Goal: Task Accomplishment & Management: Manage account settings

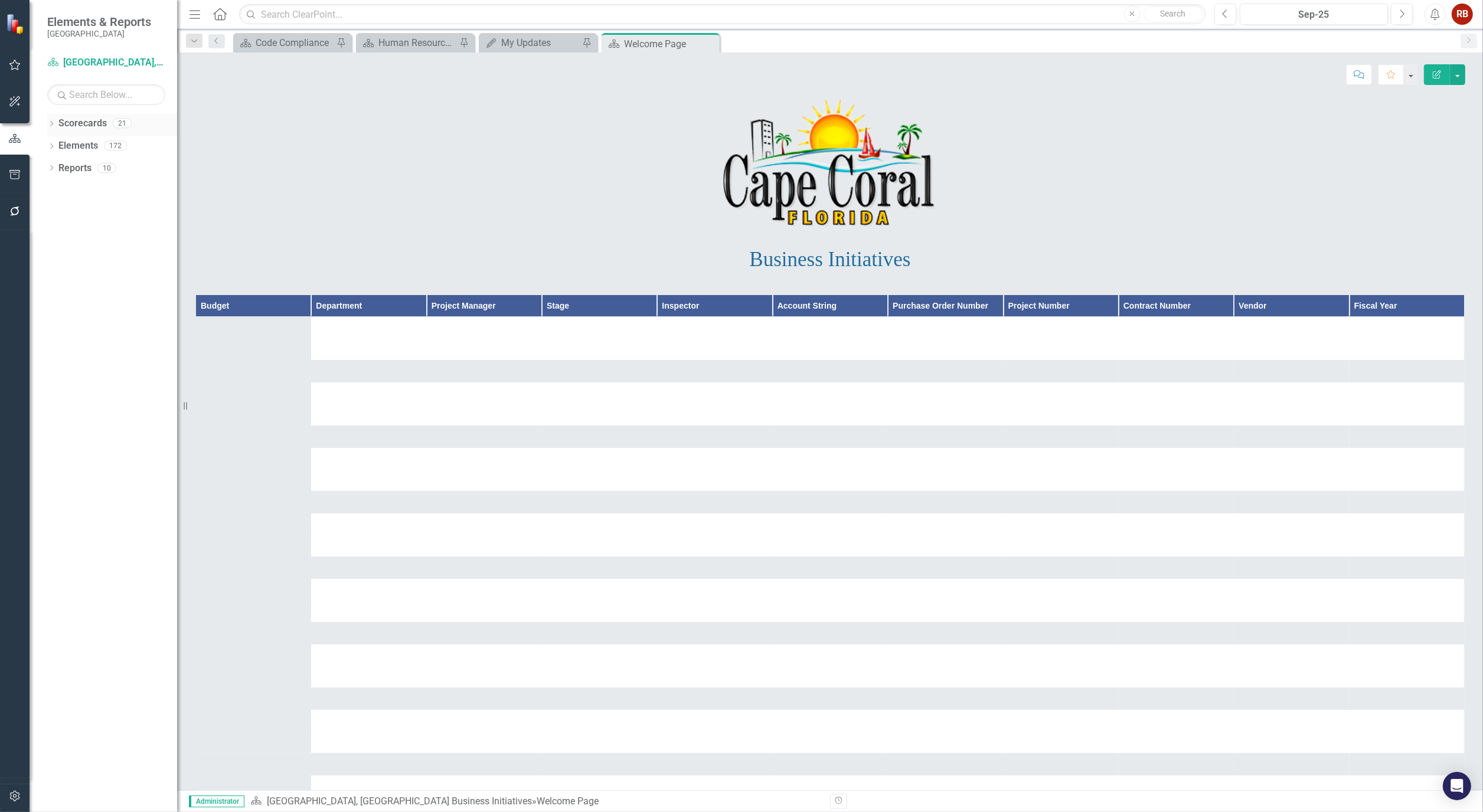
click at [49, 118] on div "Dropdown Scorecards 21" at bounding box center [112, 124] width 130 height 23
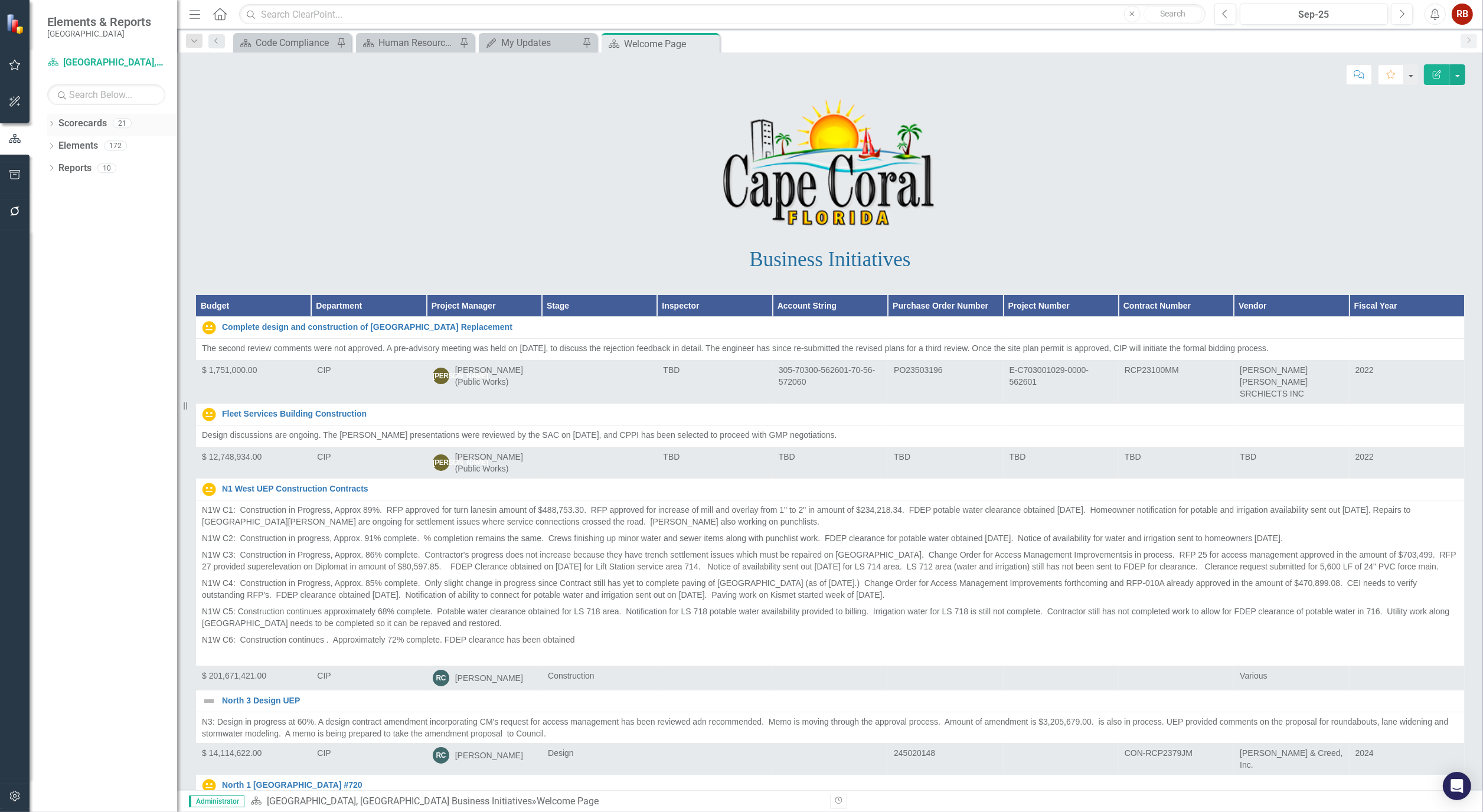
click at [54, 121] on icon "Dropdown" at bounding box center [51, 124] width 8 height 7
click at [58, 166] on icon "Dropdown" at bounding box center [57, 167] width 9 height 7
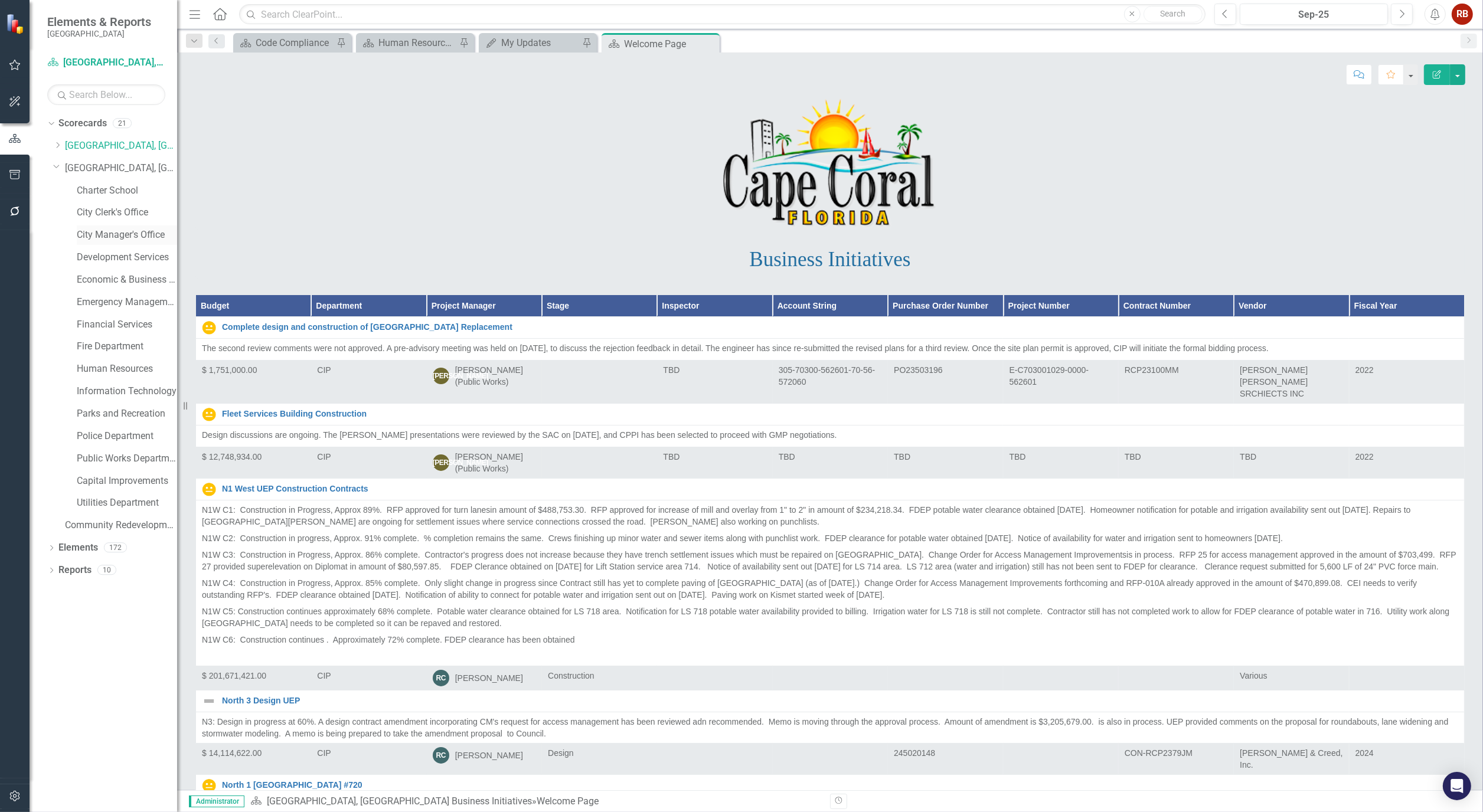
click at [133, 234] on link "City Manager's Office" at bounding box center [126, 235] width 101 height 14
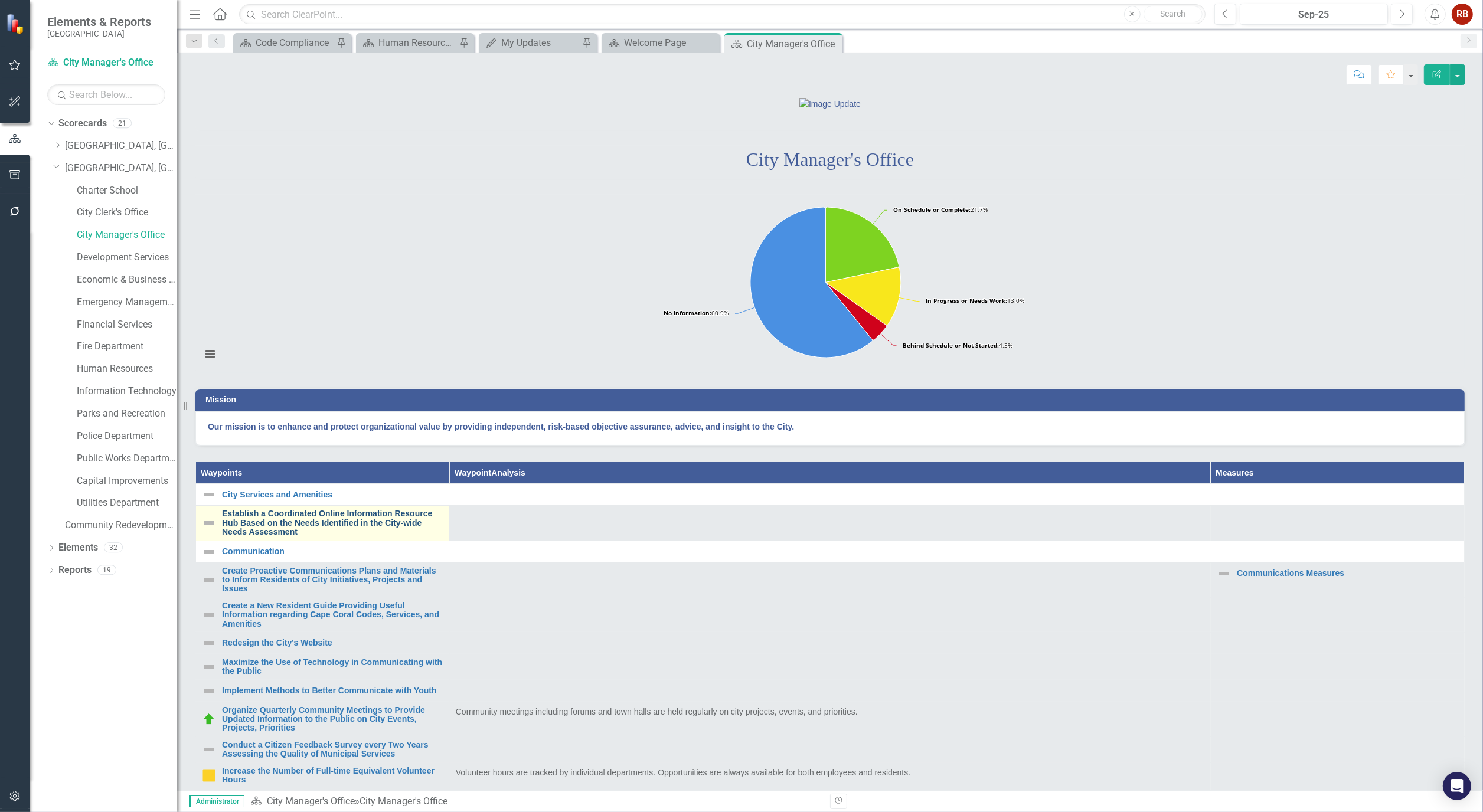
click at [338, 536] on link "Establish a Coordinated Online Information Resource Hub Based on the Needs Iden…" at bounding box center [333, 523] width 221 height 27
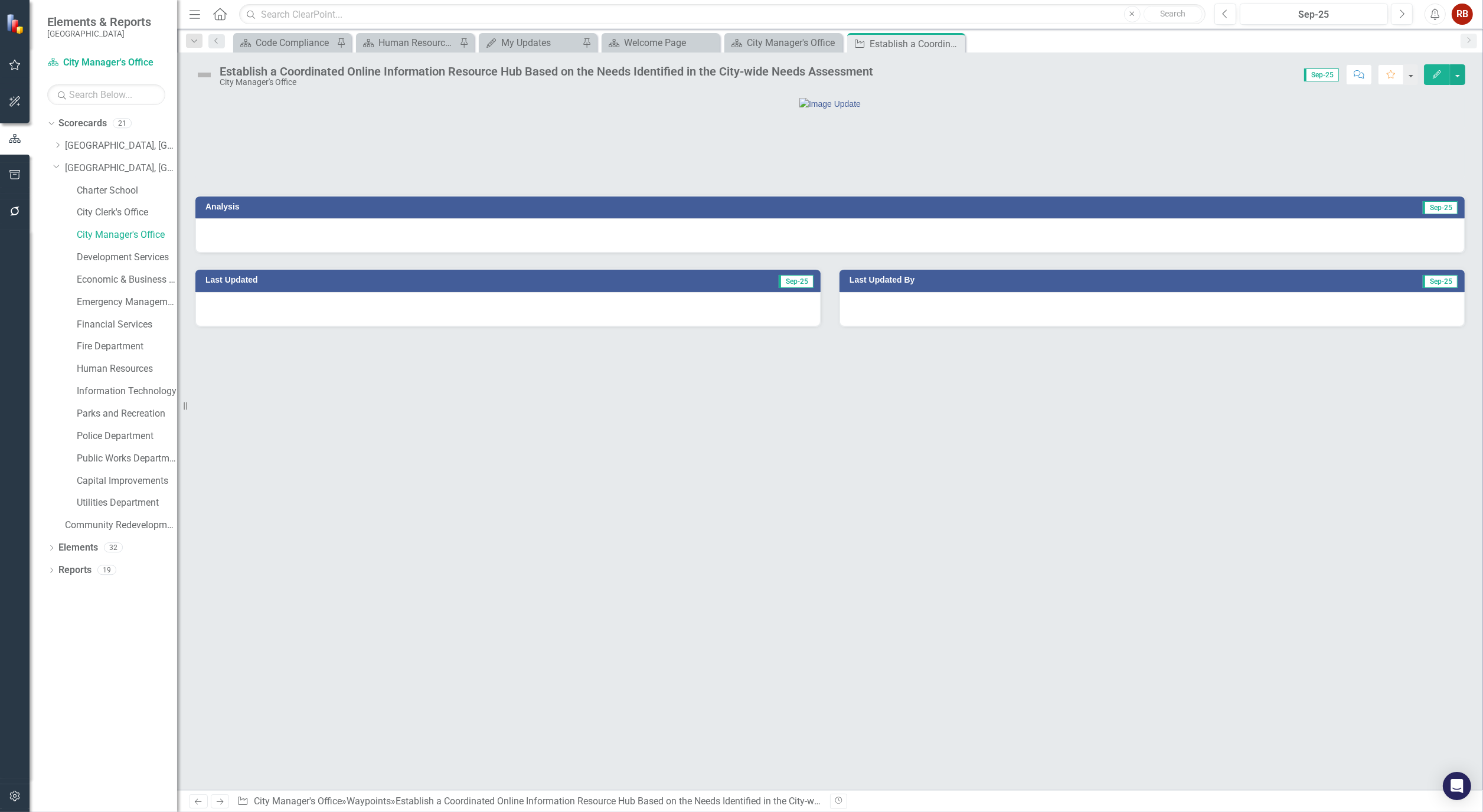
click at [1441, 73] on icon "Edit" at bounding box center [1437, 74] width 11 height 8
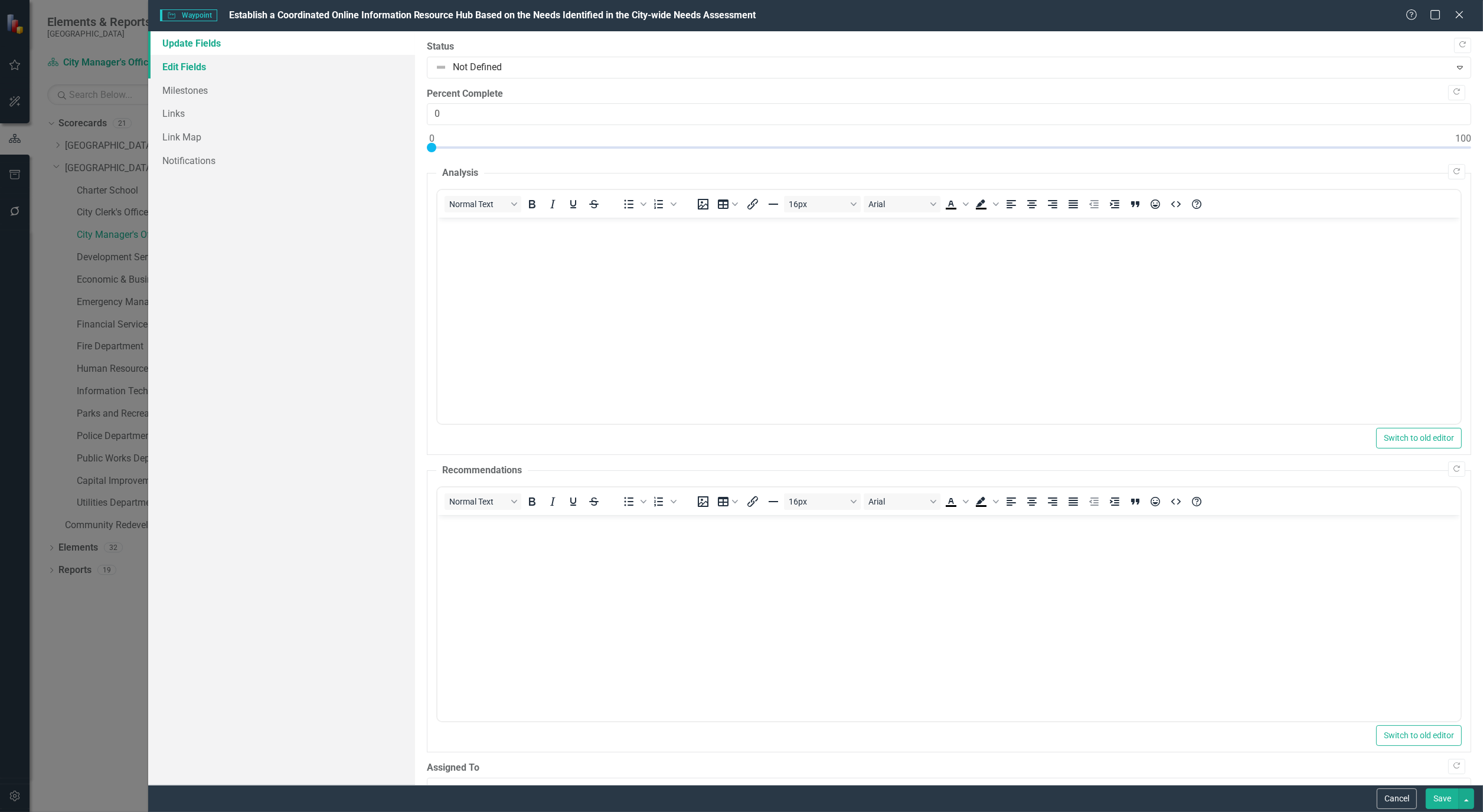
click at [197, 64] on link "Edit Fields" at bounding box center [281, 67] width 267 height 23
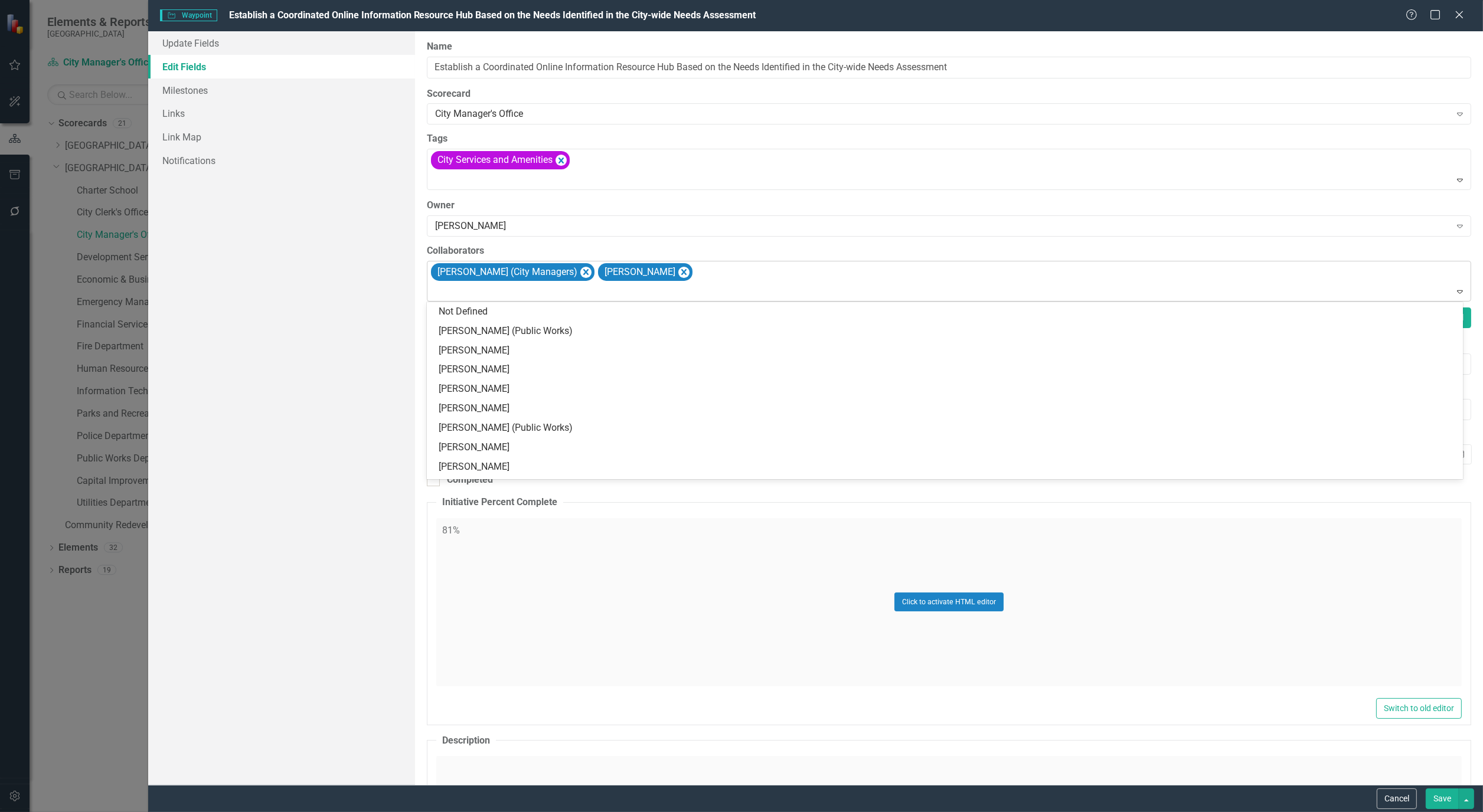
click at [752, 279] on div "[PERSON_NAME] (City Managers) [PERSON_NAME]" at bounding box center [950, 281] width 1042 height 40
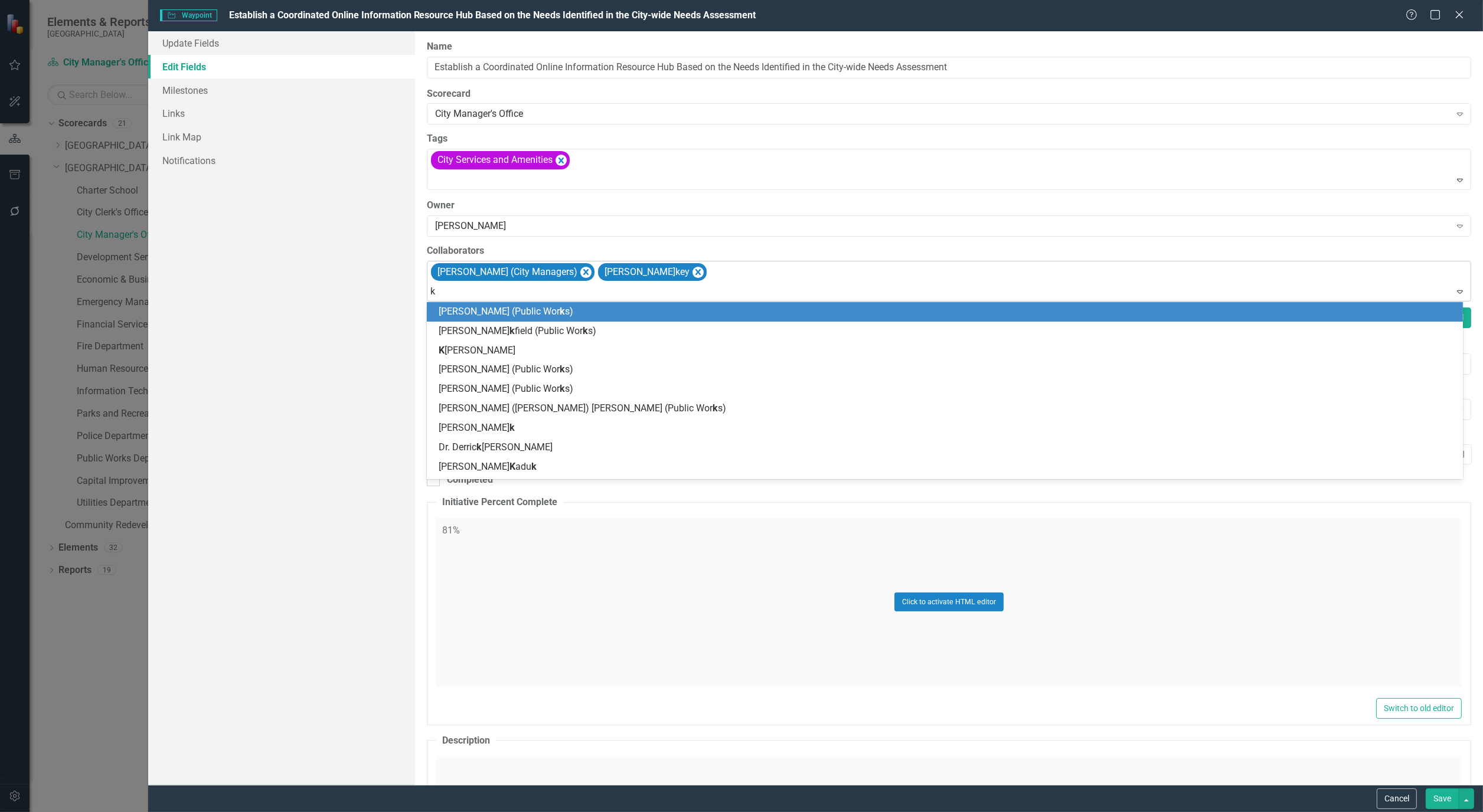
type input "ka"
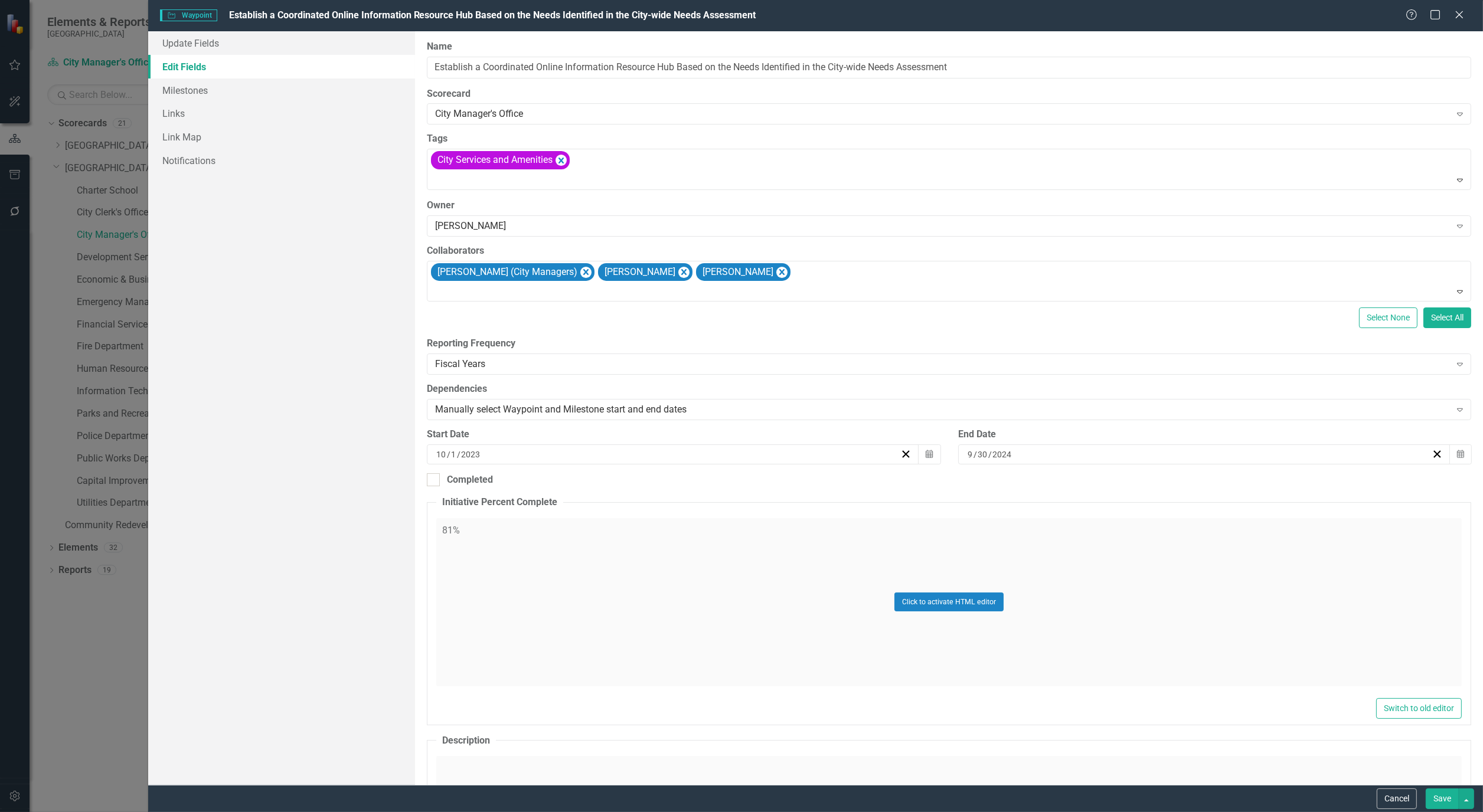
click at [1431, 794] on button "Save" at bounding box center [1443, 798] width 33 height 21
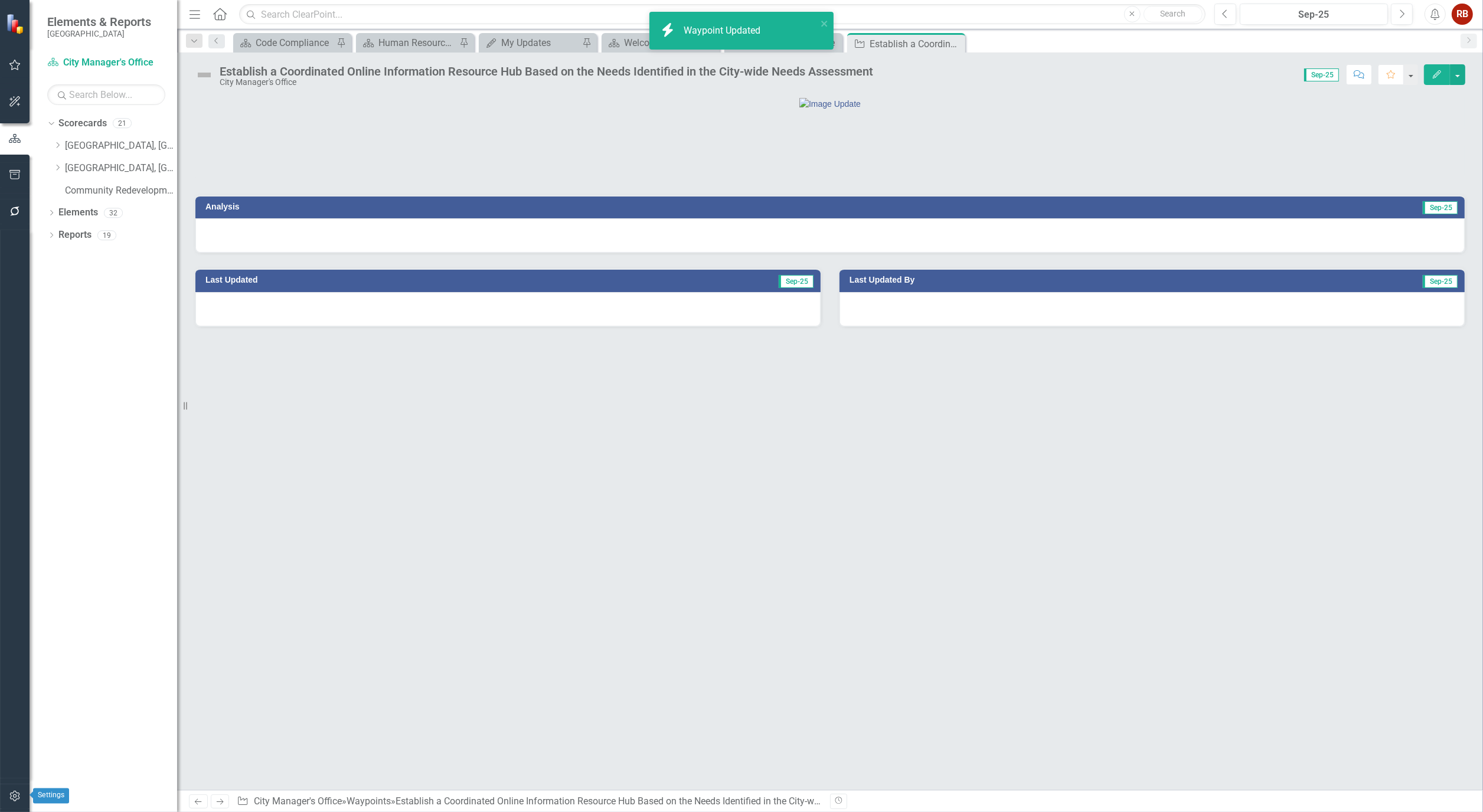
click at [20, 793] on icon "button" at bounding box center [15, 796] width 13 height 10
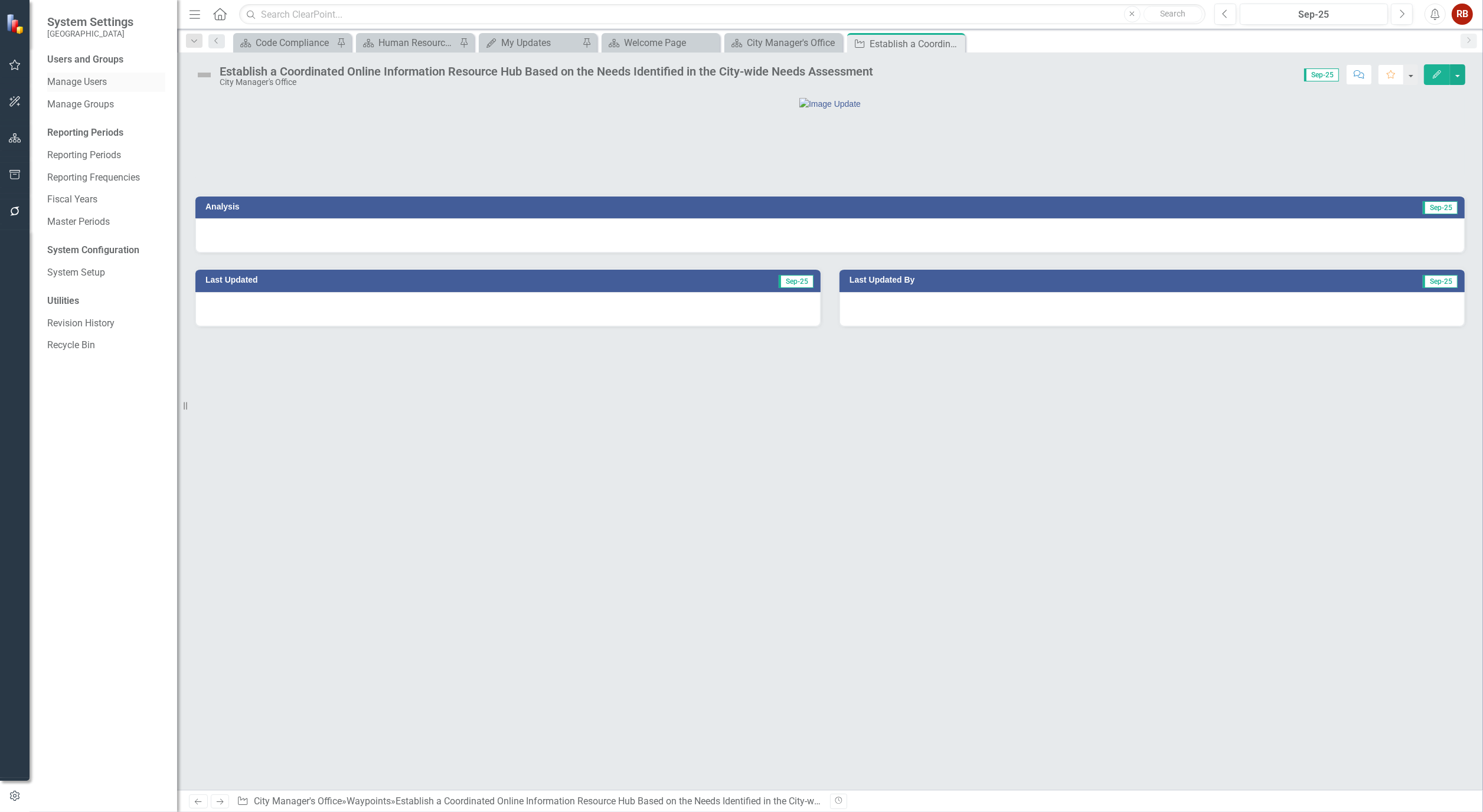
click at [75, 75] on link "Manage Users" at bounding box center [106, 82] width 118 height 14
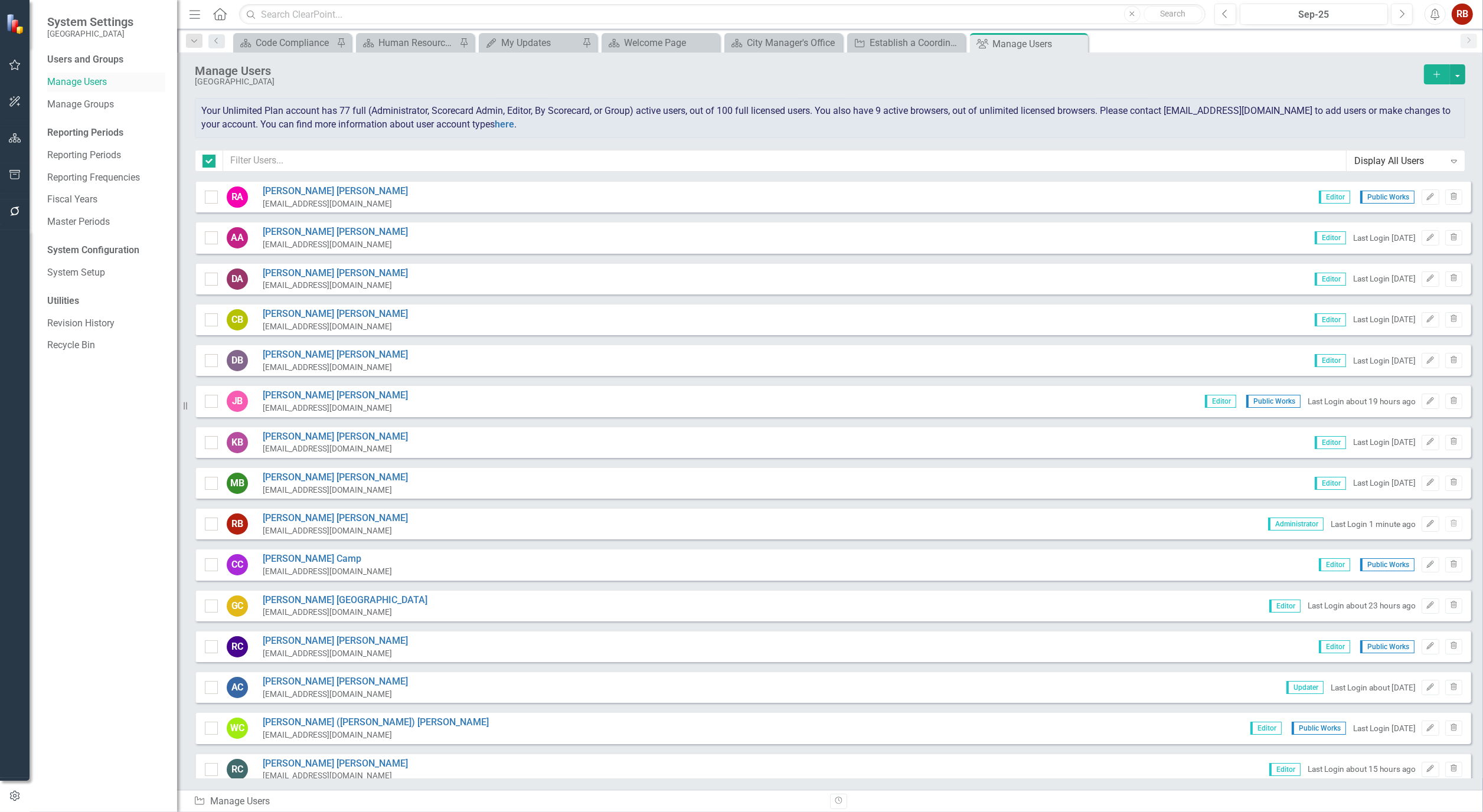
checkbox input "false"
click at [250, 158] on input "text" at bounding box center [785, 160] width 1124 height 22
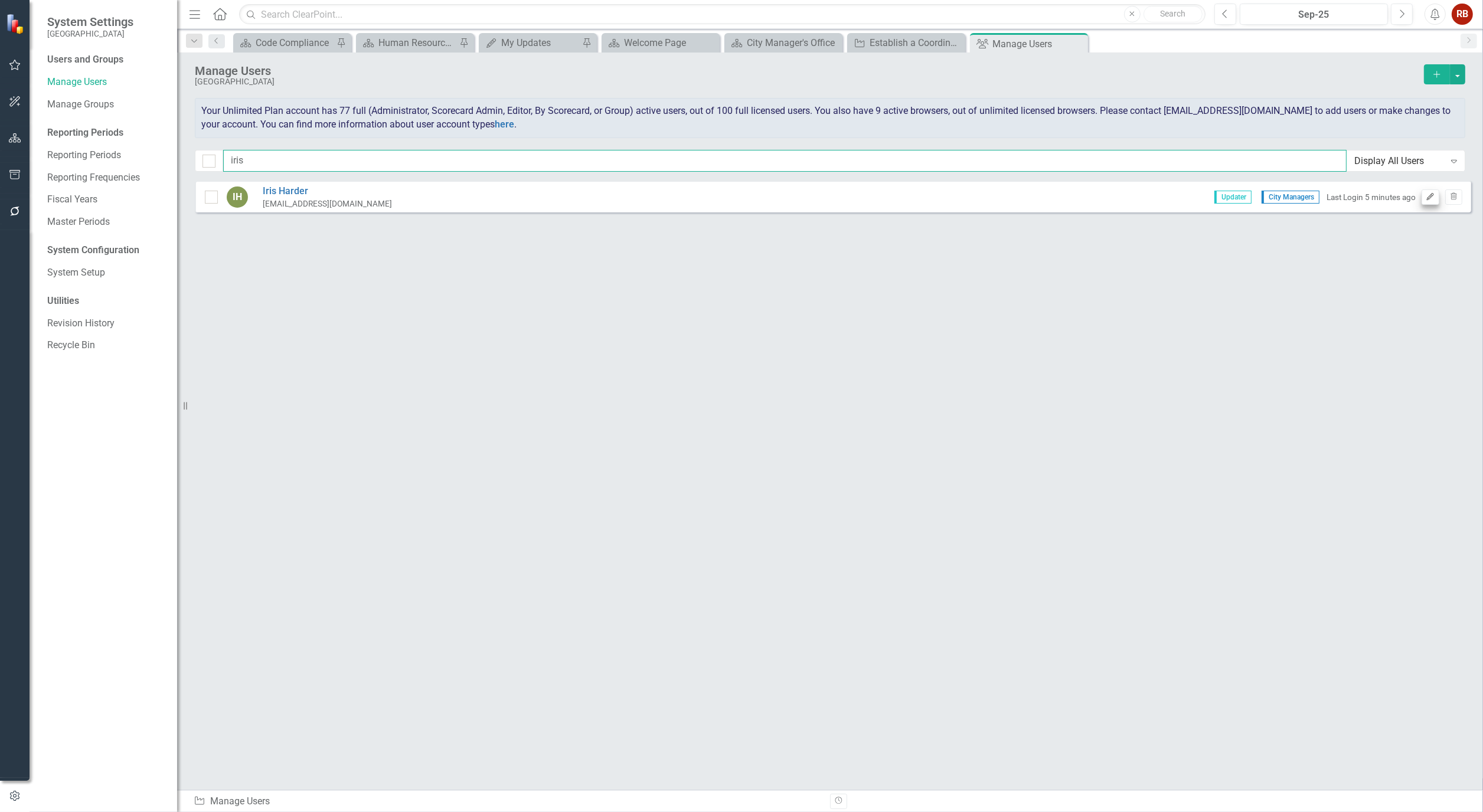
type input "iris"
click at [1424, 199] on button "Edit" at bounding box center [1429, 198] width 17 height 16
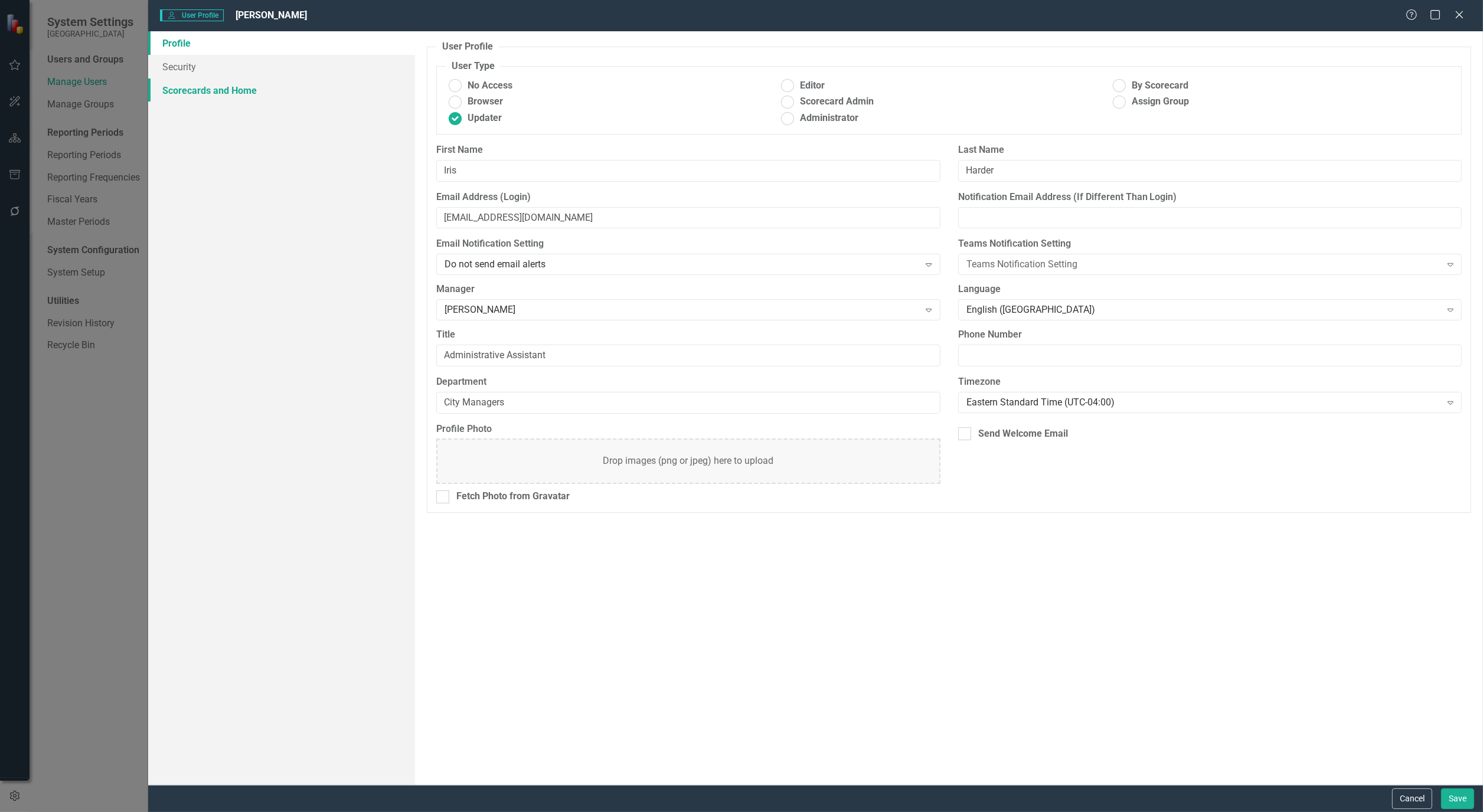
click at [230, 82] on link "Scorecards and Home" at bounding box center [281, 90] width 267 height 23
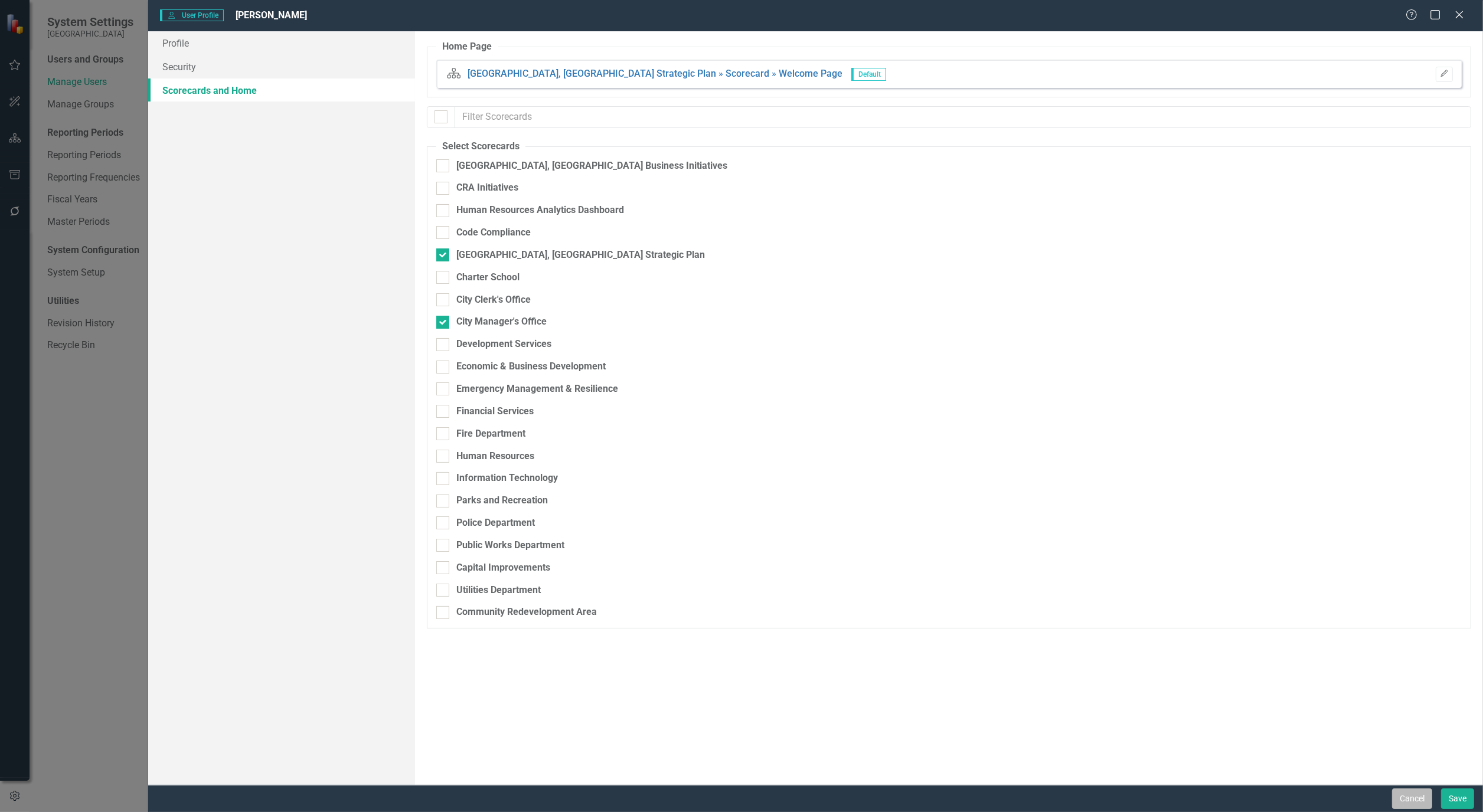
click at [1421, 797] on button "Cancel" at bounding box center [1412, 798] width 40 height 21
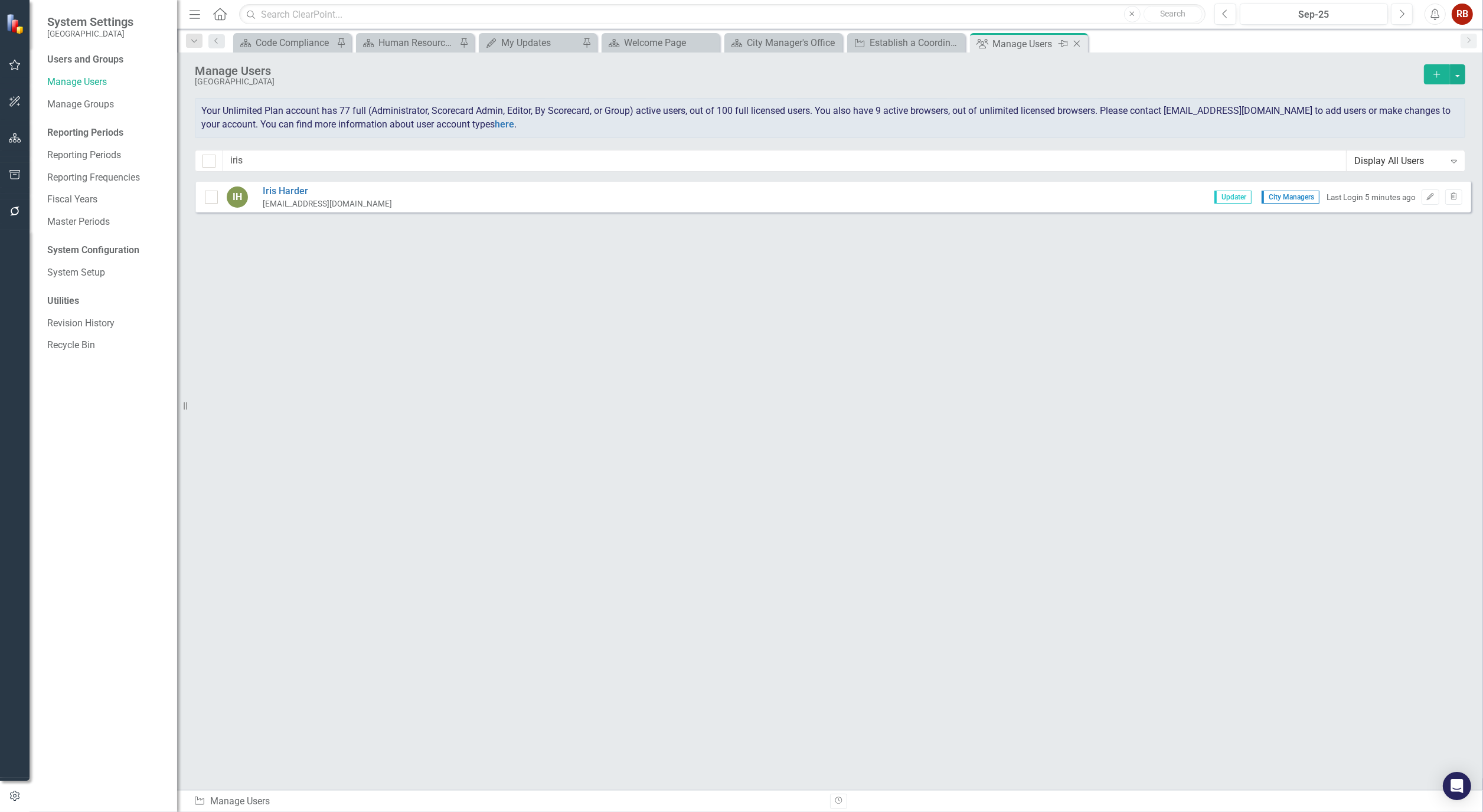
click at [1081, 42] on icon "Close" at bounding box center [1077, 44] width 12 height 10
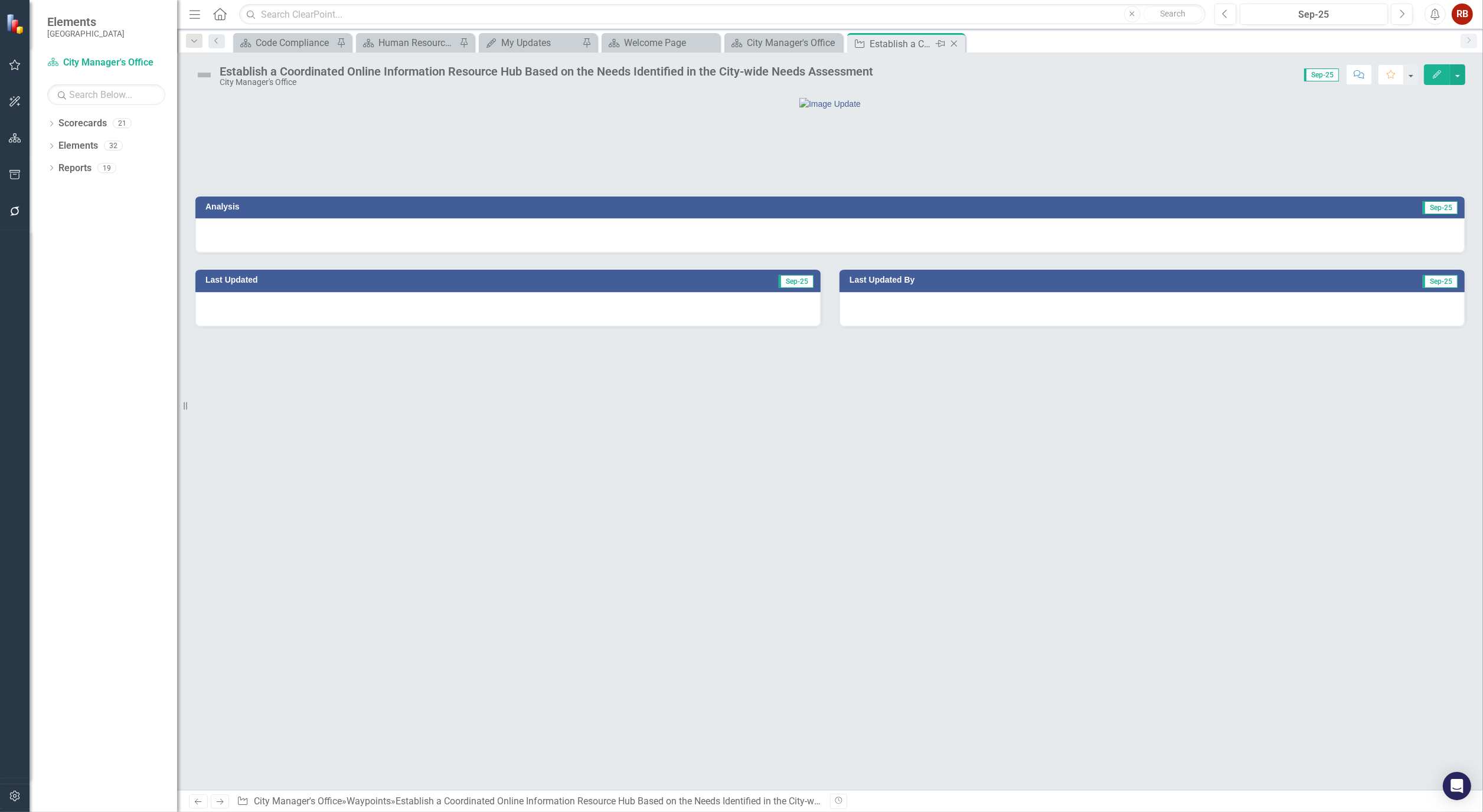
click at [959, 44] on icon "Close" at bounding box center [954, 44] width 12 height 10
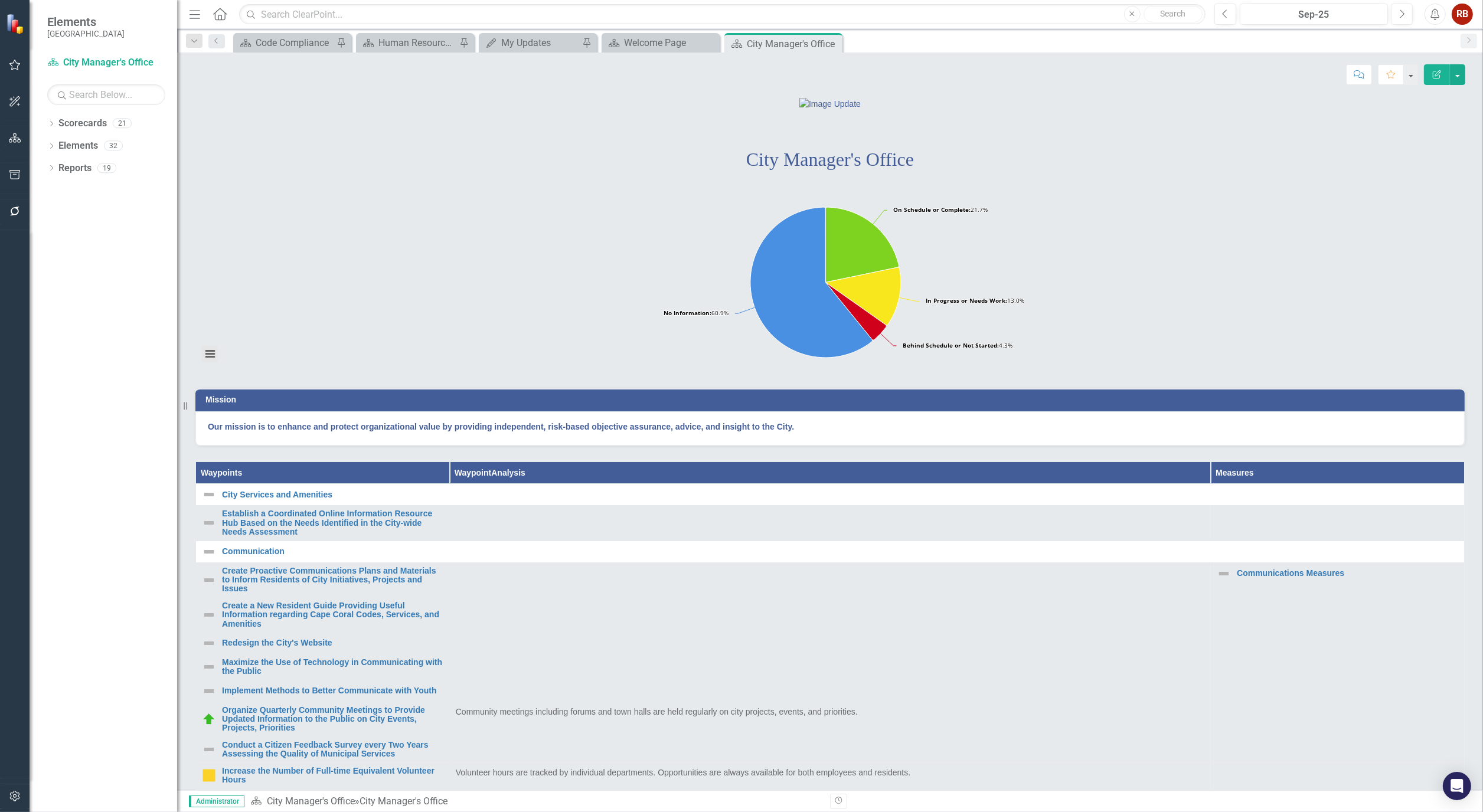
click at [205, 362] on button "View chart menu, Chart" at bounding box center [209, 353] width 17 height 17
click at [320, 594] on link "Create Proactive Communications Plans and Materials to Inform Residents of City…" at bounding box center [333, 580] width 221 height 27
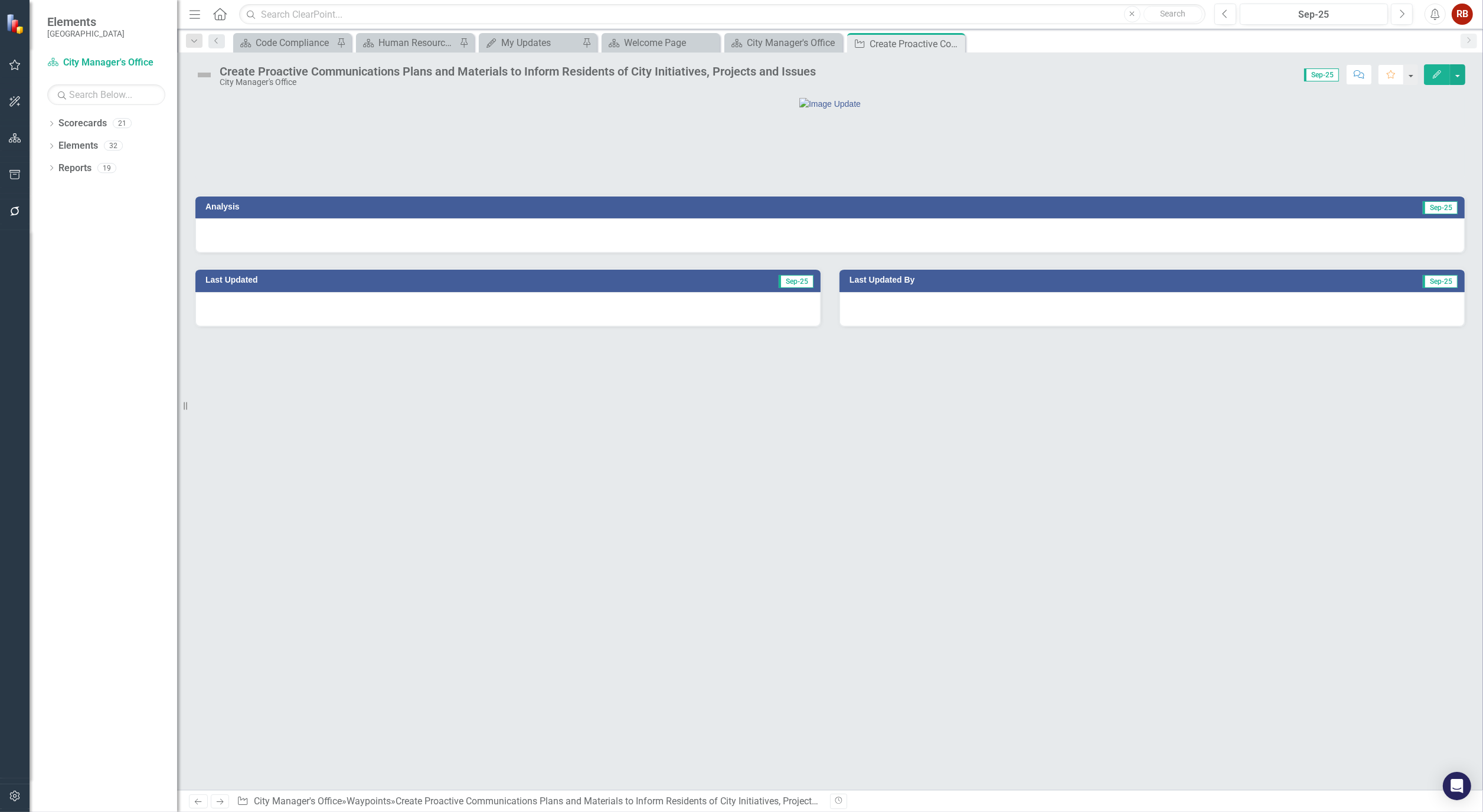
click at [1439, 78] on button "Edit" at bounding box center [1437, 74] width 26 height 21
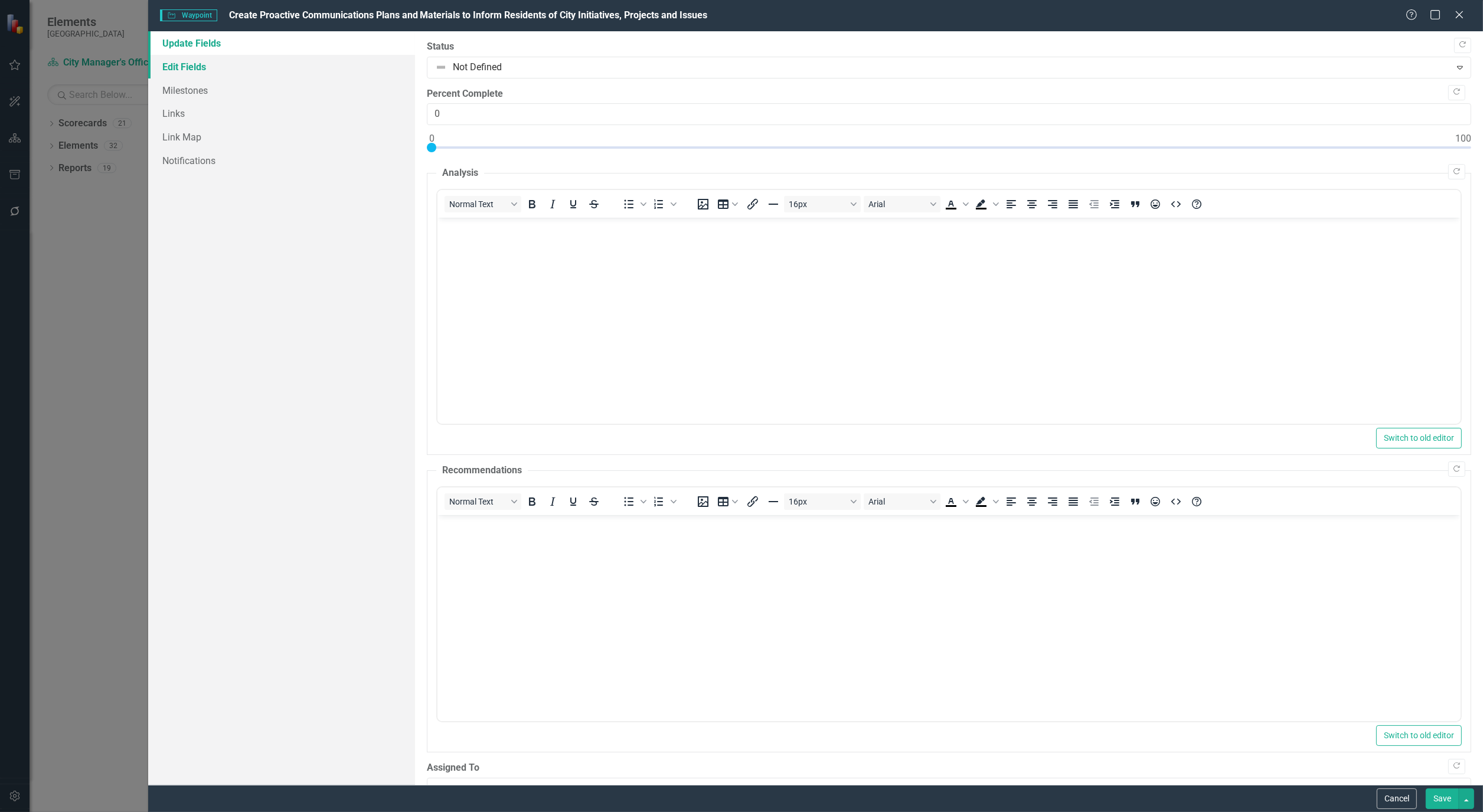
click at [198, 61] on link "Edit Fields" at bounding box center [281, 67] width 267 height 23
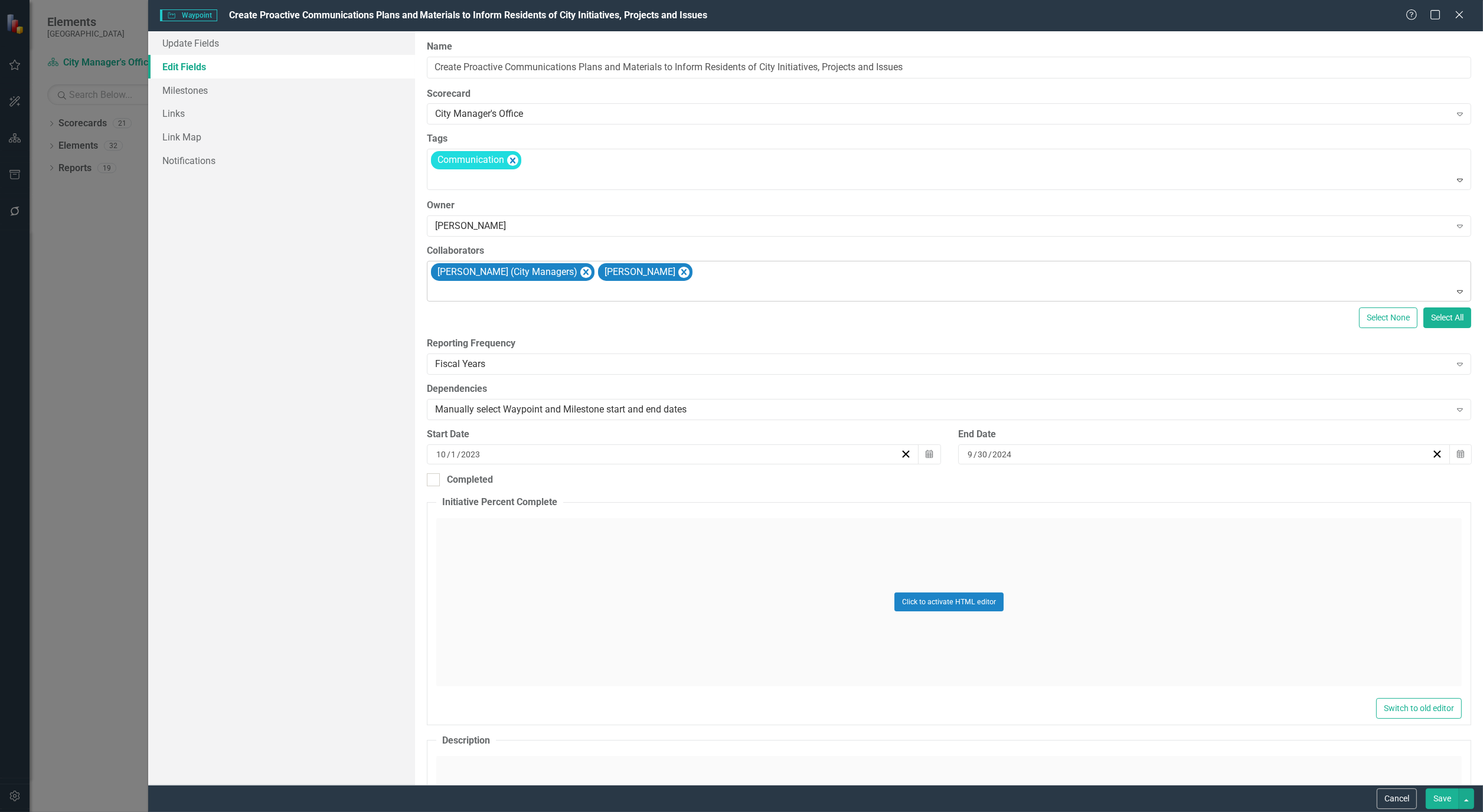
click at [762, 276] on div "[PERSON_NAME] (City Managers) [PERSON_NAME]" at bounding box center [950, 281] width 1042 height 40
type input "ka"
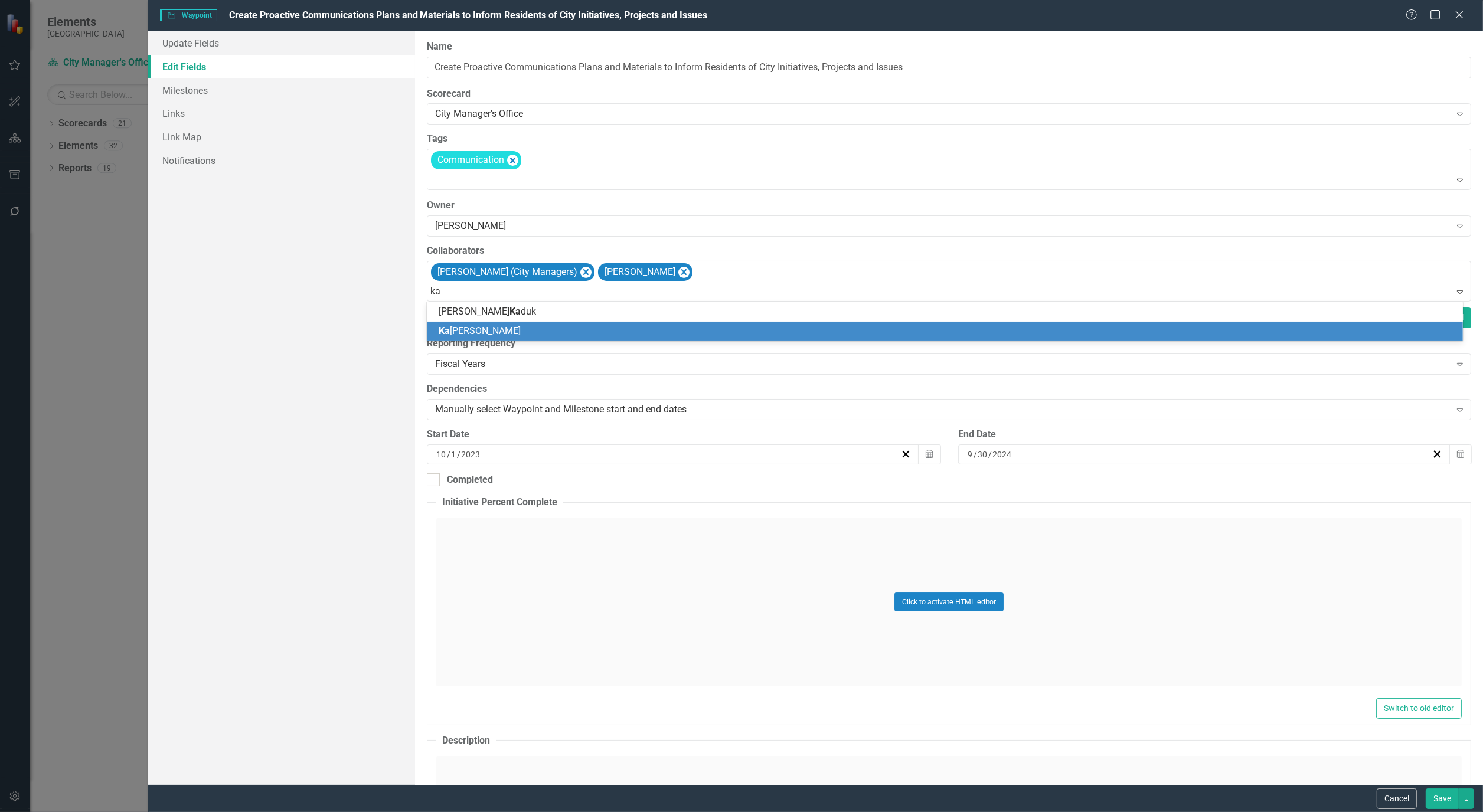
click at [523, 333] on div "Ka [PERSON_NAME]" at bounding box center [947, 332] width 1017 height 14
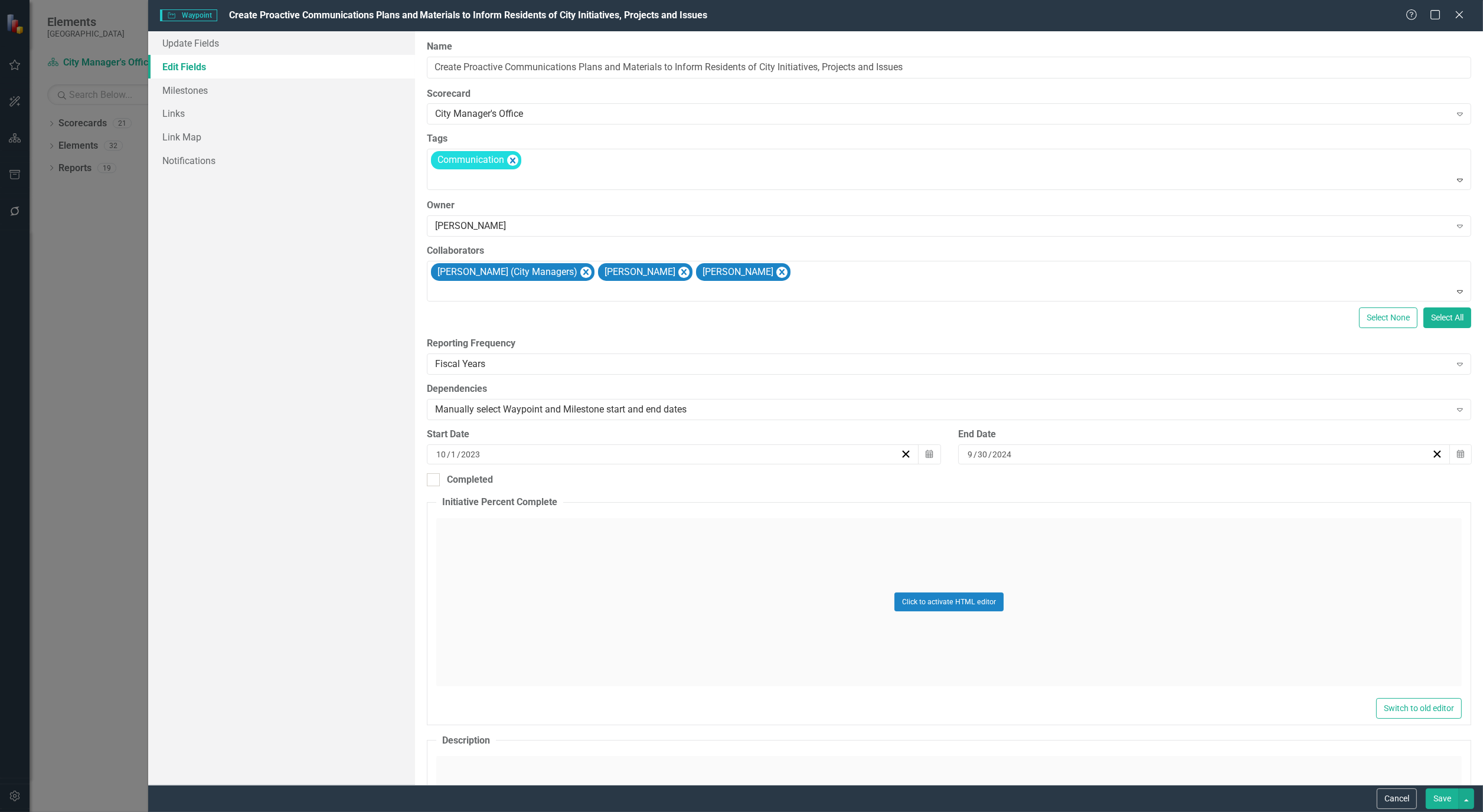
click at [1447, 799] on button "Save" at bounding box center [1443, 798] width 33 height 21
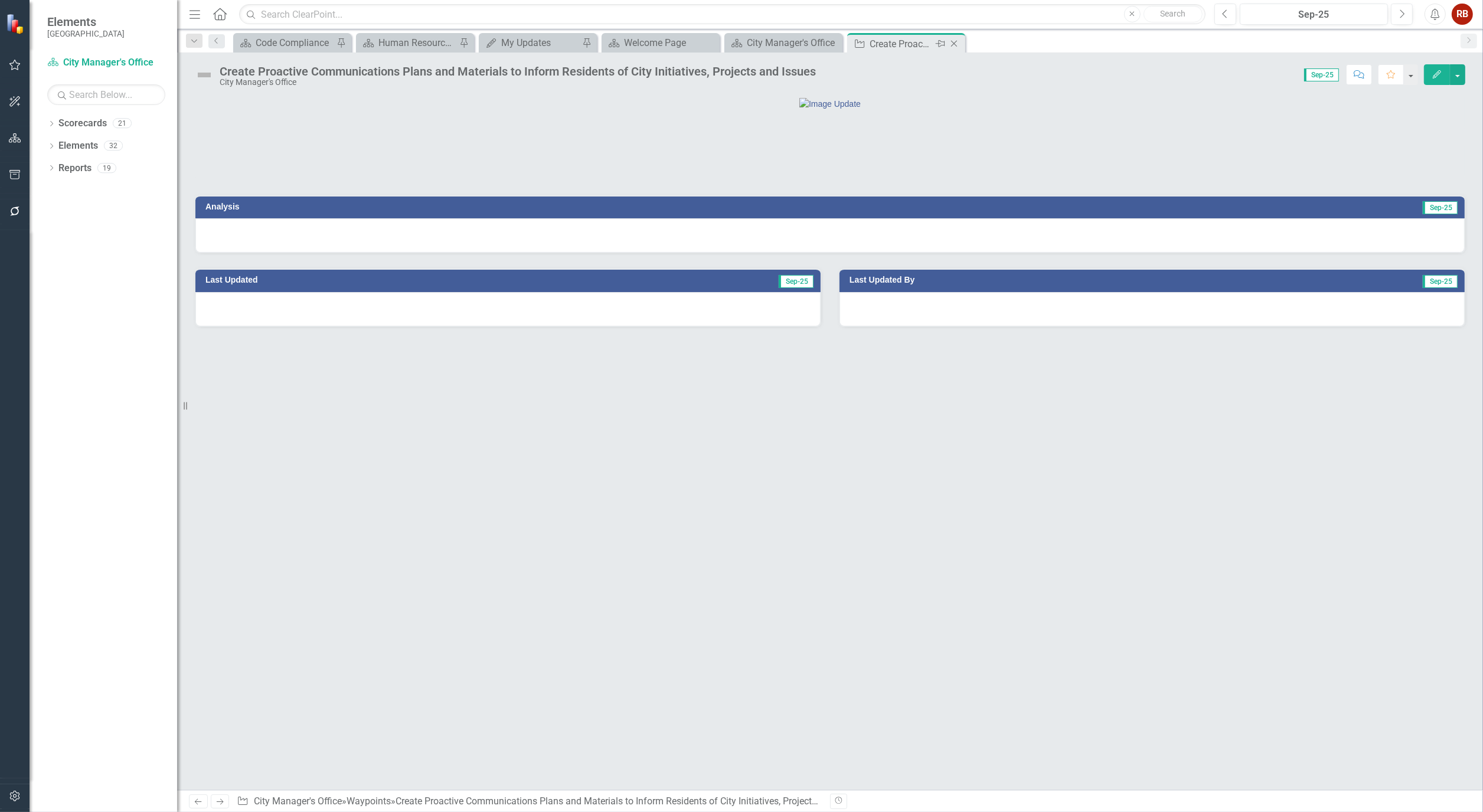
click at [952, 44] on icon "Close" at bounding box center [954, 44] width 12 height 10
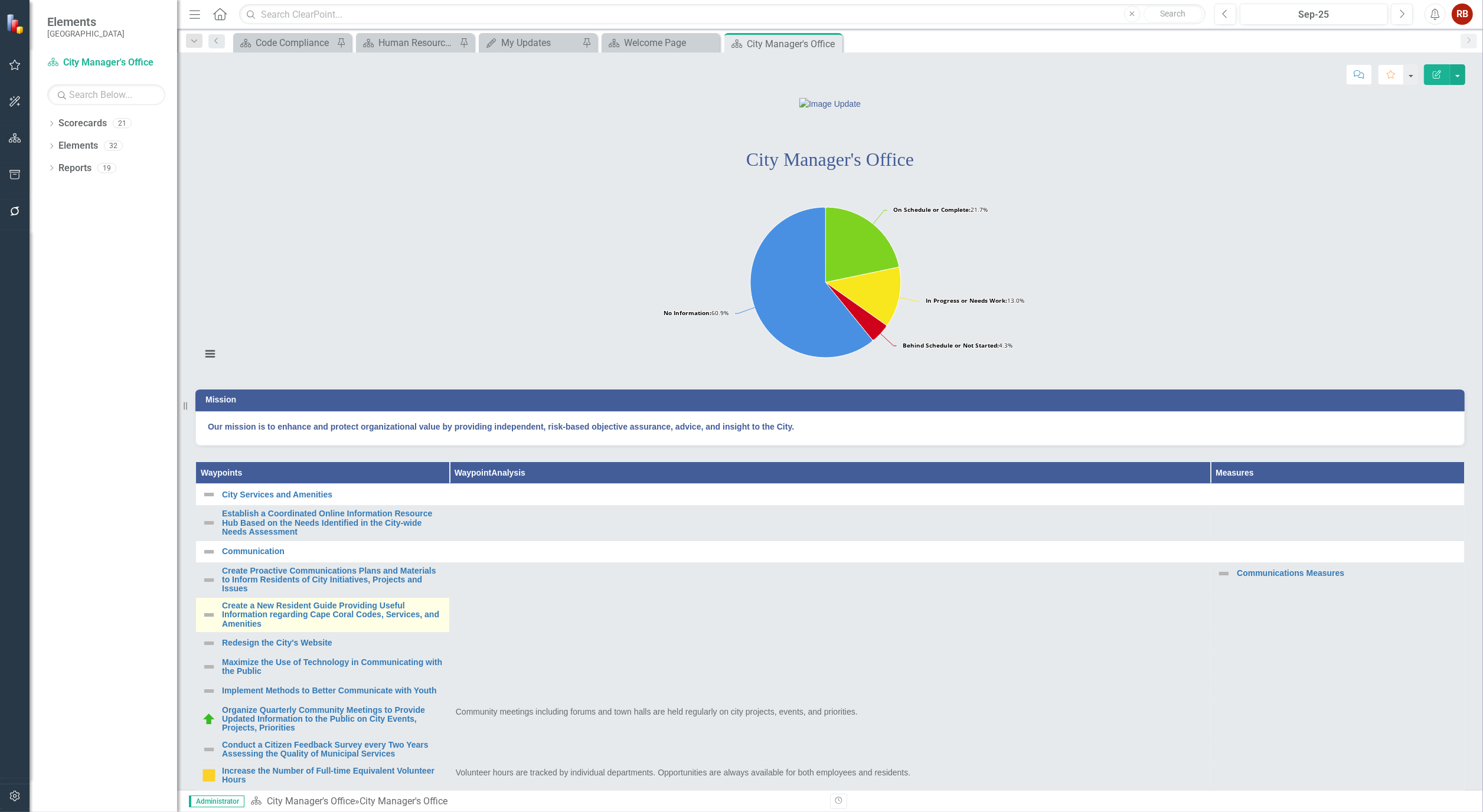
click at [347, 632] on td "Create a New Resident Guide Providing Useful Information regarding Cape Coral C…" at bounding box center [322, 614] width 254 height 35
click at [347, 628] on link "Create a New Resident Guide Providing Useful Information regarding Cape Coral C…" at bounding box center [333, 615] width 221 height 27
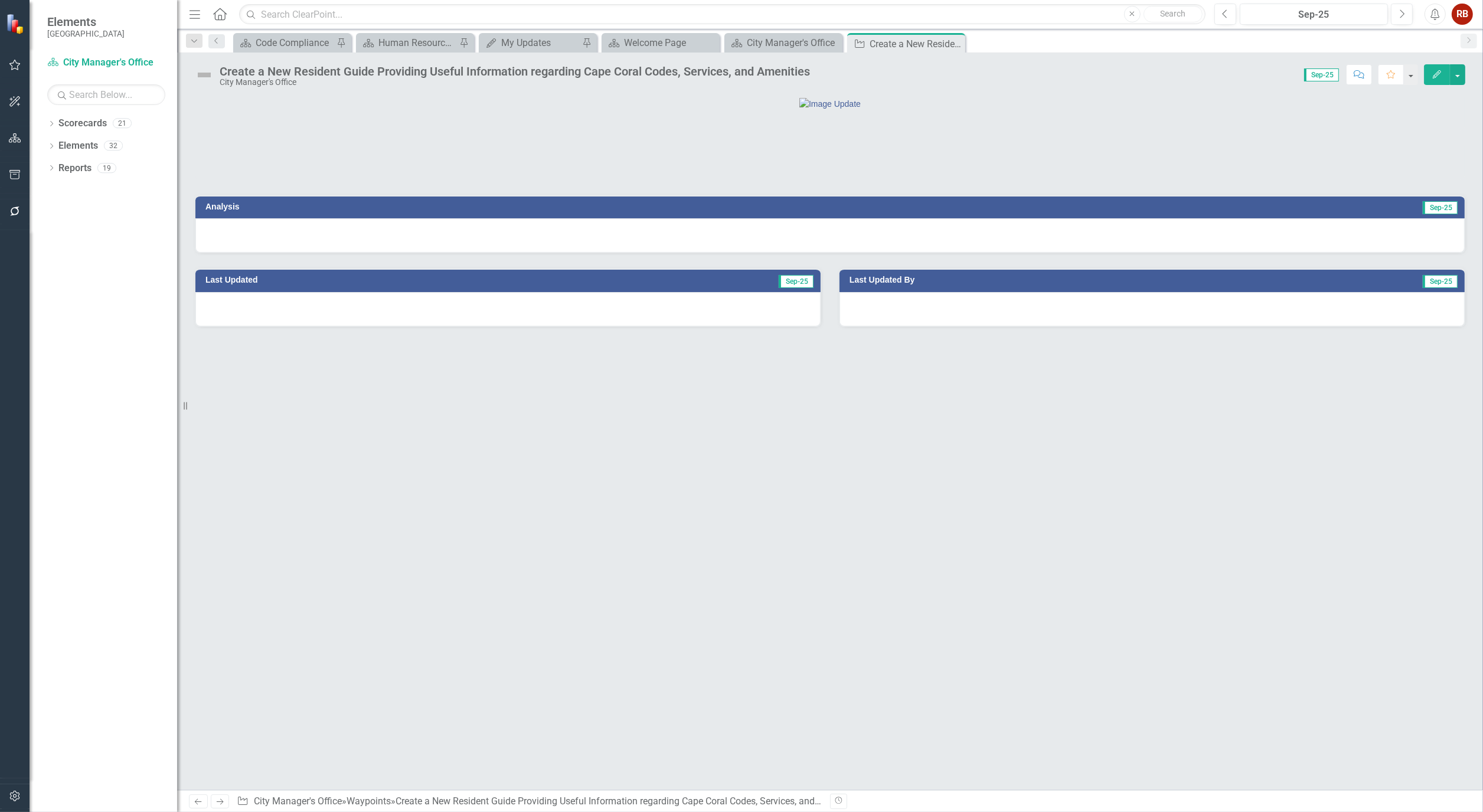
click at [1426, 68] on button "Edit" at bounding box center [1437, 74] width 26 height 21
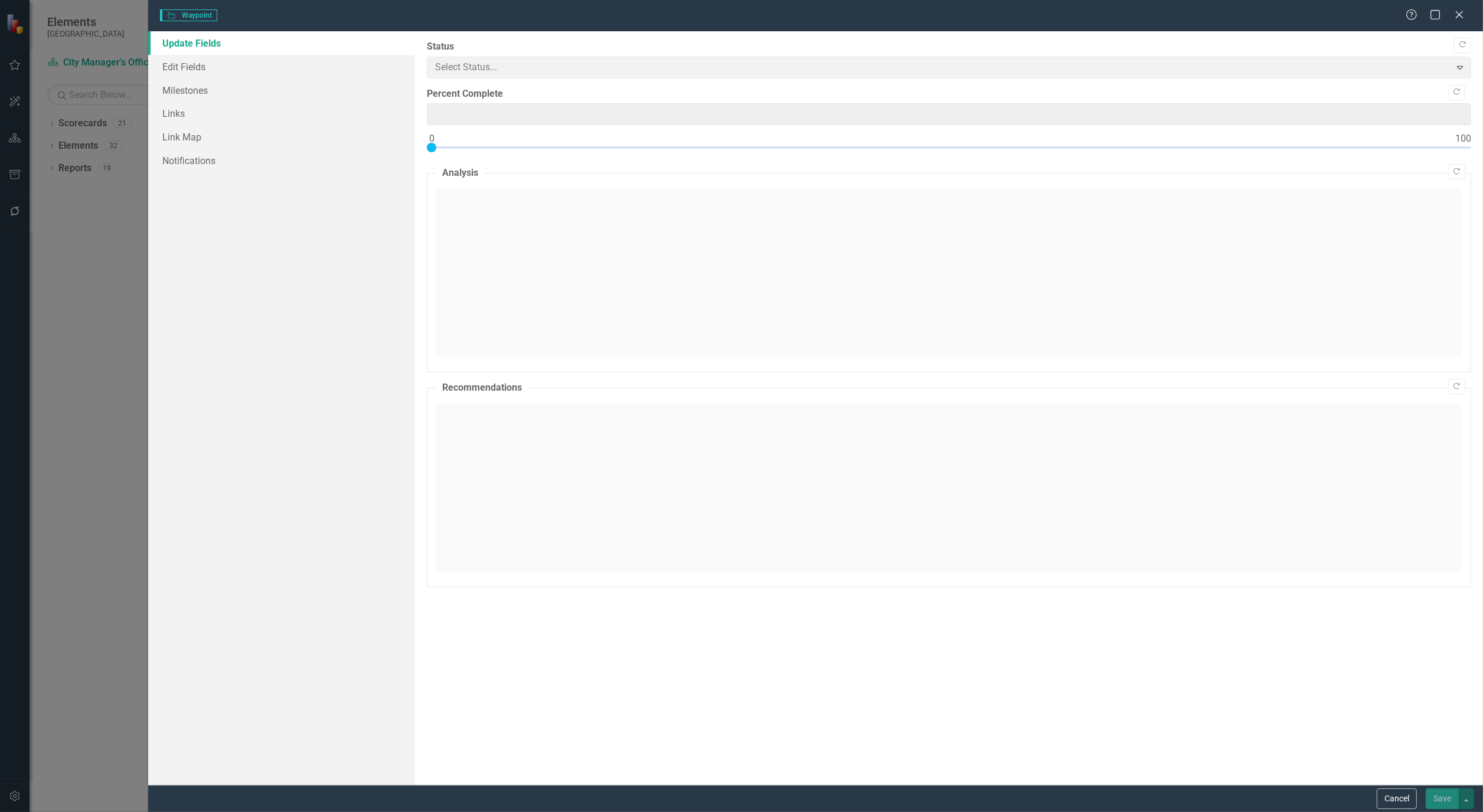
type input "0"
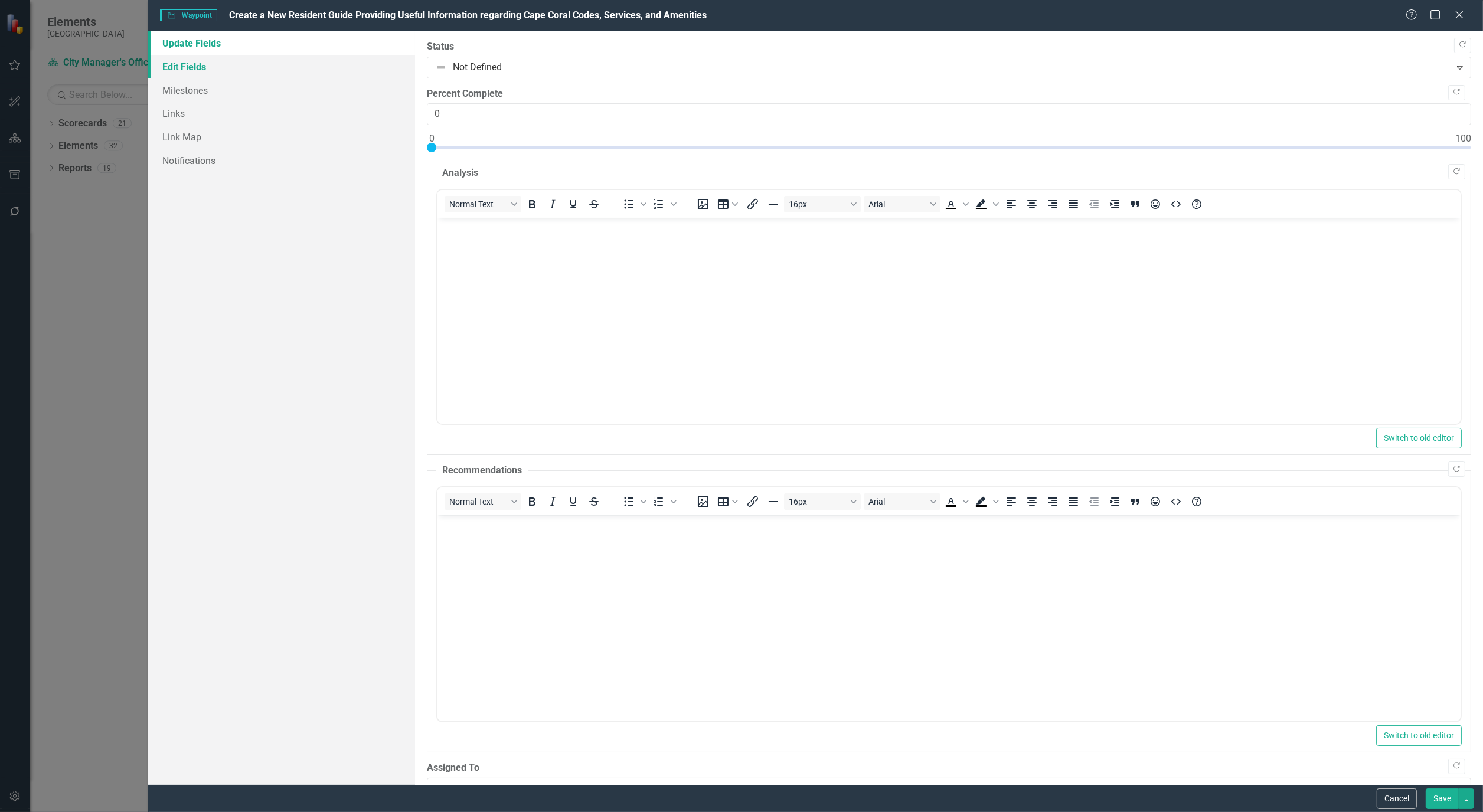
click at [197, 61] on link "Edit Fields" at bounding box center [281, 67] width 267 height 23
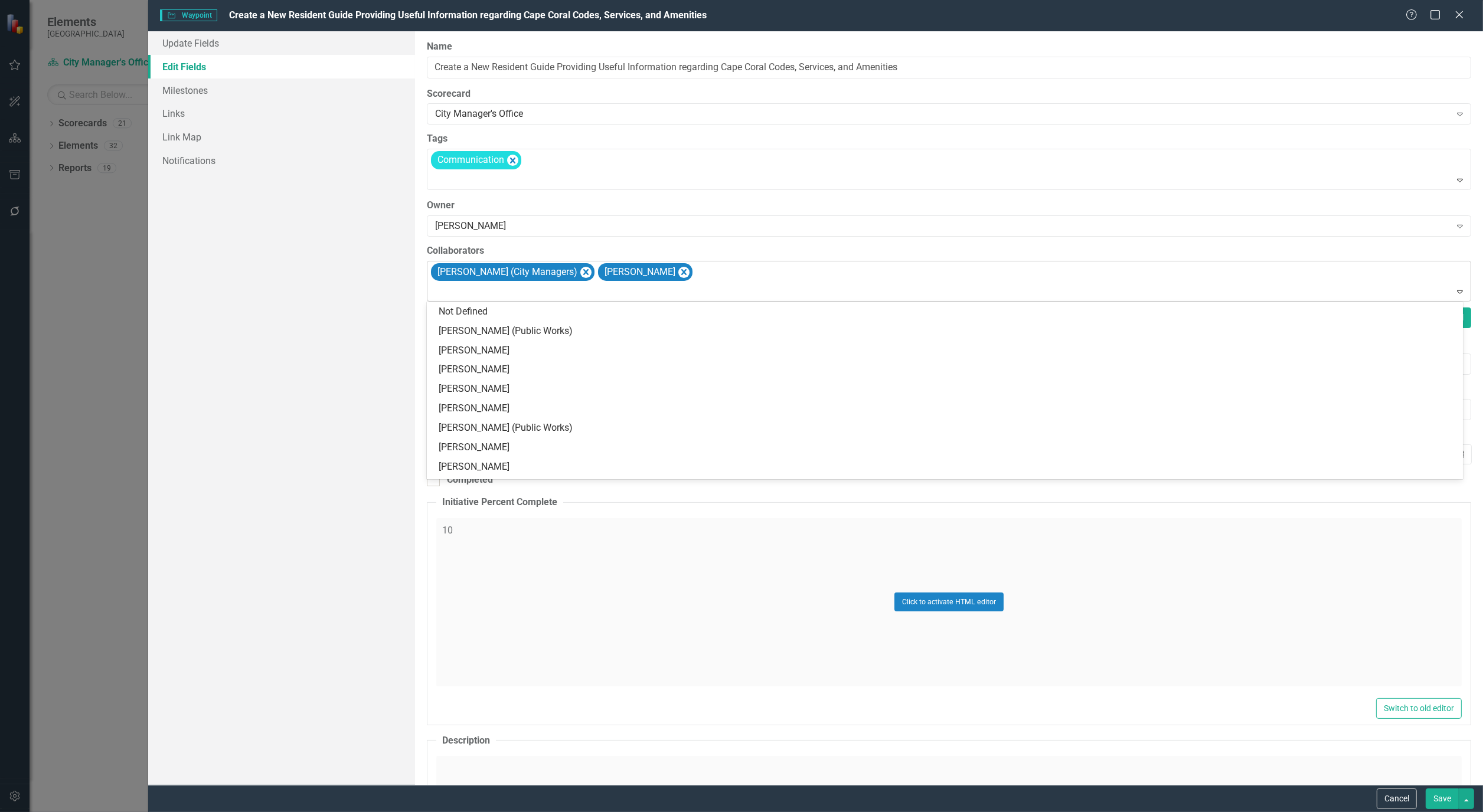
click at [713, 272] on div "[PERSON_NAME] (City Managers) [PERSON_NAME]" at bounding box center [950, 281] width 1042 height 40
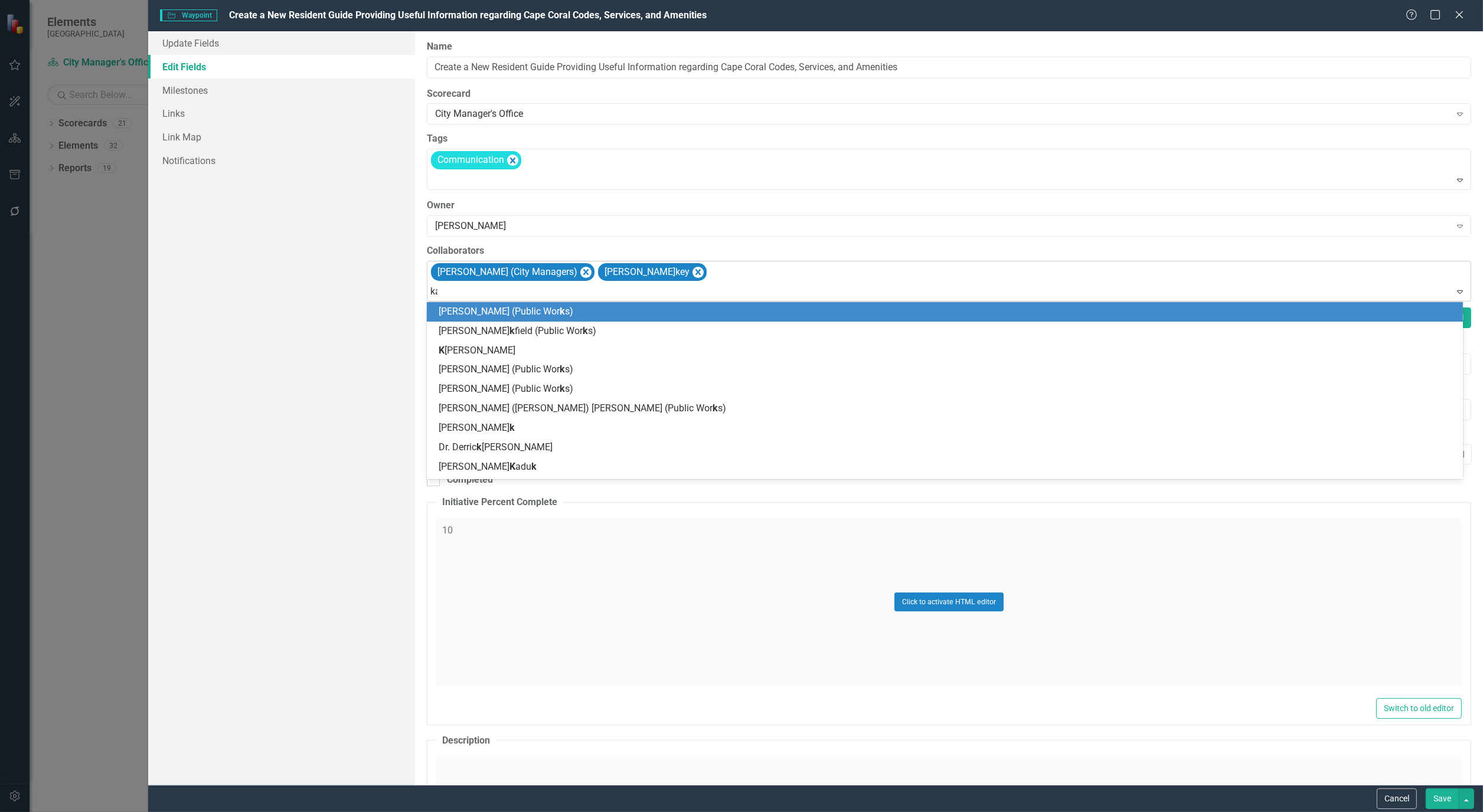
type input "kai"
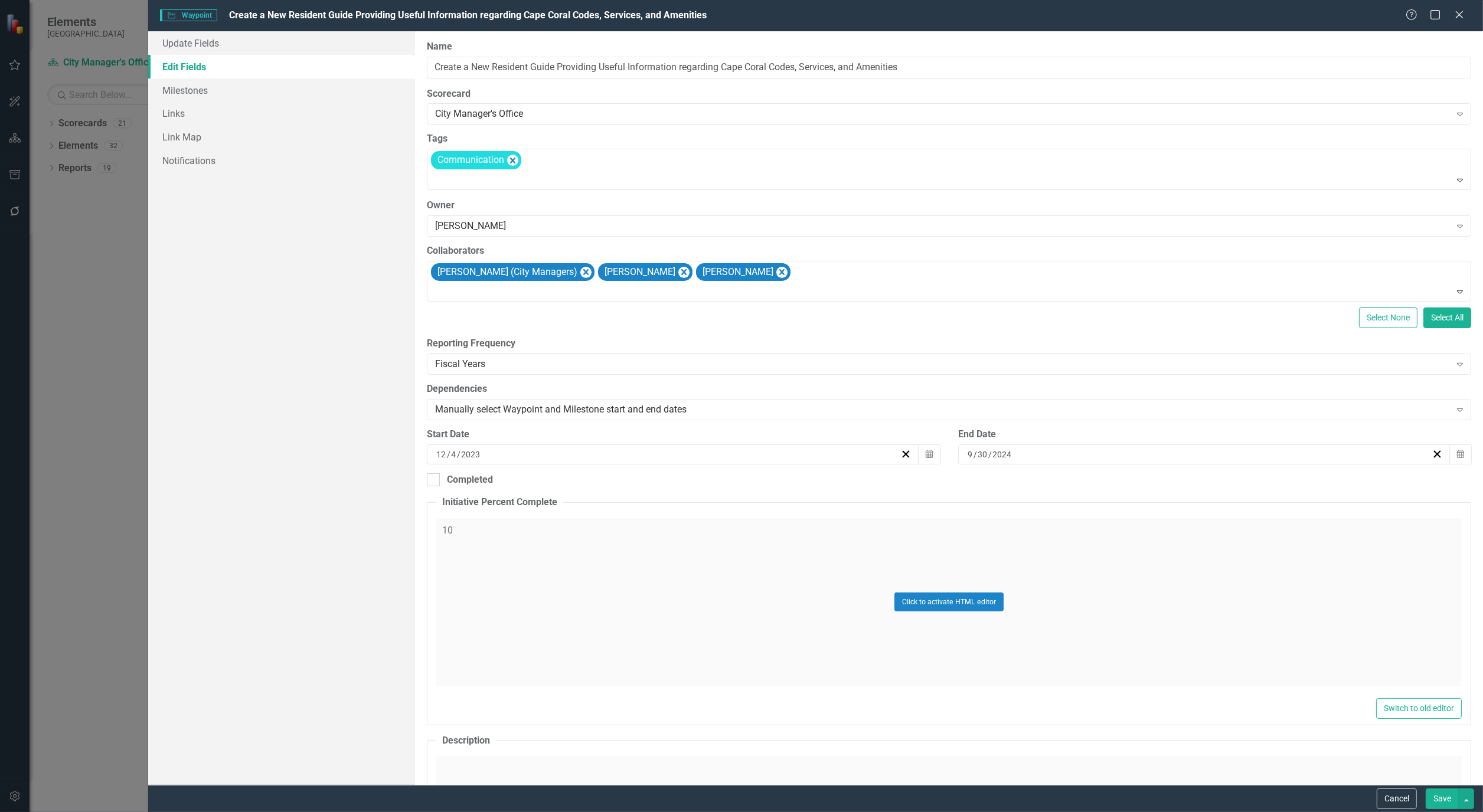
click at [1444, 789] on button "Save" at bounding box center [1443, 798] width 33 height 21
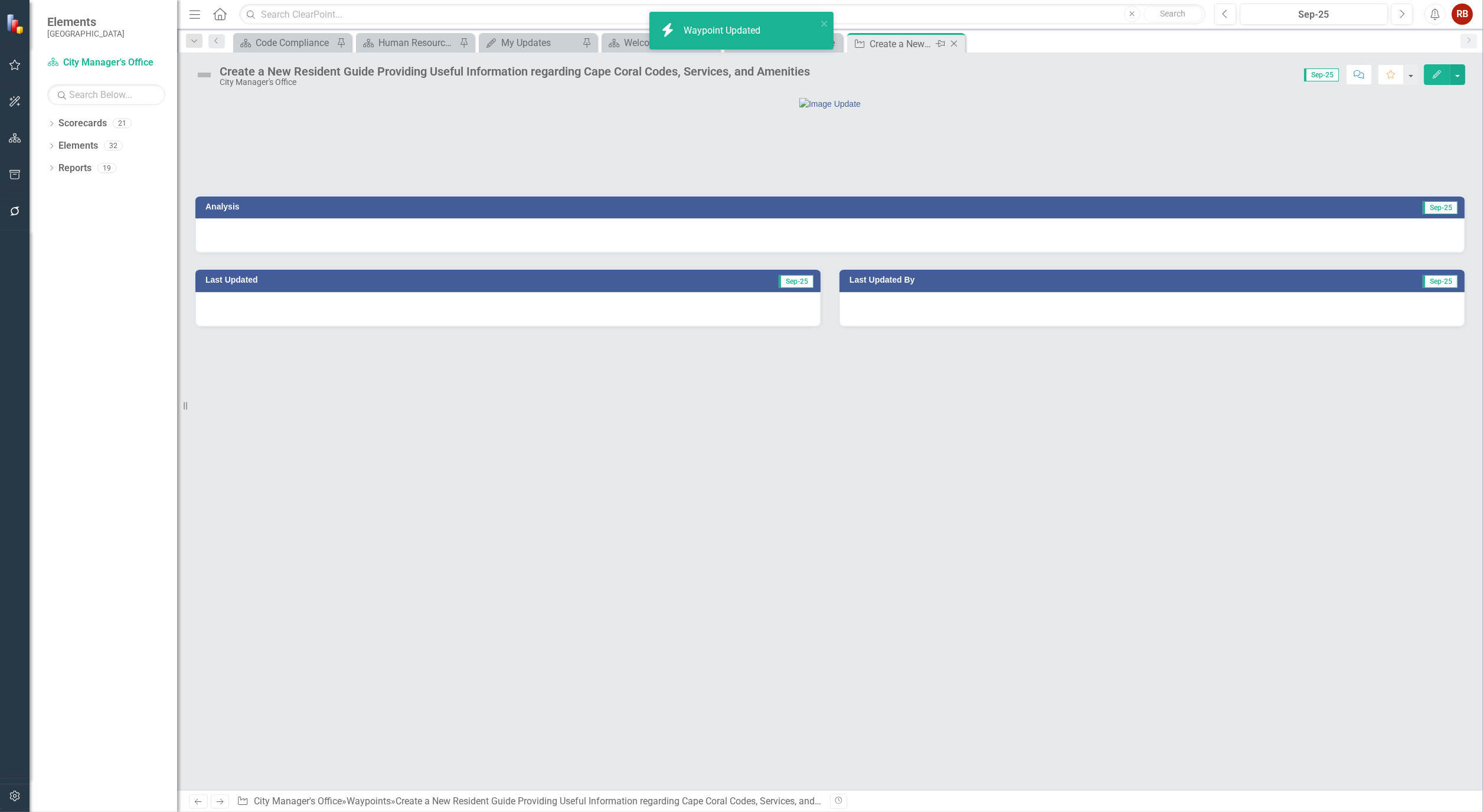
click at [954, 48] on icon "Close" at bounding box center [954, 44] width 12 height 10
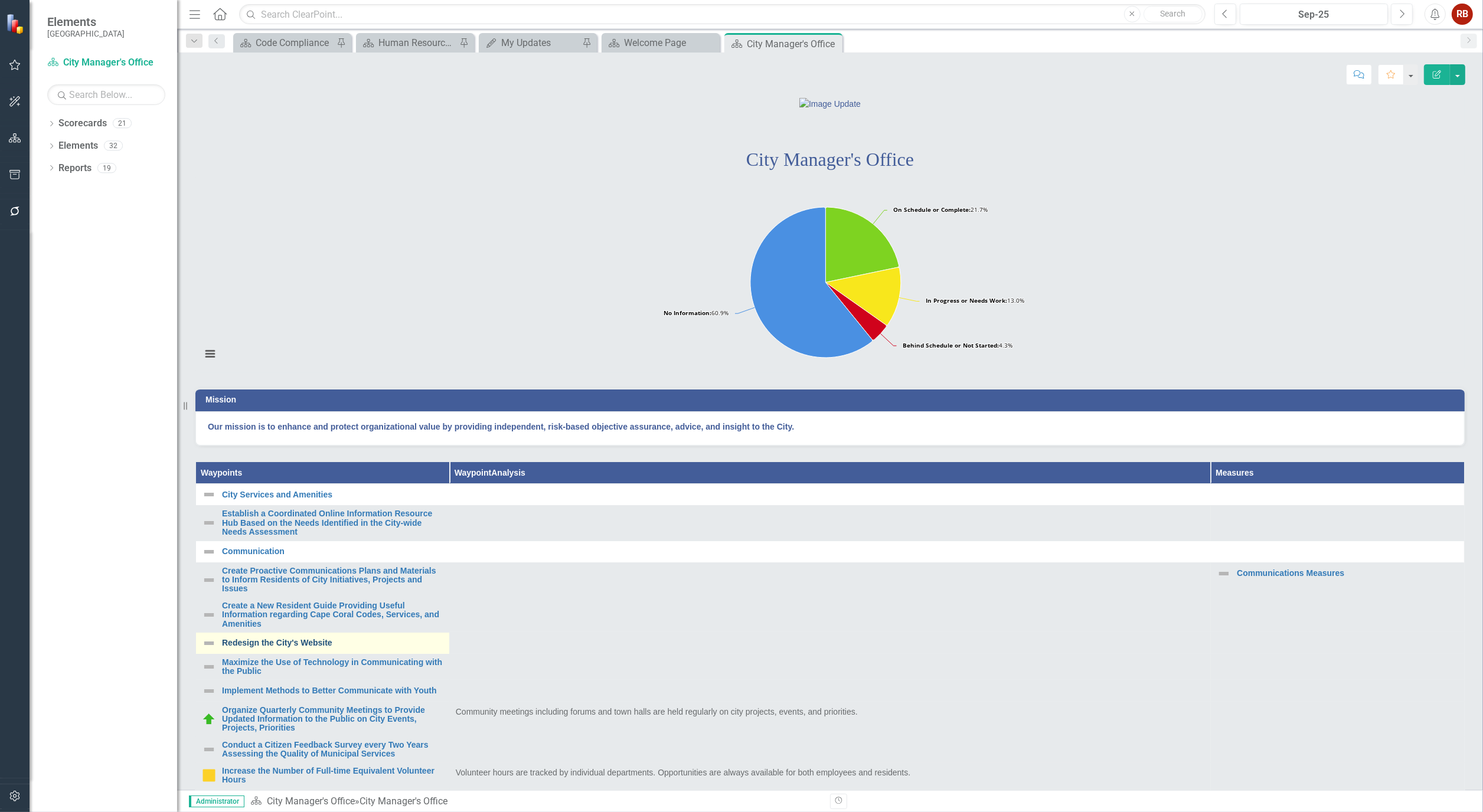
click at [279, 648] on link "Redesign the City's Website" at bounding box center [333, 643] width 221 height 9
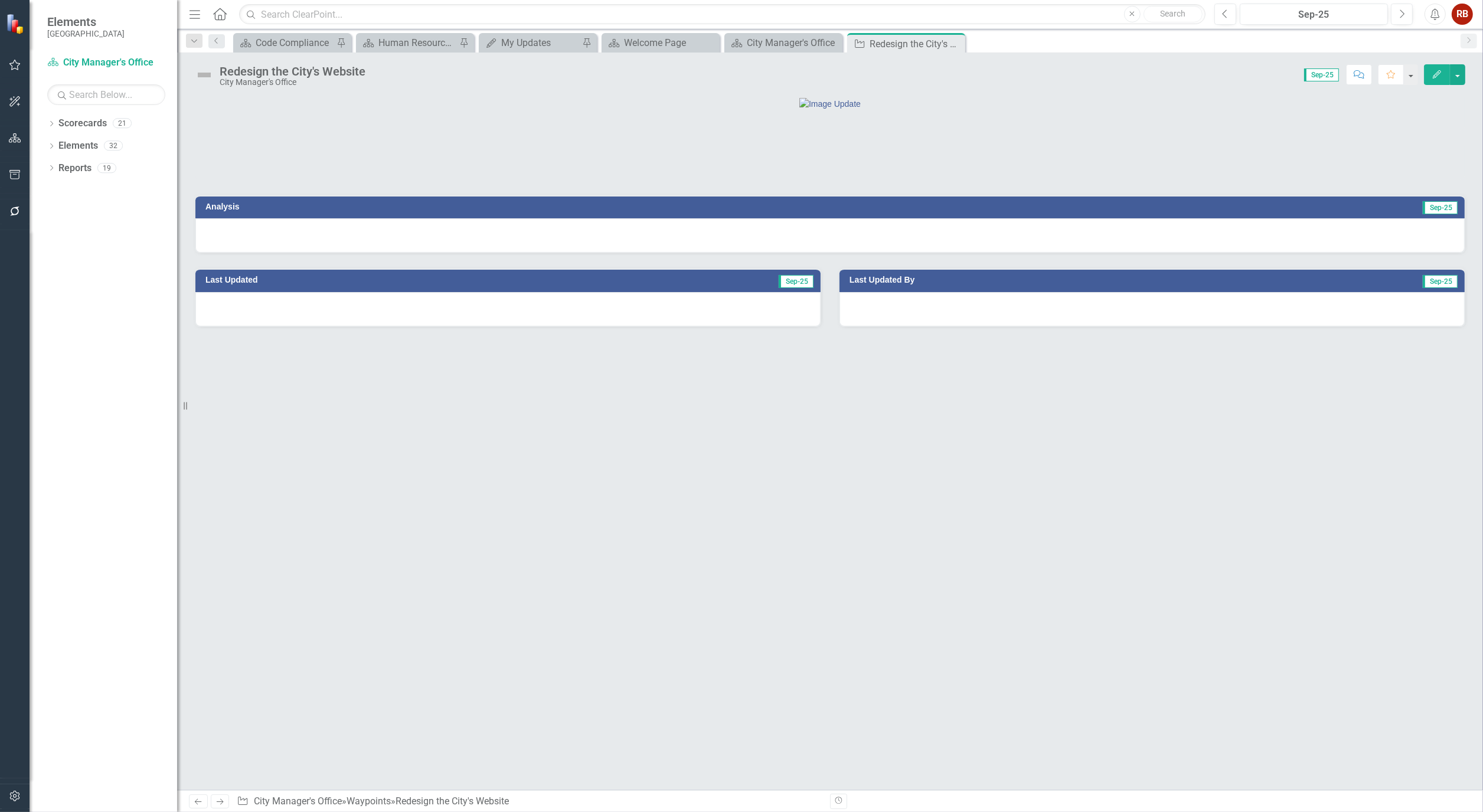
click at [1441, 72] on button "Edit" at bounding box center [1437, 74] width 26 height 21
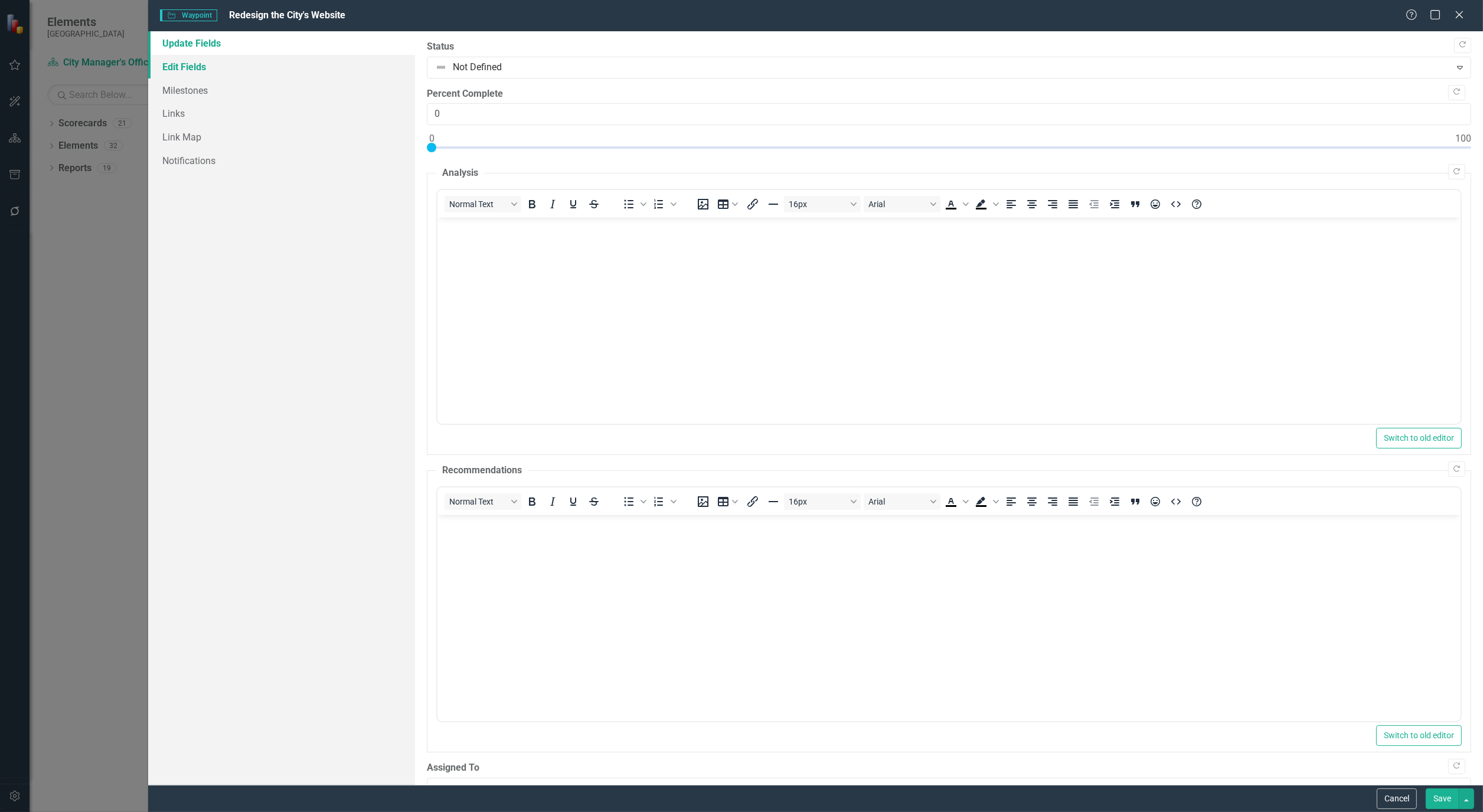
click at [185, 66] on link "Edit Fields" at bounding box center [281, 67] width 267 height 23
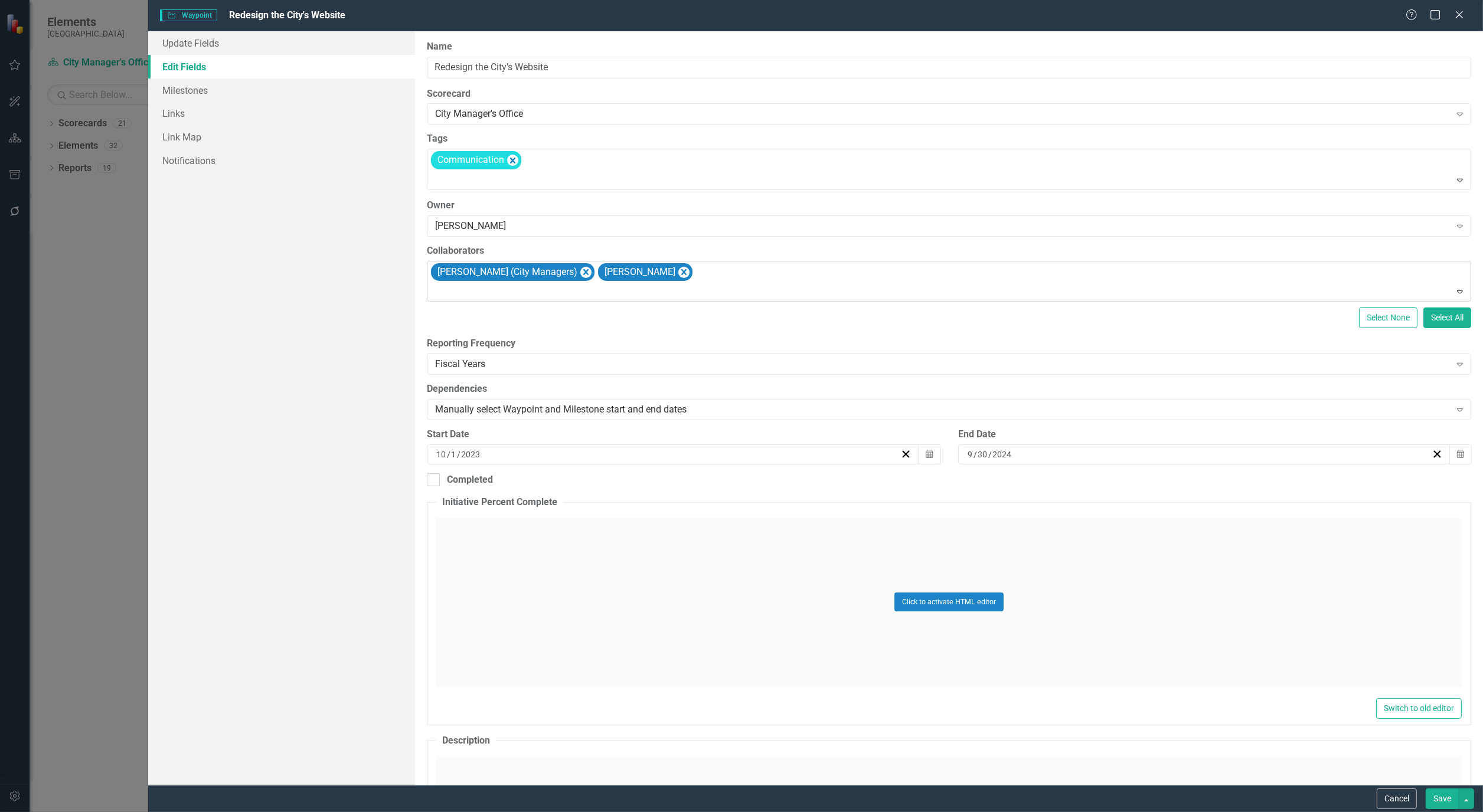
click at [760, 277] on div "[PERSON_NAME] (City Managers) [PERSON_NAME]" at bounding box center [950, 281] width 1042 height 40
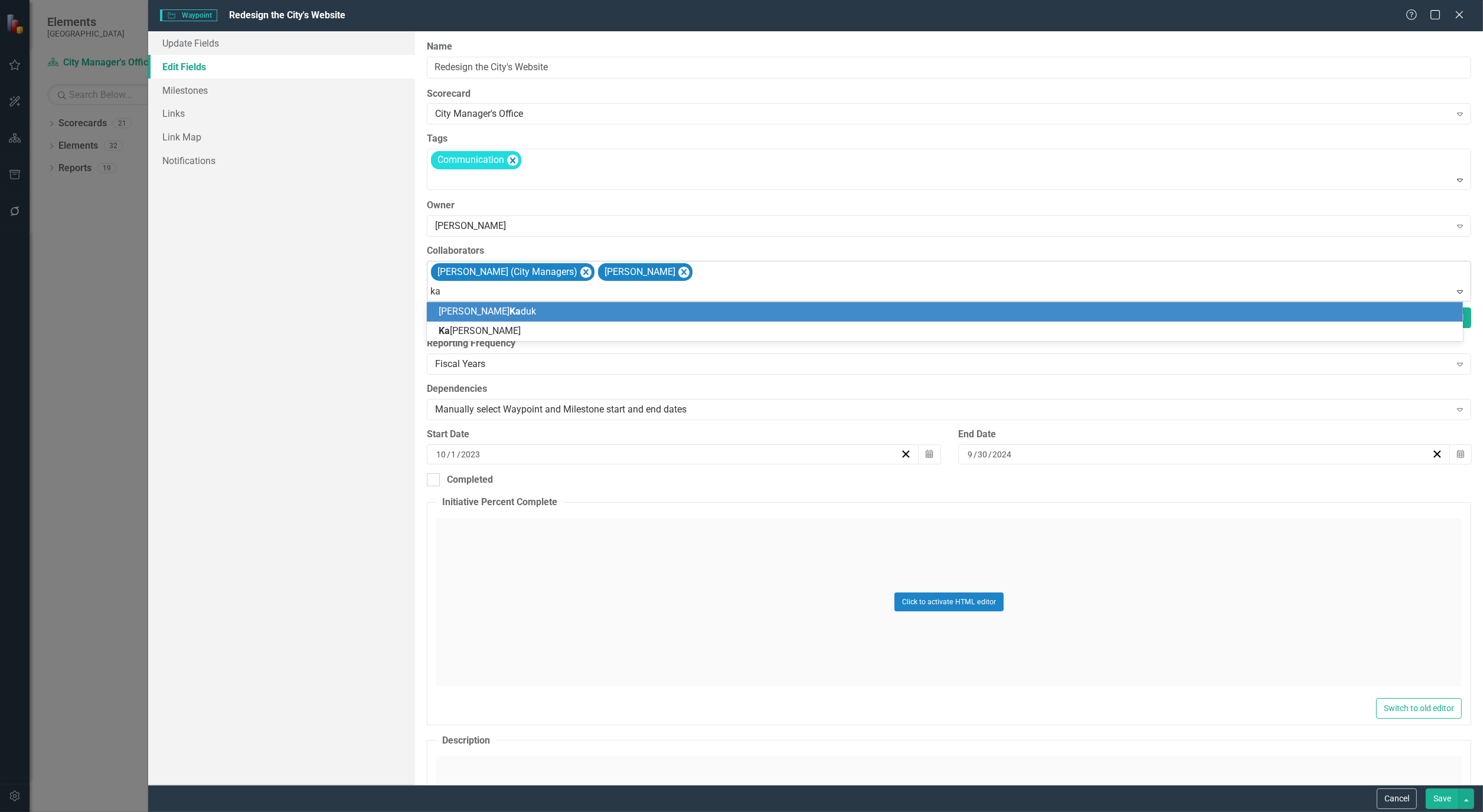
type input "kai"
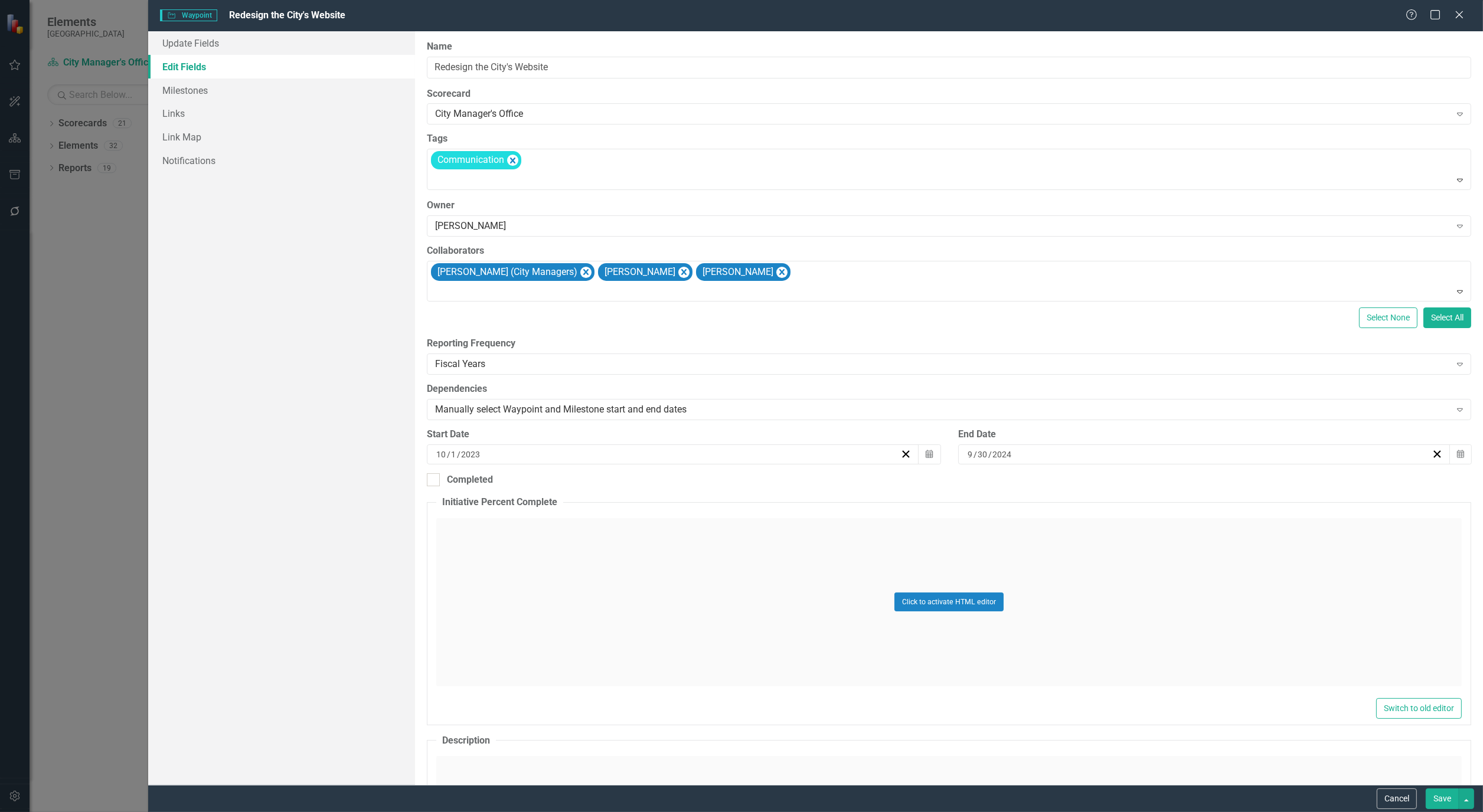
click at [1447, 799] on button "Save" at bounding box center [1443, 798] width 33 height 21
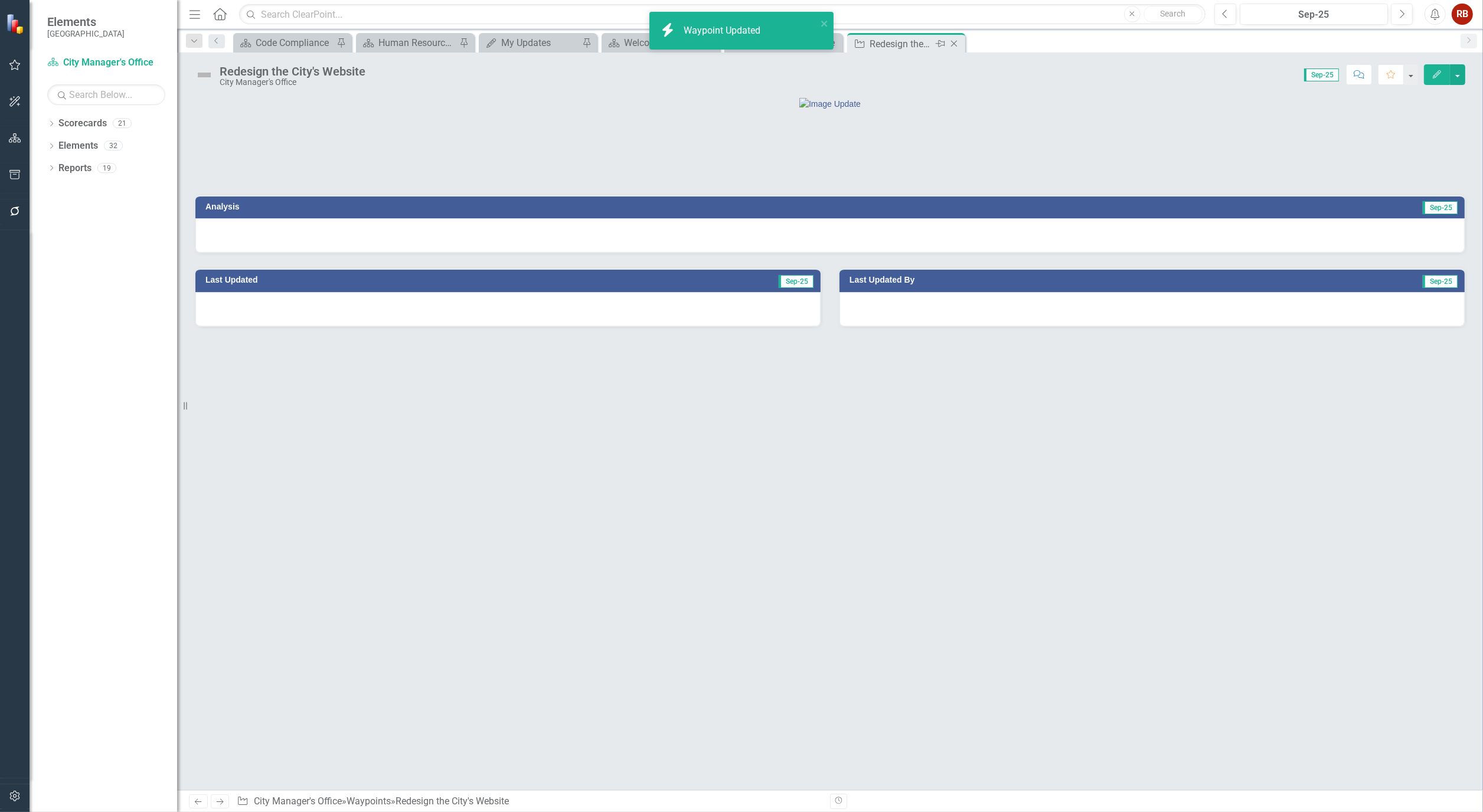
click at [954, 39] on icon "Close" at bounding box center [954, 44] width 12 height 10
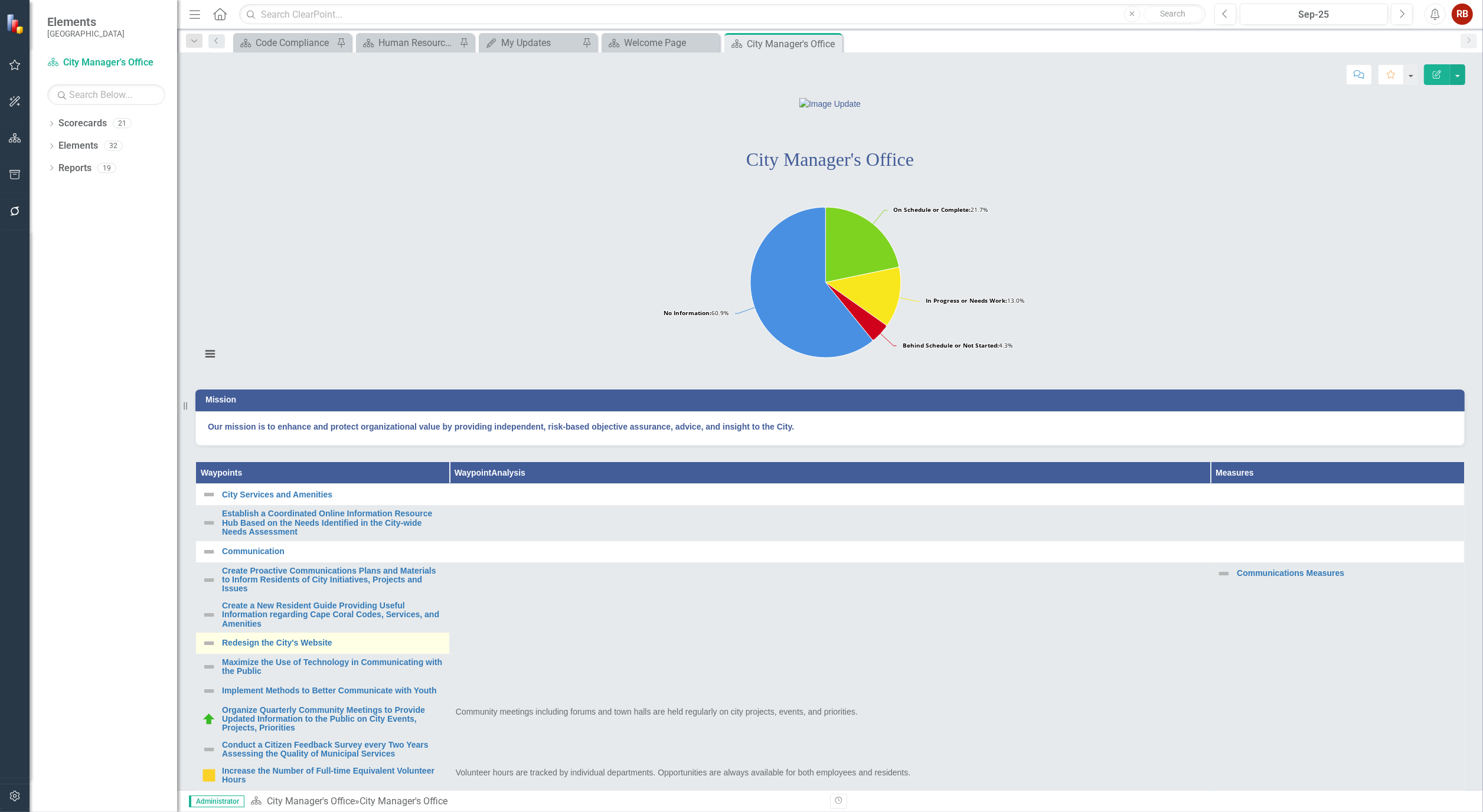
click at [337, 654] on td "Redesign the City's Website Link Map View Link Map Edit Edit Waypoint Link Open…" at bounding box center [322, 643] width 254 height 22
click at [337, 676] on link "Maximize the Use of Technology in Communicating with the Public" at bounding box center [333, 667] width 221 height 19
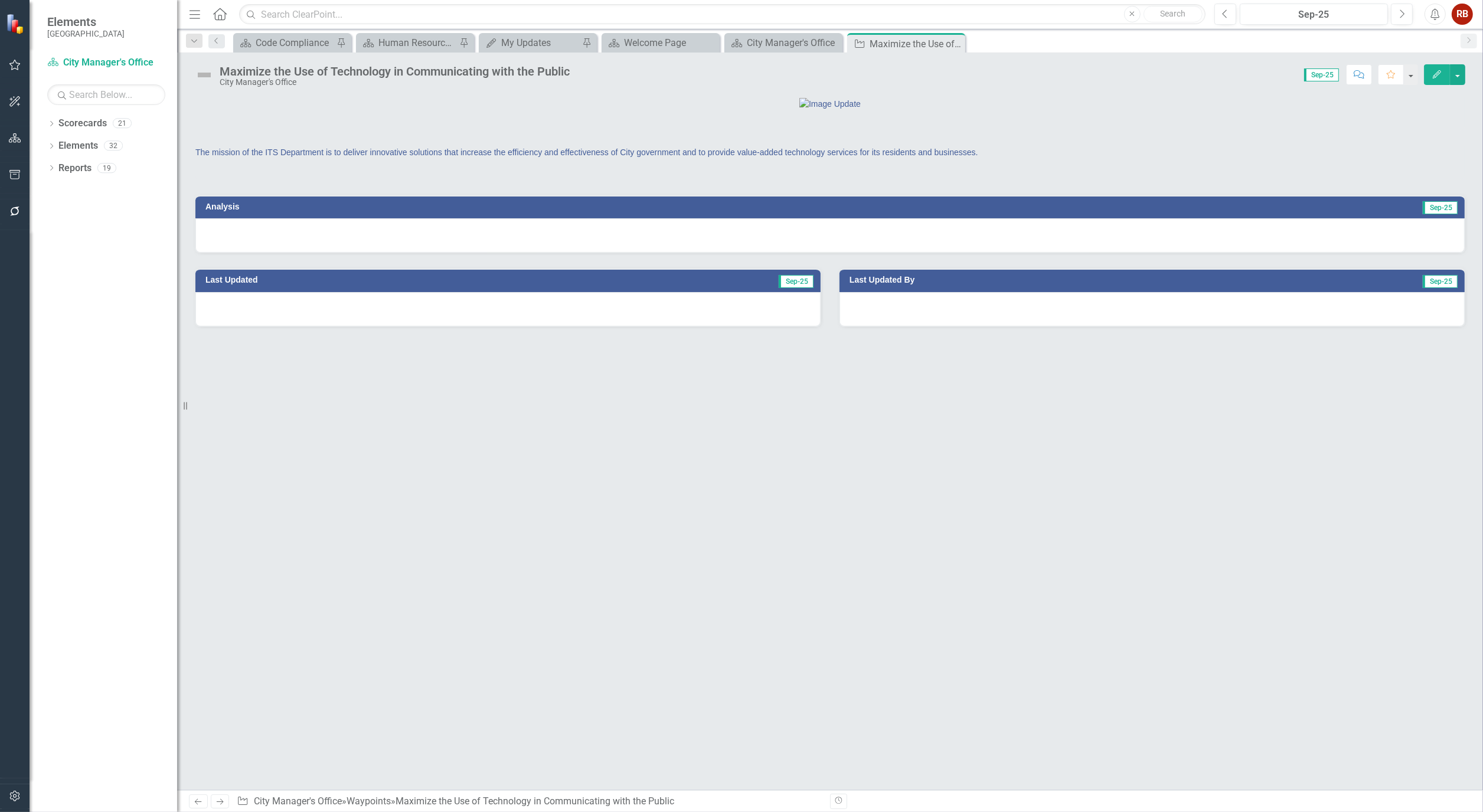
click at [1443, 78] on button "Edit" at bounding box center [1437, 74] width 26 height 21
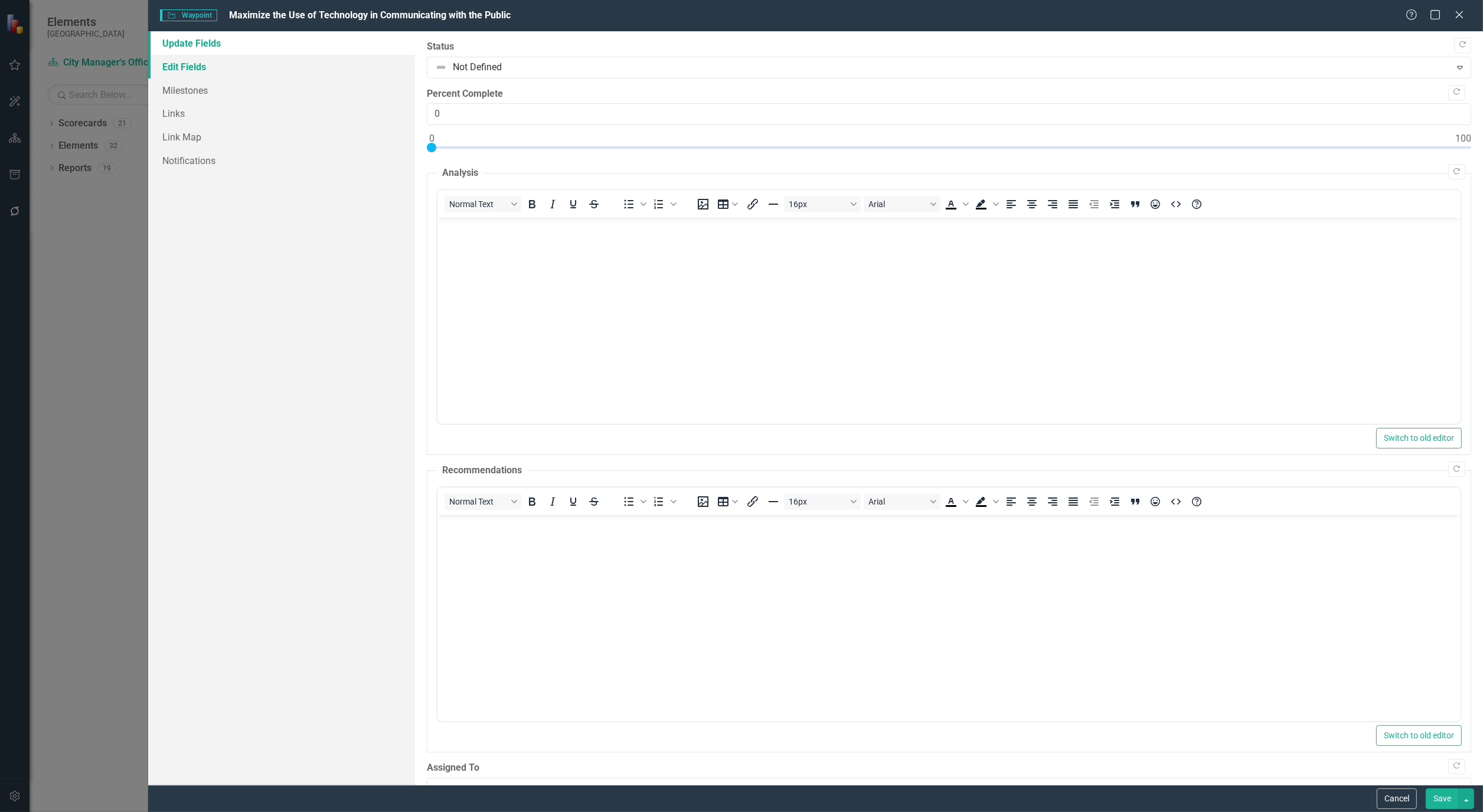
click at [190, 63] on link "Edit Fields" at bounding box center [281, 67] width 267 height 23
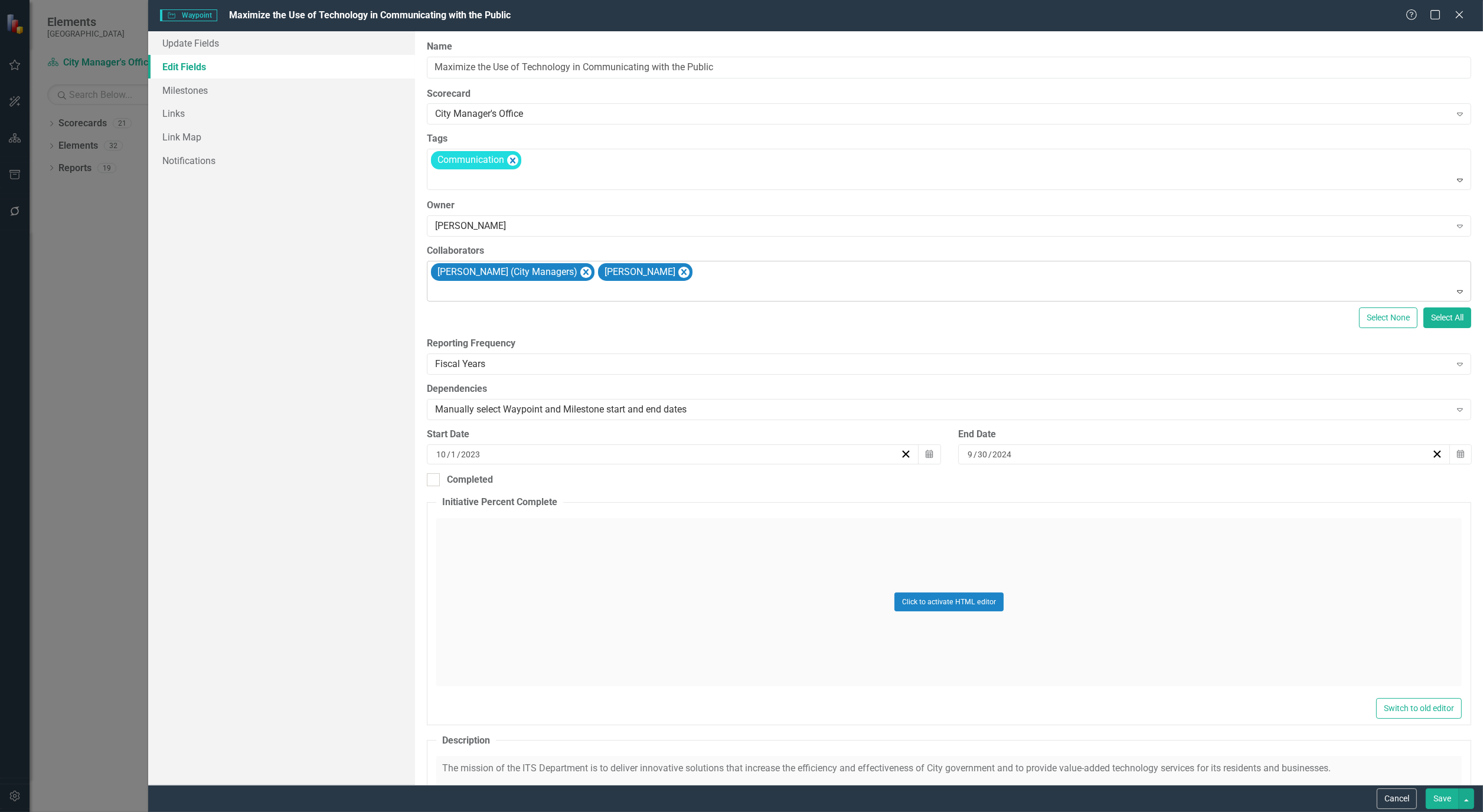
click at [762, 279] on div "[PERSON_NAME] (City Managers) [PERSON_NAME]" at bounding box center [950, 281] width 1042 height 40
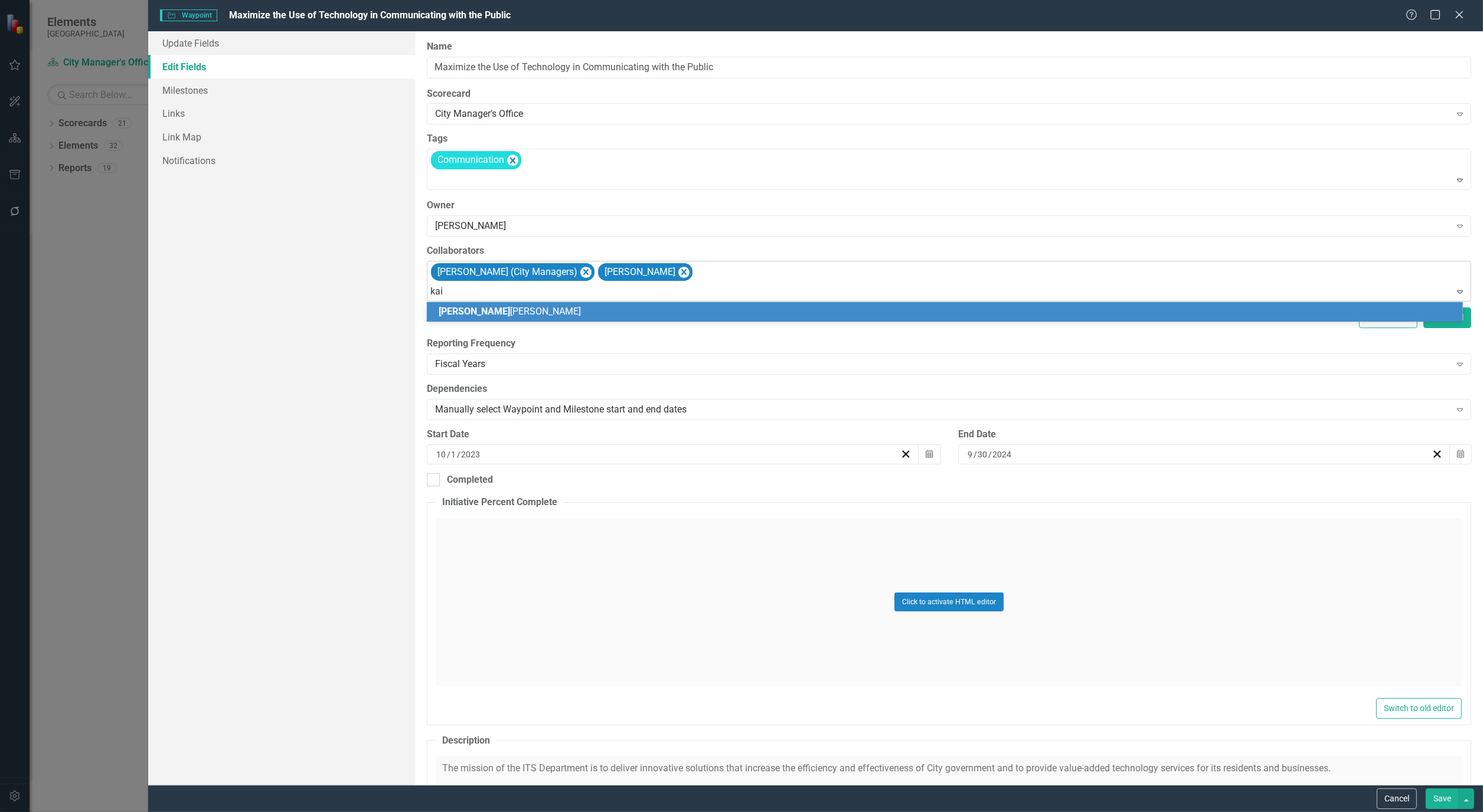
type input "kait"
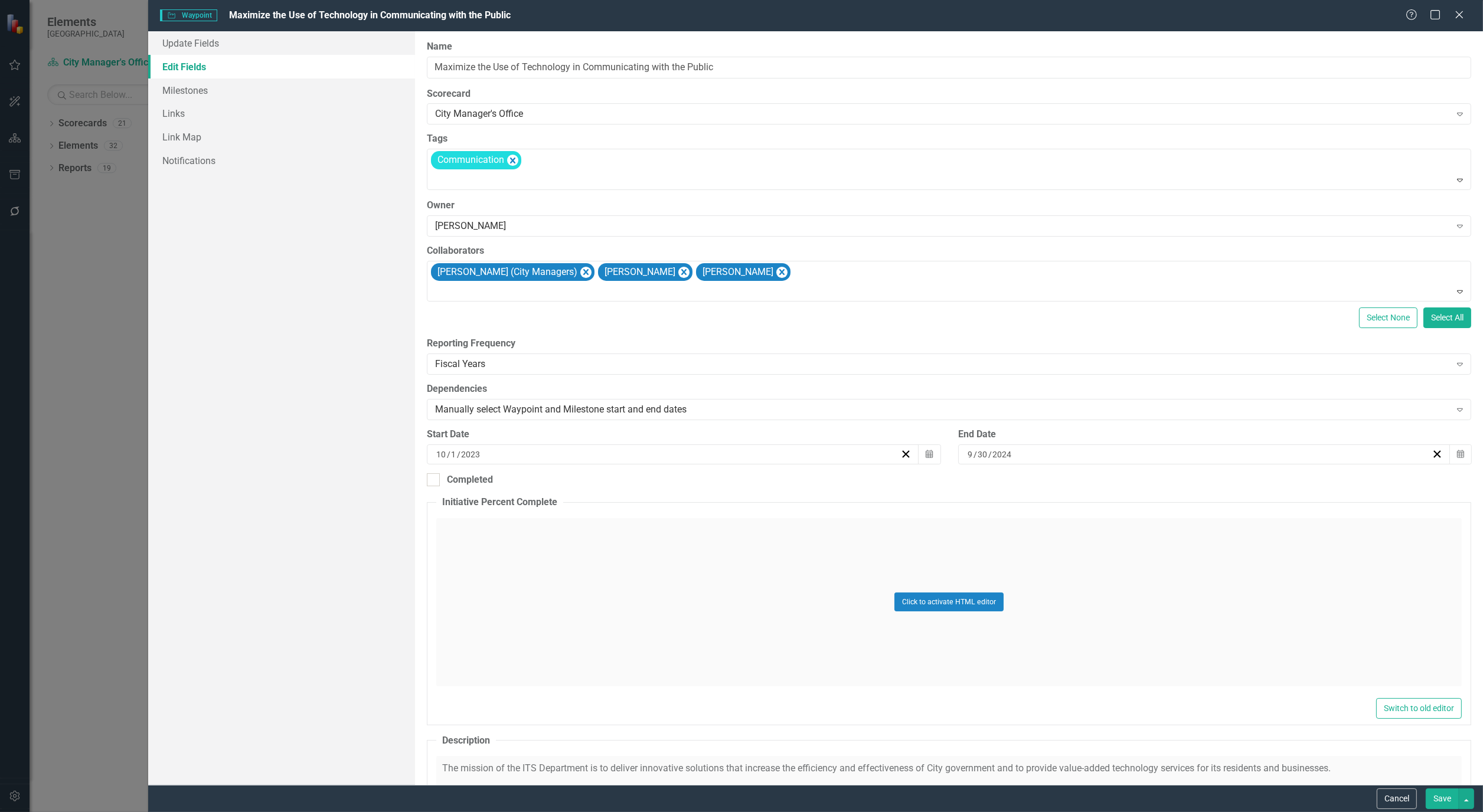
click at [1453, 801] on button "Save" at bounding box center [1443, 798] width 33 height 21
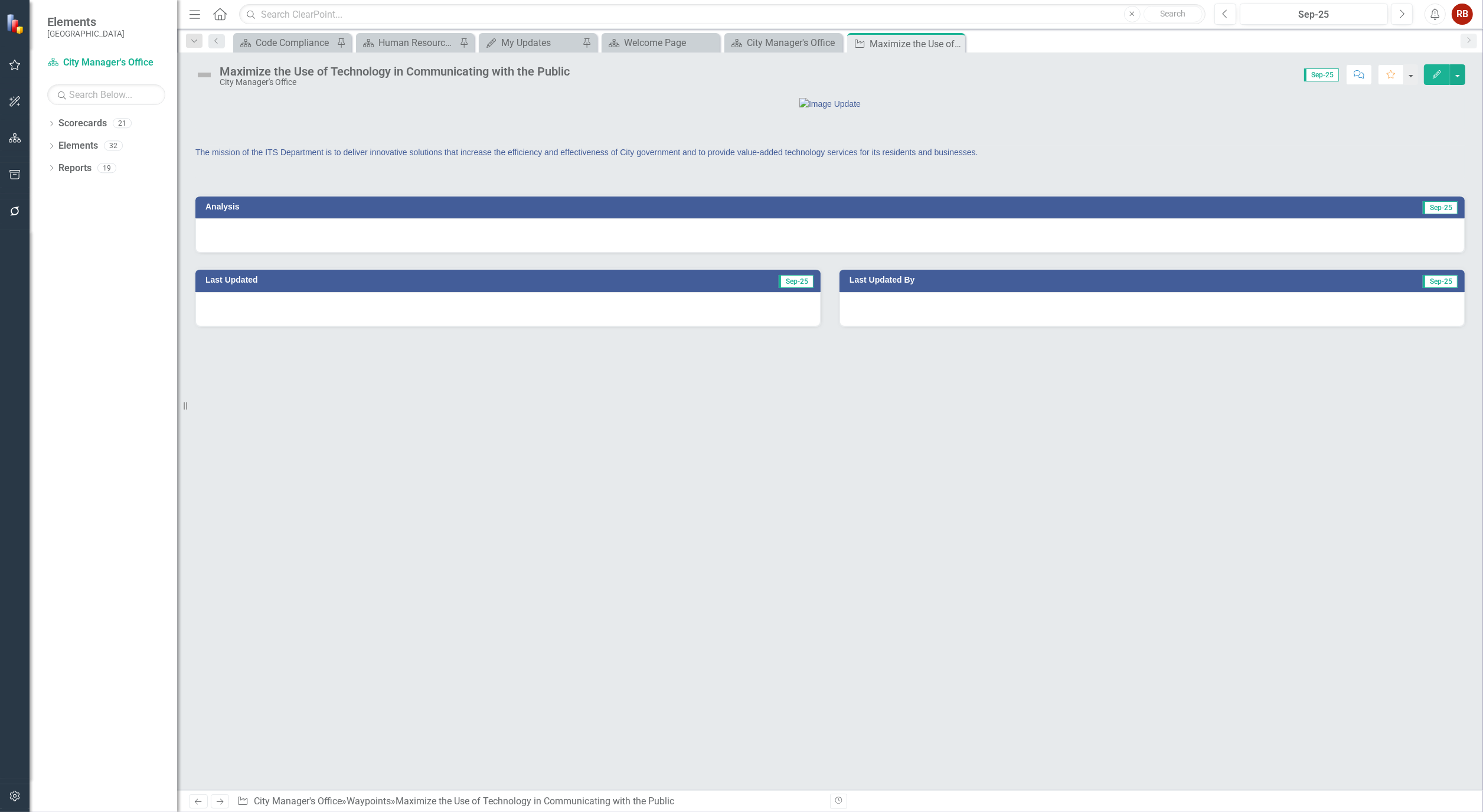
click at [0, 0] on icon "Close" at bounding box center [0, 0] width 0 height 0
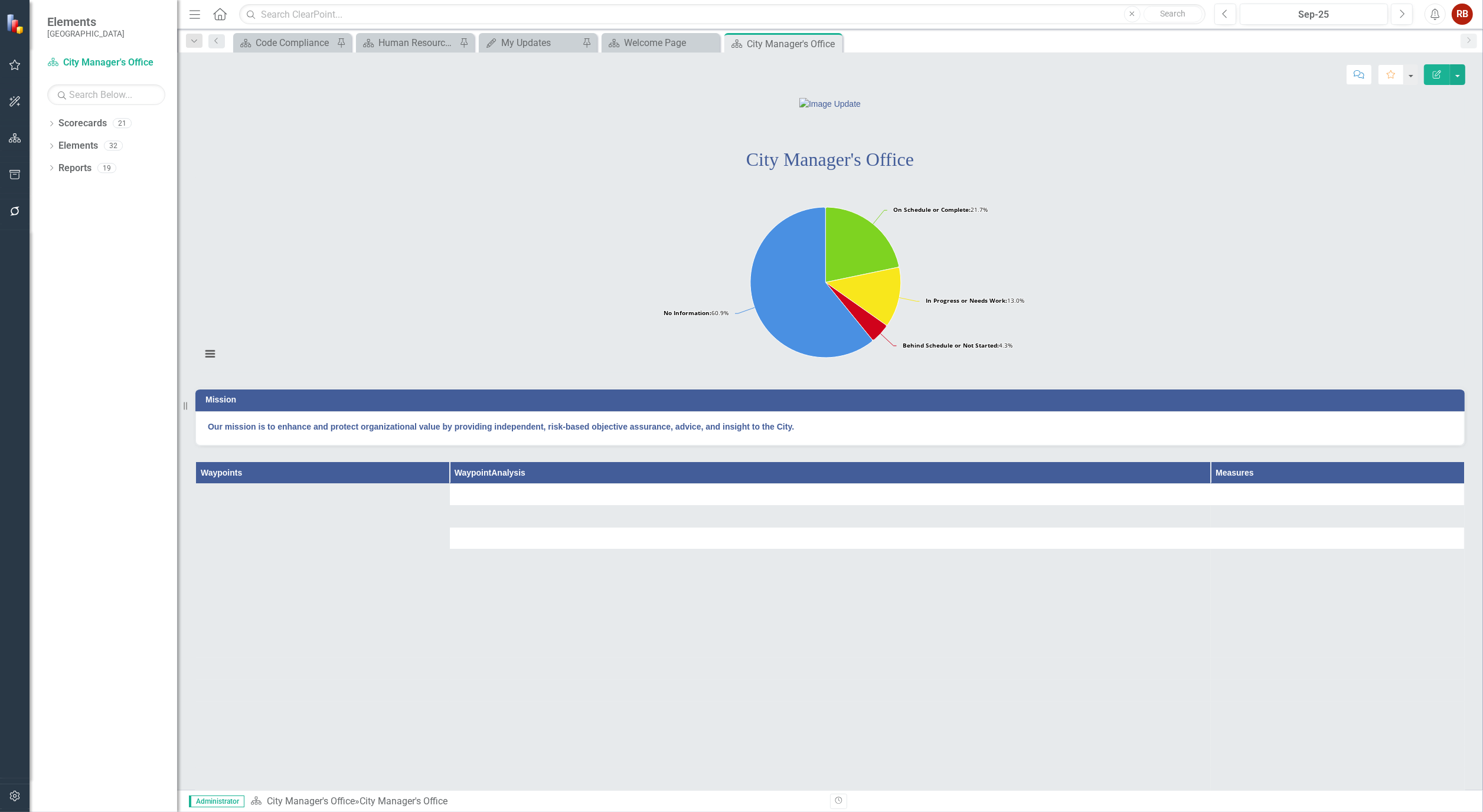
scroll to position [197, 0]
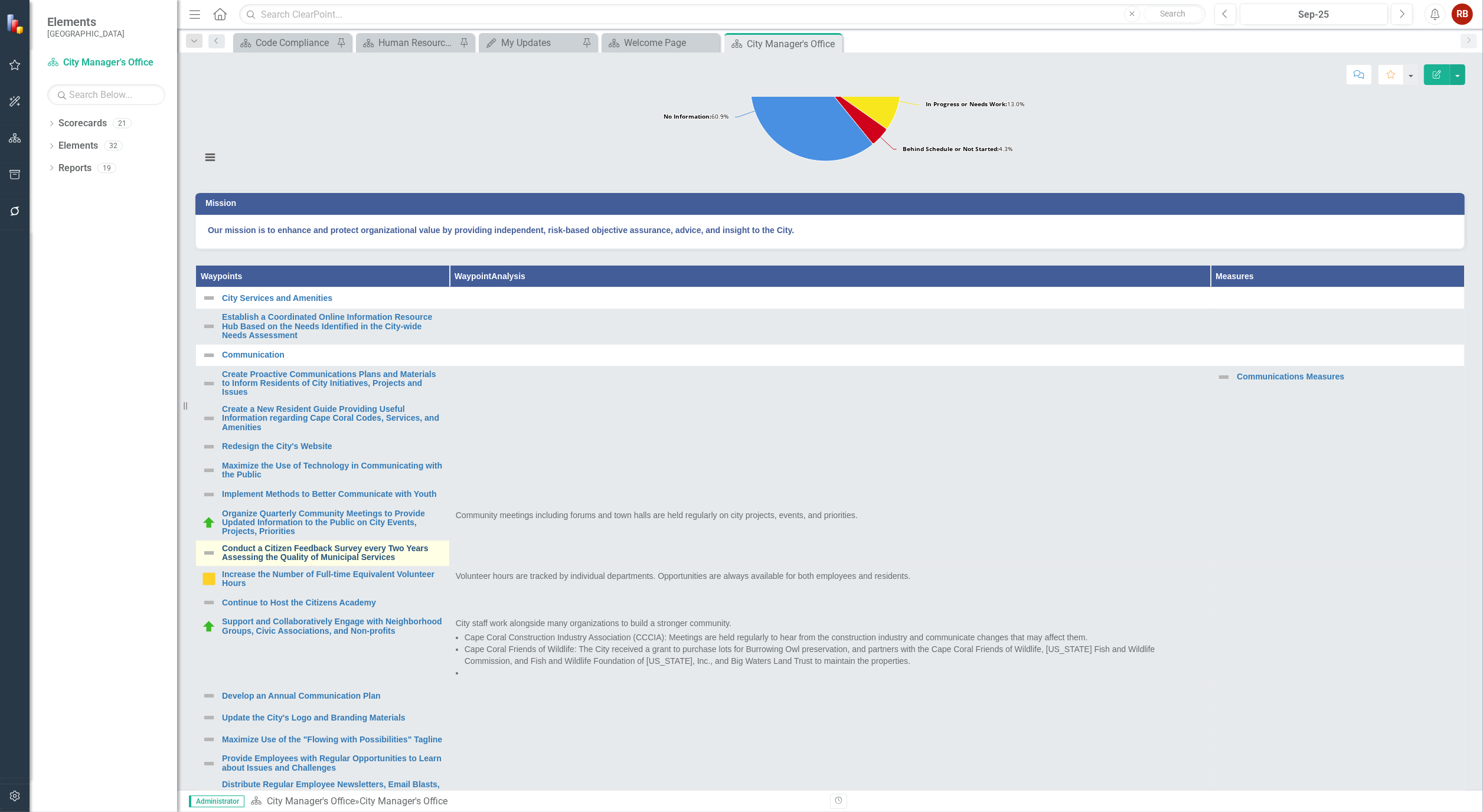
click at [348, 563] on link "Conduct a Citizen Feedback Survey every Two Years Assessing the Quality of Muni…" at bounding box center [333, 553] width 221 height 19
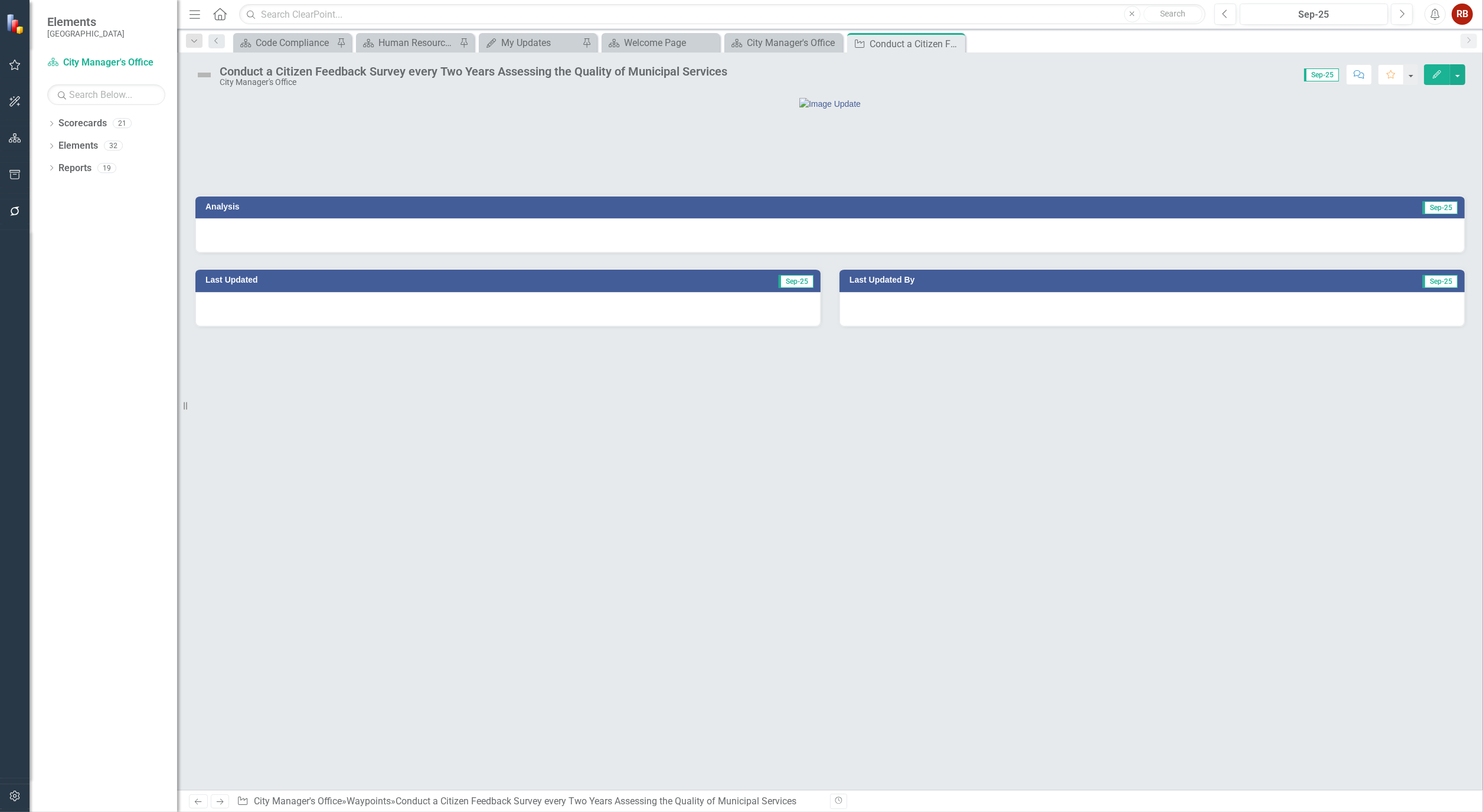
click at [1435, 73] on icon "Edit" at bounding box center [1437, 74] width 11 height 8
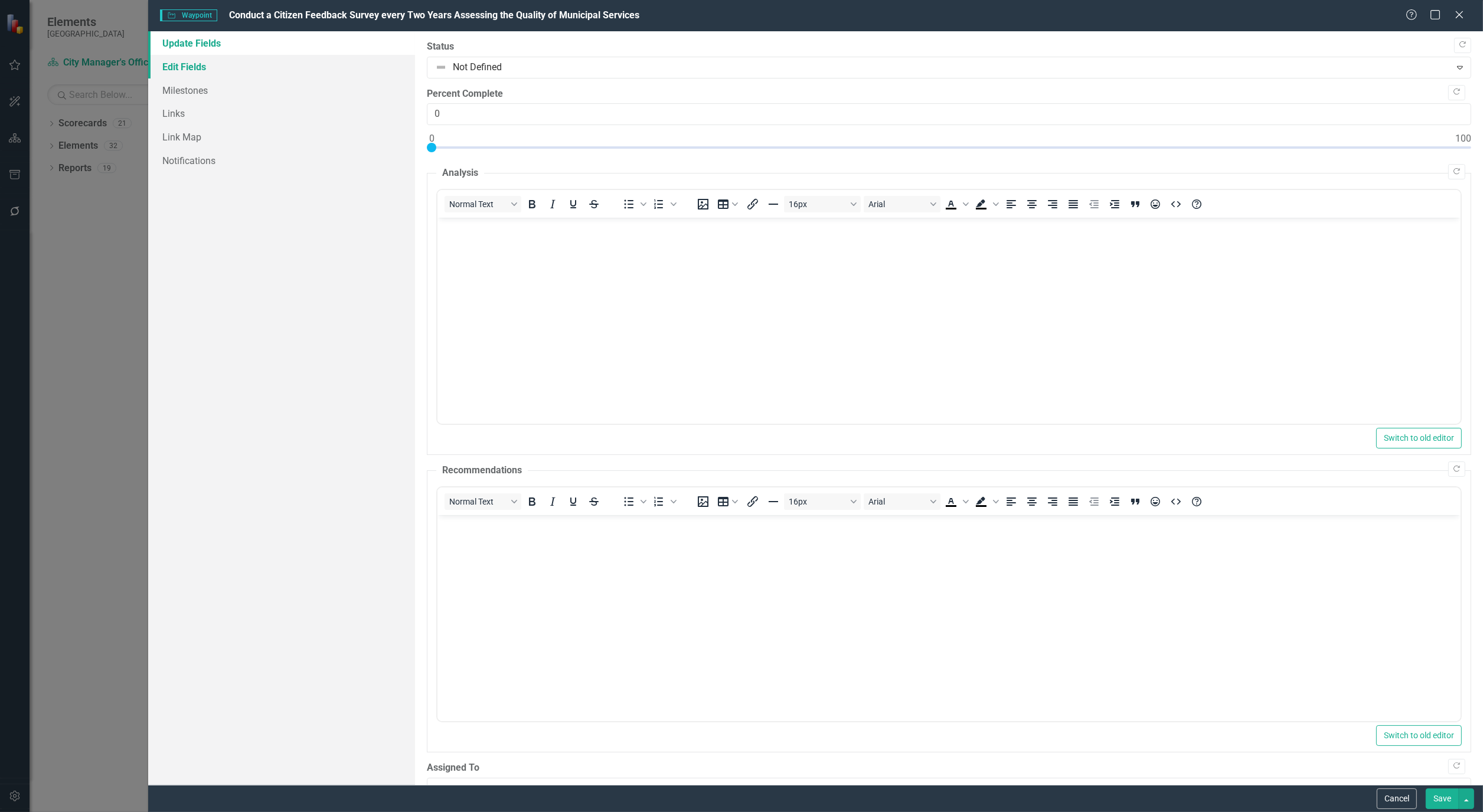
click at [173, 61] on link "Edit Fields" at bounding box center [281, 67] width 267 height 23
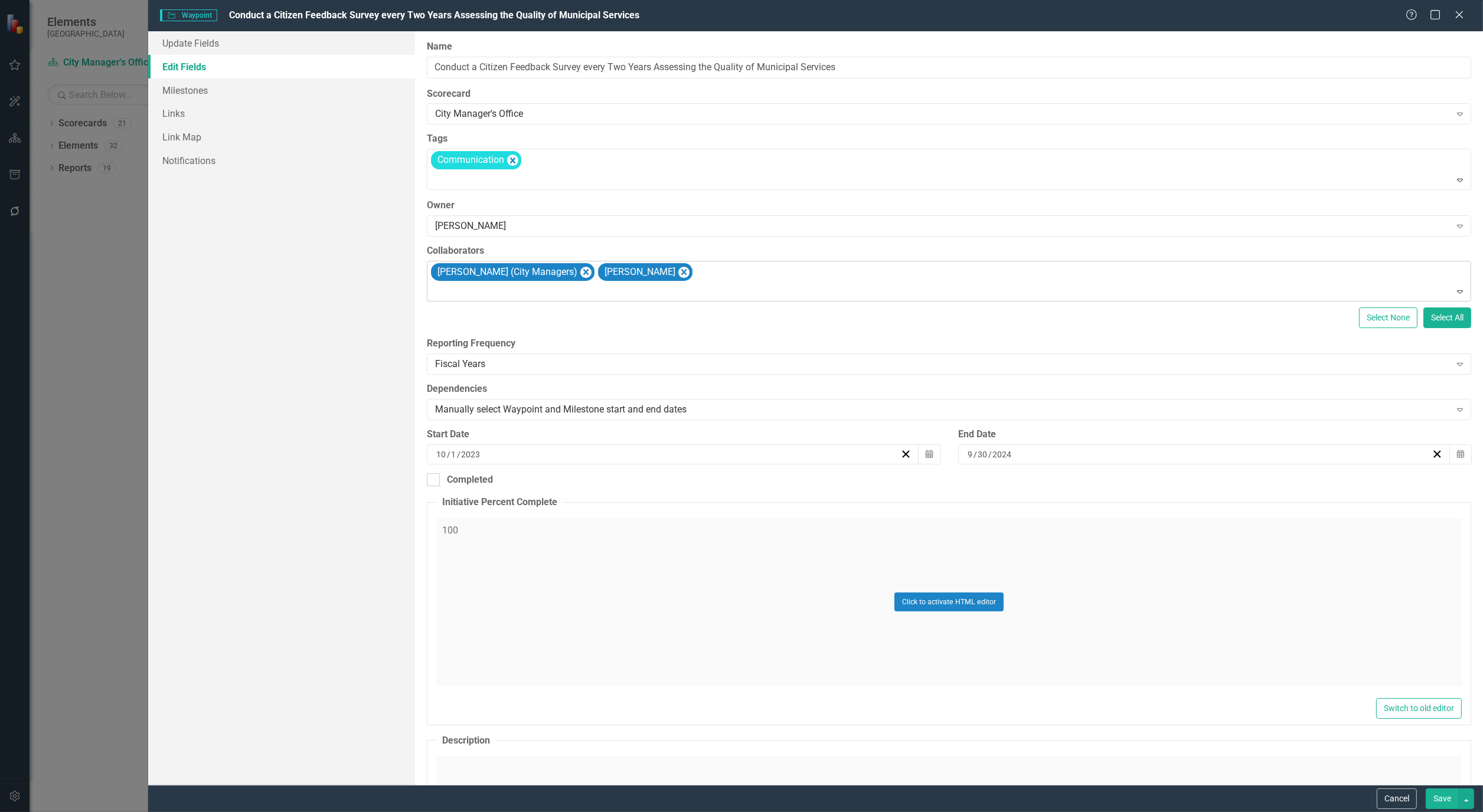
click at [787, 282] on div "[PERSON_NAME] (City Managers) [PERSON_NAME]" at bounding box center [950, 281] width 1042 height 40
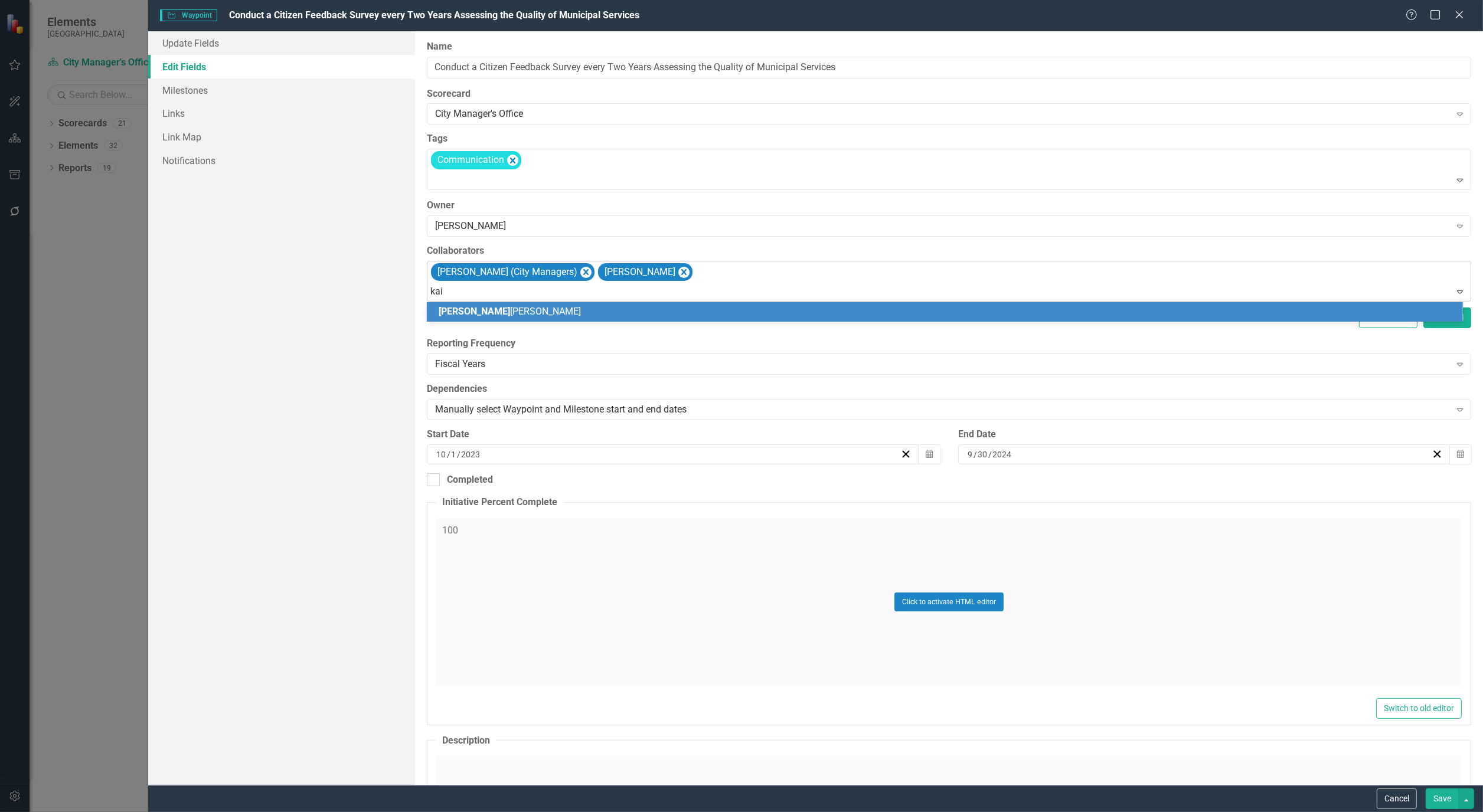
type input "kait"
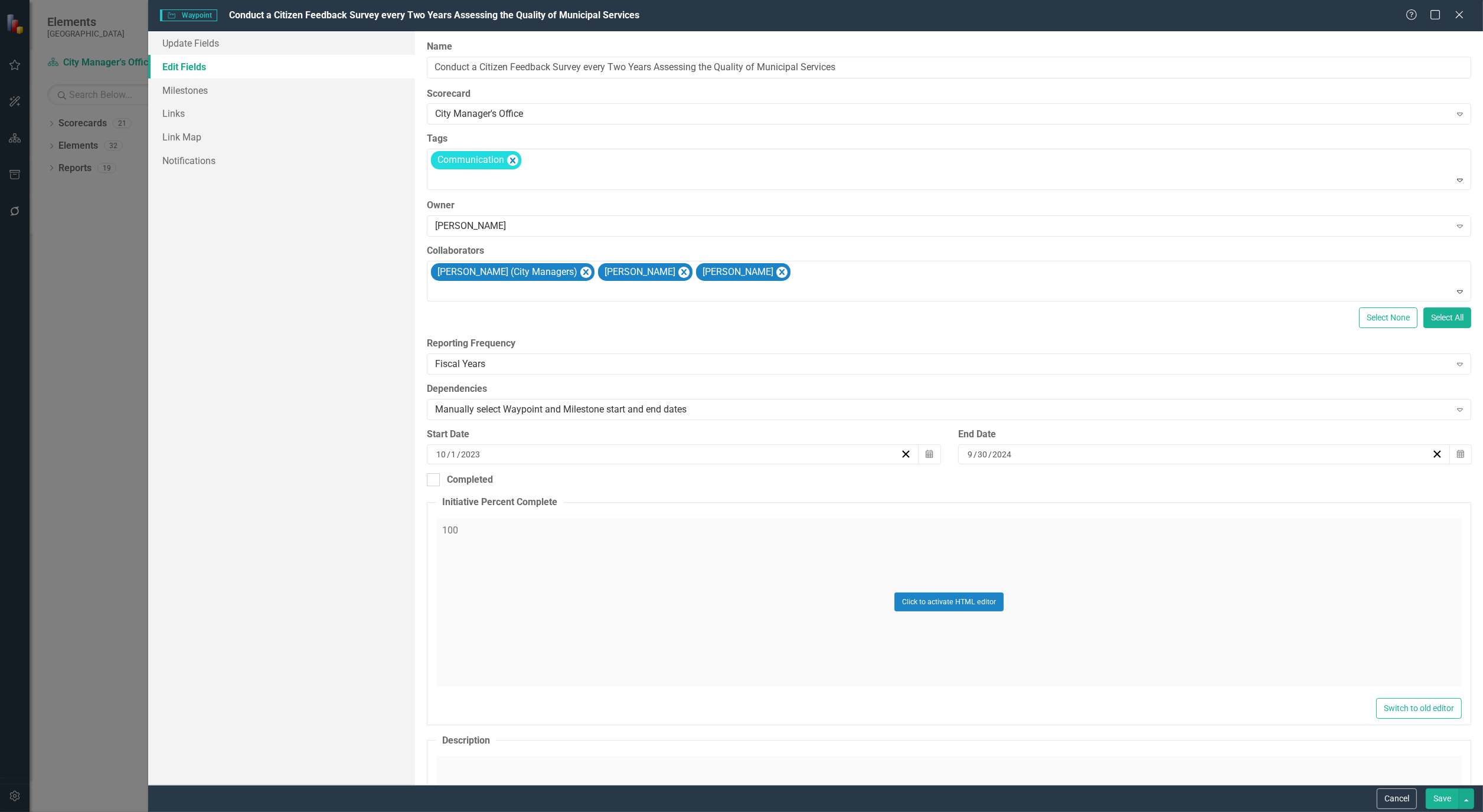
click at [1438, 794] on button "Save" at bounding box center [1443, 798] width 33 height 21
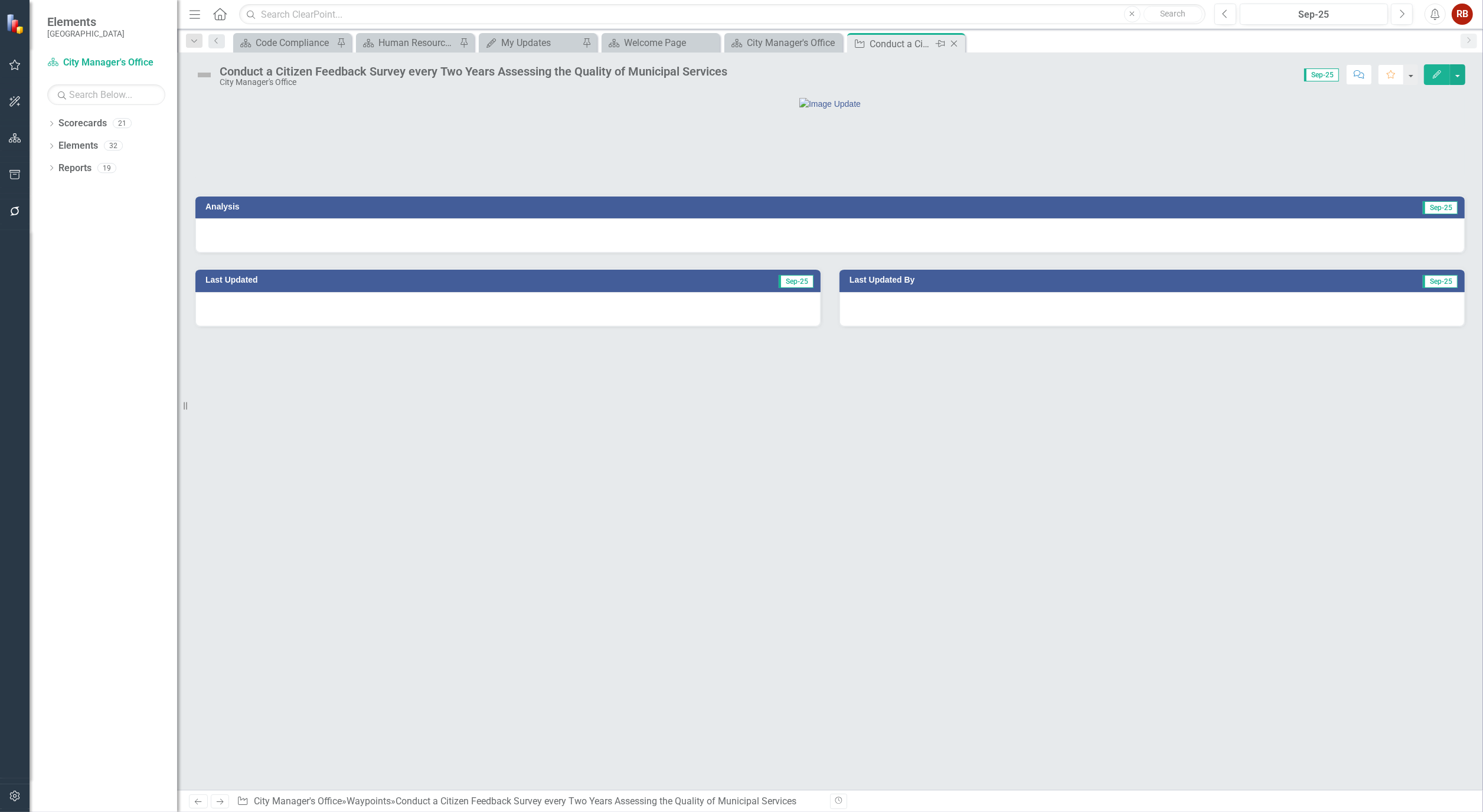
click at [954, 42] on icon at bounding box center [954, 44] width 7 height 7
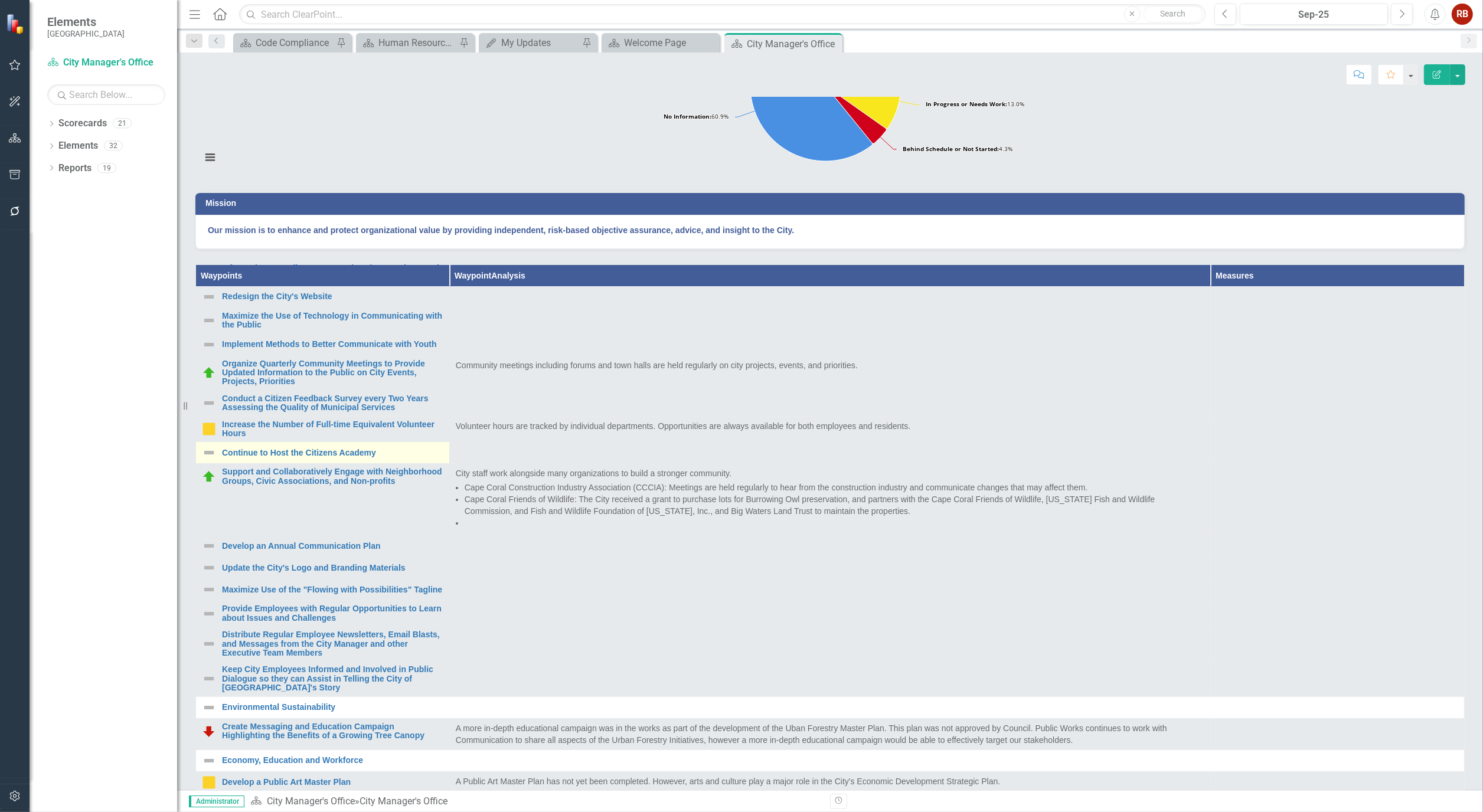
scroll to position [131, 0]
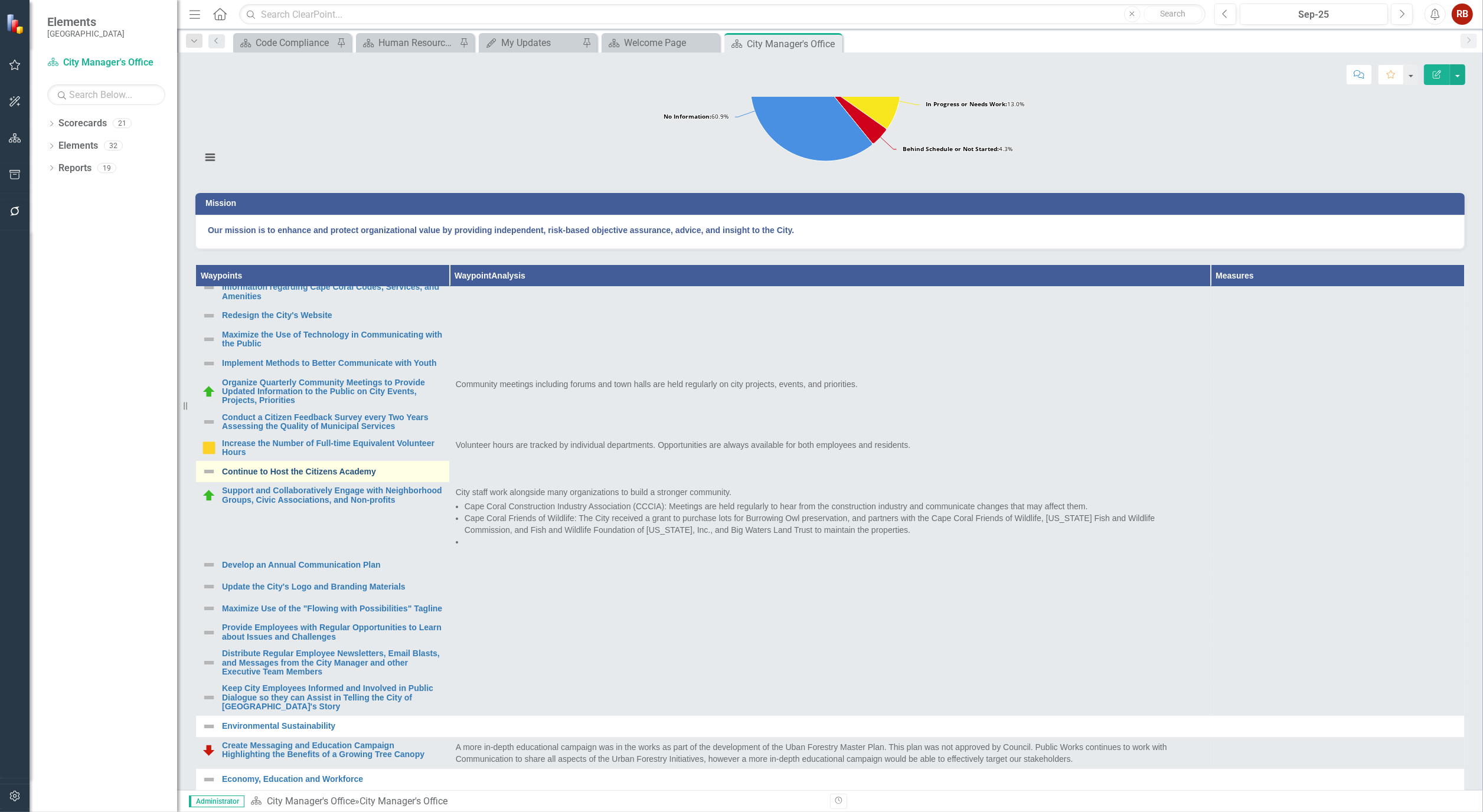
click at [308, 476] on link "Continue to Host the Citizens Academy" at bounding box center [333, 472] width 221 height 9
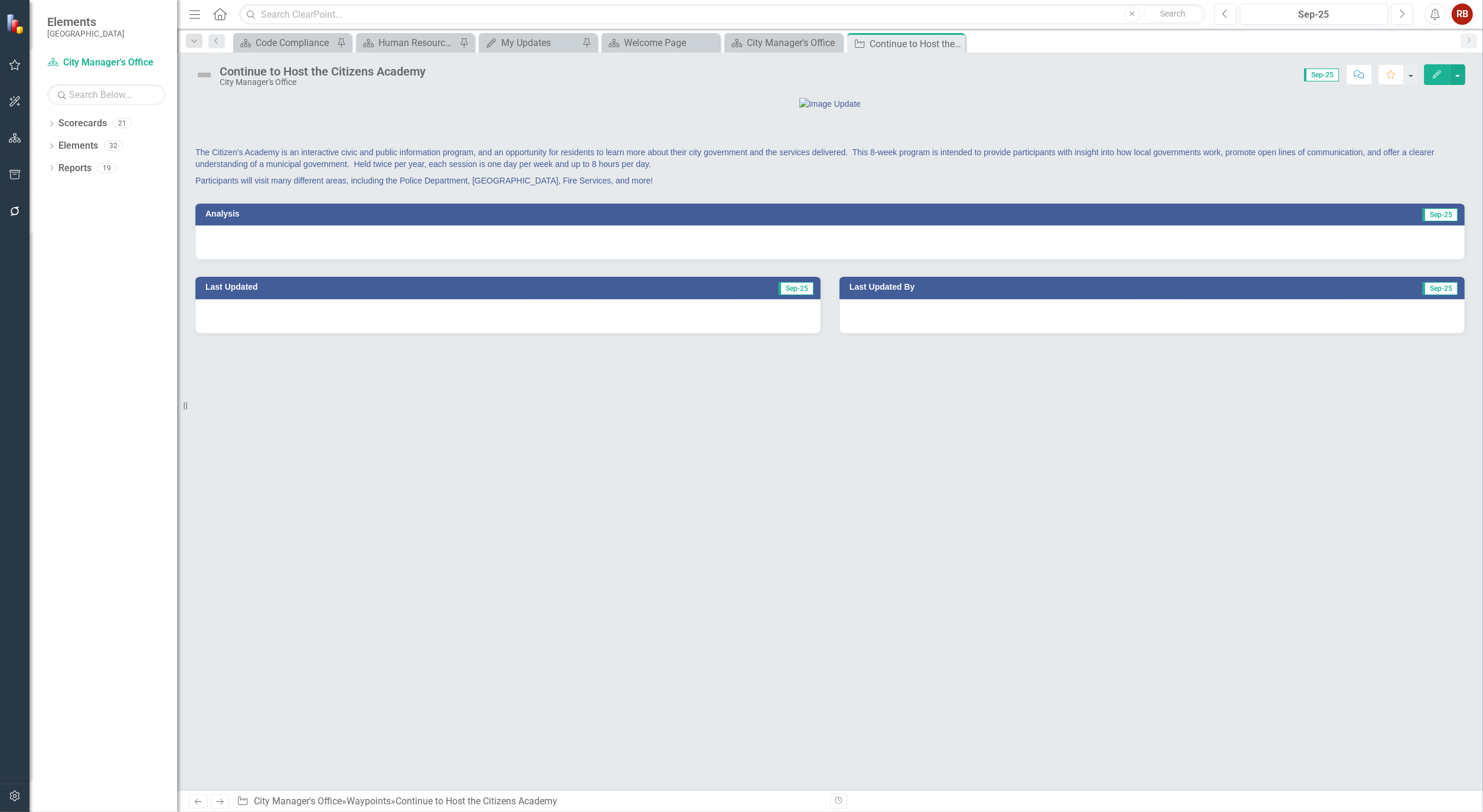
click at [1438, 70] on icon "Edit" at bounding box center [1437, 74] width 11 height 8
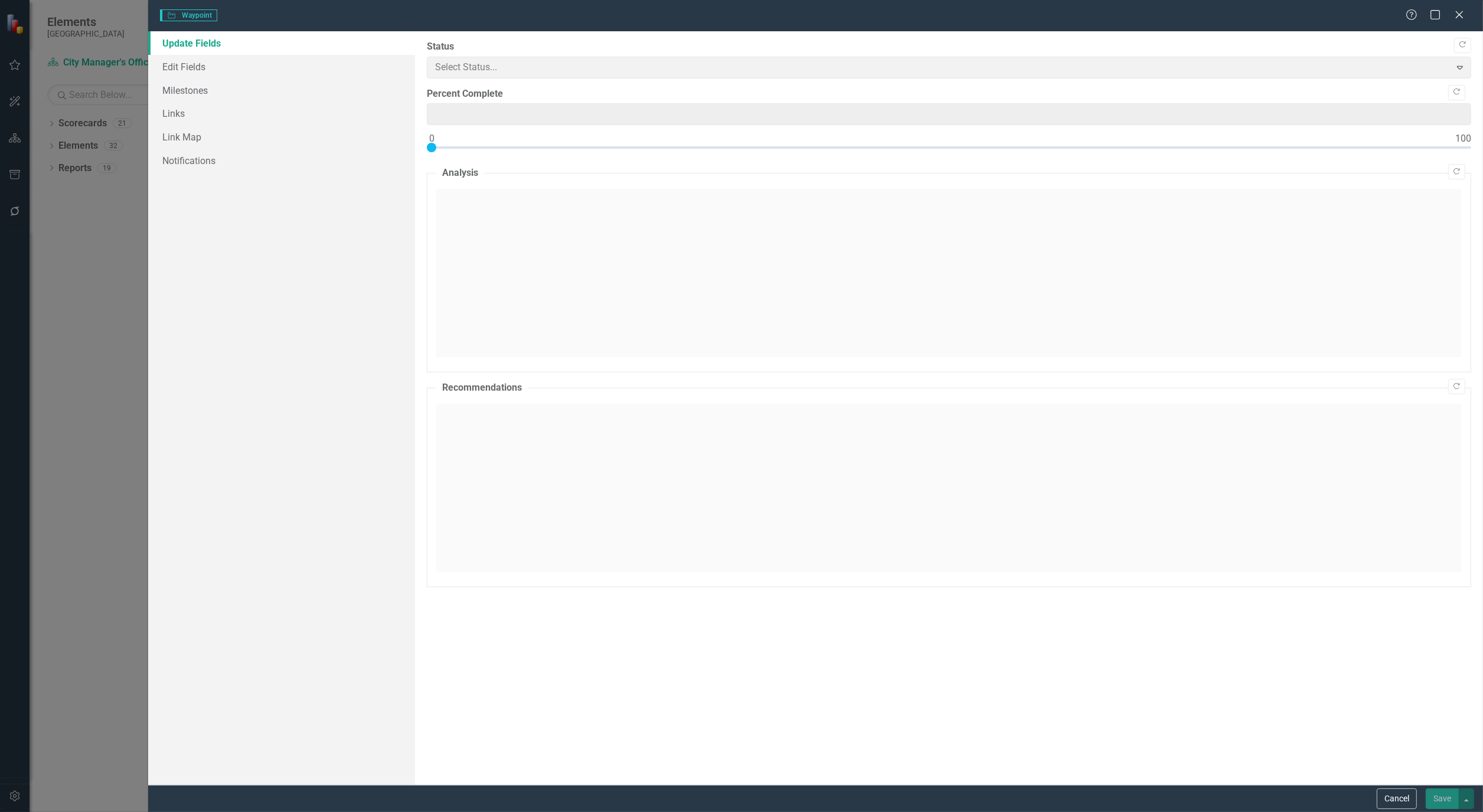
type input "0"
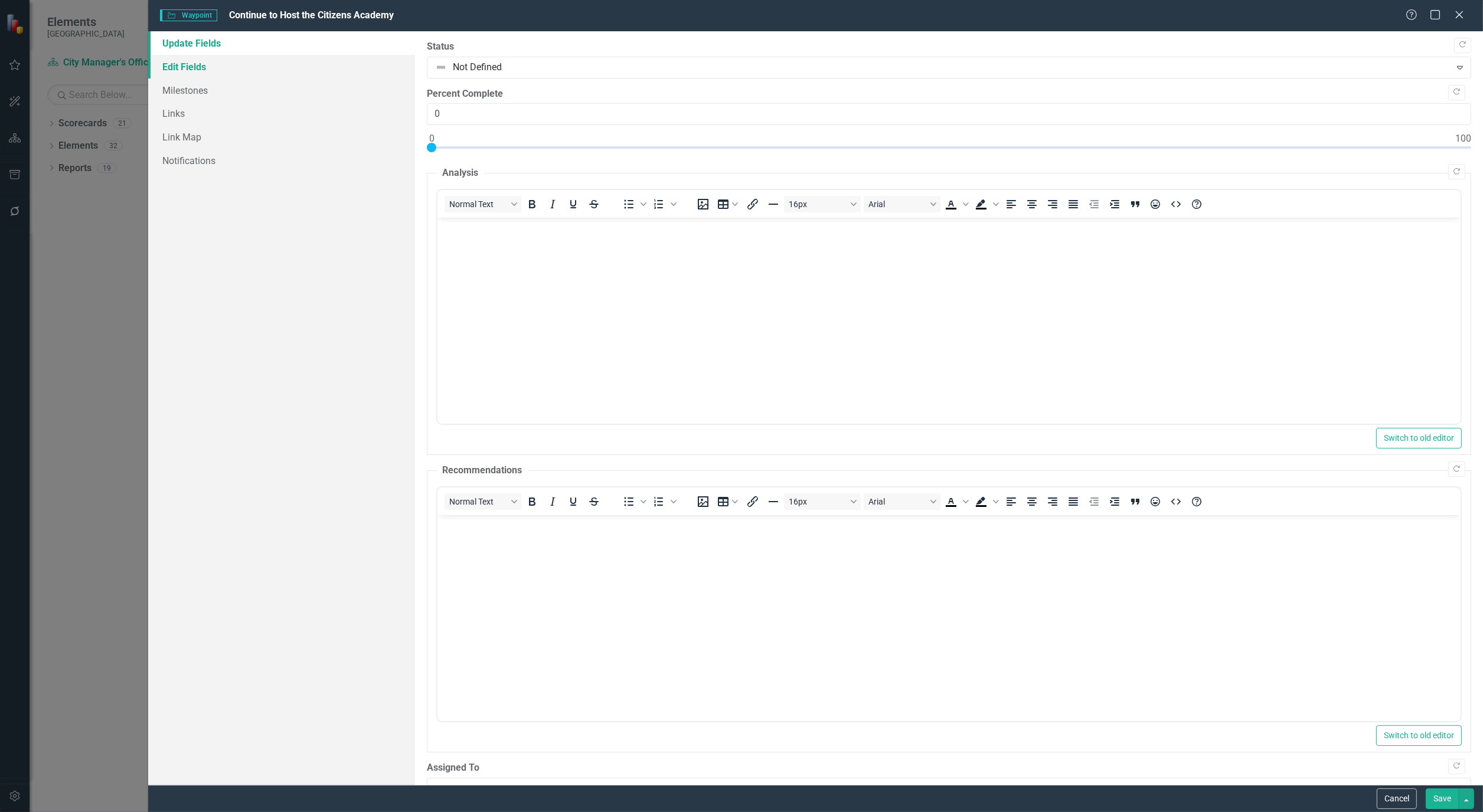
click at [162, 61] on link "Edit Fields" at bounding box center [281, 67] width 267 height 23
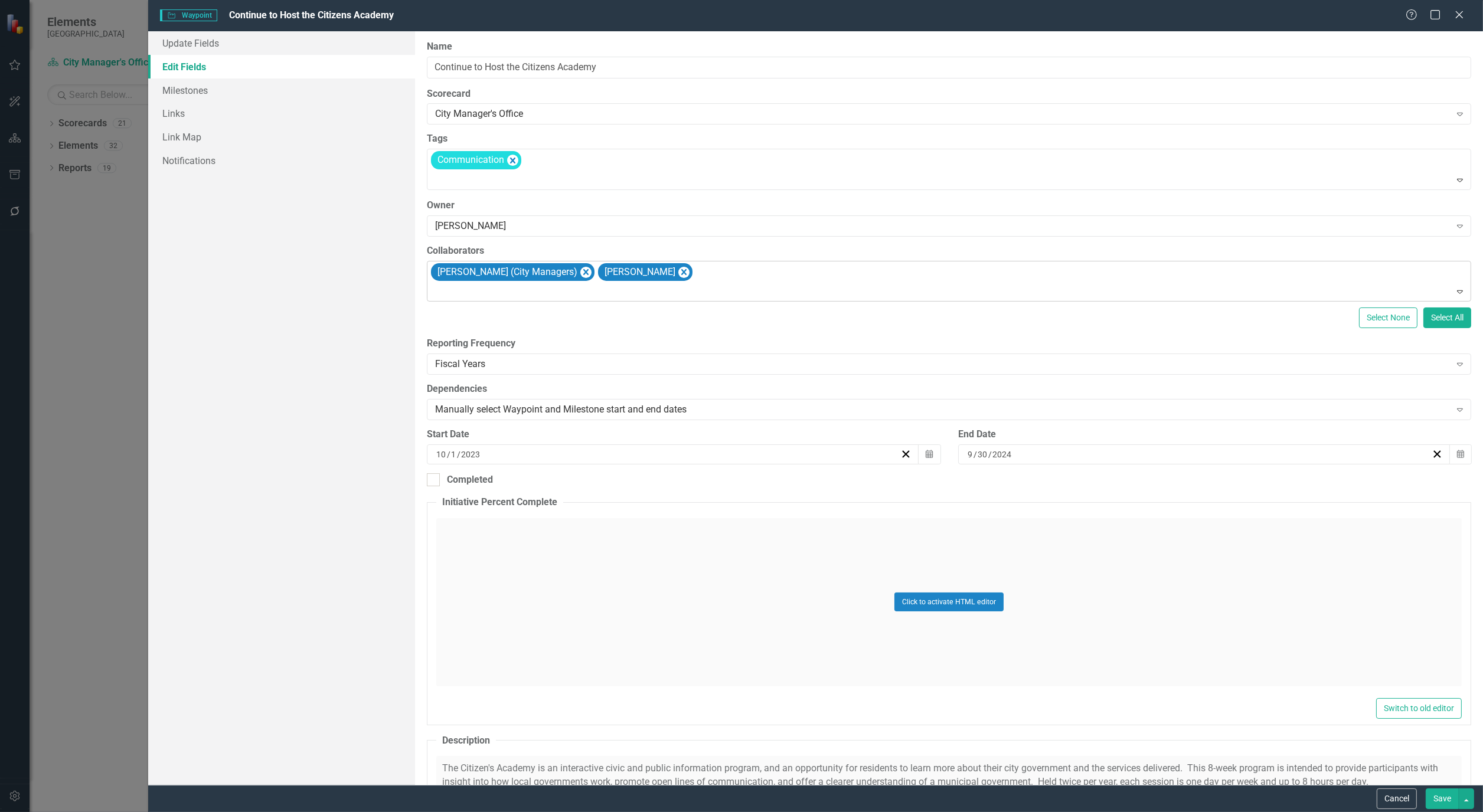
click at [751, 276] on div "[PERSON_NAME] (City Managers) [PERSON_NAME]" at bounding box center [950, 281] width 1042 height 40
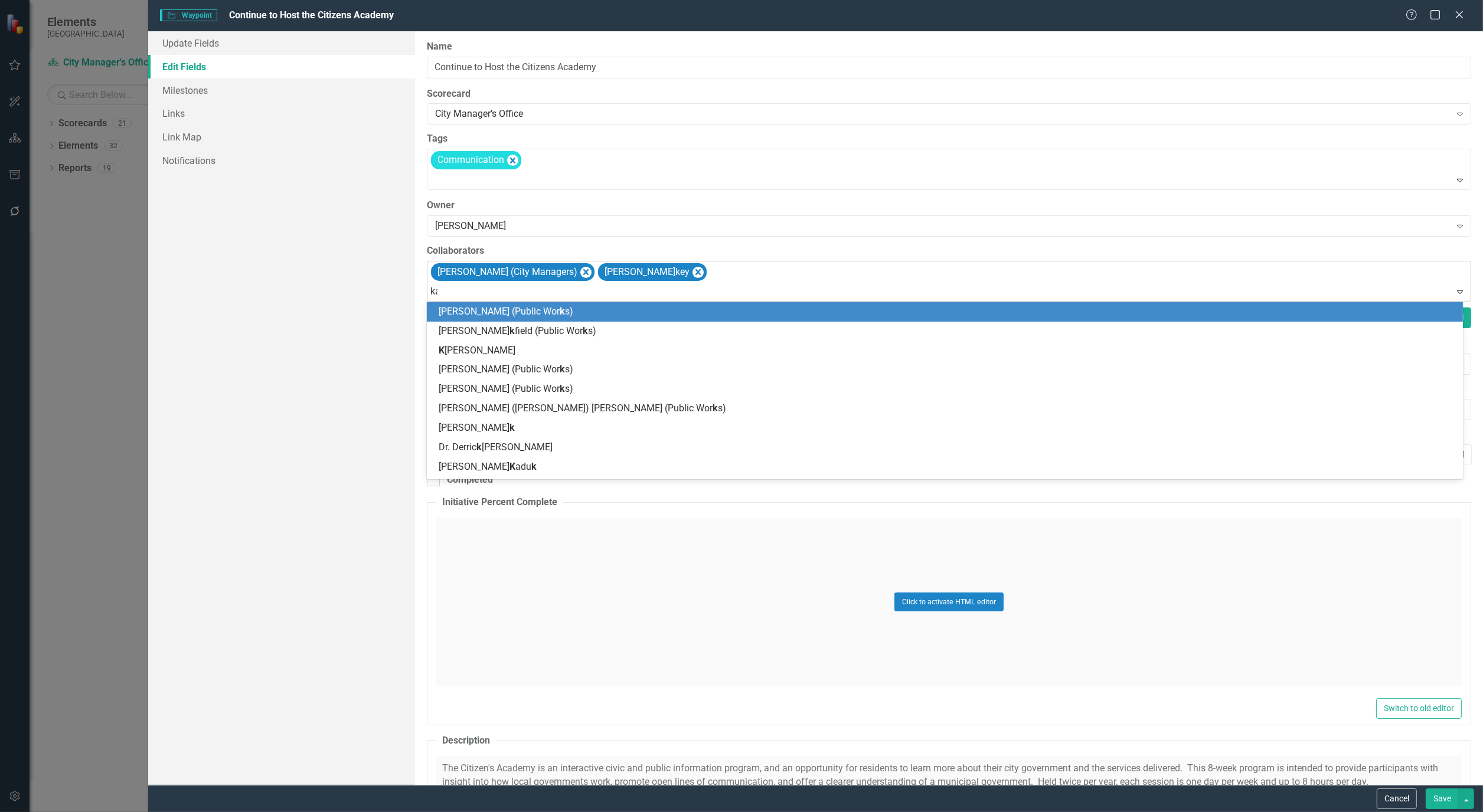
type input "kai"
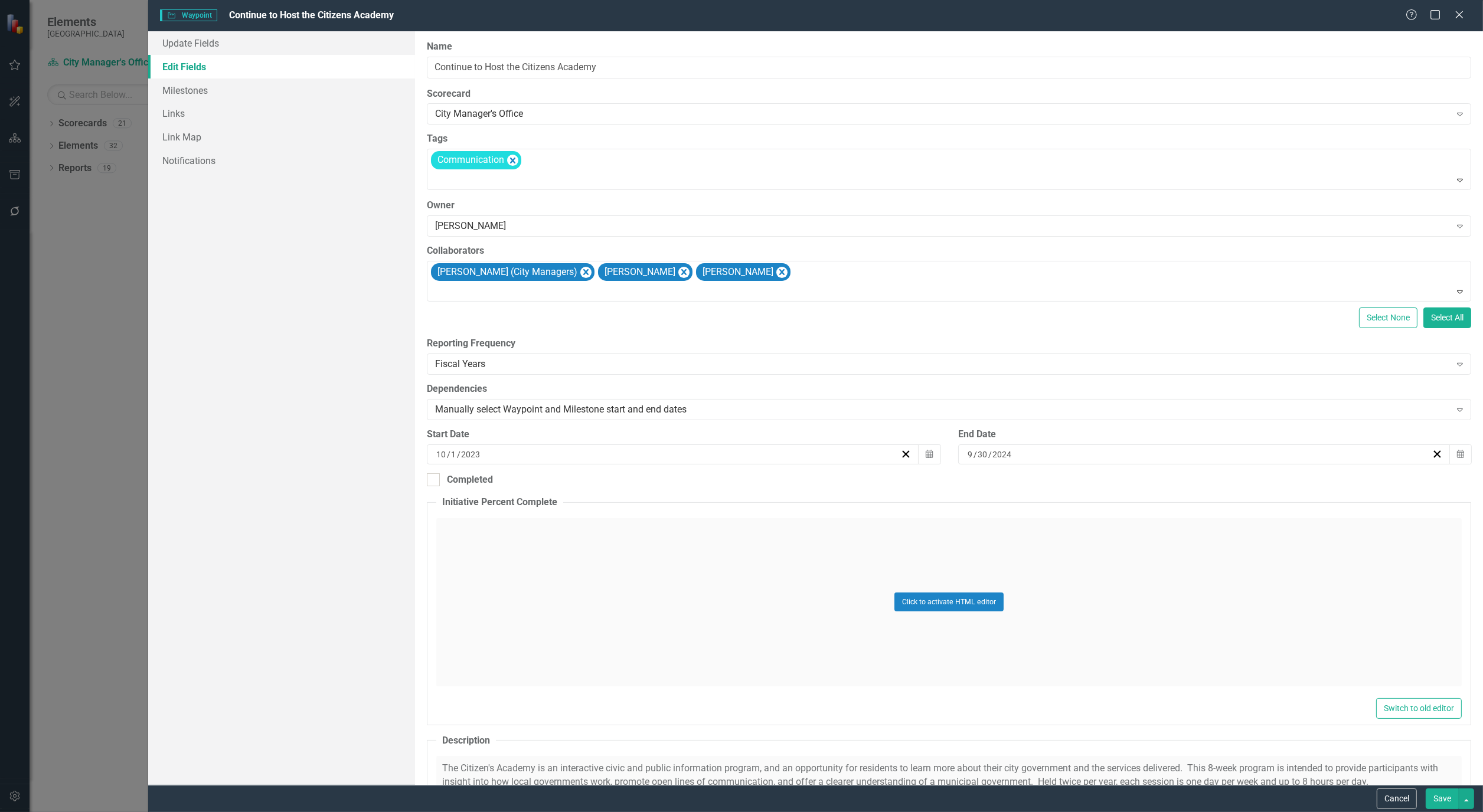
click at [1447, 794] on button "Save" at bounding box center [1443, 798] width 33 height 21
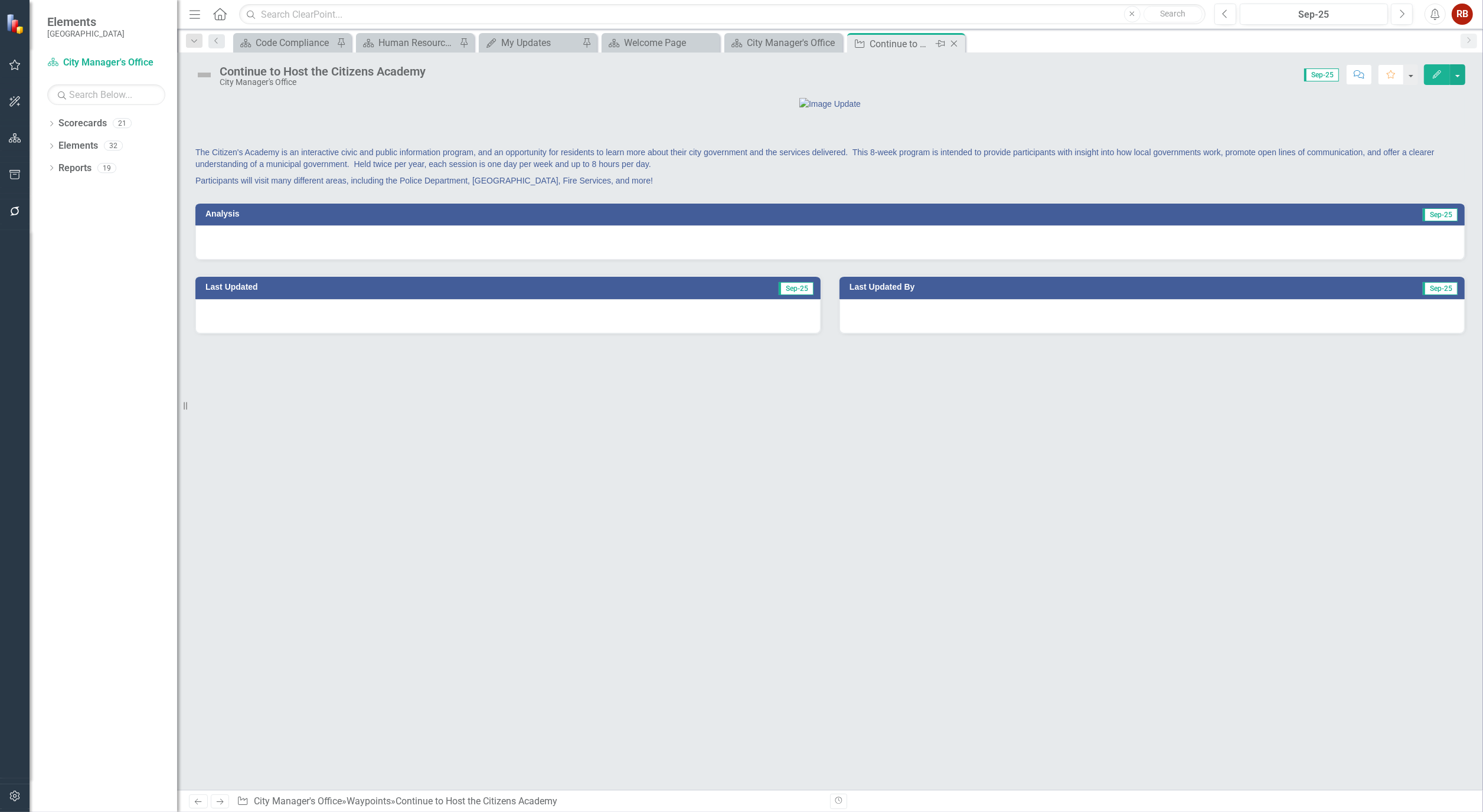
click at [953, 40] on icon "Close" at bounding box center [954, 44] width 12 height 10
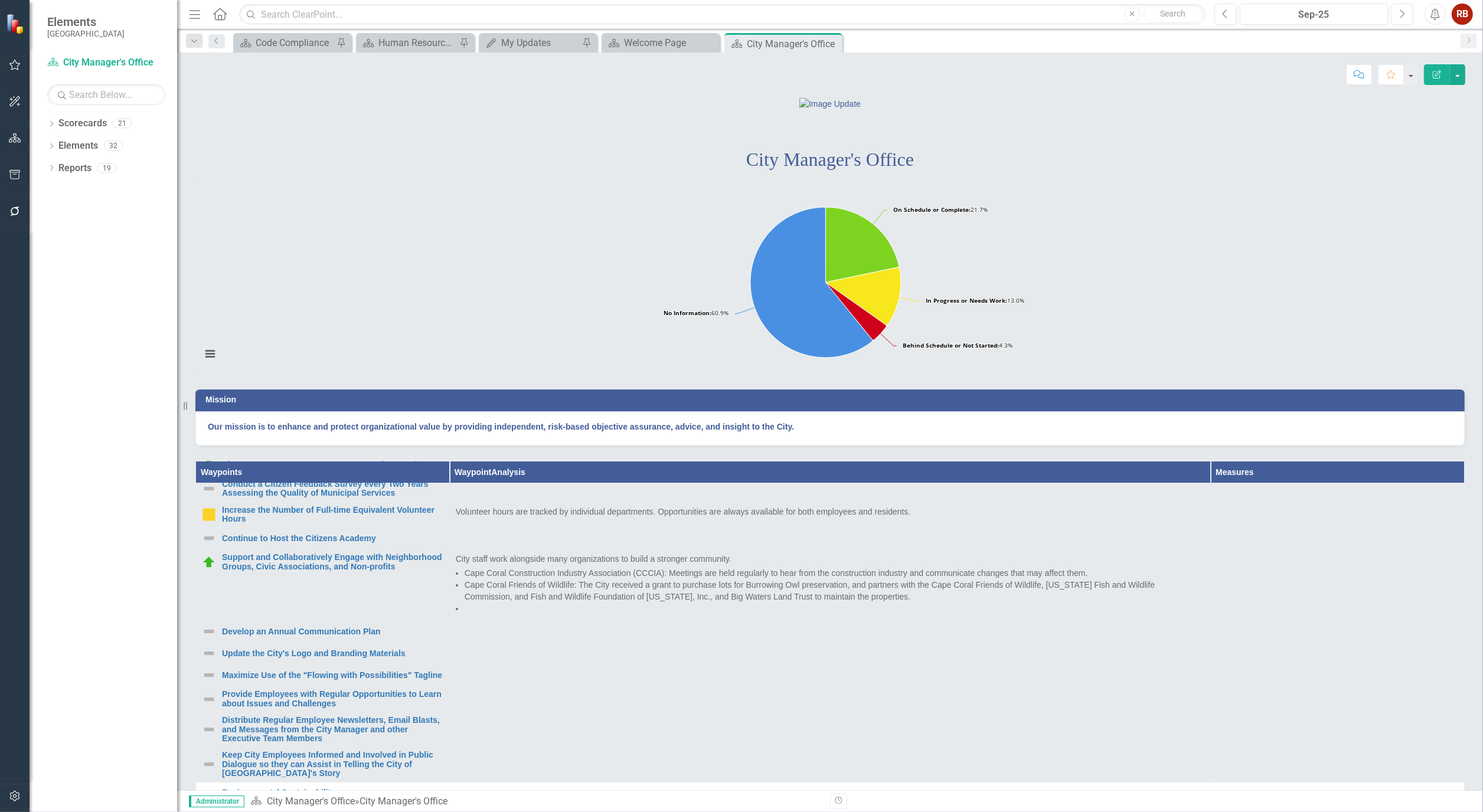
scroll to position [262, 0]
click at [349, 635] on link "Develop an Annual Communication Plan" at bounding box center [333, 630] width 221 height 9
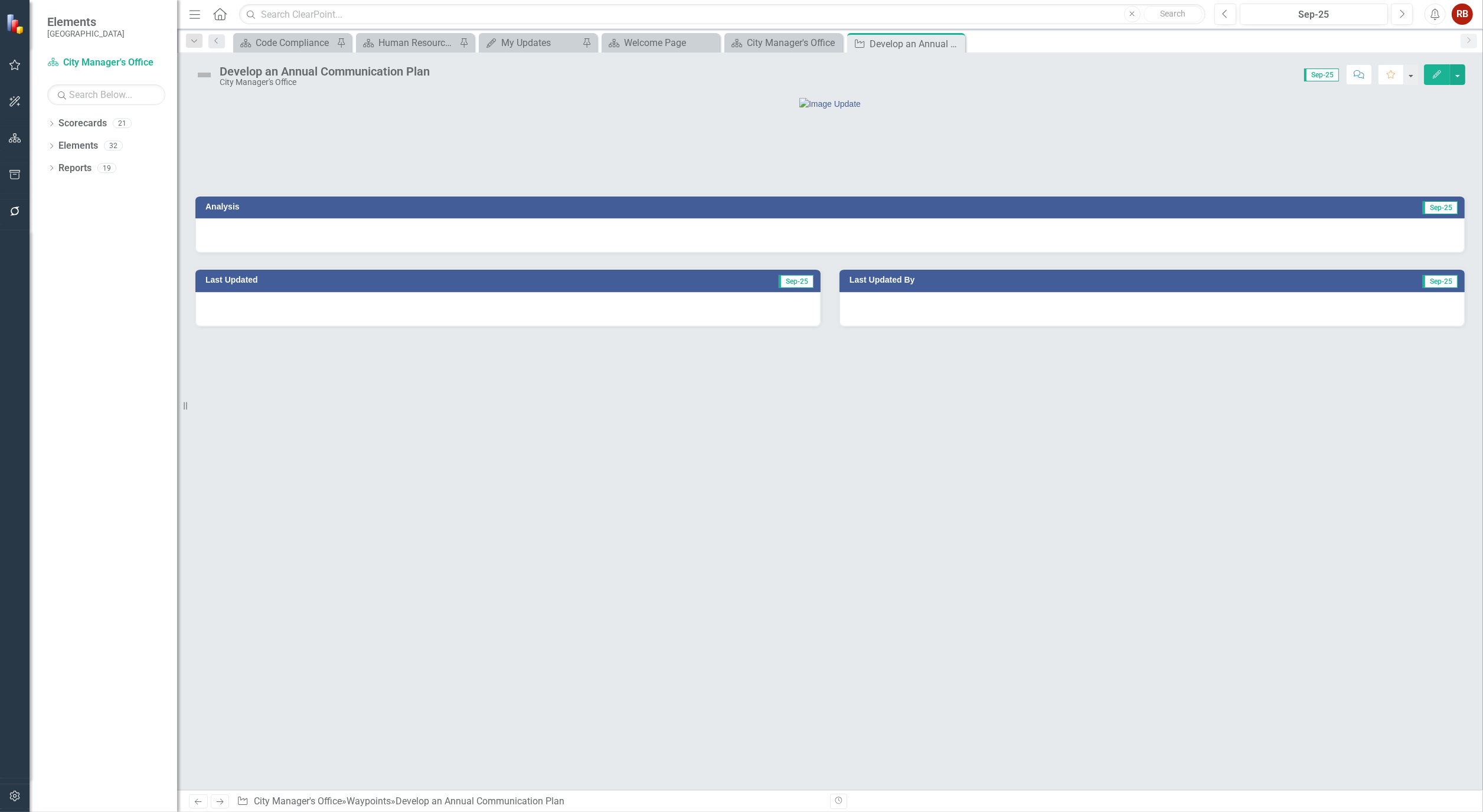
click at [1431, 66] on button "Edit" at bounding box center [1437, 74] width 26 height 21
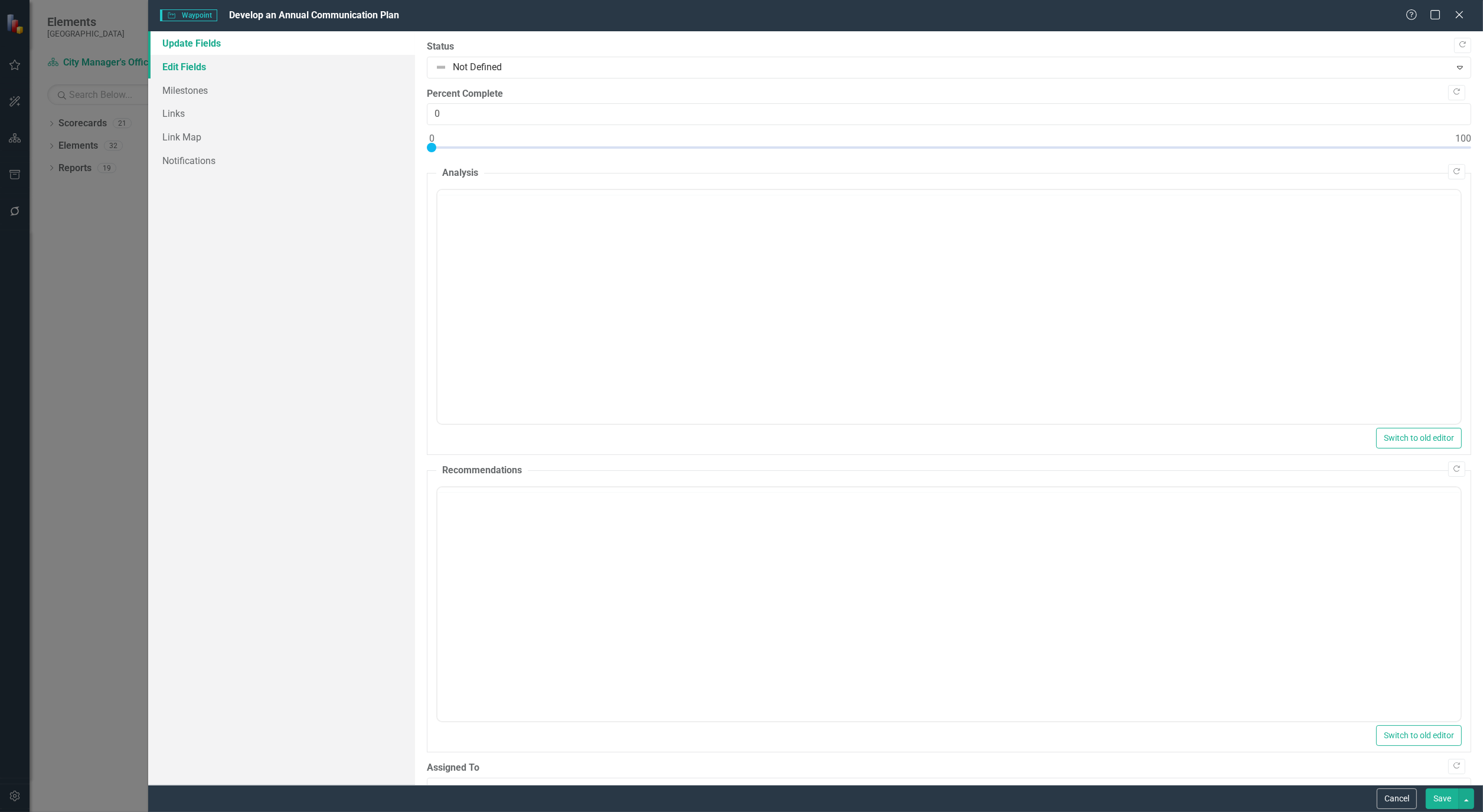
click at [190, 62] on link "Edit Fields" at bounding box center [281, 67] width 267 height 23
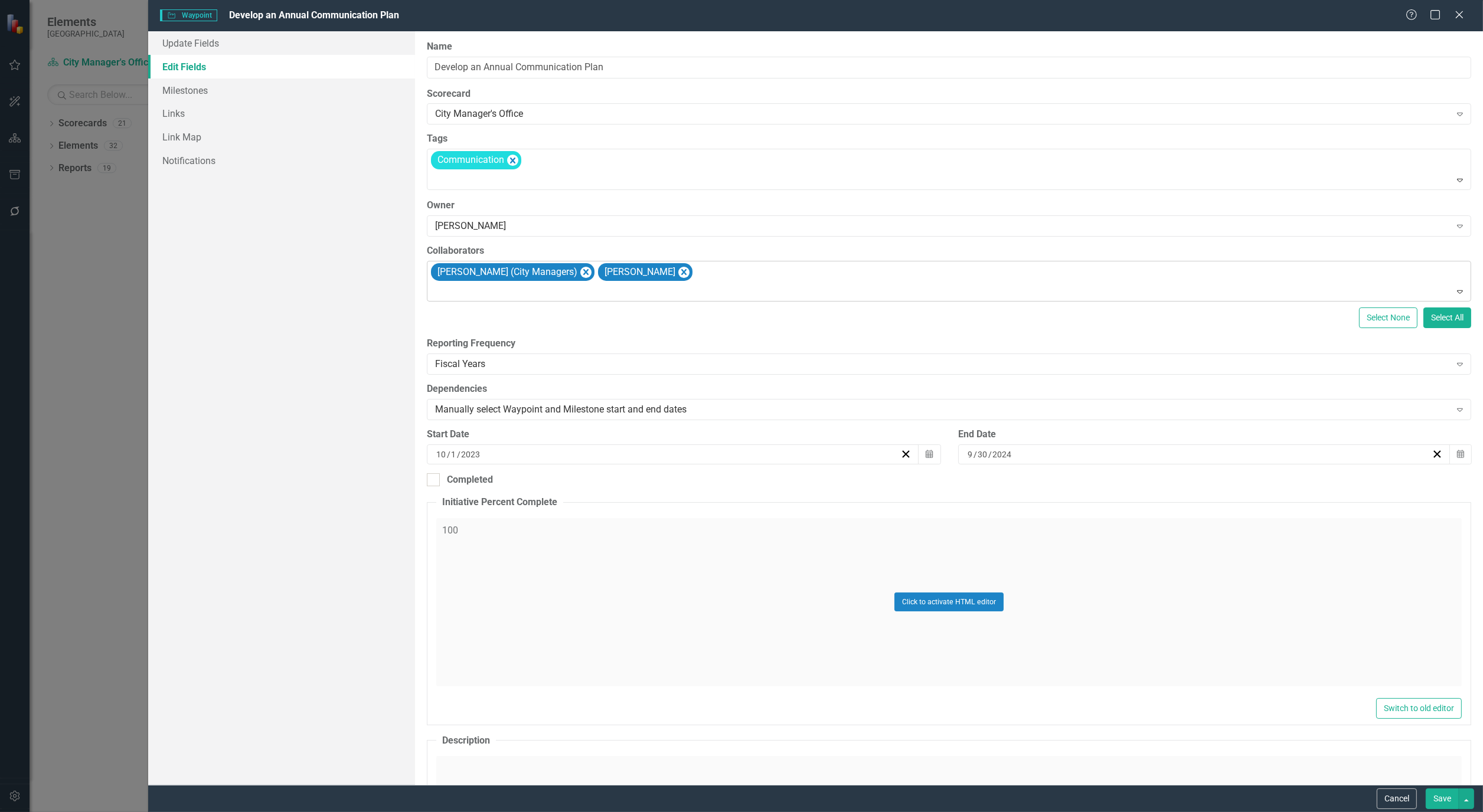
click at [805, 276] on div "[PERSON_NAME] (City Managers) [PERSON_NAME]" at bounding box center [950, 281] width 1042 height 40
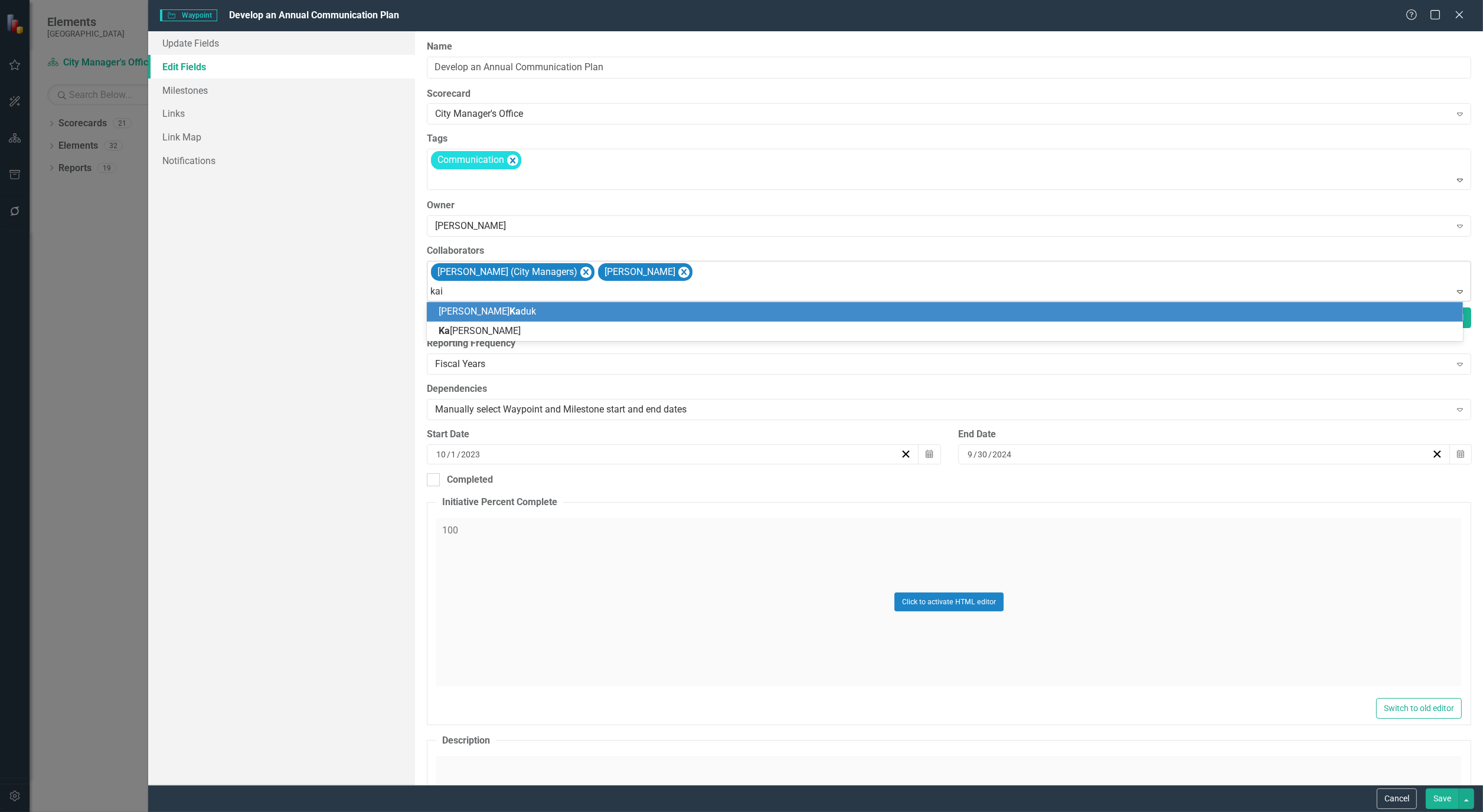
type input "kait"
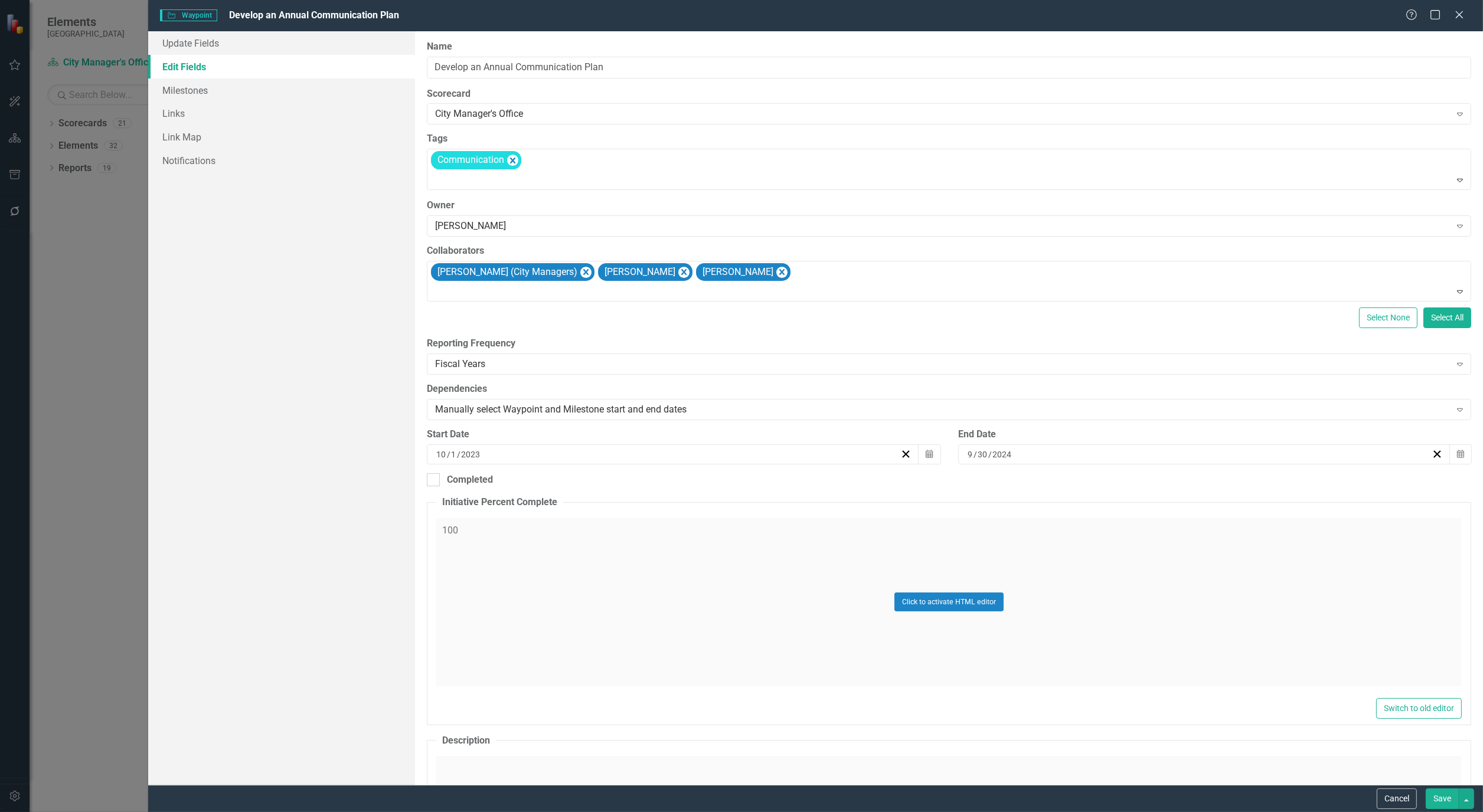
click at [1429, 788] on div "Cancel Save" at bounding box center [815, 798] width 1335 height 27
click at [1433, 795] on button "Save" at bounding box center [1443, 798] width 33 height 21
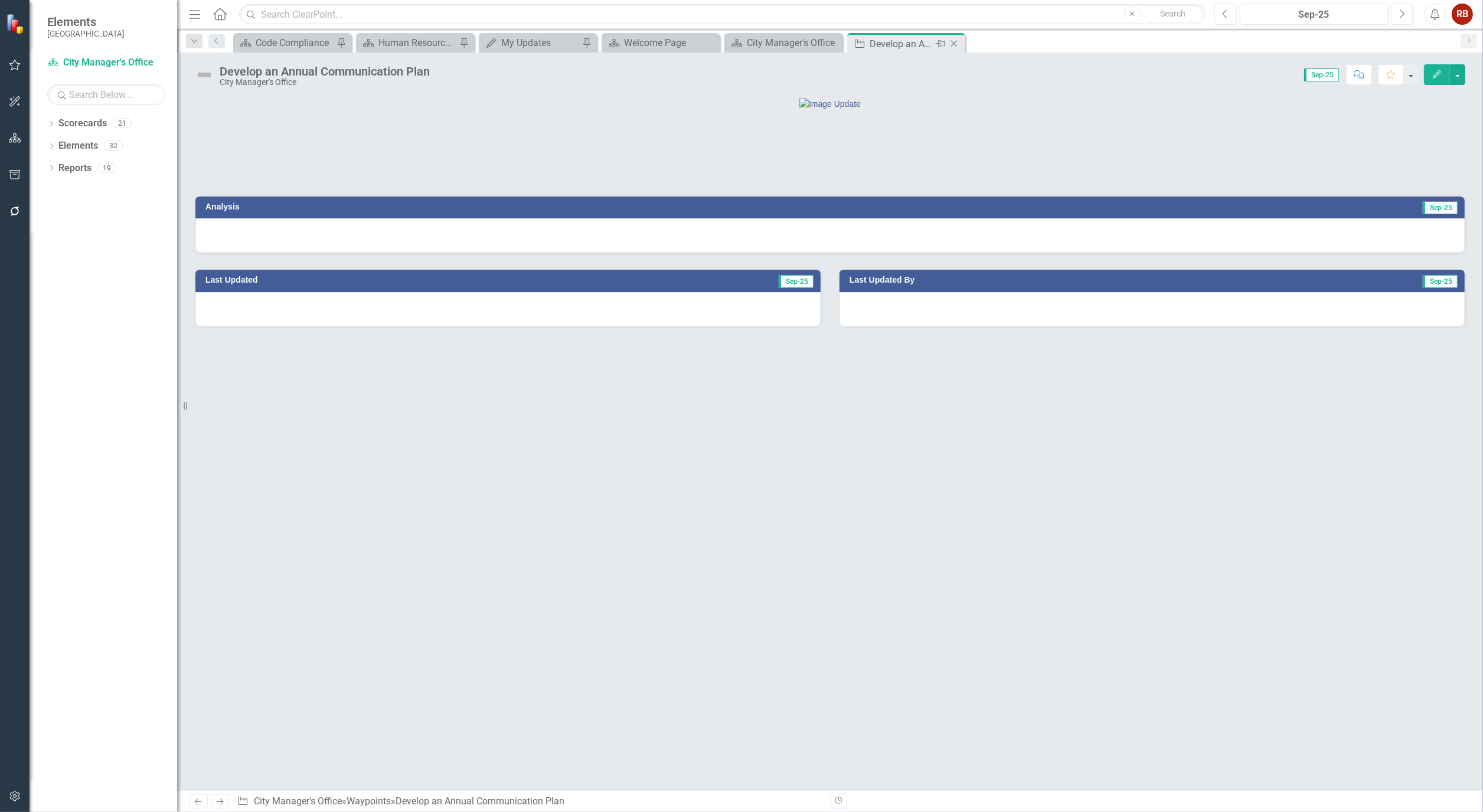
click at [955, 39] on icon "Close" at bounding box center [954, 44] width 12 height 10
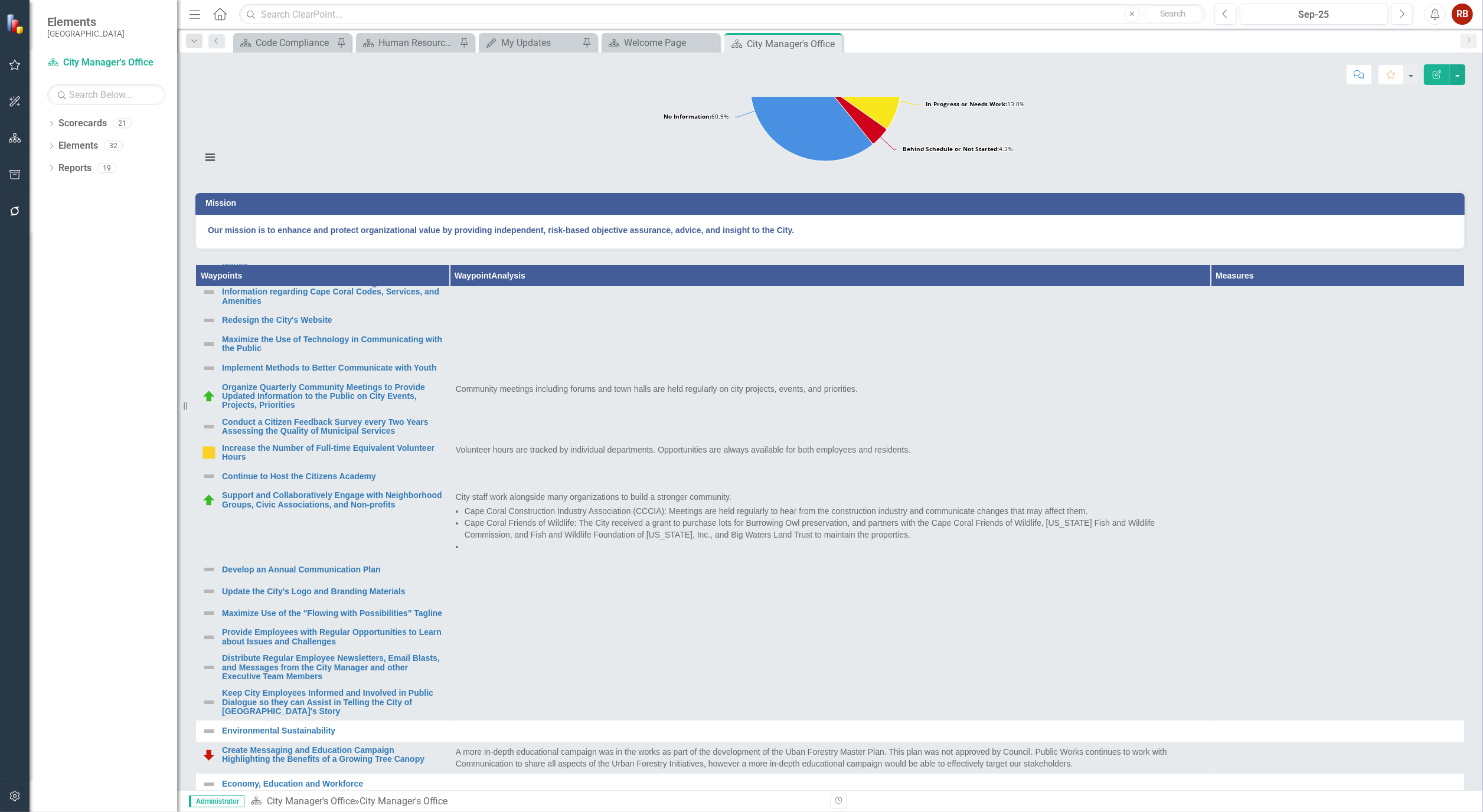
scroll to position [131, 0]
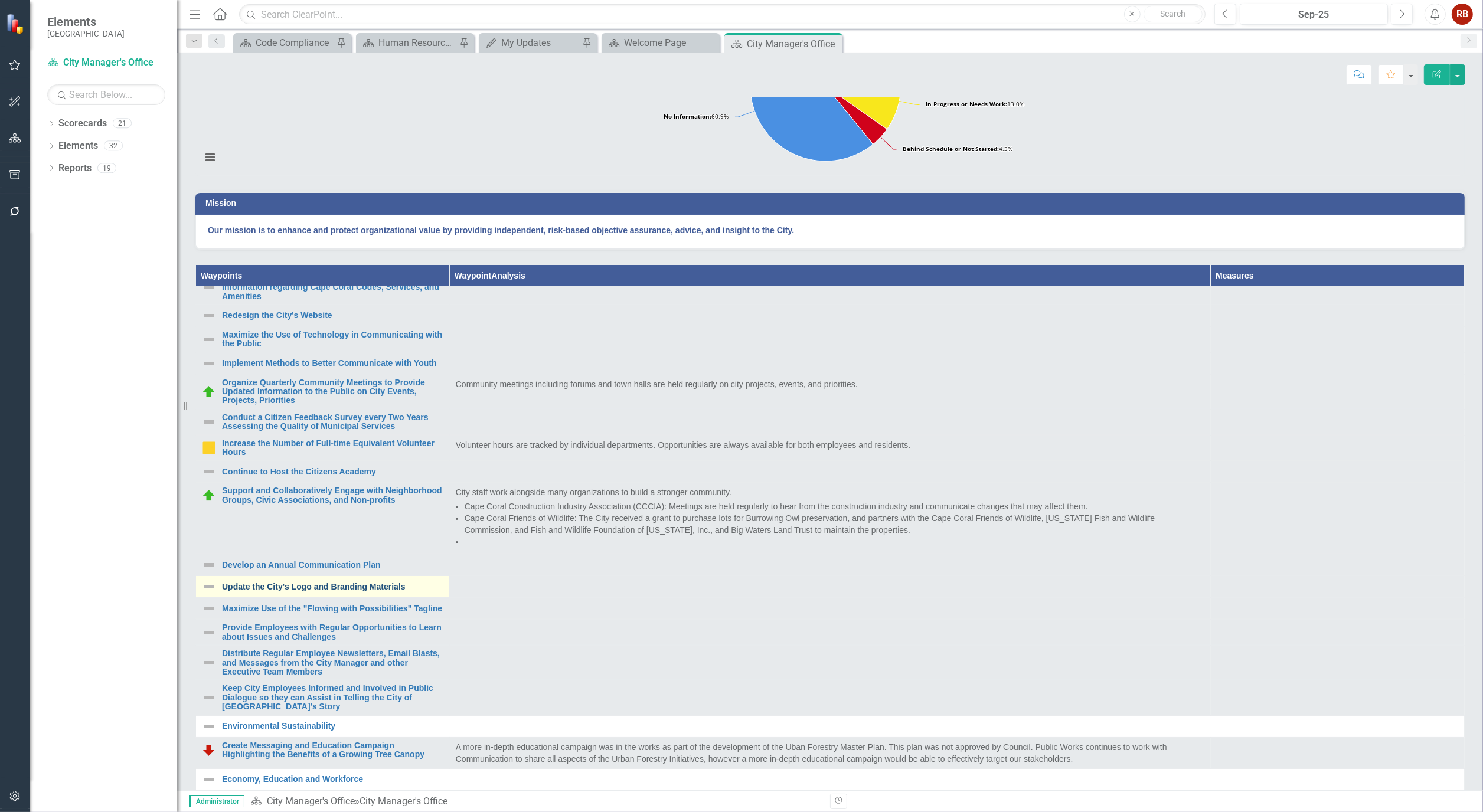
click at [360, 591] on link "Update the City's Logo and Branding Materials" at bounding box center [333, 586] width 221 height 9
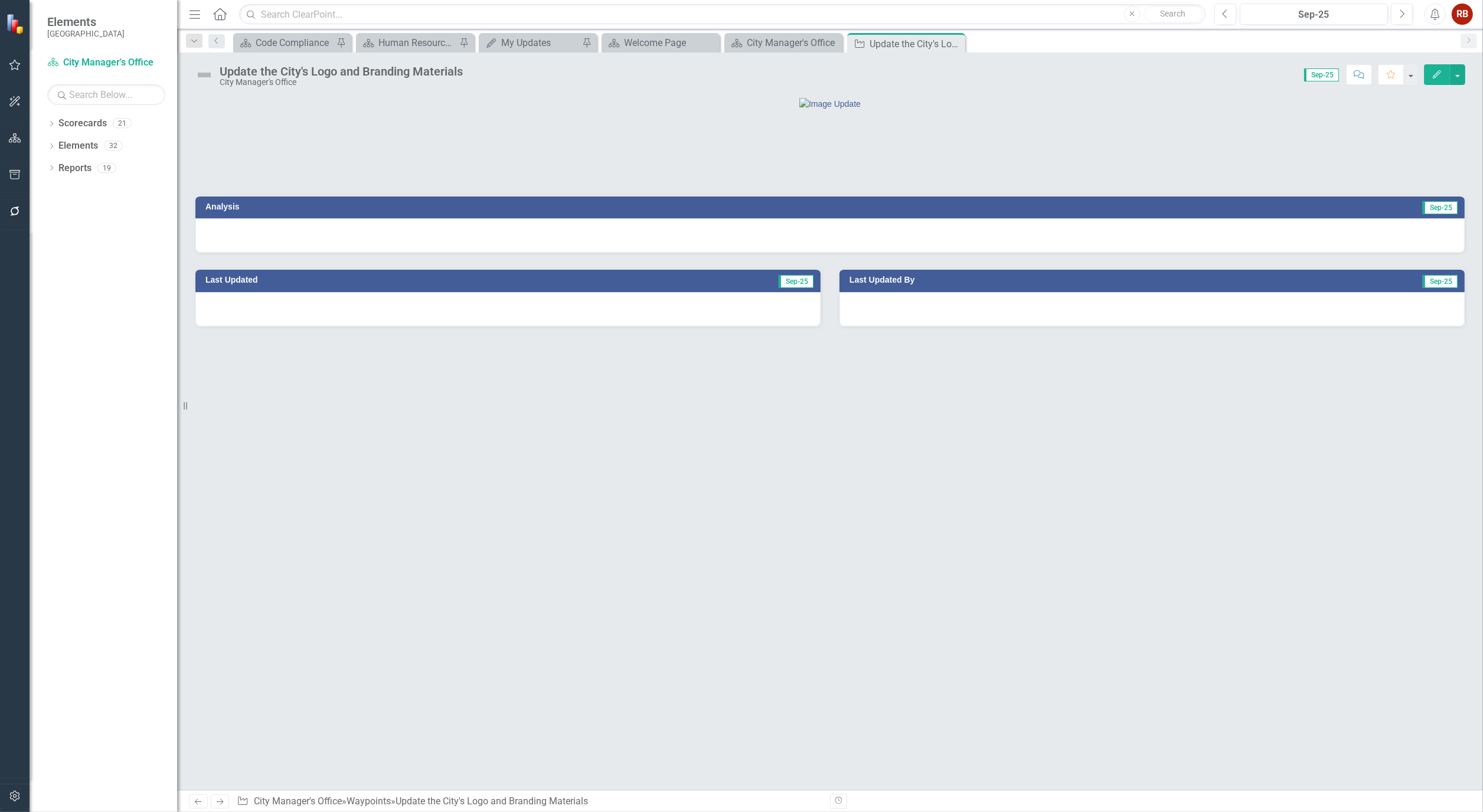
click at [1435, 70] on icon "Edit" at bounding box center [1437, 74] width 11 height 8
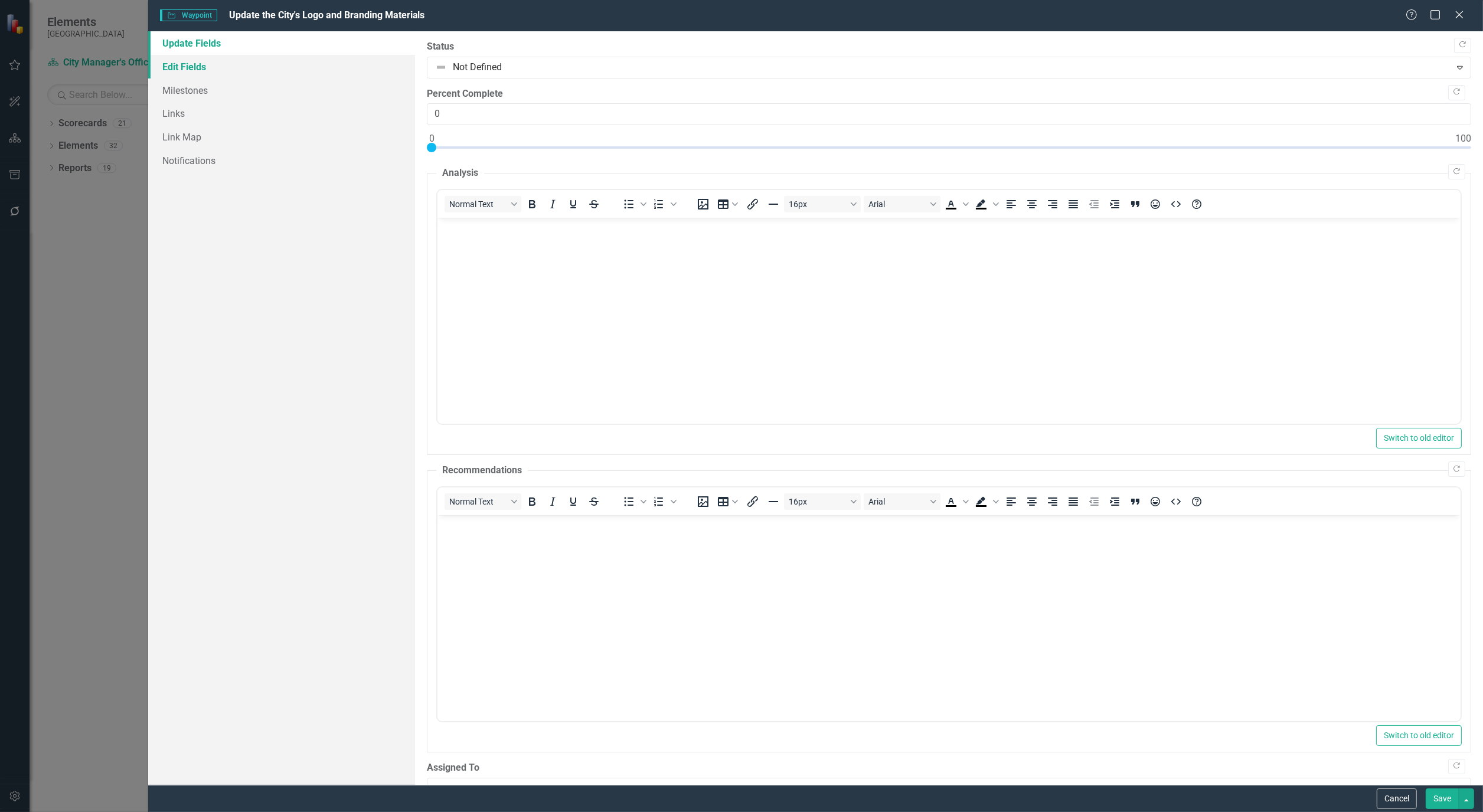
click at [191, 68] on link "Edit Fields" at bounding box center [281, 67] width 267 height 23
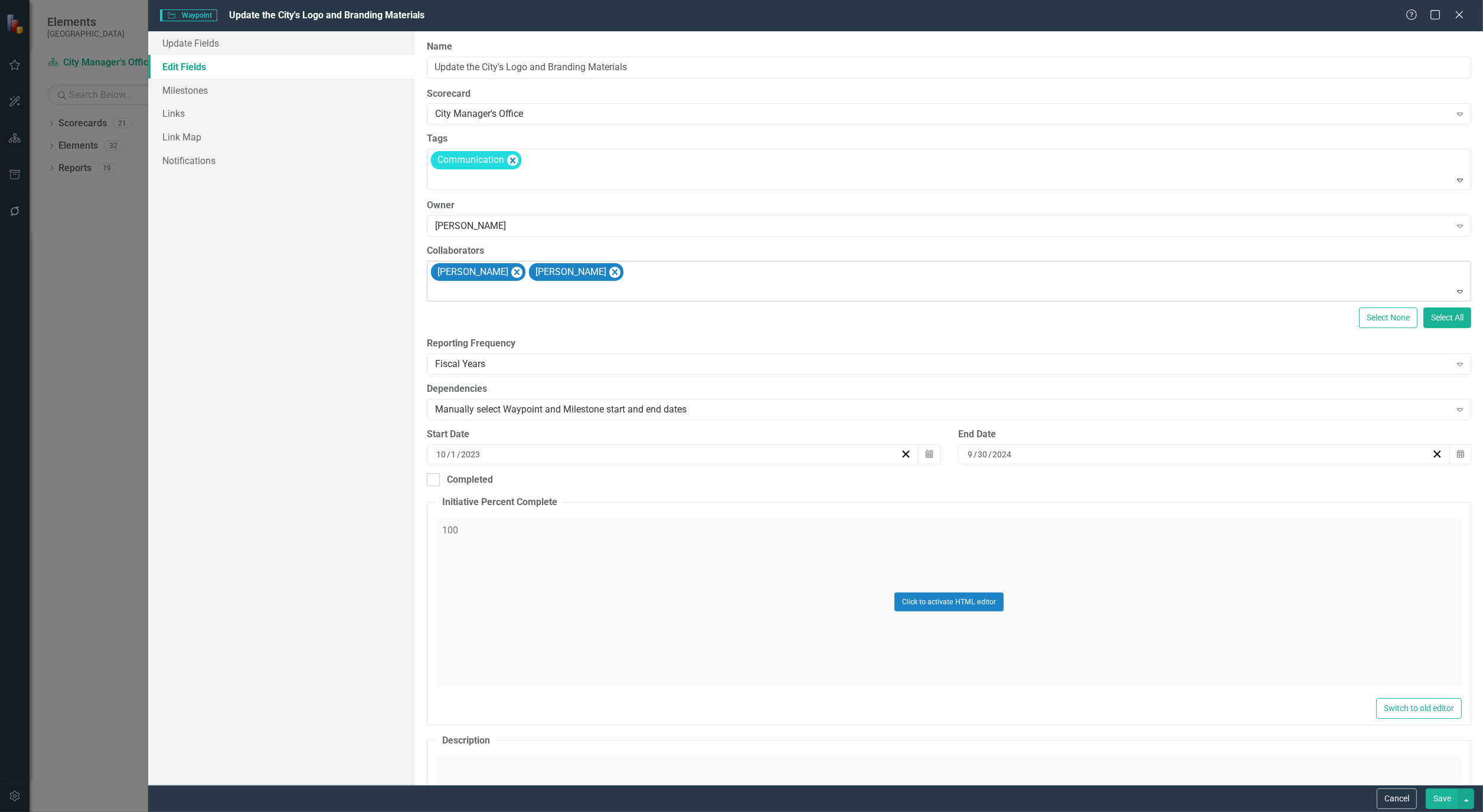
click at [658, 276] on div "[PERSON_NAME] [PERSON_NAME]" at bounding box center [950, 281] width 1042 height 40
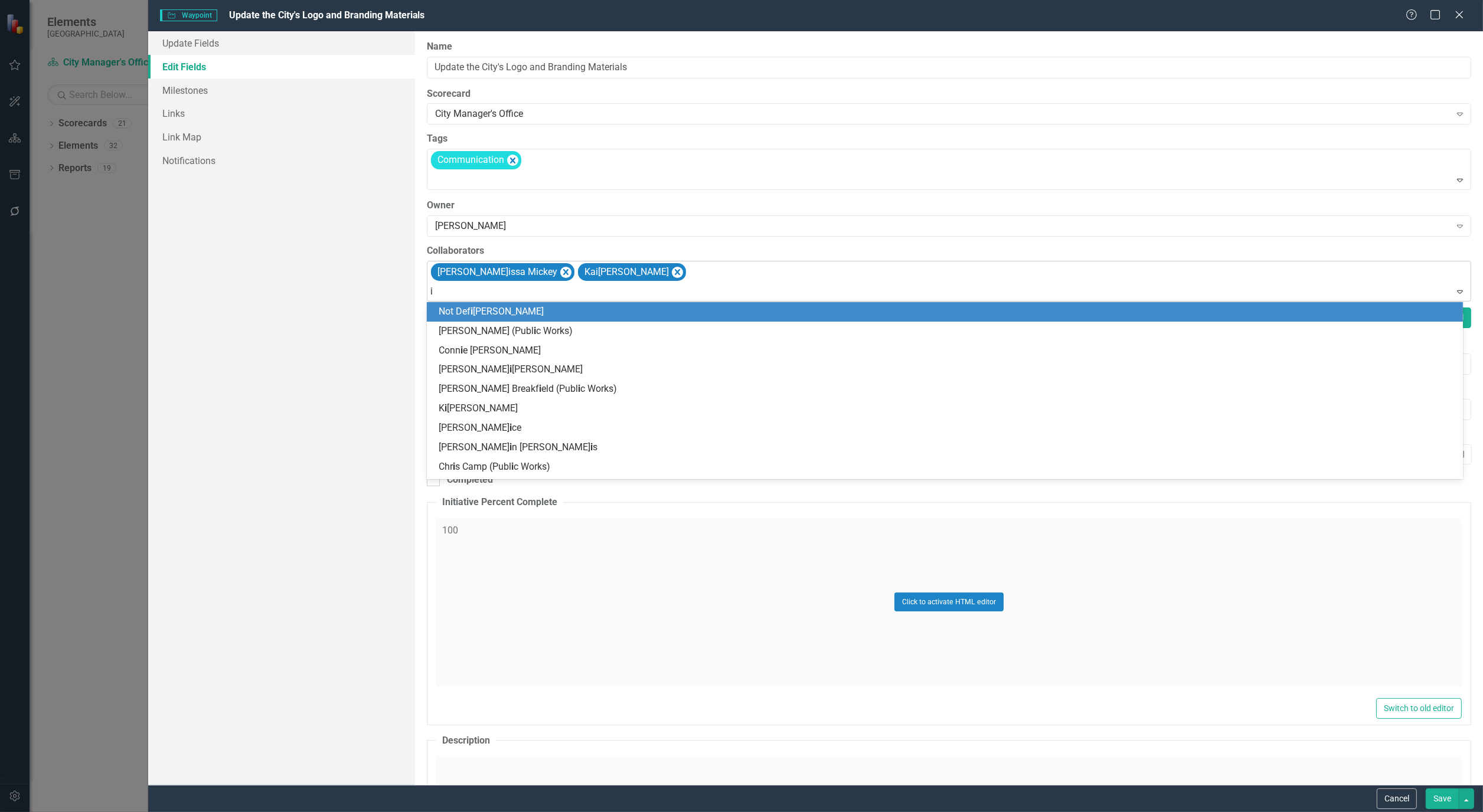
type input "ir"
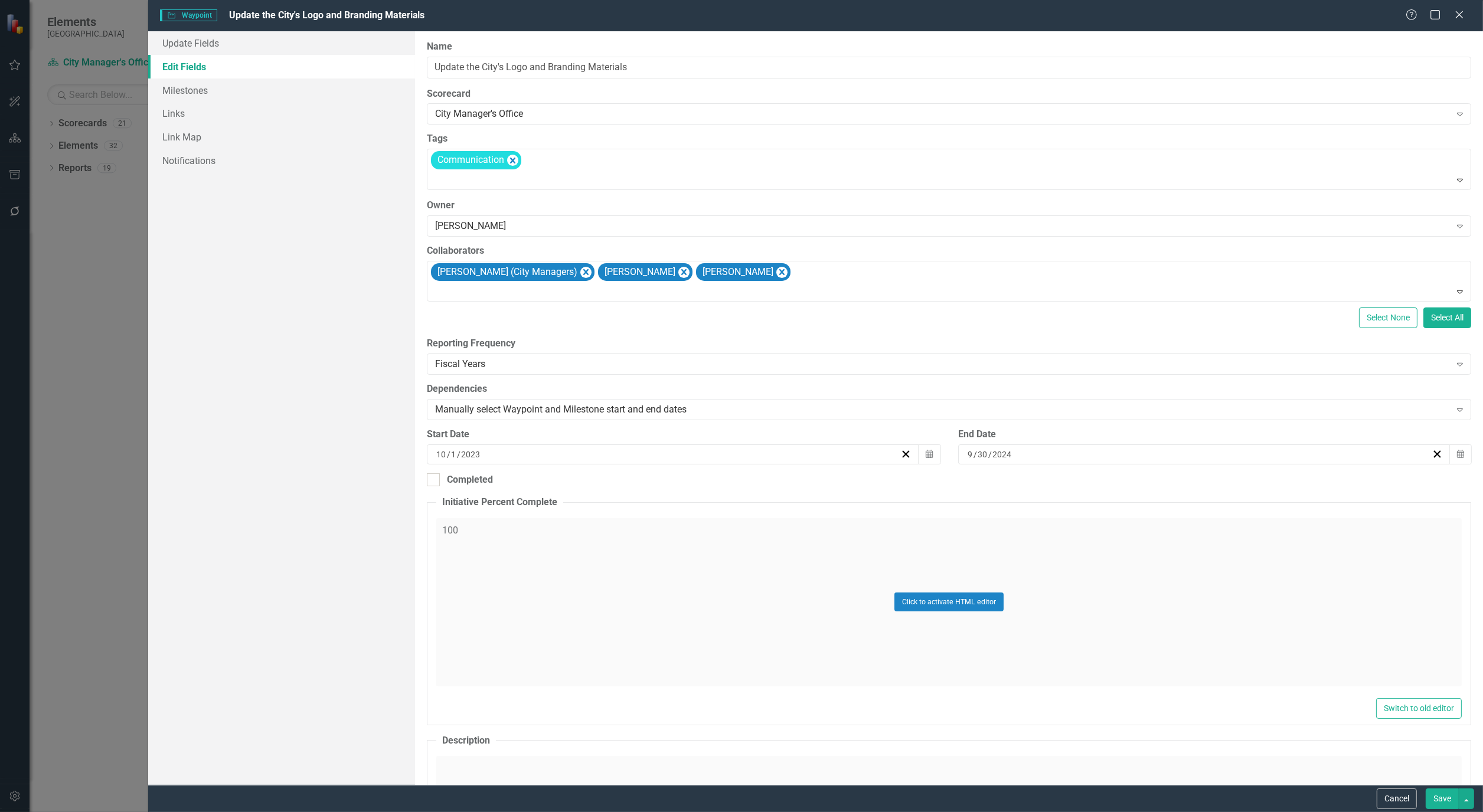
click at [1438, 795] on button "Save" at bounding box center [1443, 798] width 33 height 21
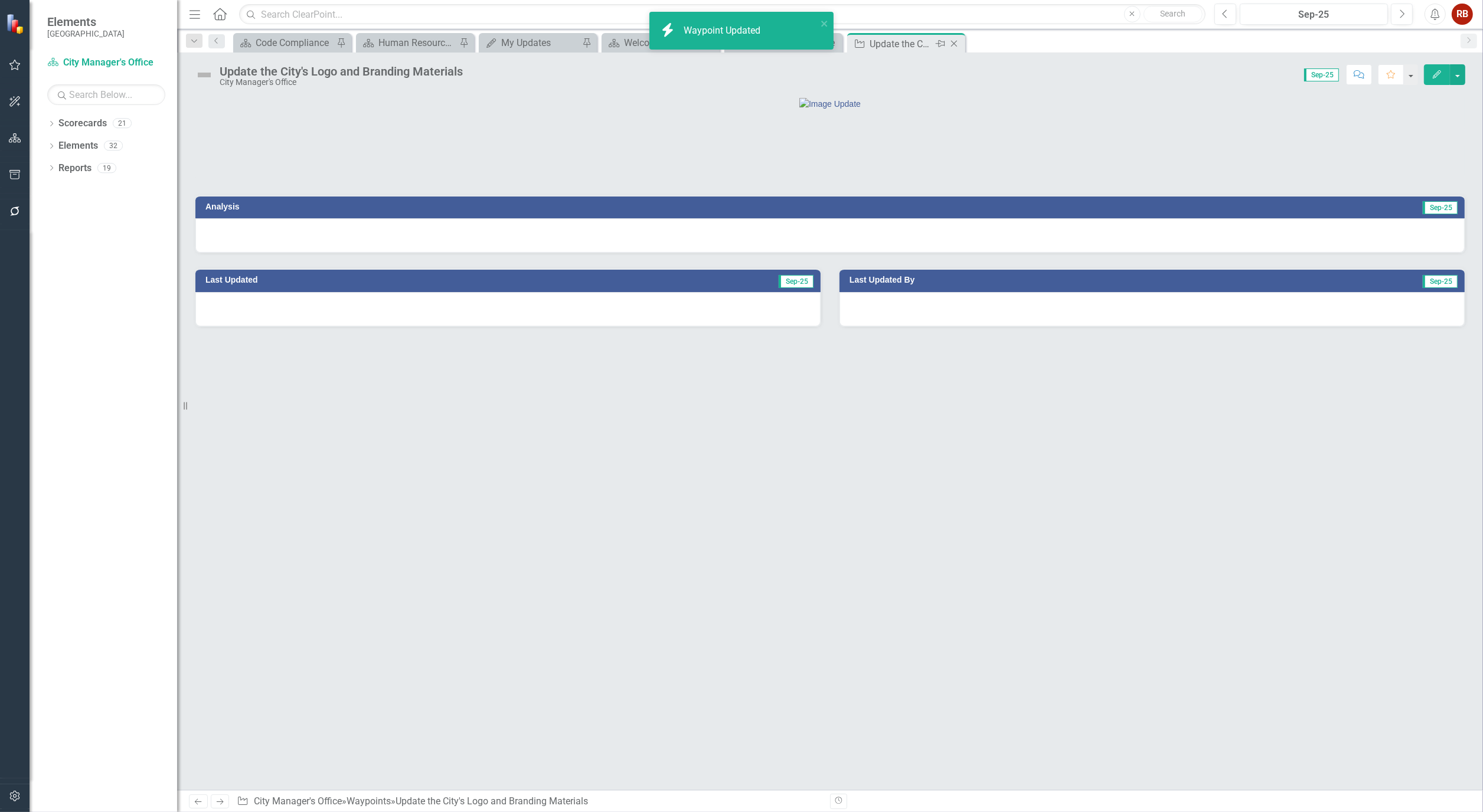
click at [953, 44] on icon "Close" at bounding box center [954, 44] width 12 height 10
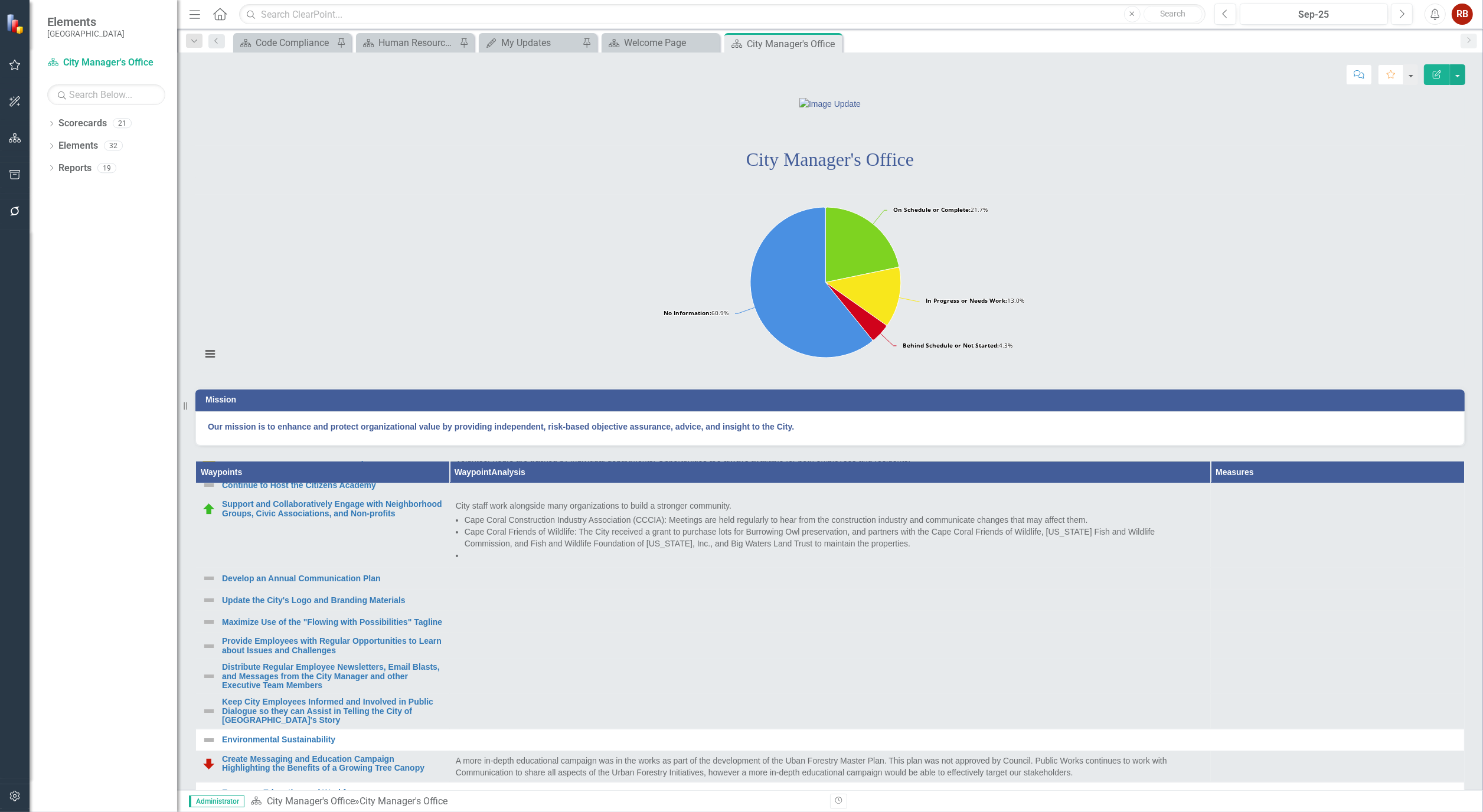
scroll to position [319, 0]
click at [303, 627] on link "Maximize Use of the "Flowing with Possibilities" Tagline" at bounding box center [333, 622] width 221 height 9
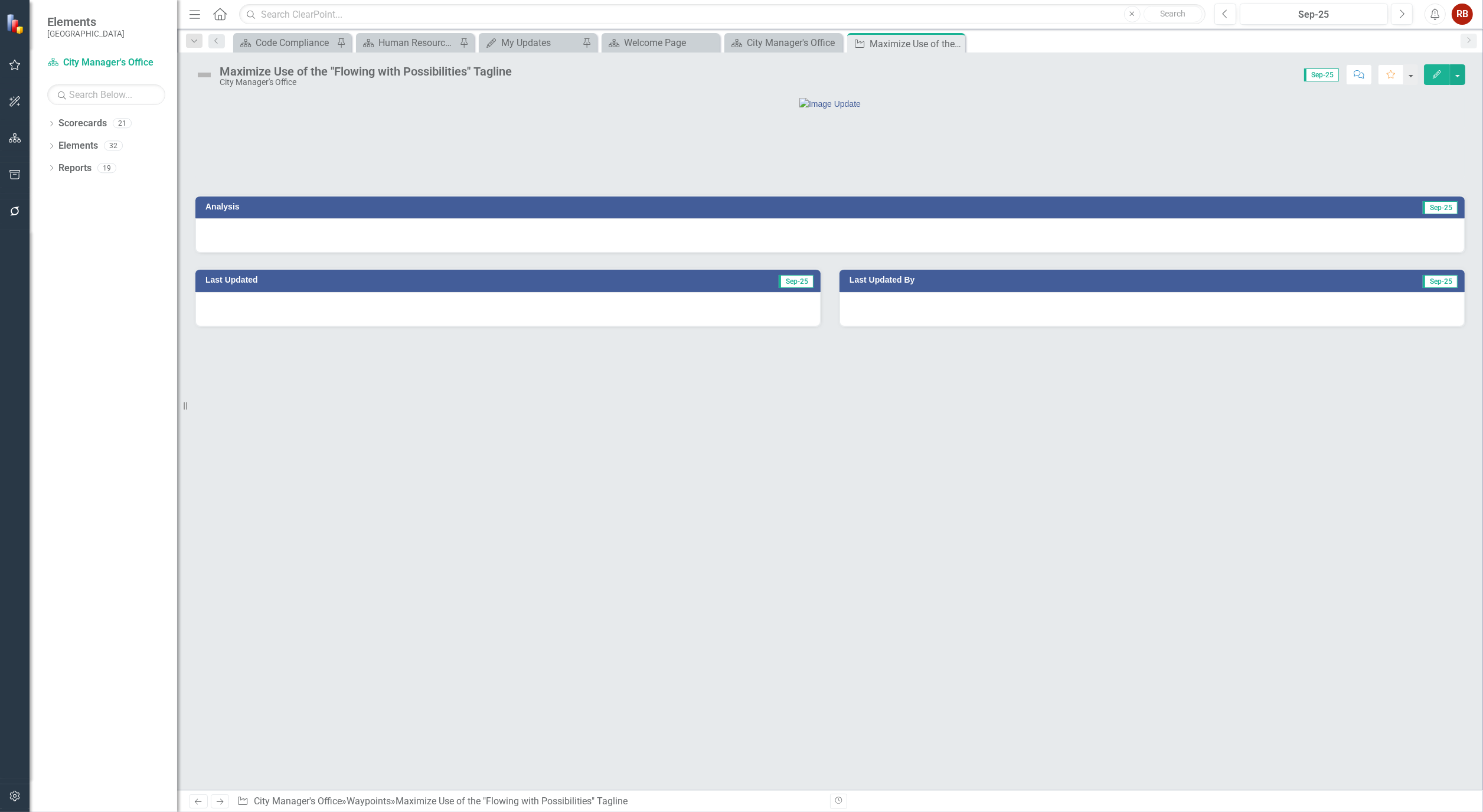
click at [1441, 81] on button "Edit" at bounding box center [1437, 74] width 26 height 21
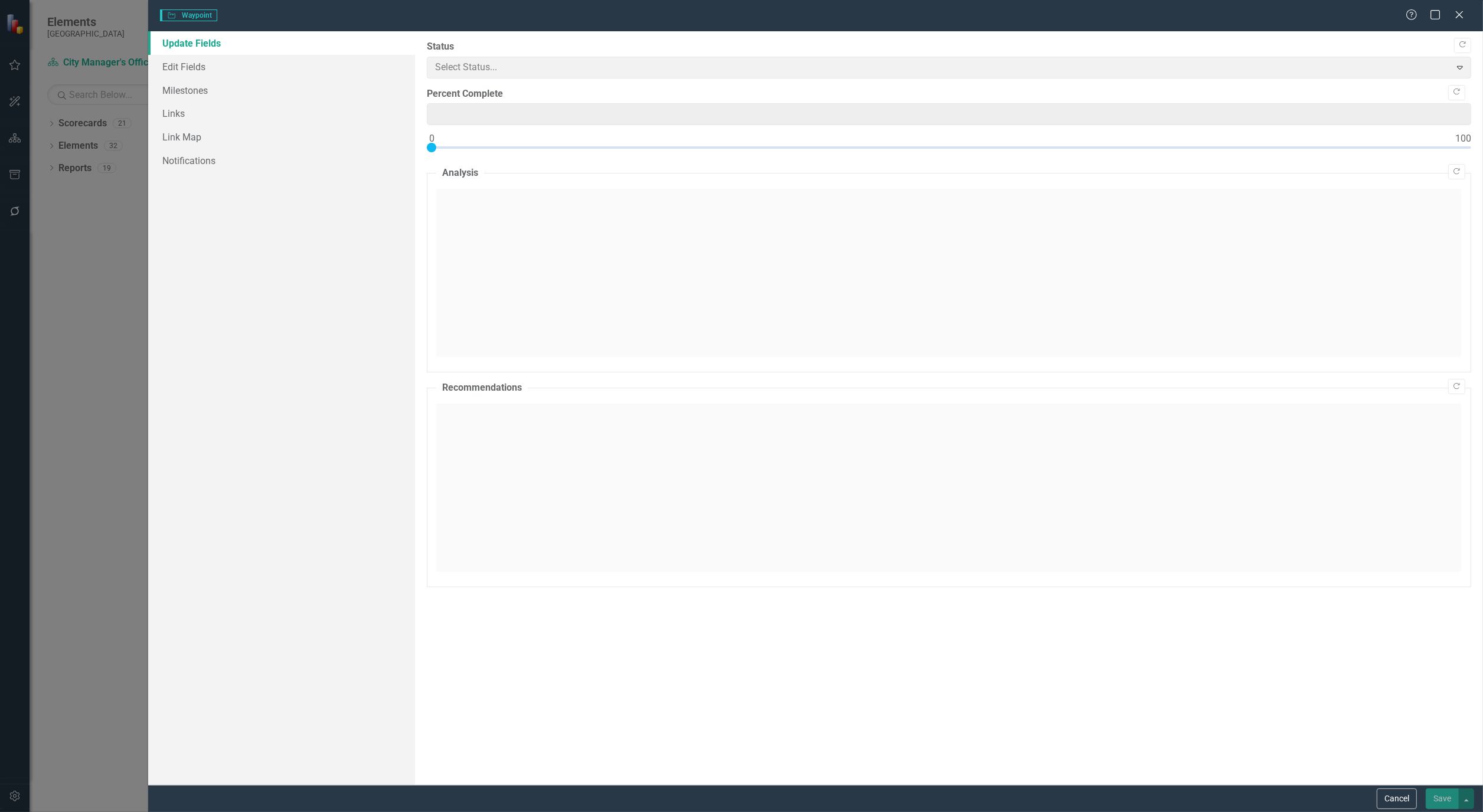
type input "0"
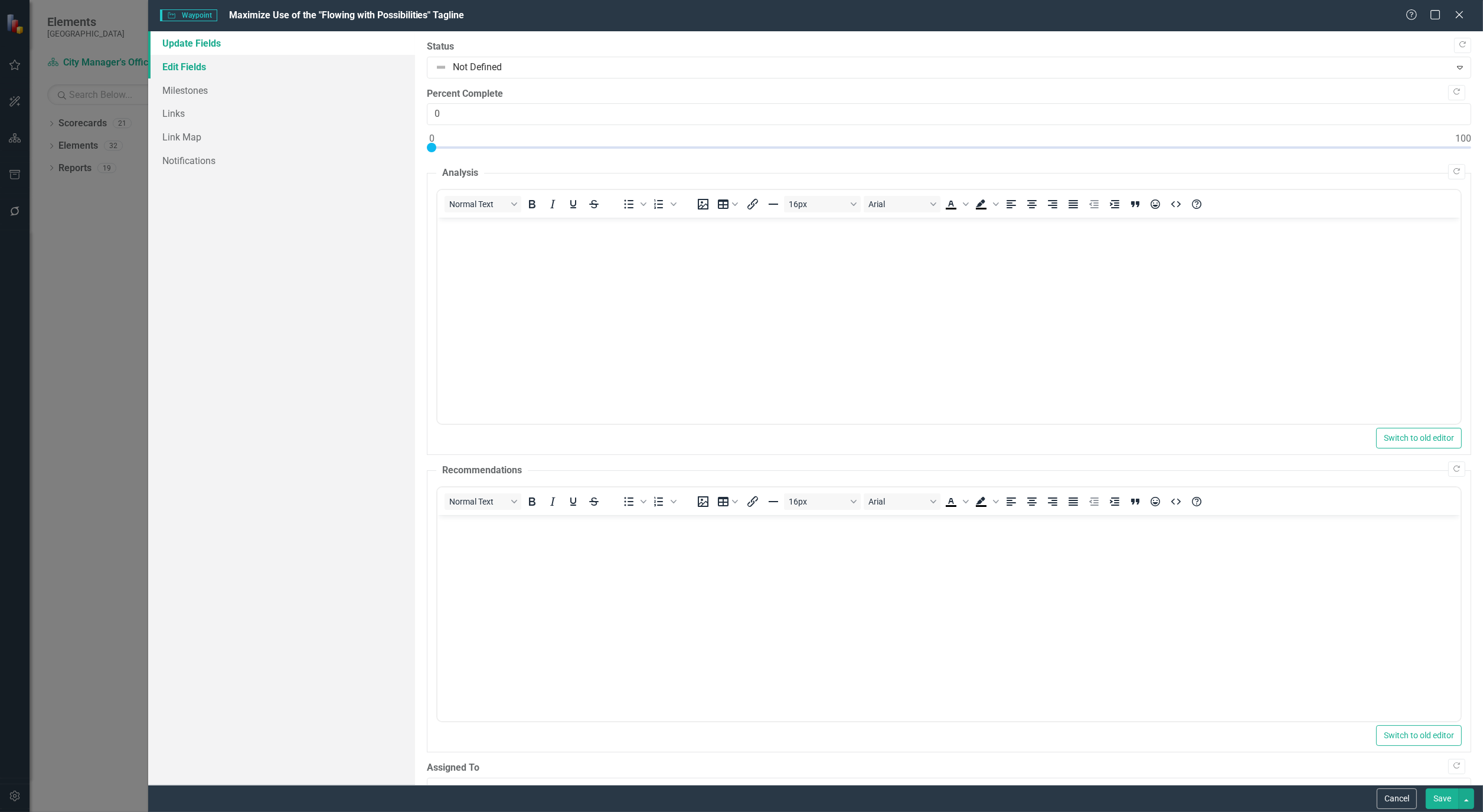
click at [178, 62] on link "Edit Fields" at bounding box center [281, 67] width 267 height 23
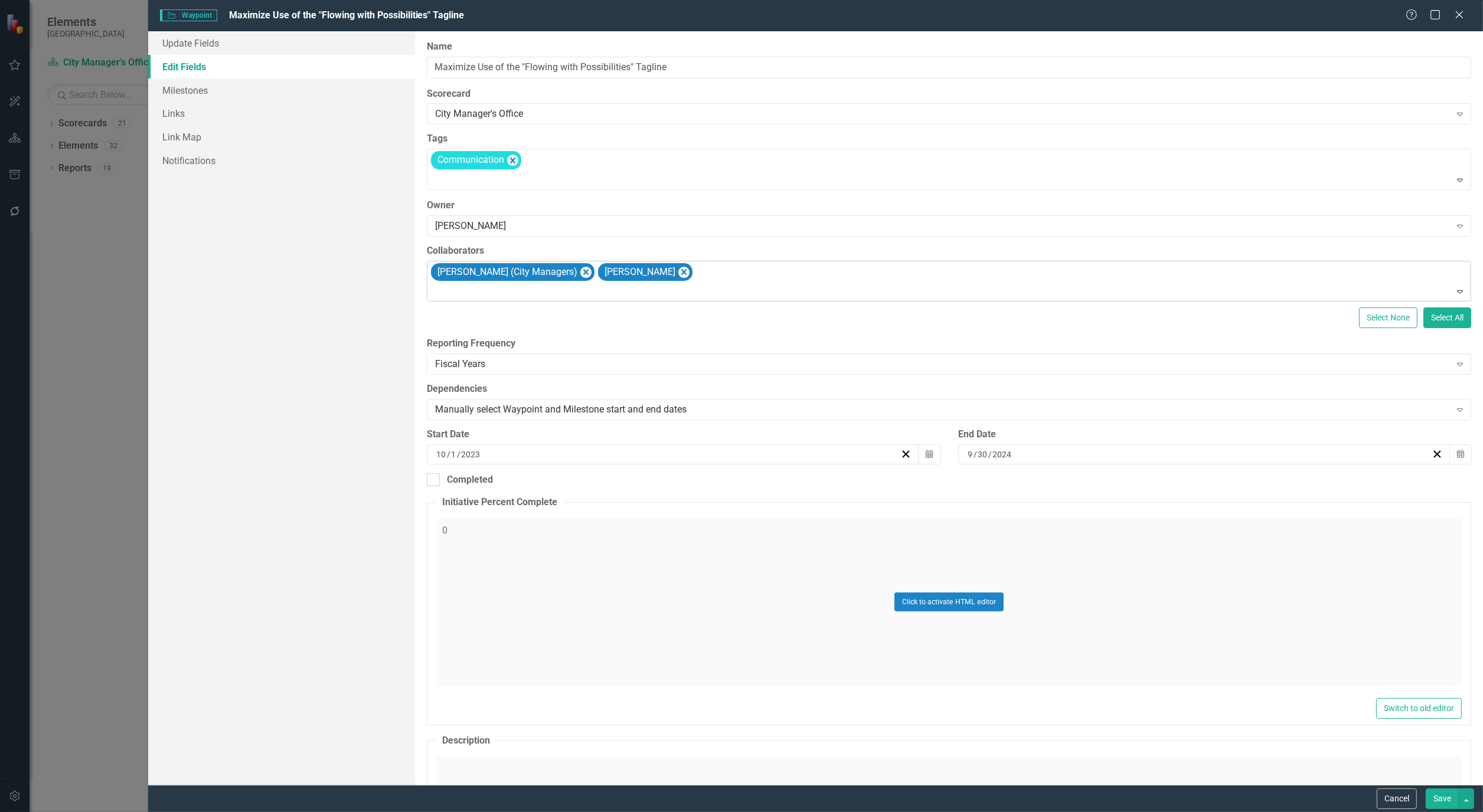
click at [835, 293] on div at bounding box center [950, 292] width 1040 height 16
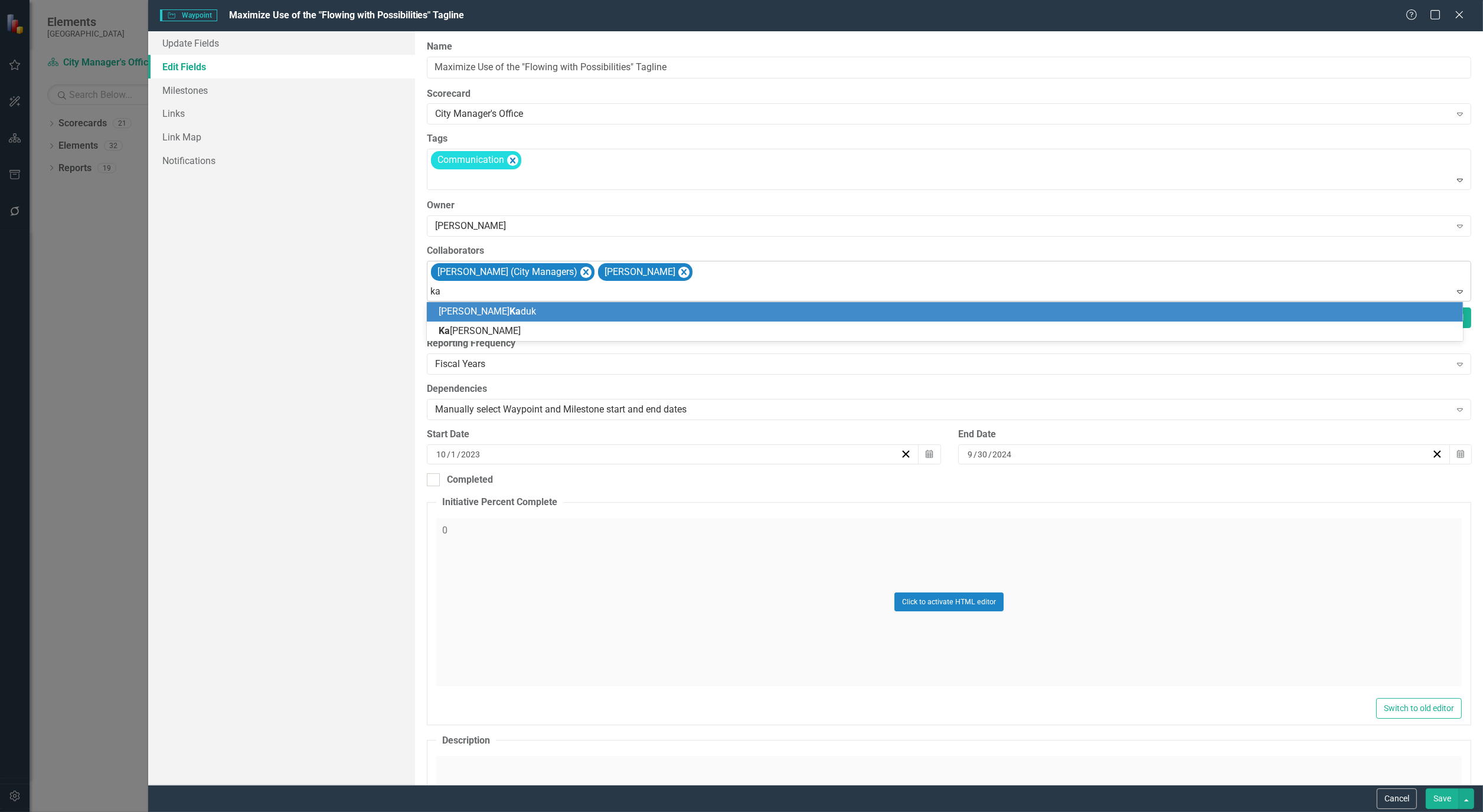
type input "kai"
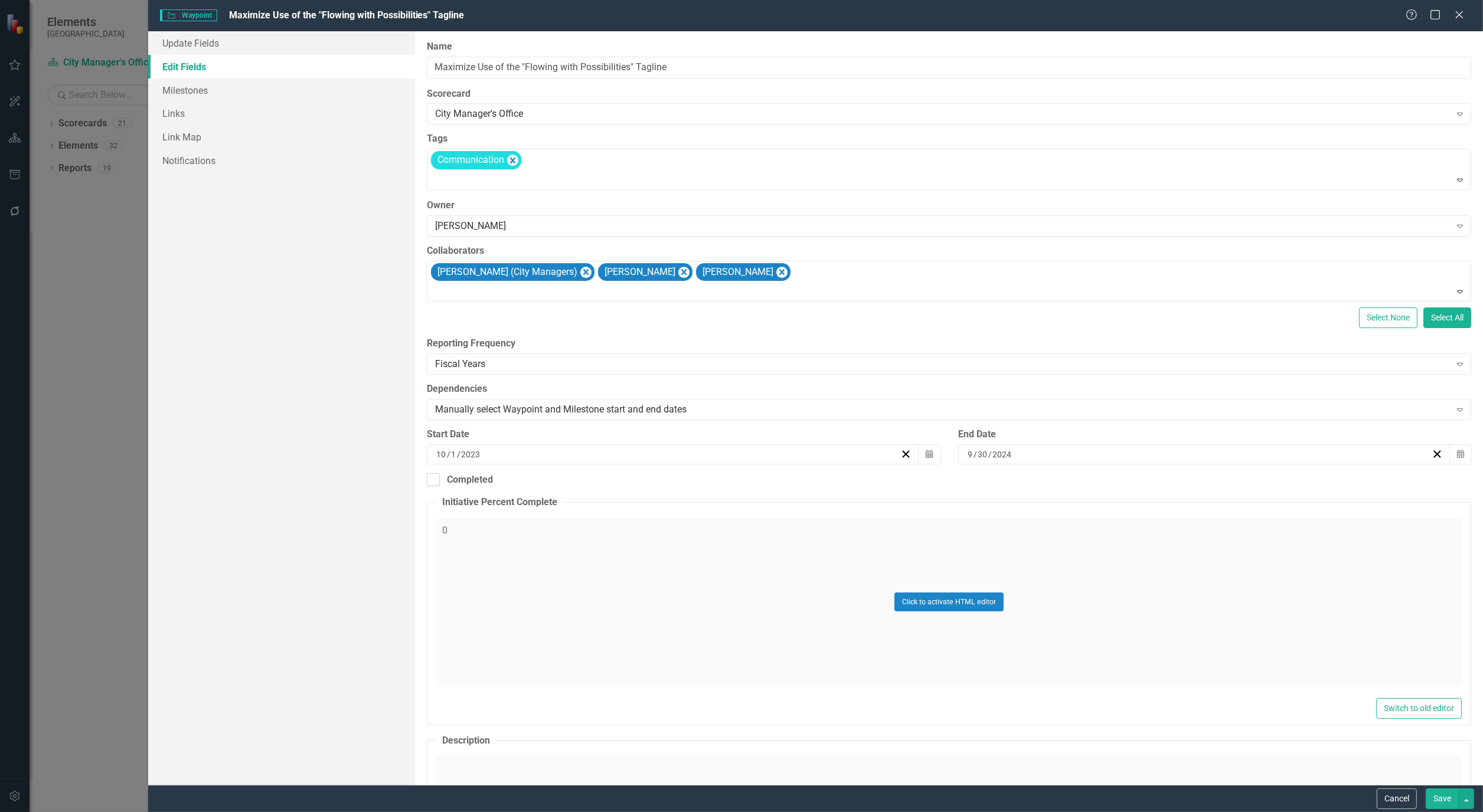
click at [1437, 796] on button "Save" at bounding box center [1443, 798] width 33 height 21
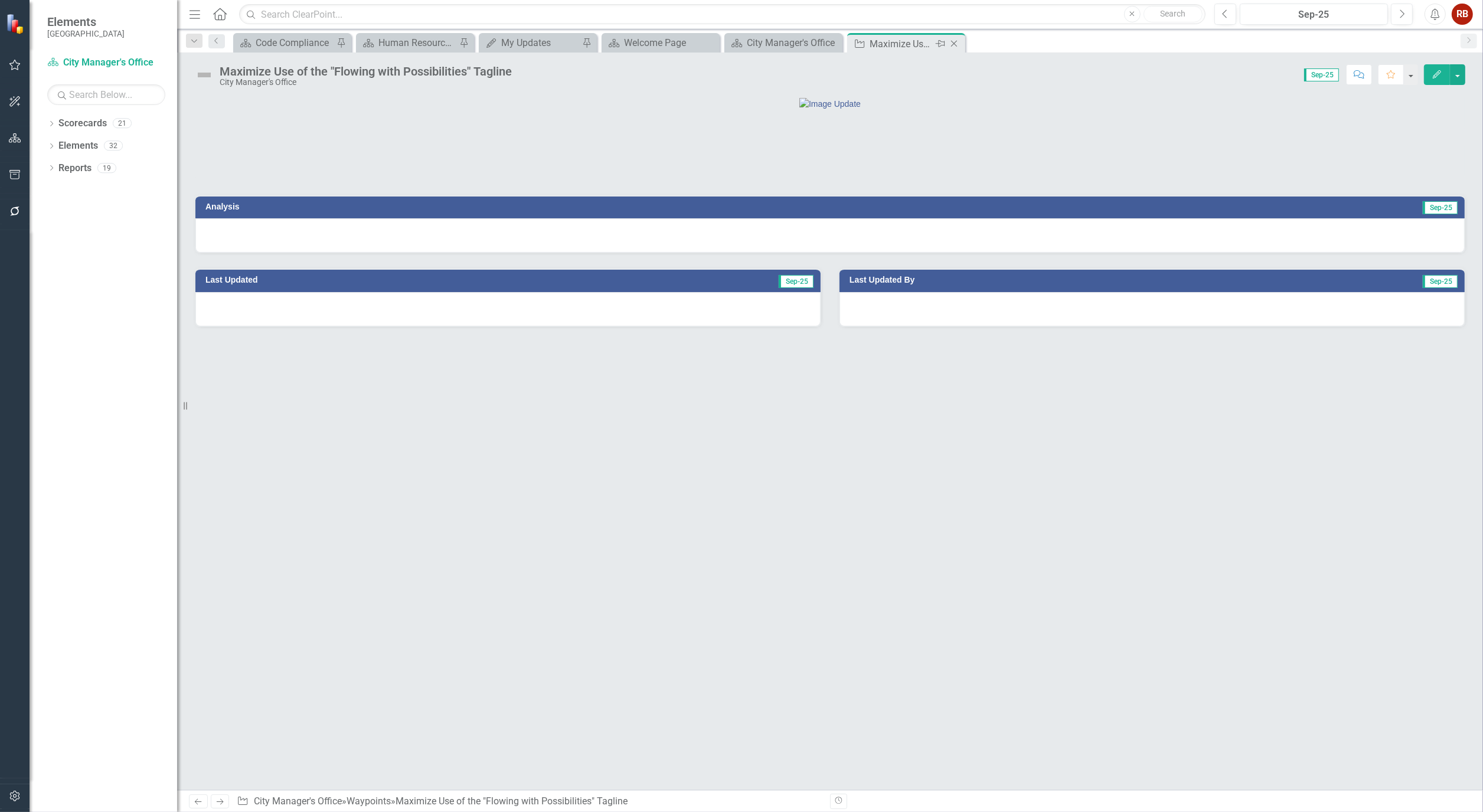
click at [957, 39] on icon "Close" at bounding box center [954, 44] width 12 height 10
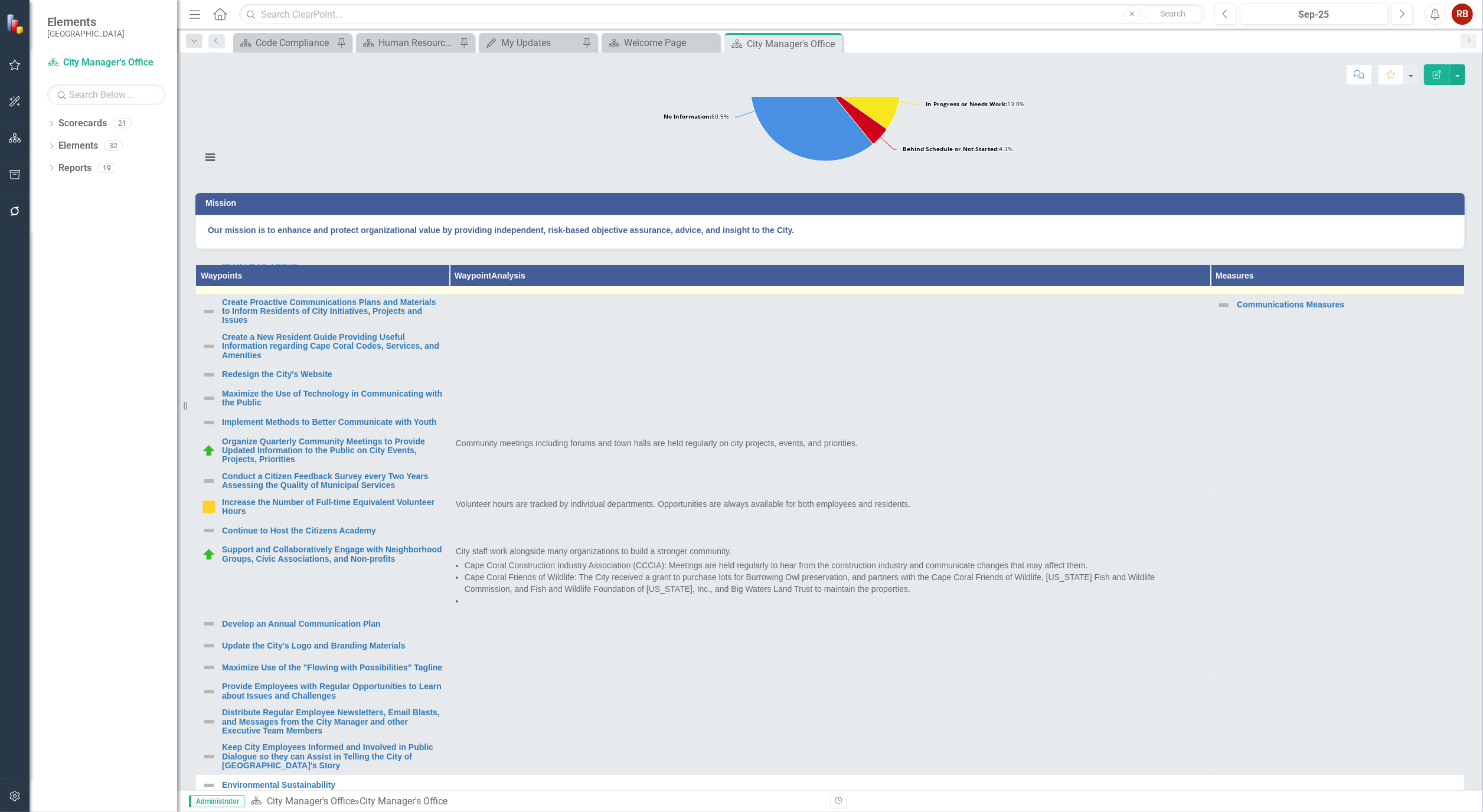
scroll to position [262, 0]
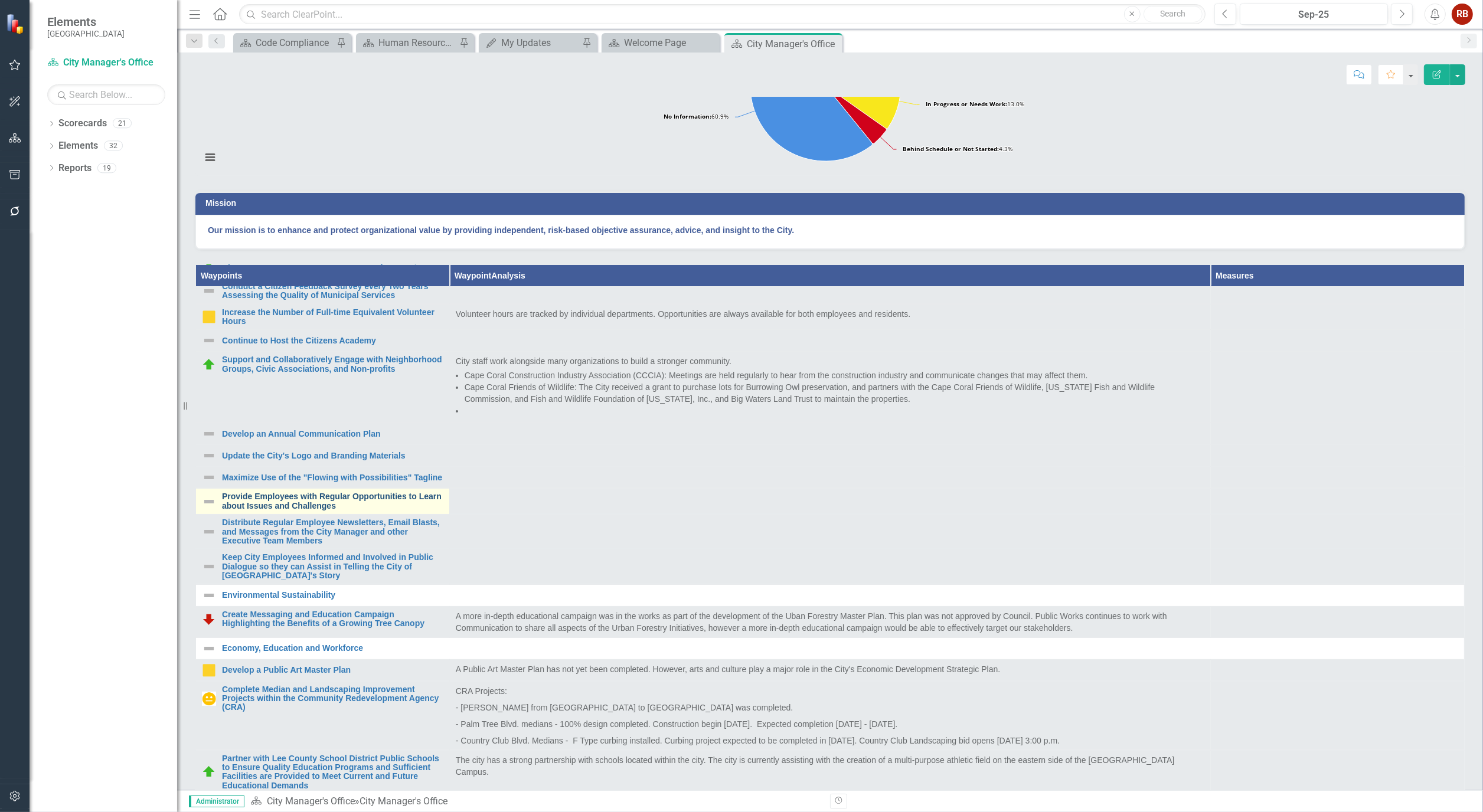
click at [334, 511] on link "Provide Employees with Regular Opportunities to Learn about Issues and Challeng…" at bounding box center [333, 501] width 221 height 19
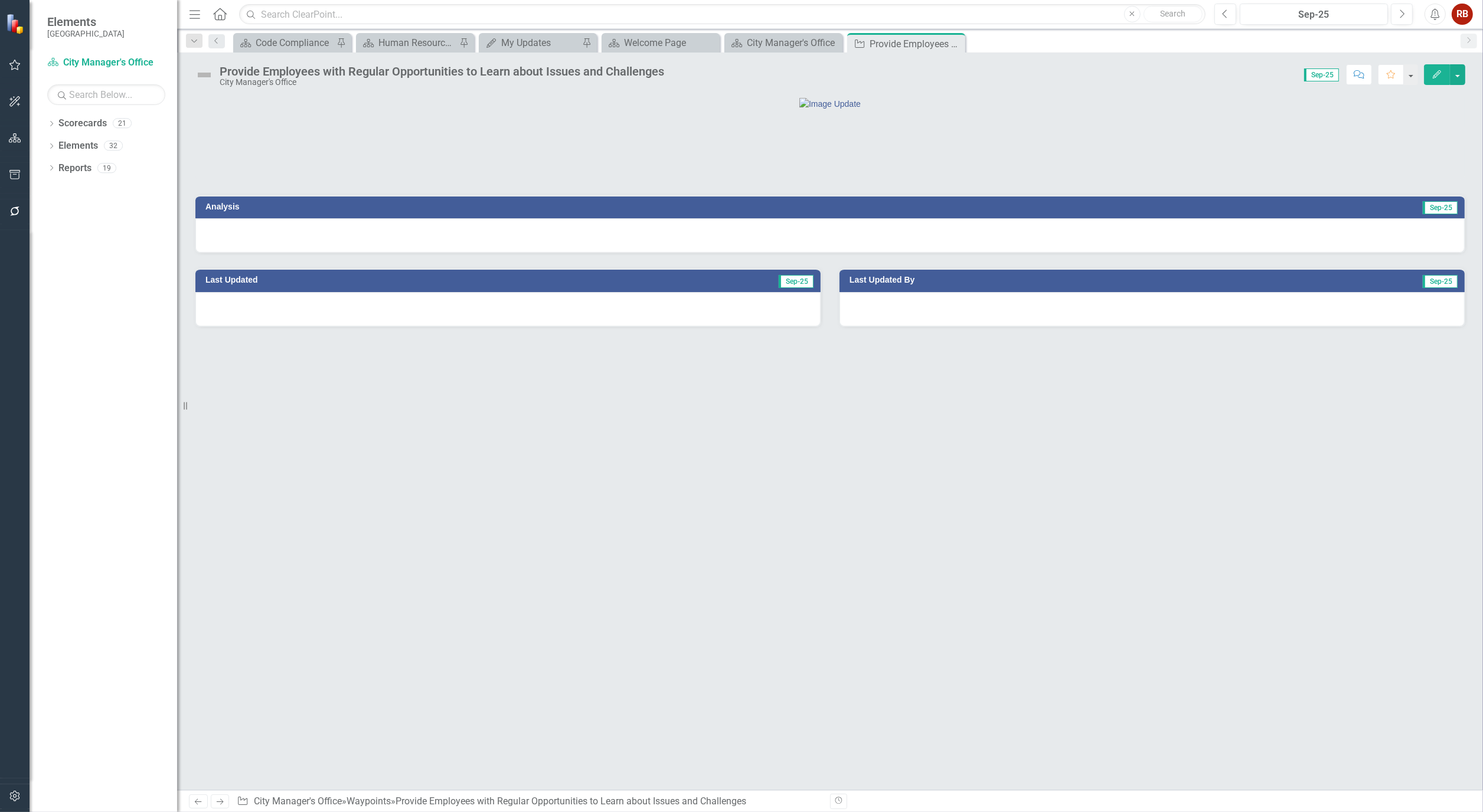
click at [1448, 73] on button "Edit" at bounding box center [1437, 74] width 26 height 21
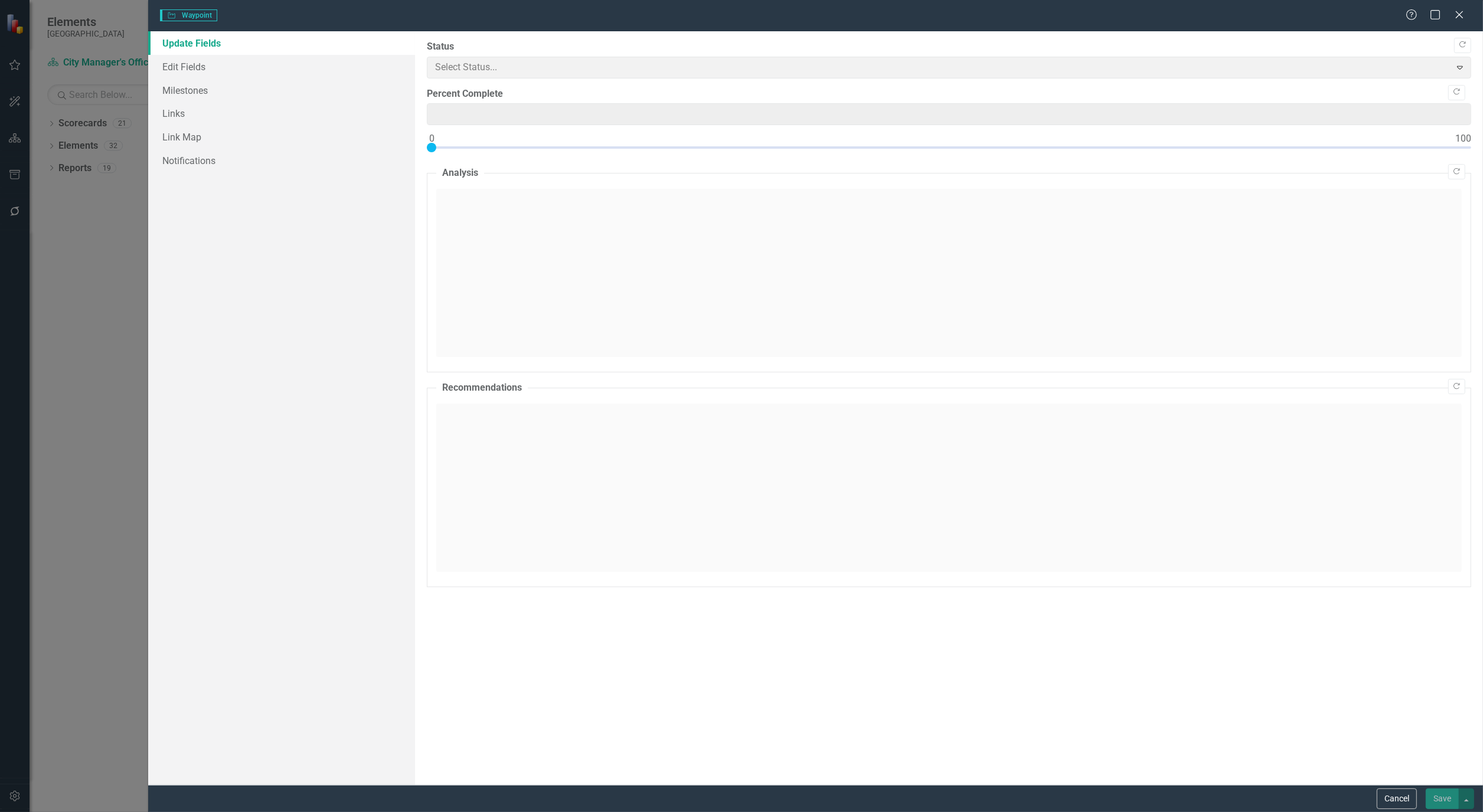
type input "0"
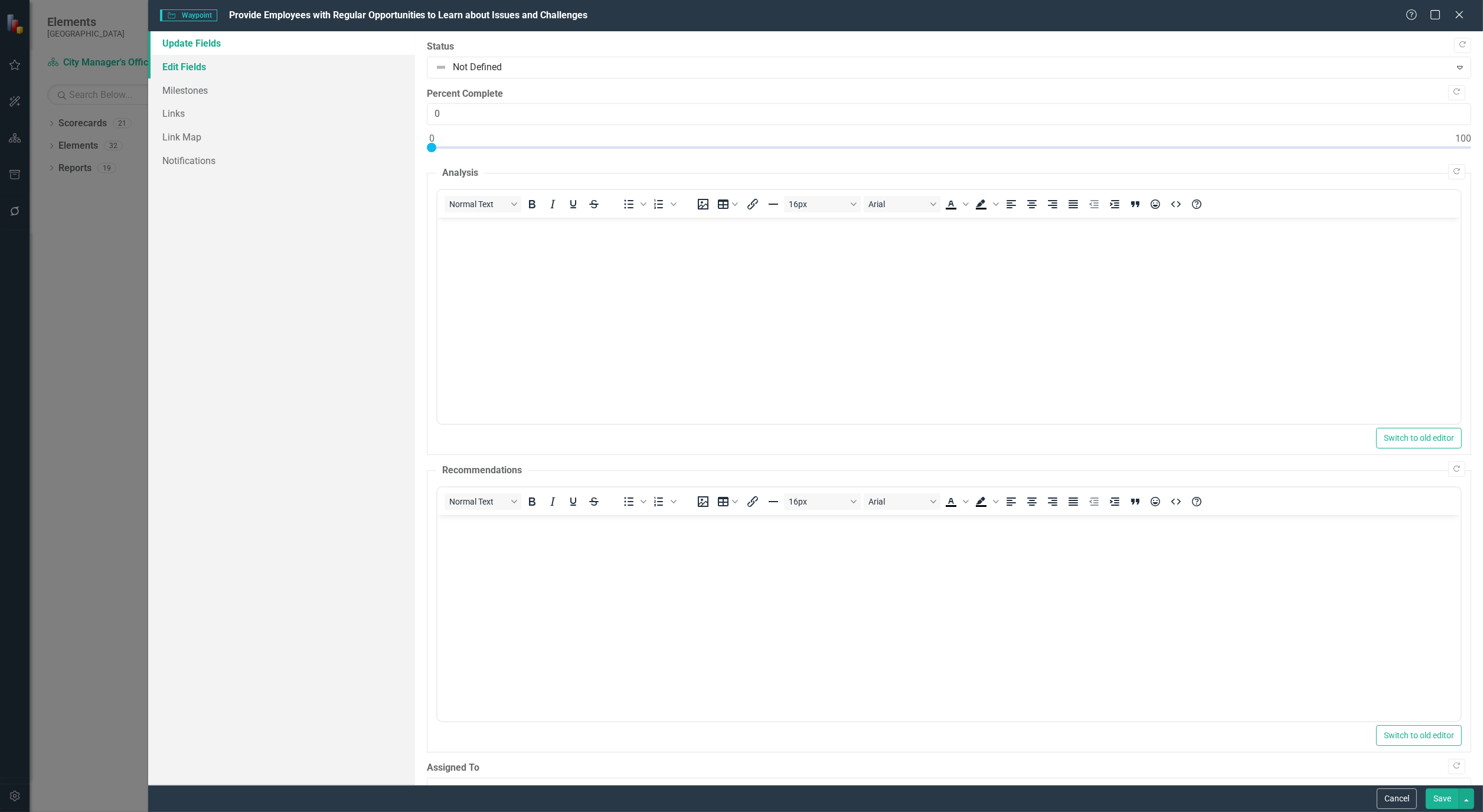
click at [207, 67] on link "Edit Fields" at bounding box center [281, 67] width 267 height 23
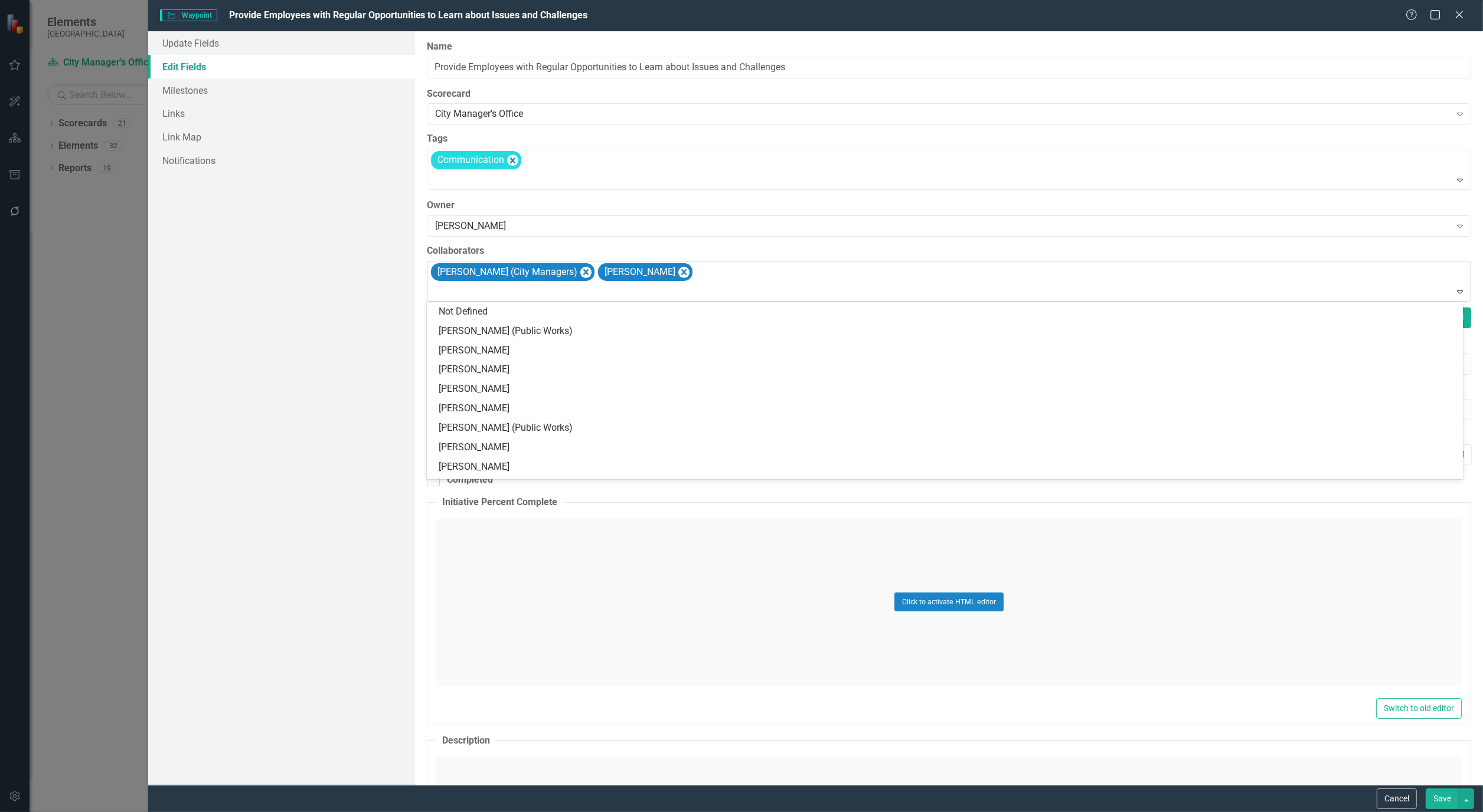
click at [750, 286] on div at bounding box center [950, 292] width 1040 height 16
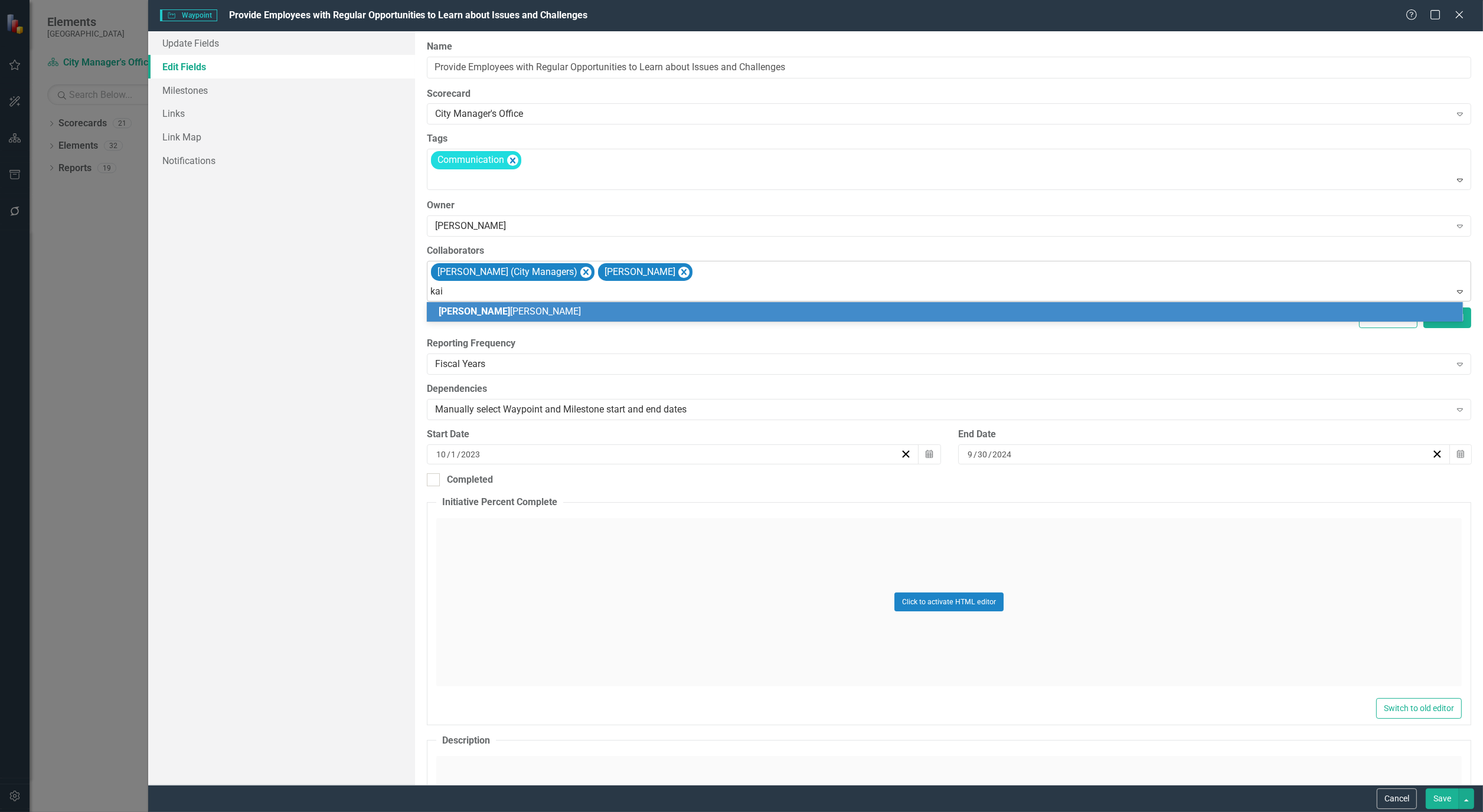
type input "kait"
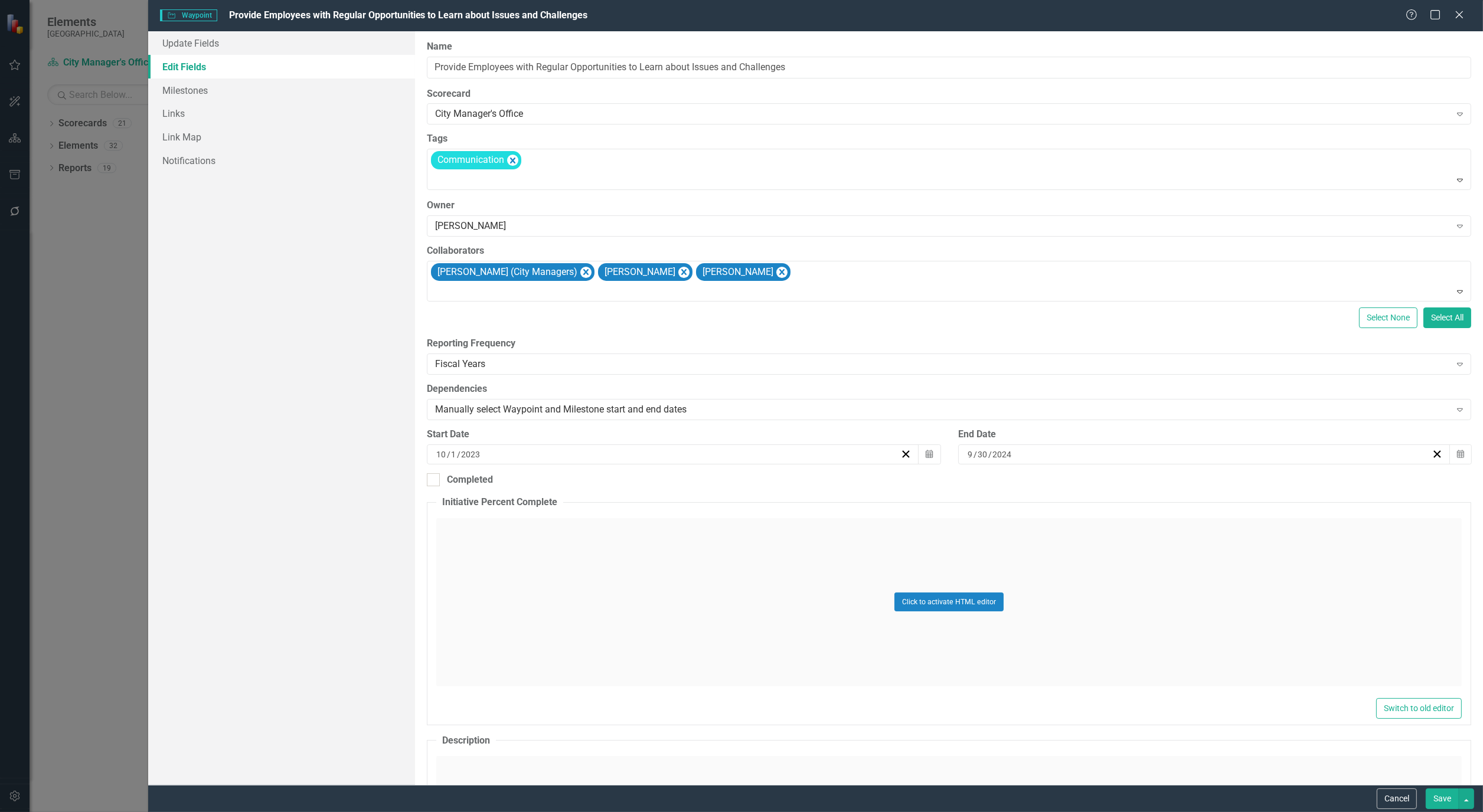
click at [1449, 792] on button "Save" at bounding box center [1443, 798] width 33 height 21
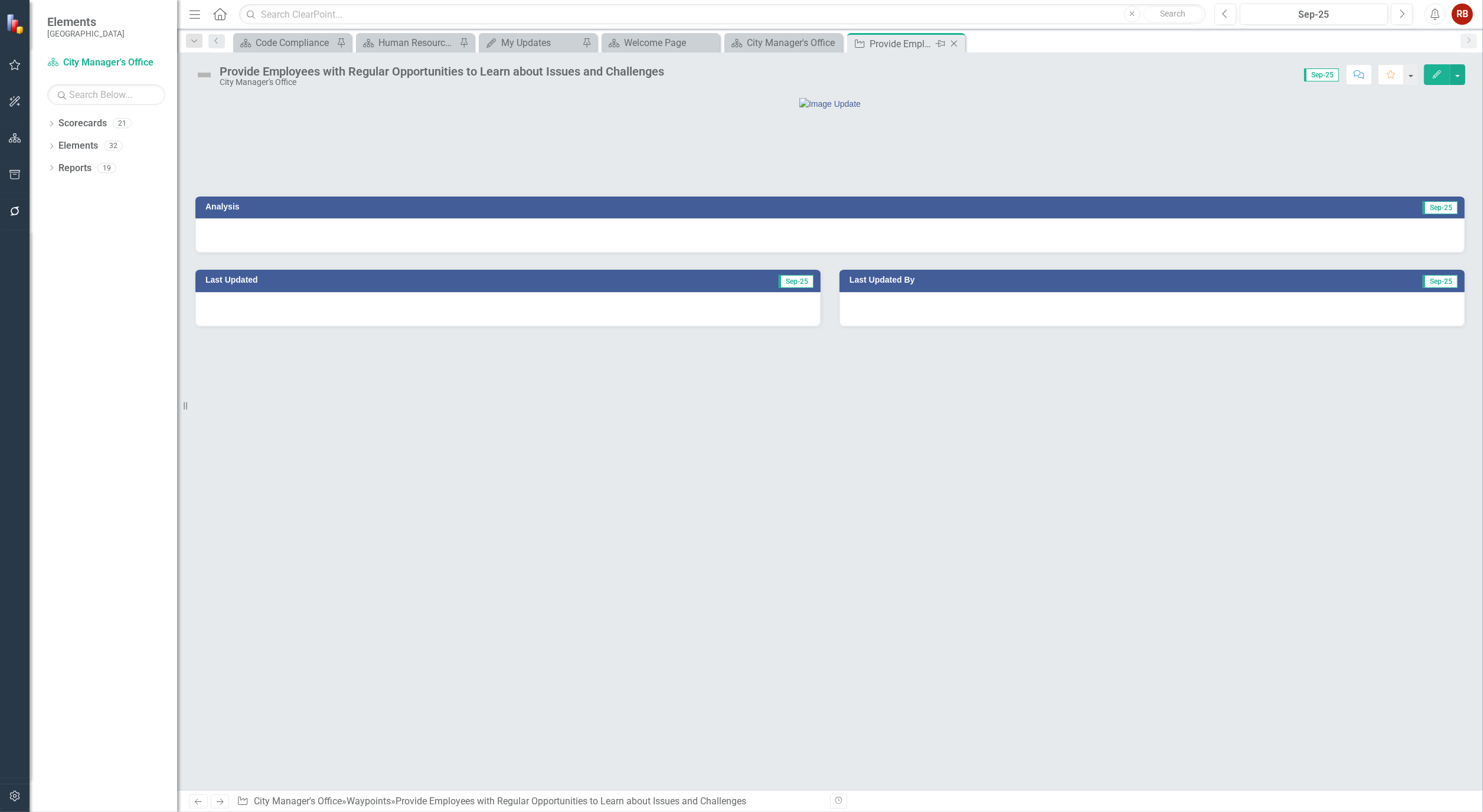
click at [959, 42] on icon "Close" at bounding box center [954, 44] width 12 height 10
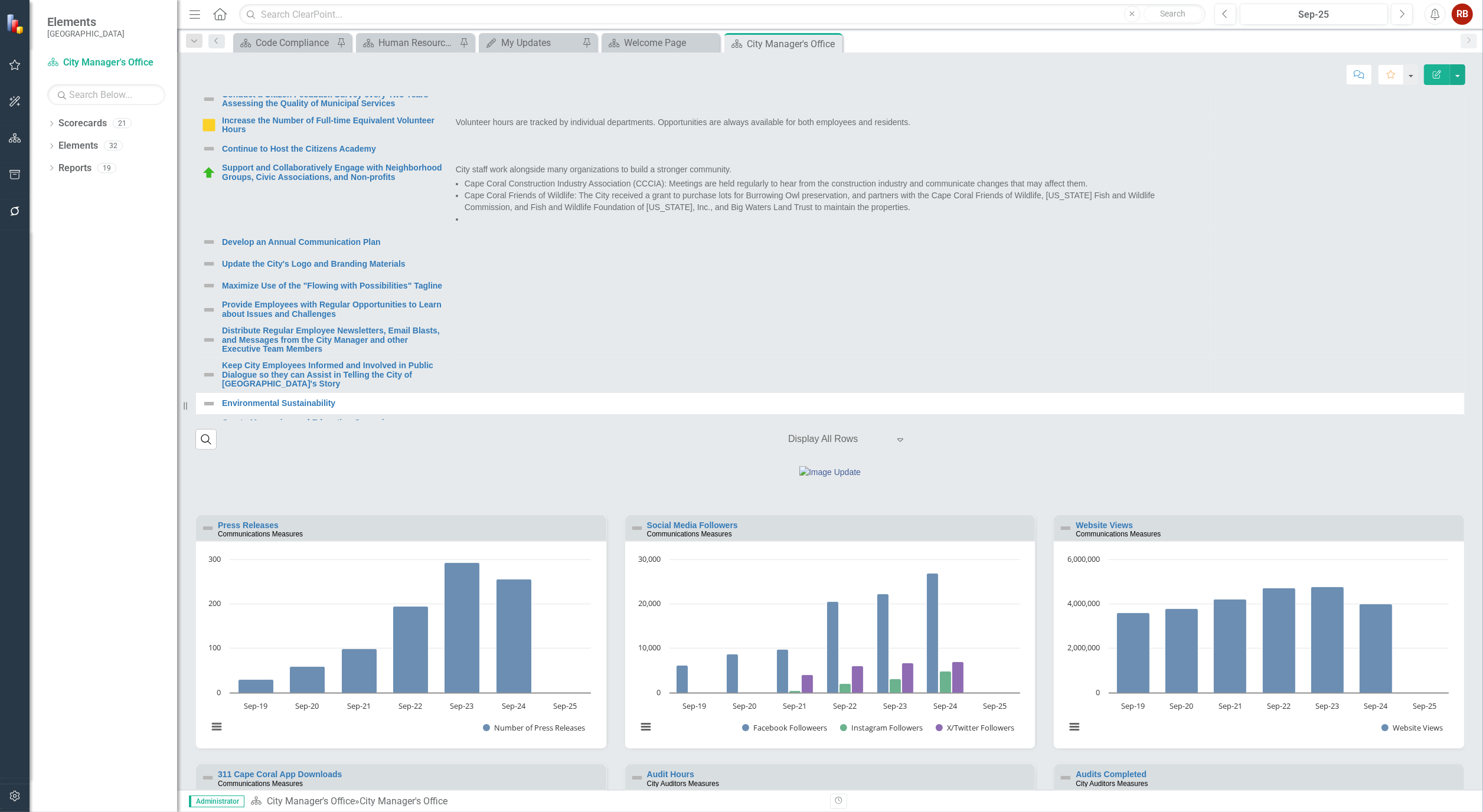
scroll to position [655, 0]
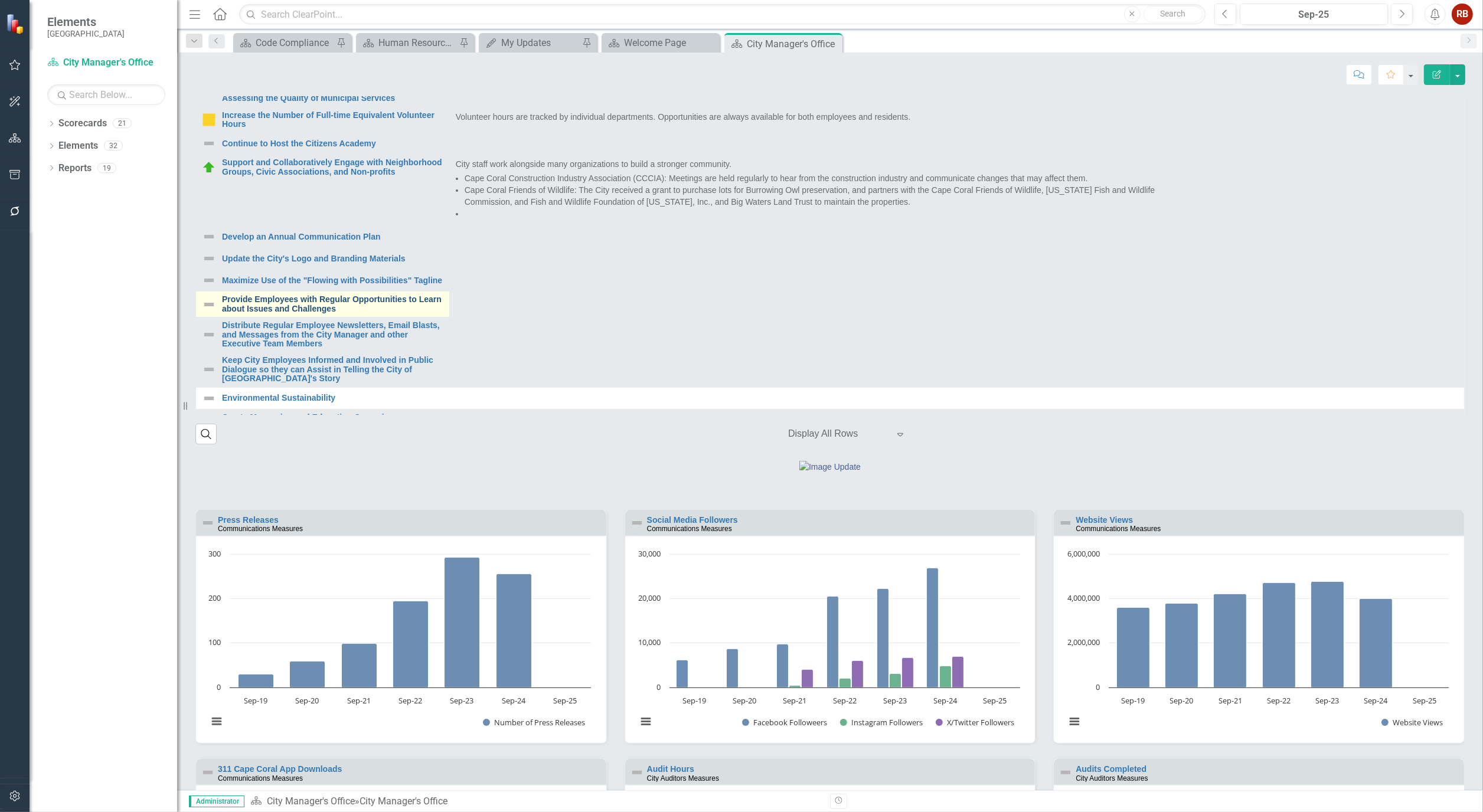
click at [284, 313] on link "Provide Employees with Regular Opportunities to Learn about Issues and Challeng…" at bounding box center [333, 304] width 221 height 19
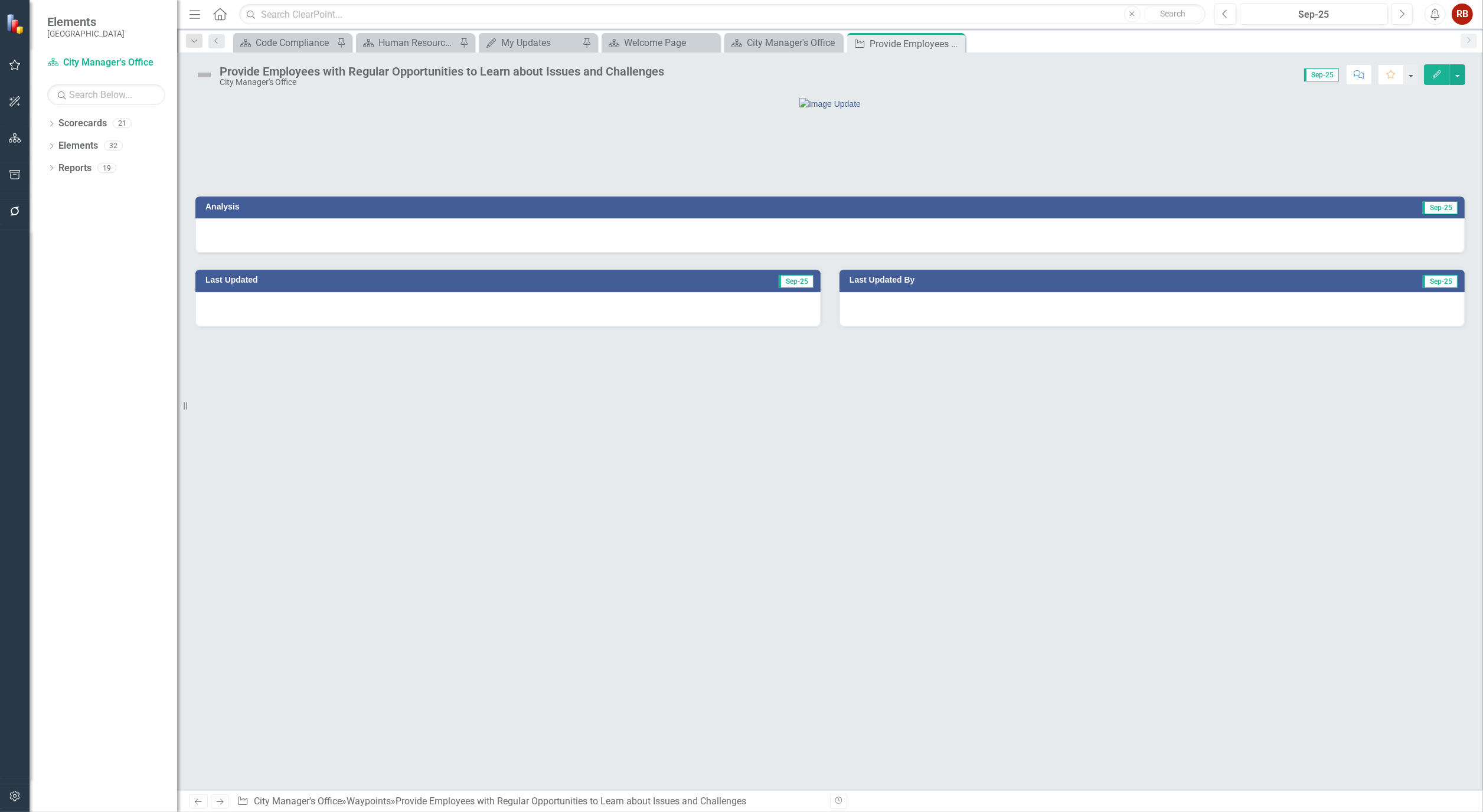
click at [1439, 74] on icon "Edit" at bounding box center [1437, 74] width 11 height 8
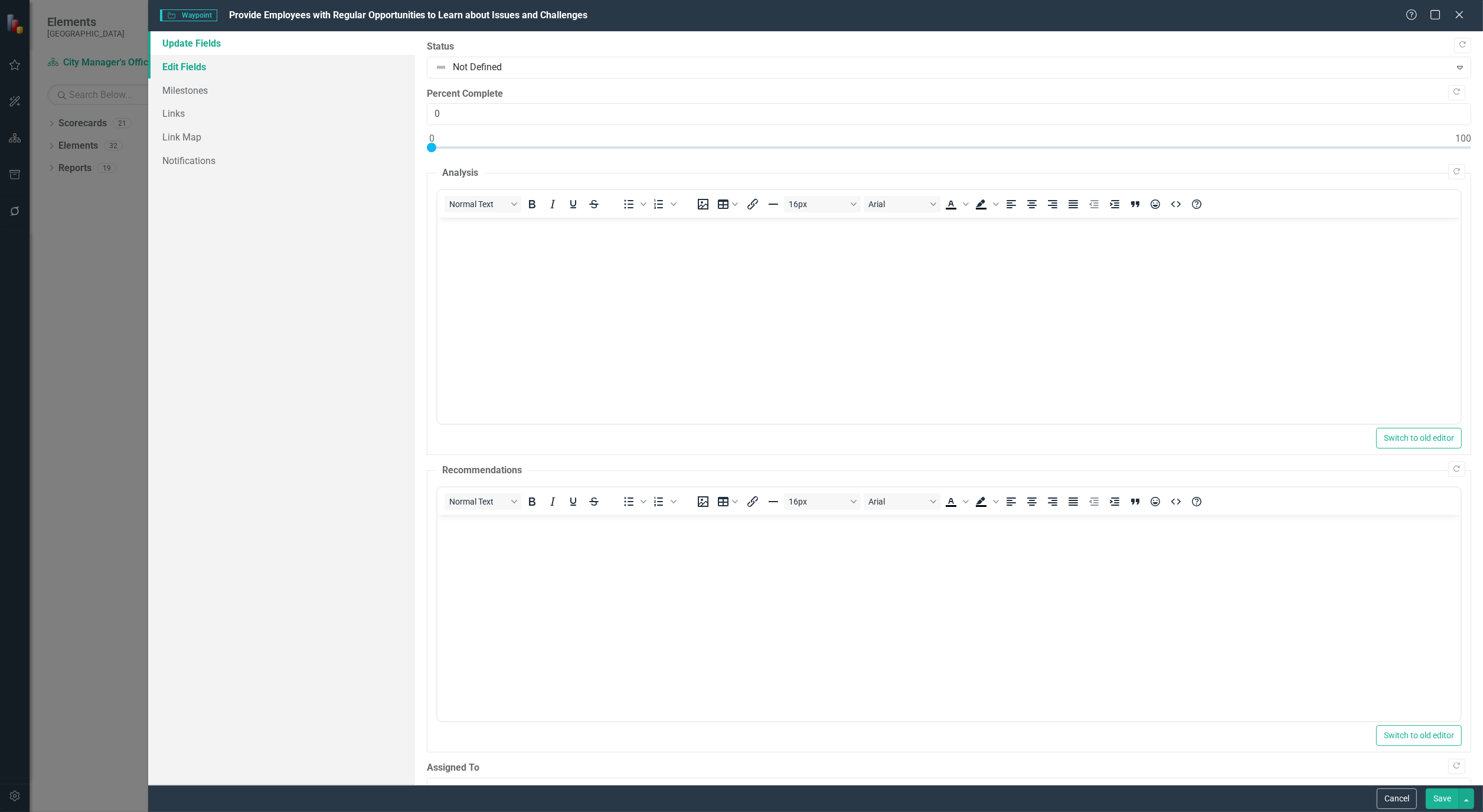
click at [217, 72] on link "Edit Fields" at bounding box center [281, 67] width 267 height 23
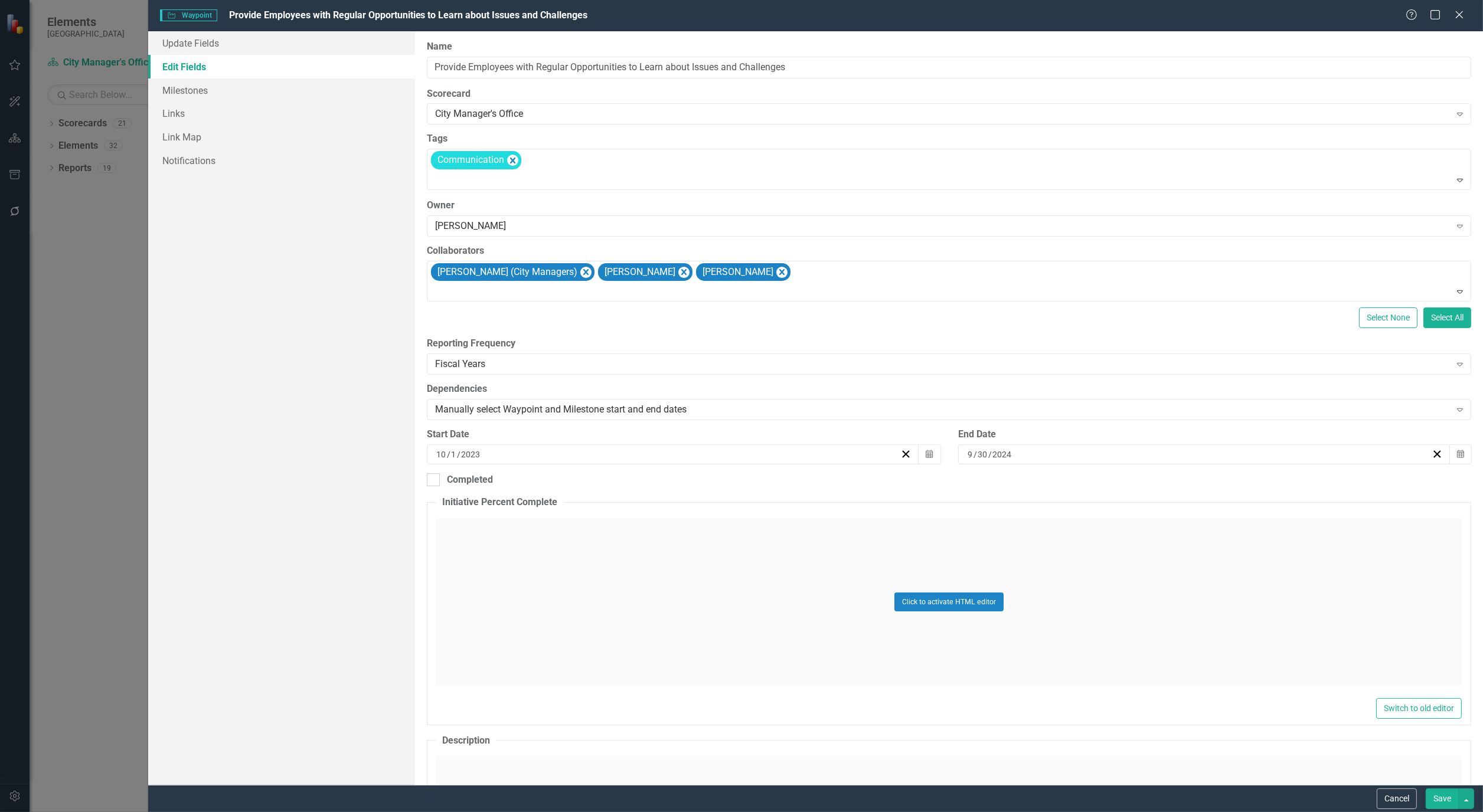
click at [1443, 798] on button "Save" at bounding box center [1443, 798] width 33 height 21
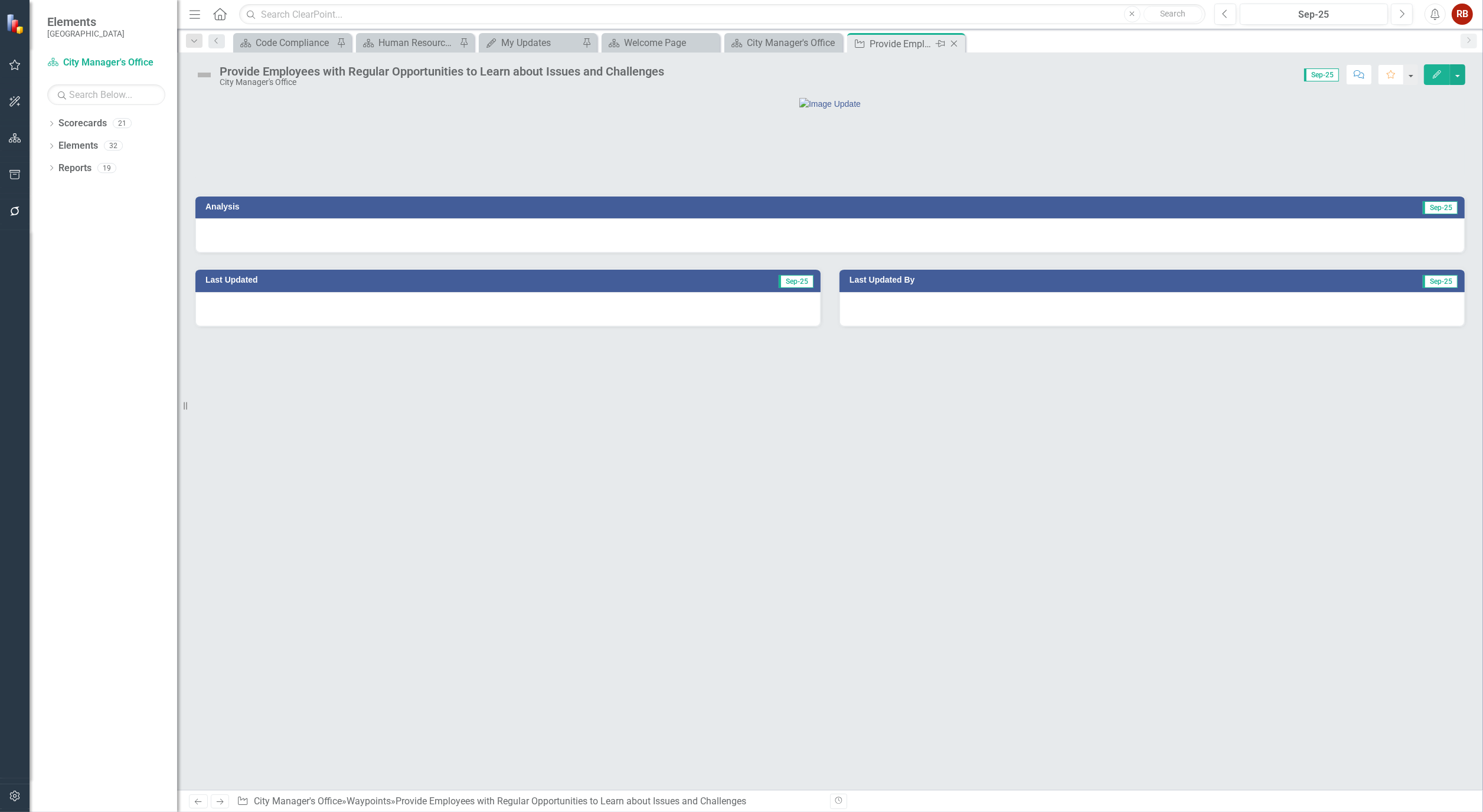
click at [956, 44] on icon "Close" at bounding box center [954, 44] width 12 height 10
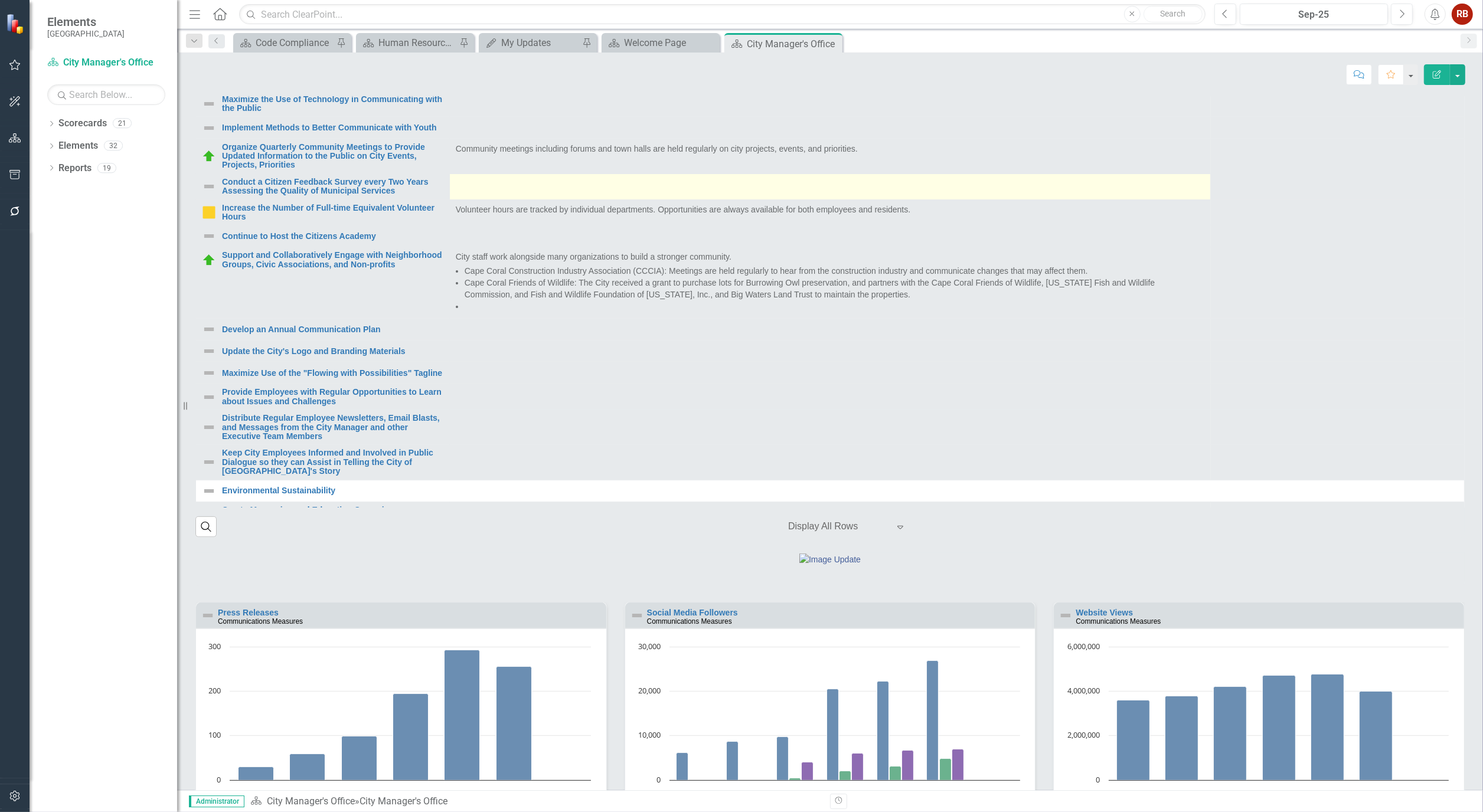
scroll to position [590, 0]
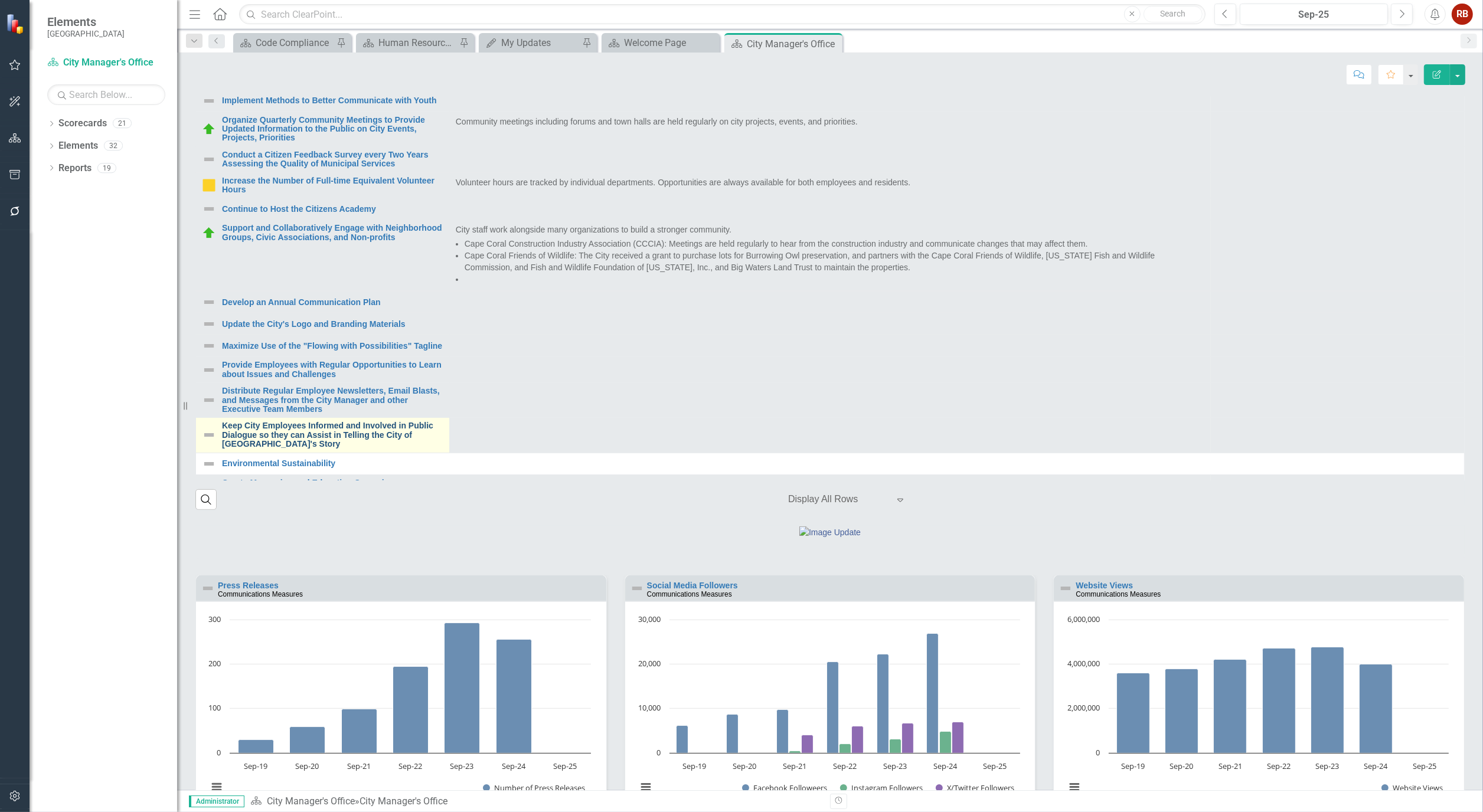
click at [363, 448] on link "Keep City Employees Informed and Involved in Public Dialogue so they can Assist…" at bounding box center [333, 435] width 221 height 27
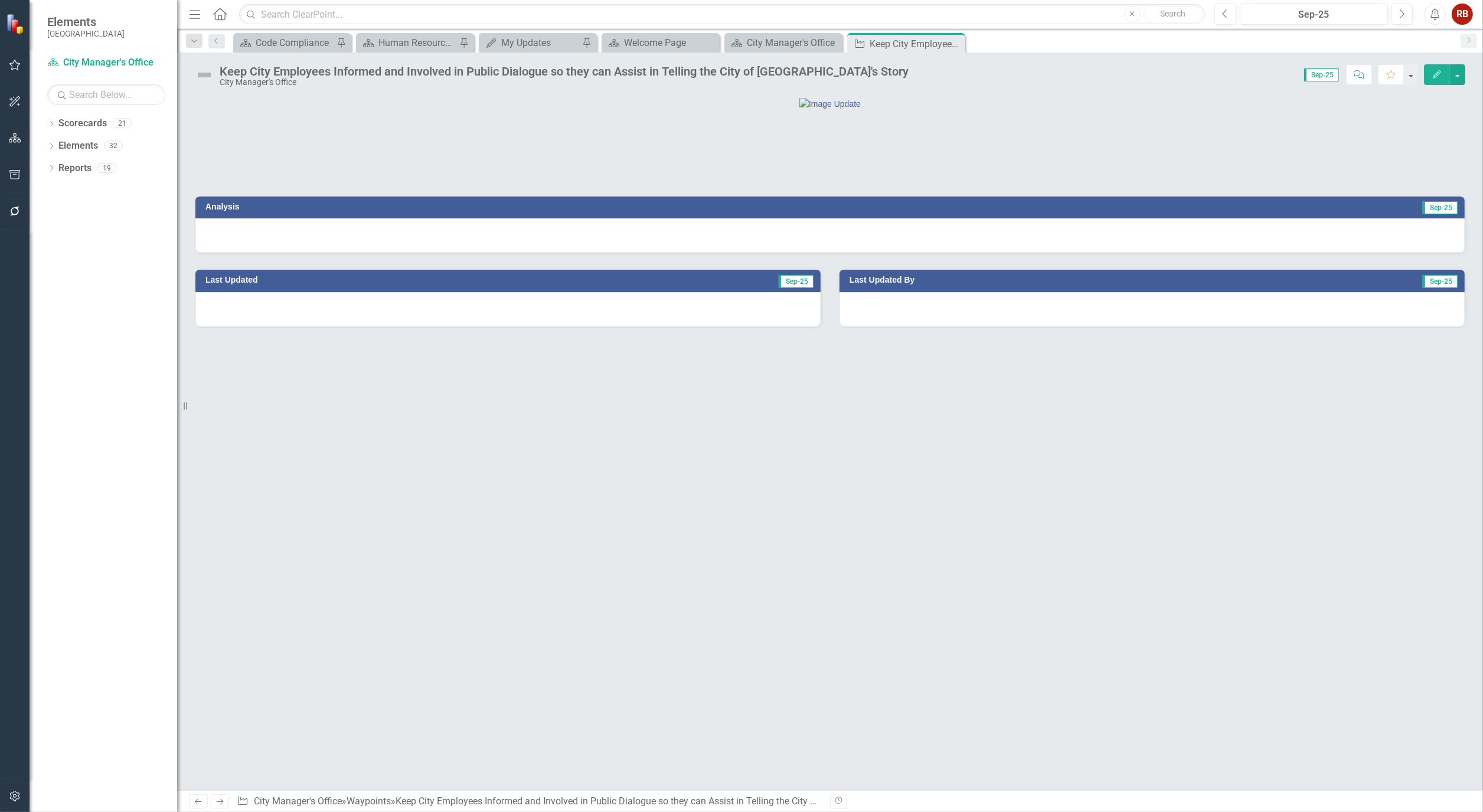
click at [1443, 72] on button "Edit" at bounding box center [1437, 74] width 26 height 21
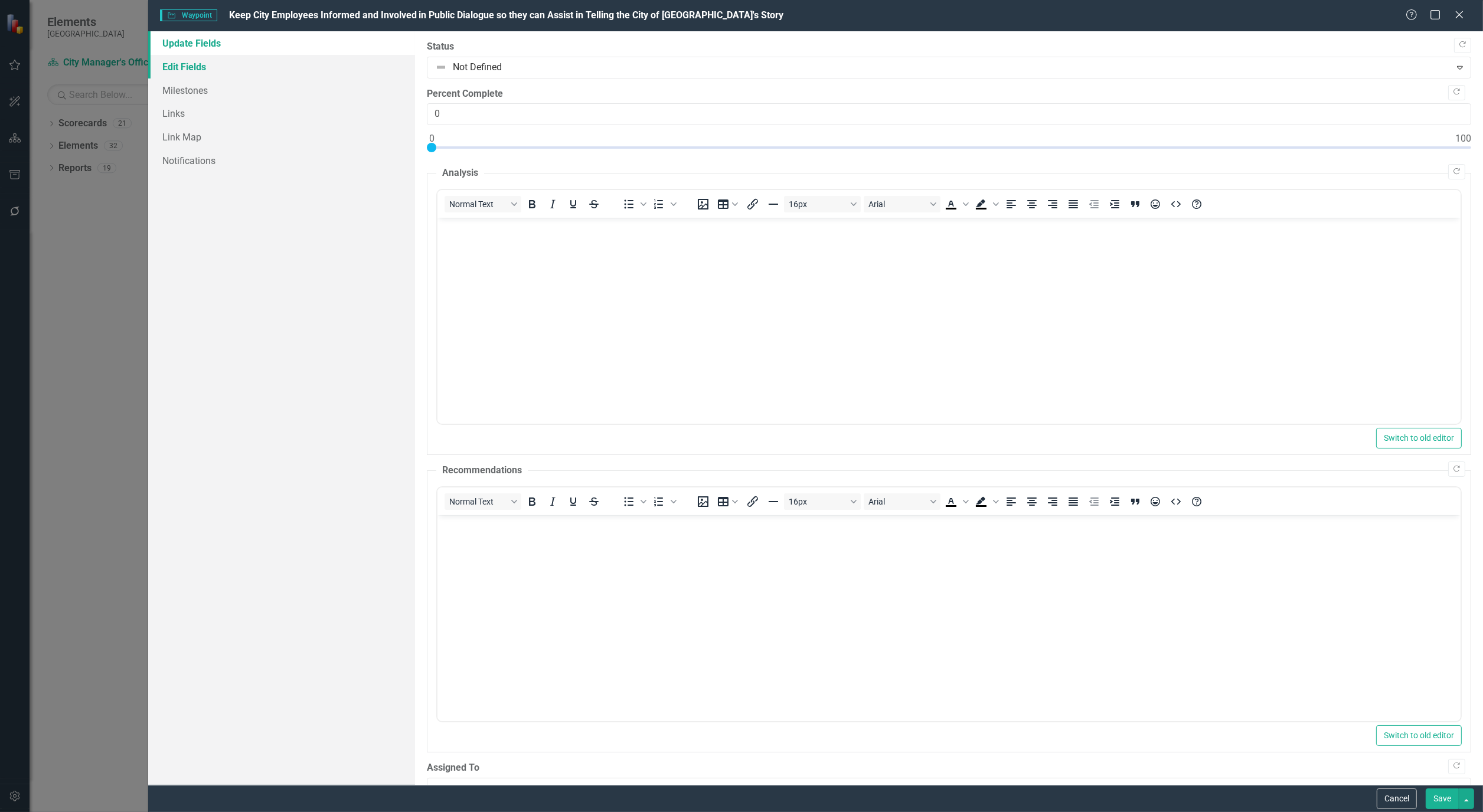
click at [205, 71] on link "Edit Fields" at bounding box center [281, 67] width 267 height 23
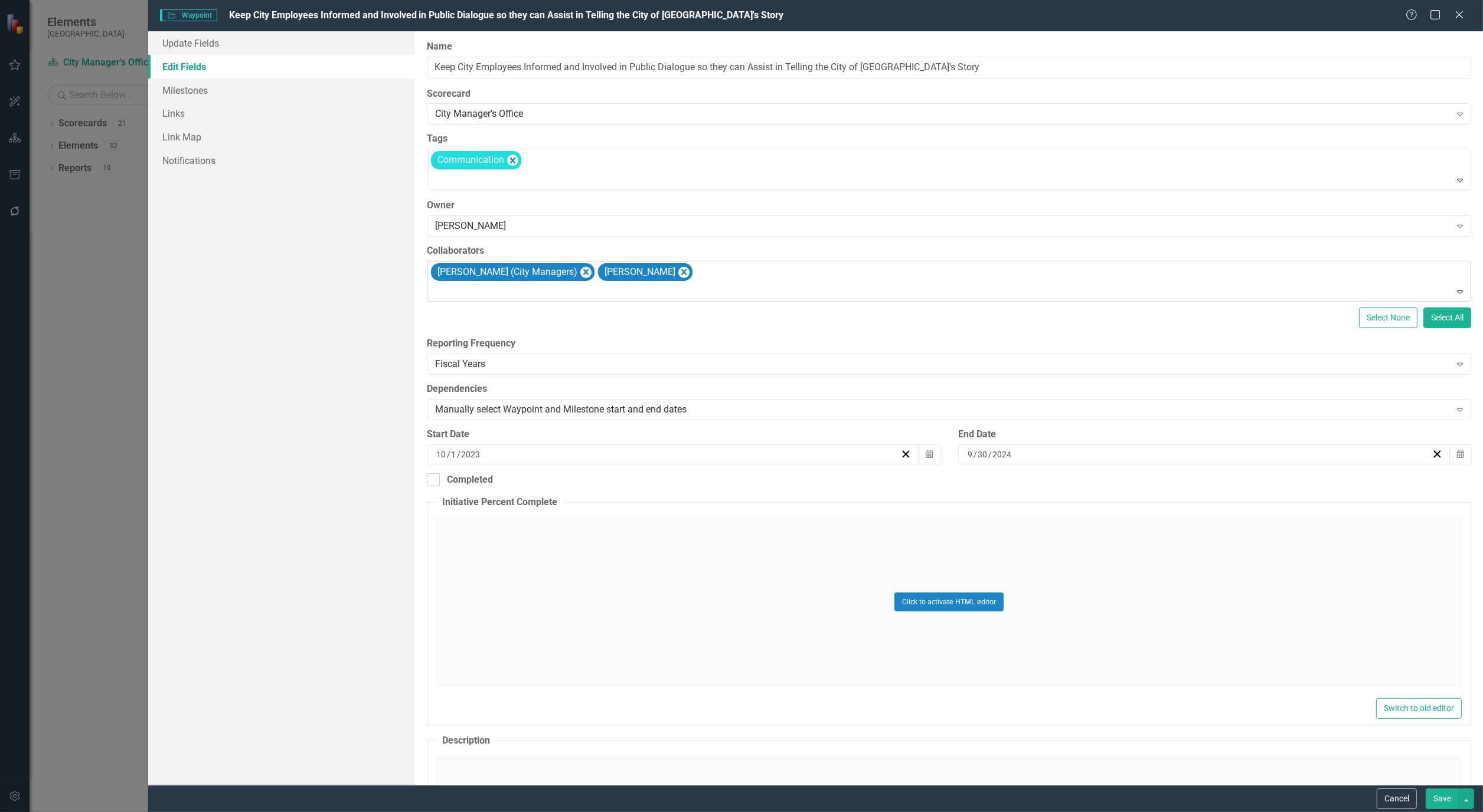
click at [757, 274] on div "[PERSON_NAME] (City Managers) [PERSON_NAME]" at bounding box center [950, 281] width 1042 height 40
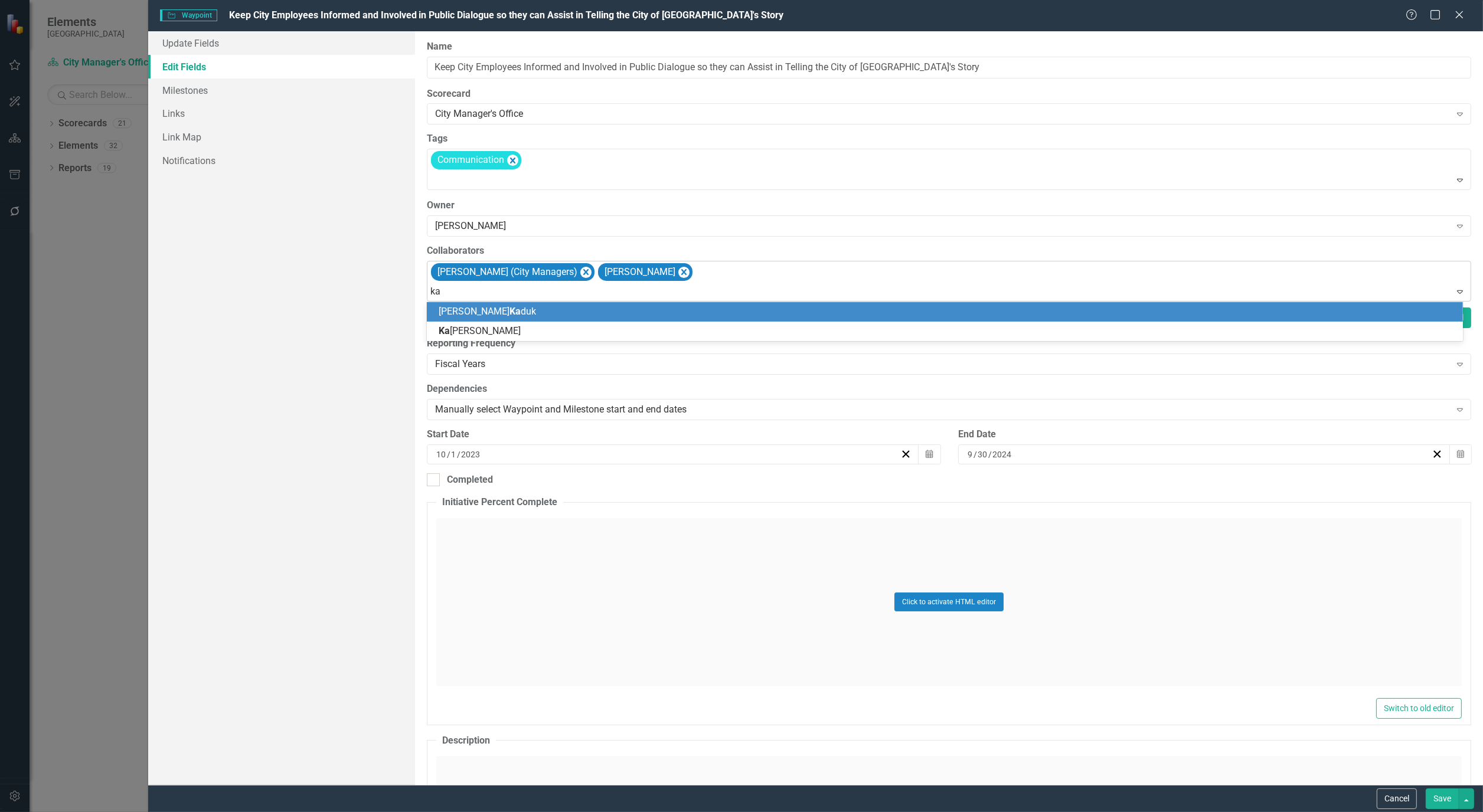
type input "kai"
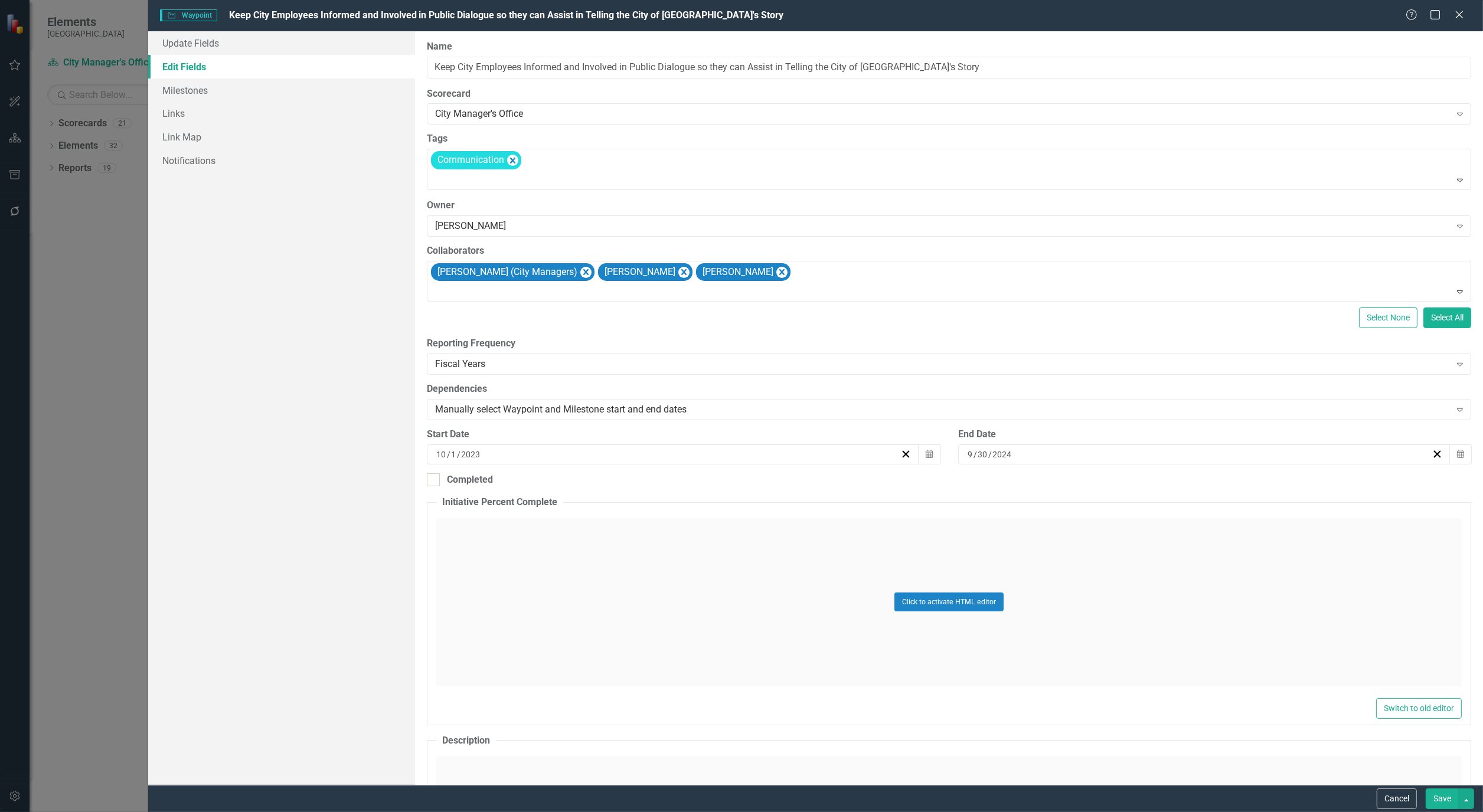
click at [1444, 792] on button "Save" at bounding box center [1443, 798] width 33 height 21
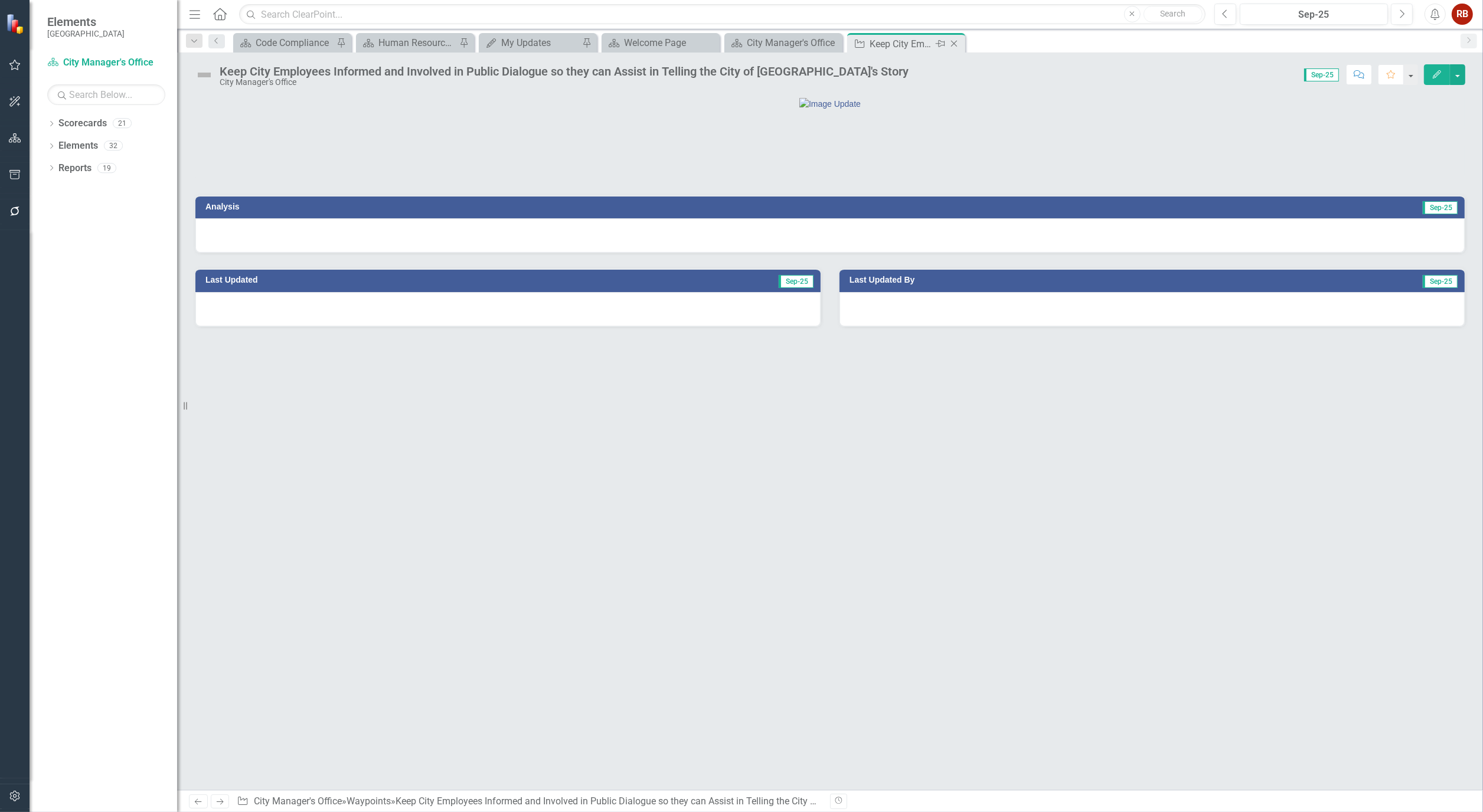
click at [957, 41] on icon "Close" at bounding box center [954, 44] width 12 height 10
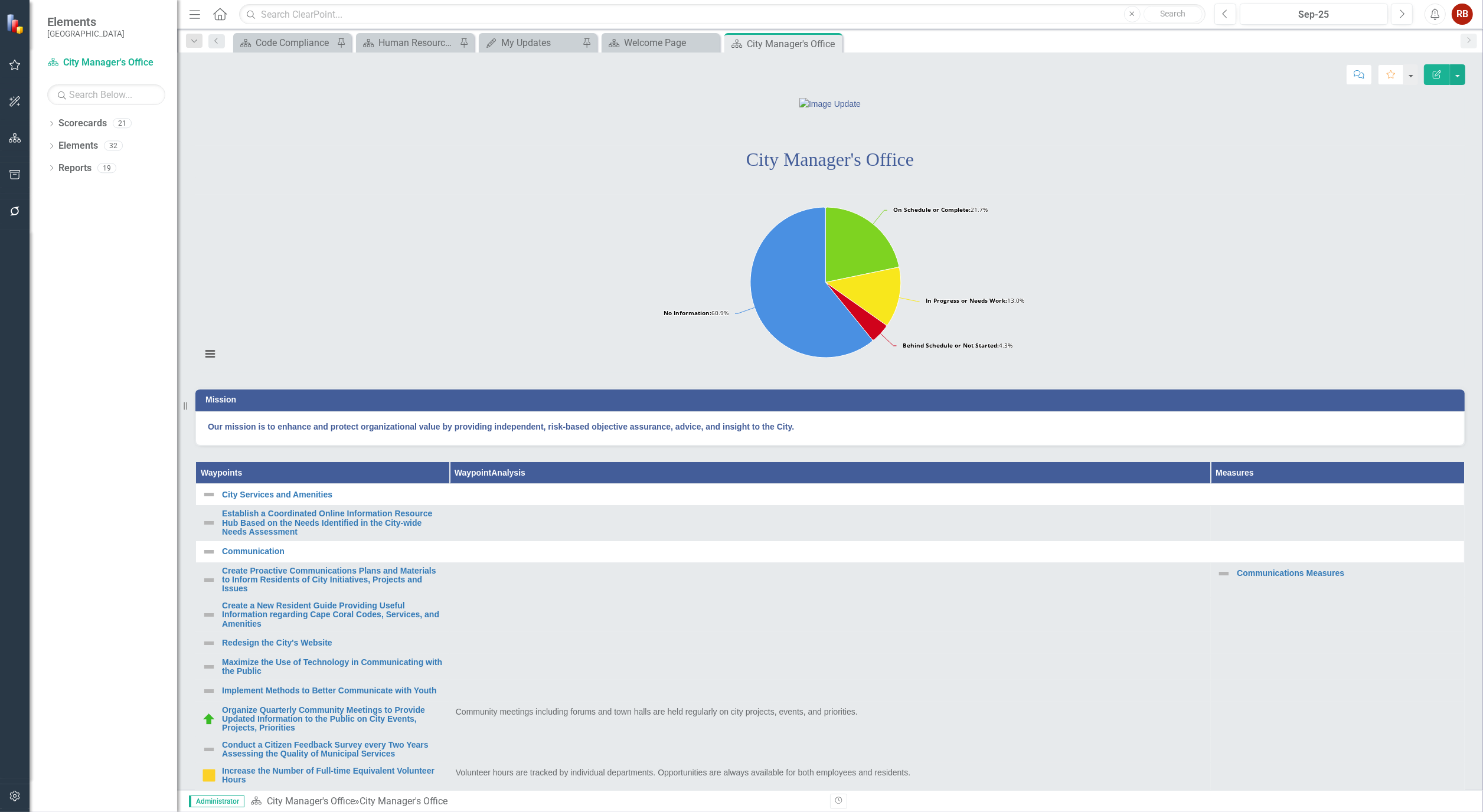
drag, startPoint x: 831, startPoint y: 47, endPoint x: 48, endPoint y: 108, distance: 785.4
click at [0, 0] on icon "Close" at bounding box center [0, 0] width 0 height 0
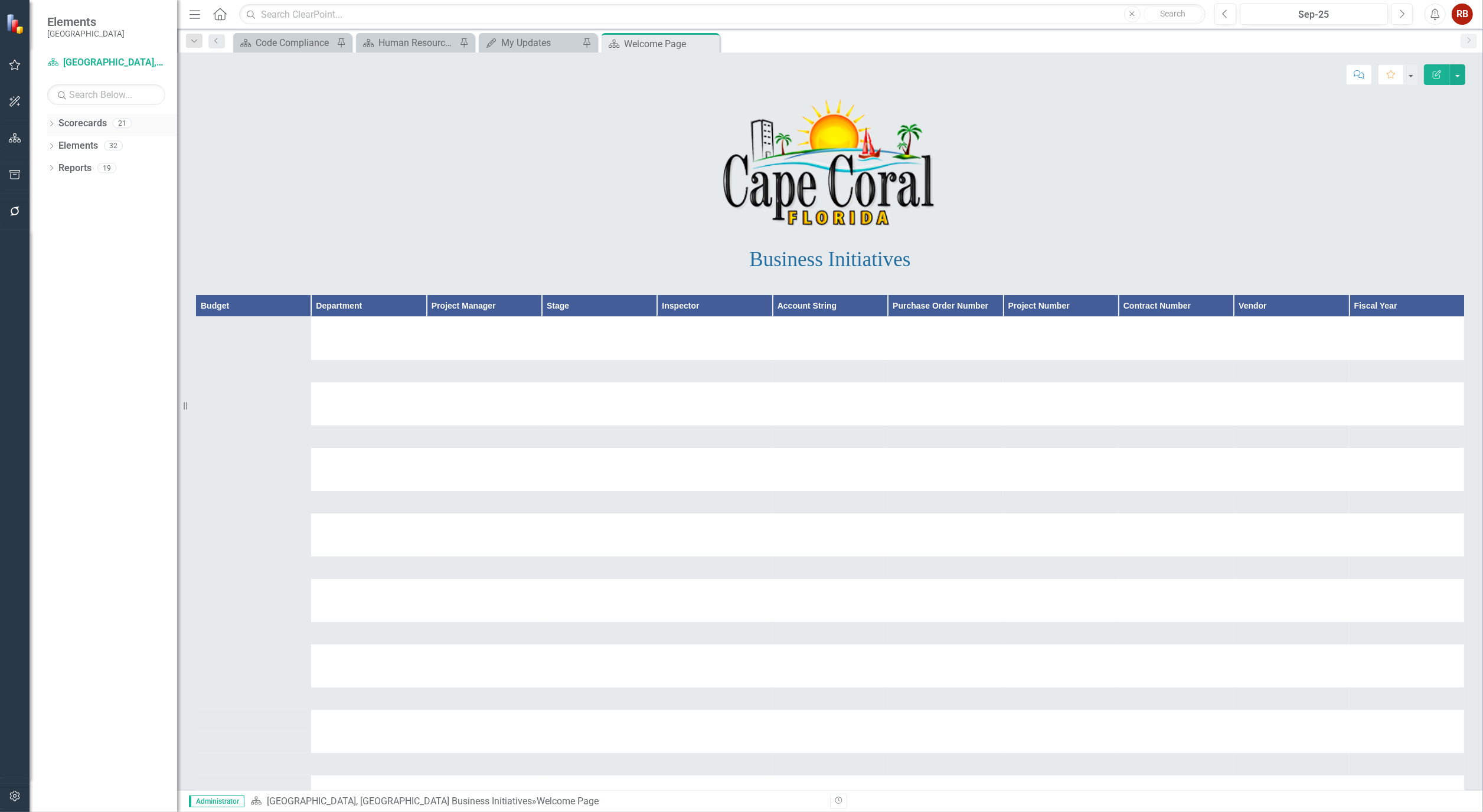
click at [56, 124] on div "Dropdown Scorecards 21" at bounding box center [112, 124] width 130 height 23
click at [52, 124] on icon "Dropdown" at bounding box center [51, 124] width 8 height 7
click at [124, 164] on link "[GEOGRAPHIC_DATA], [GEOGRAPHIC_DATA] Strategic Plan" at bounding box center [120, 168] width 113 height 14
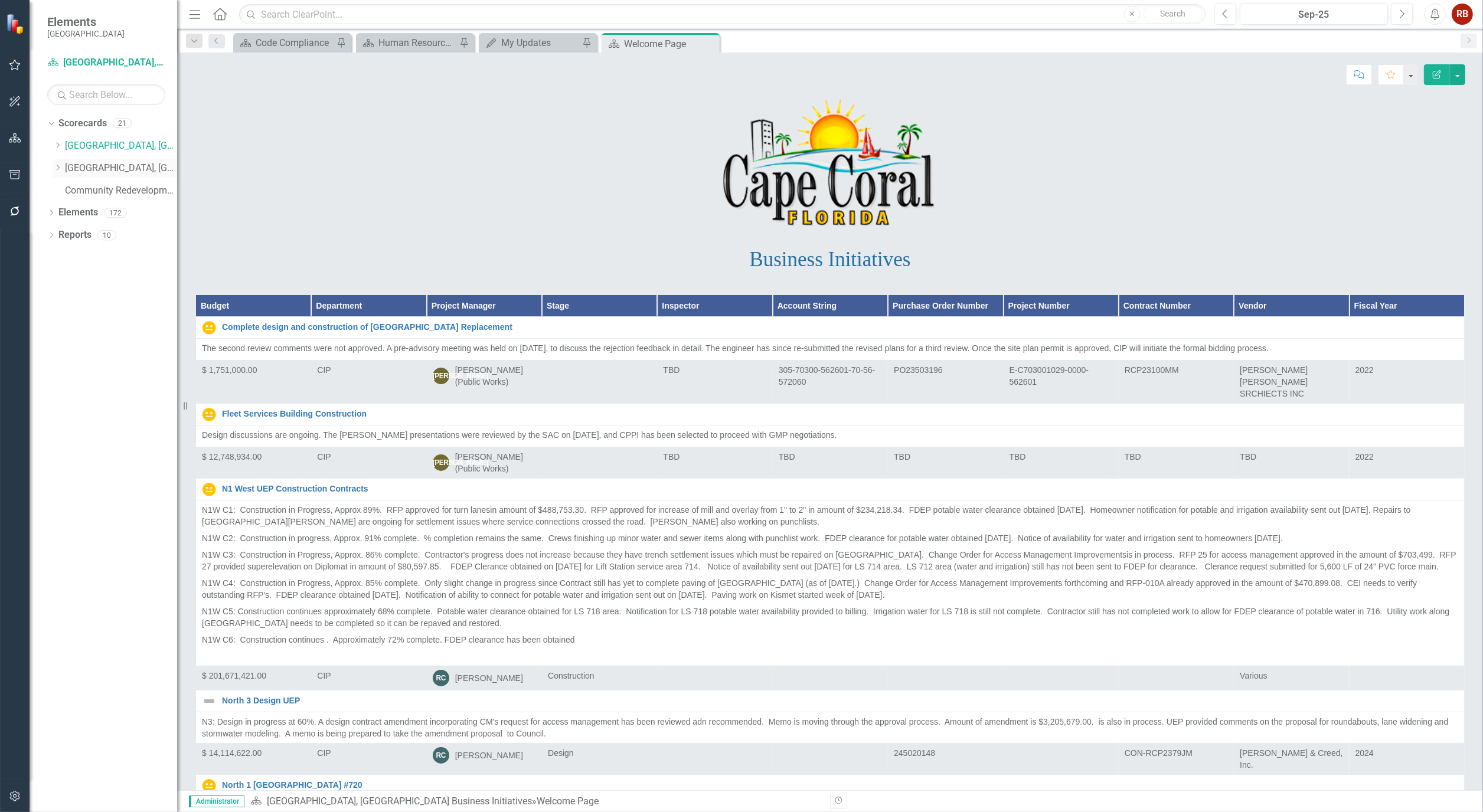
click at [131, 161] on link "[GEOGRAPHIC_DATA], [GEOGRAPHIC_DATA] Strategic Plan" at bounding box center [120, 168] width 113 height 14
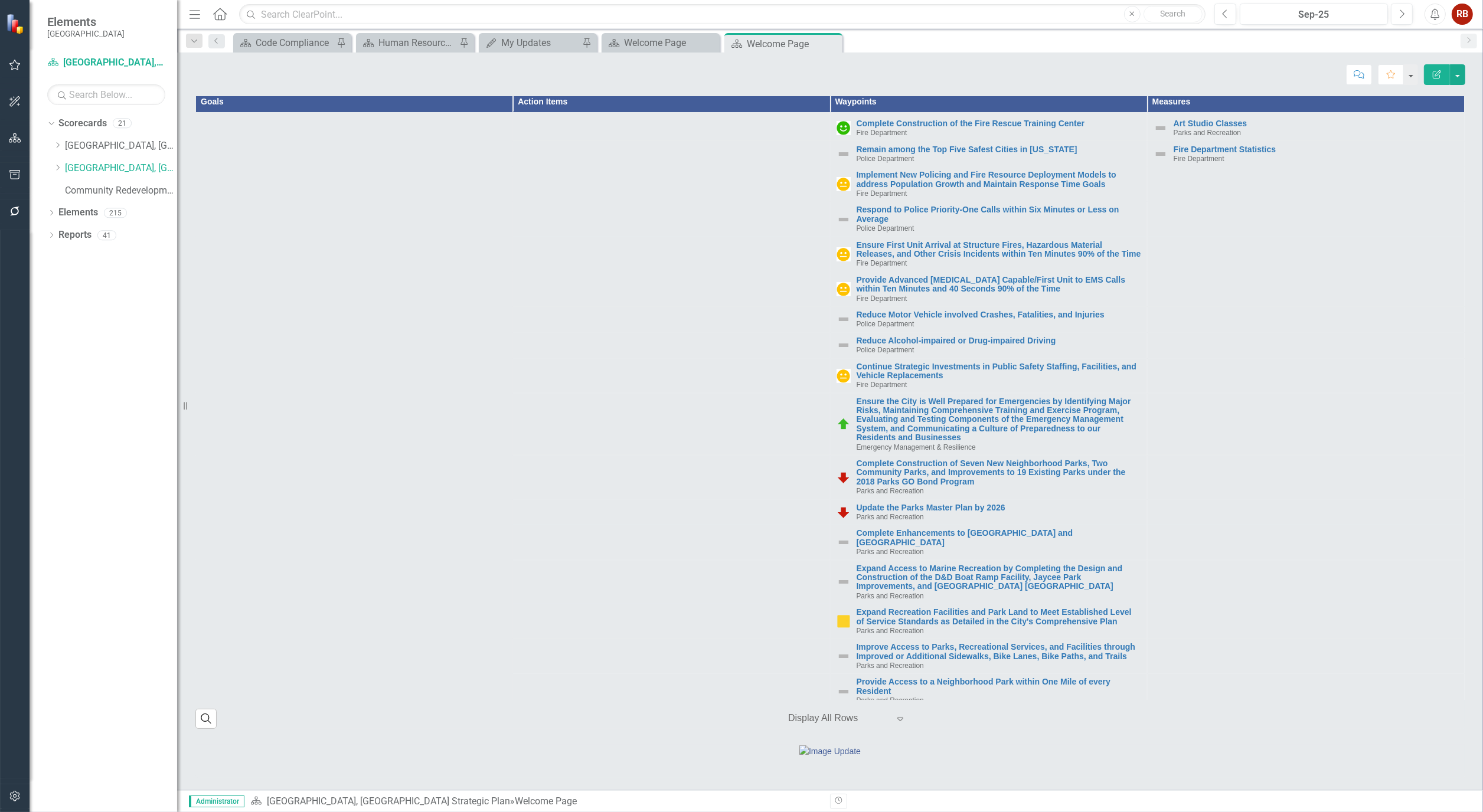
scroll to position [131, 0]
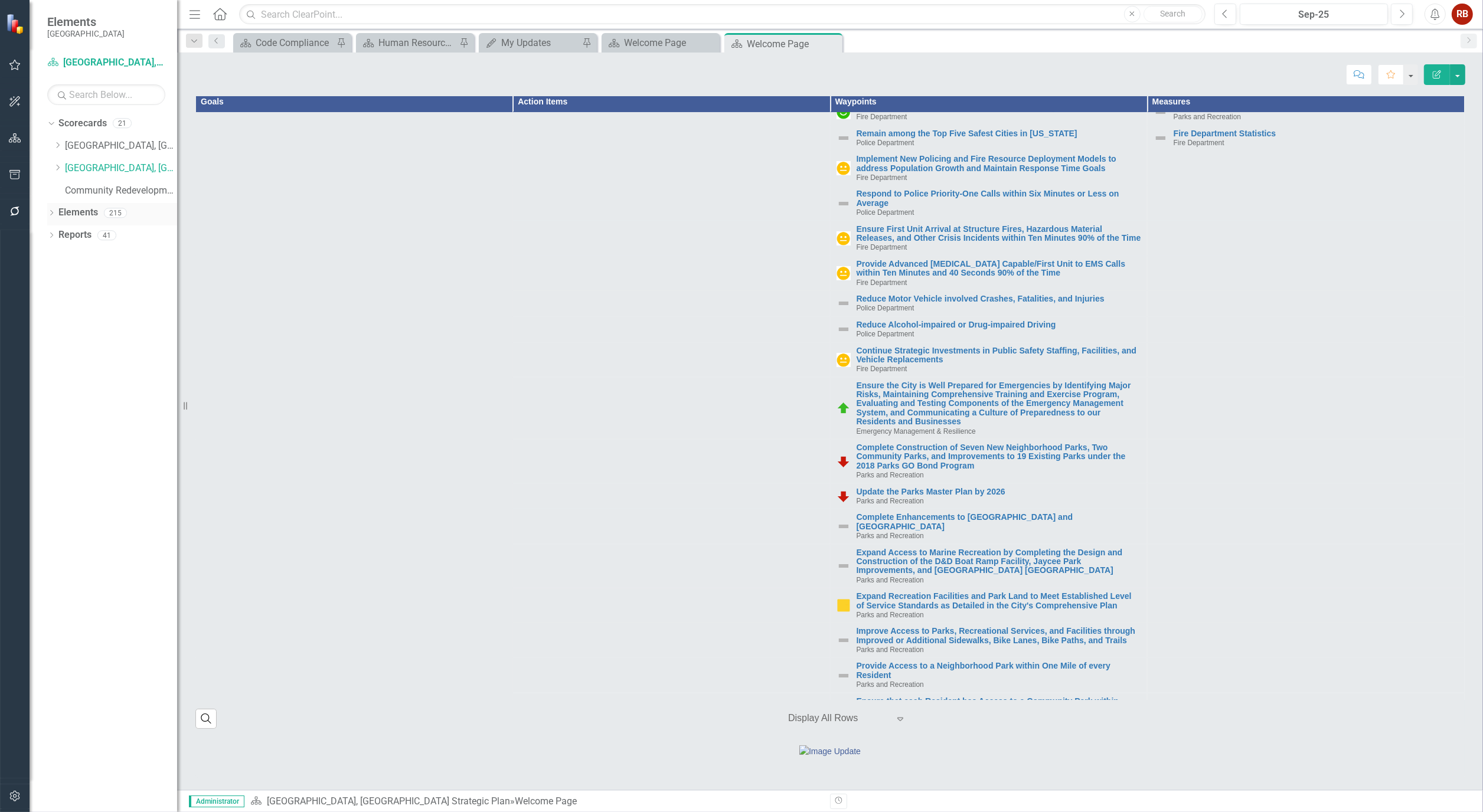
click at [51, 213] on icon "Dropdown" at bounding box center [51, 213] width 8 height 7
click at [95, 279] on link "Measure Measures" at bounding box center [94, 280] width 59 height 14
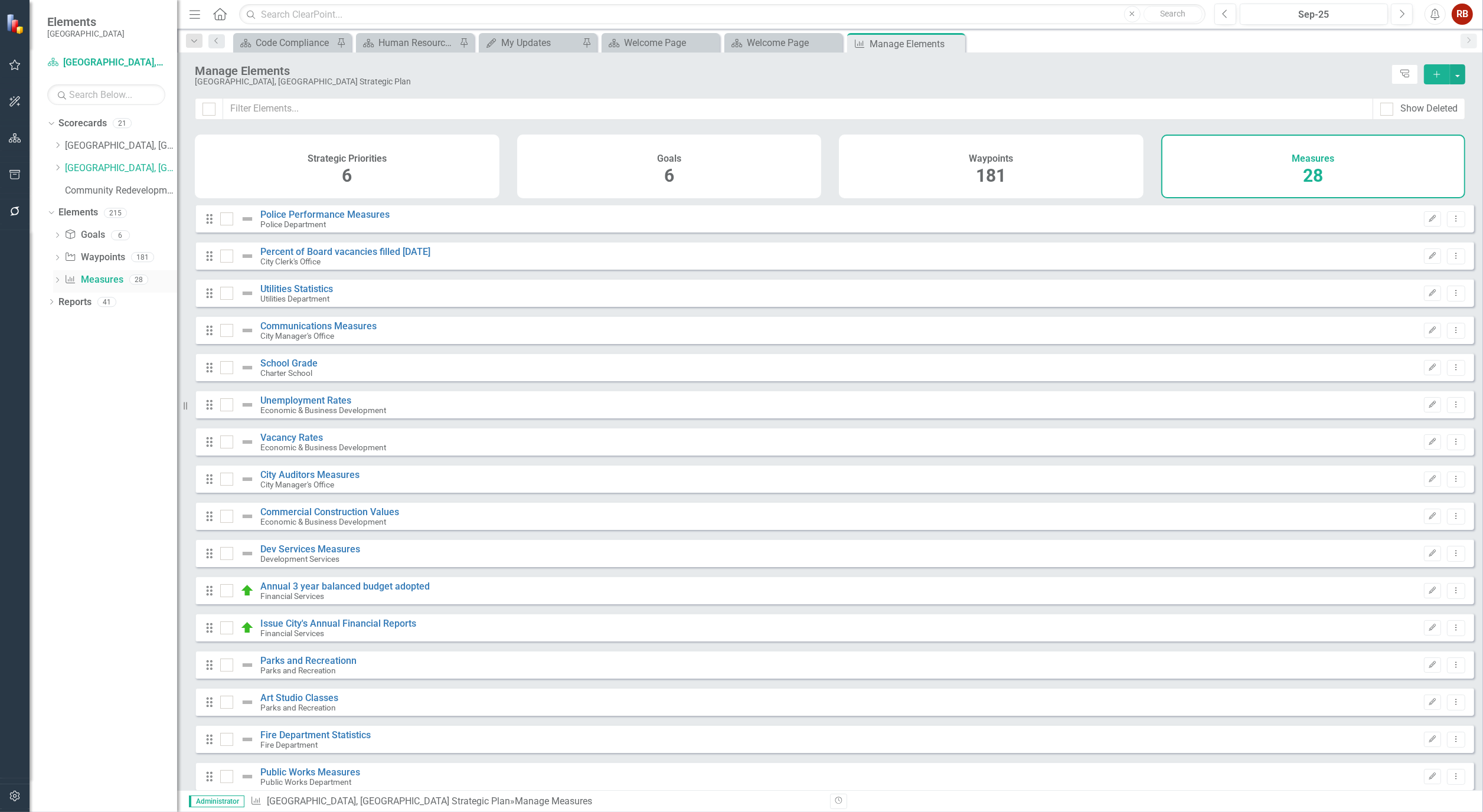
checkbox input "false"
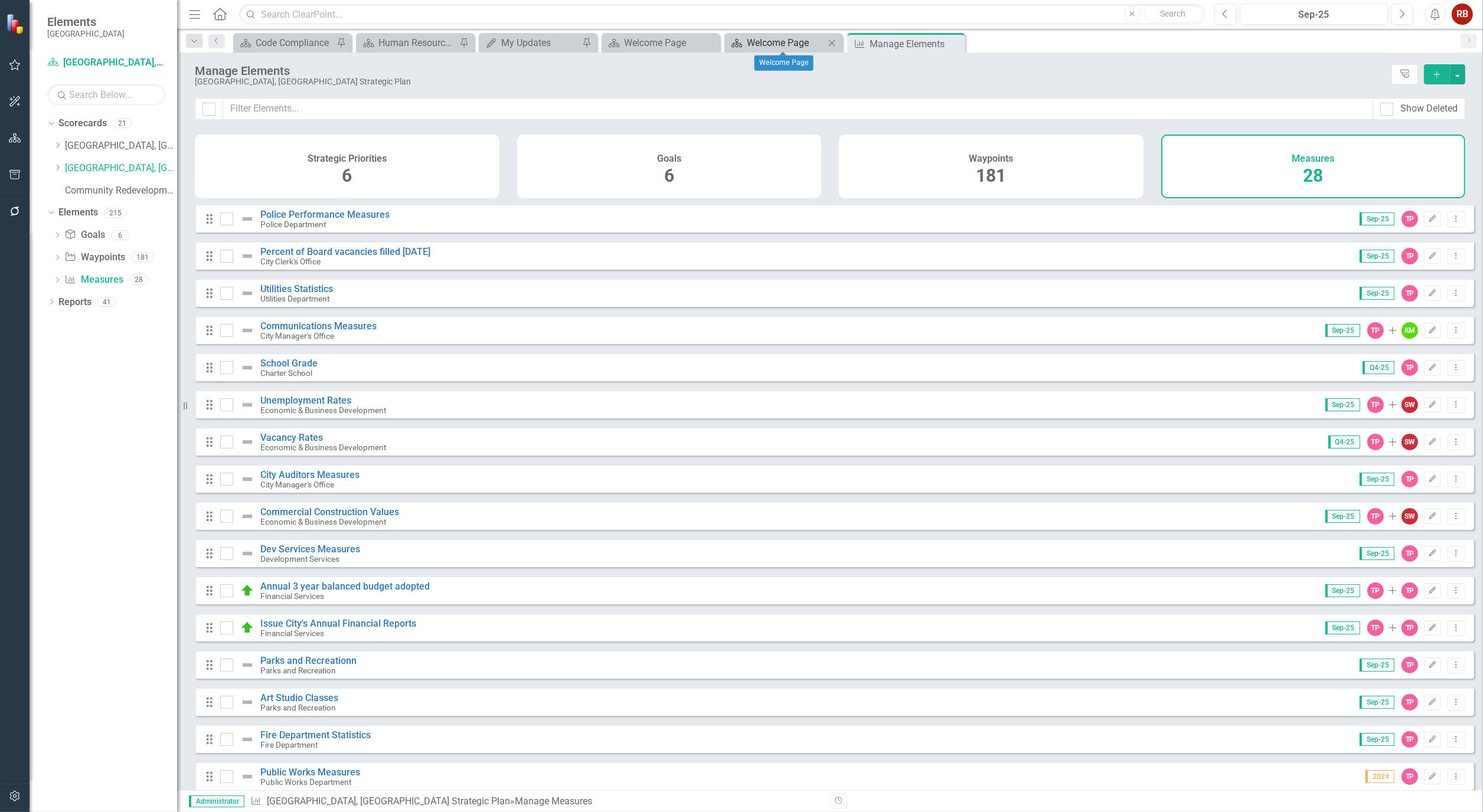
click at [804, 44] on div "Welcome Page" at bounding box center [786, 42] width 78 height 15
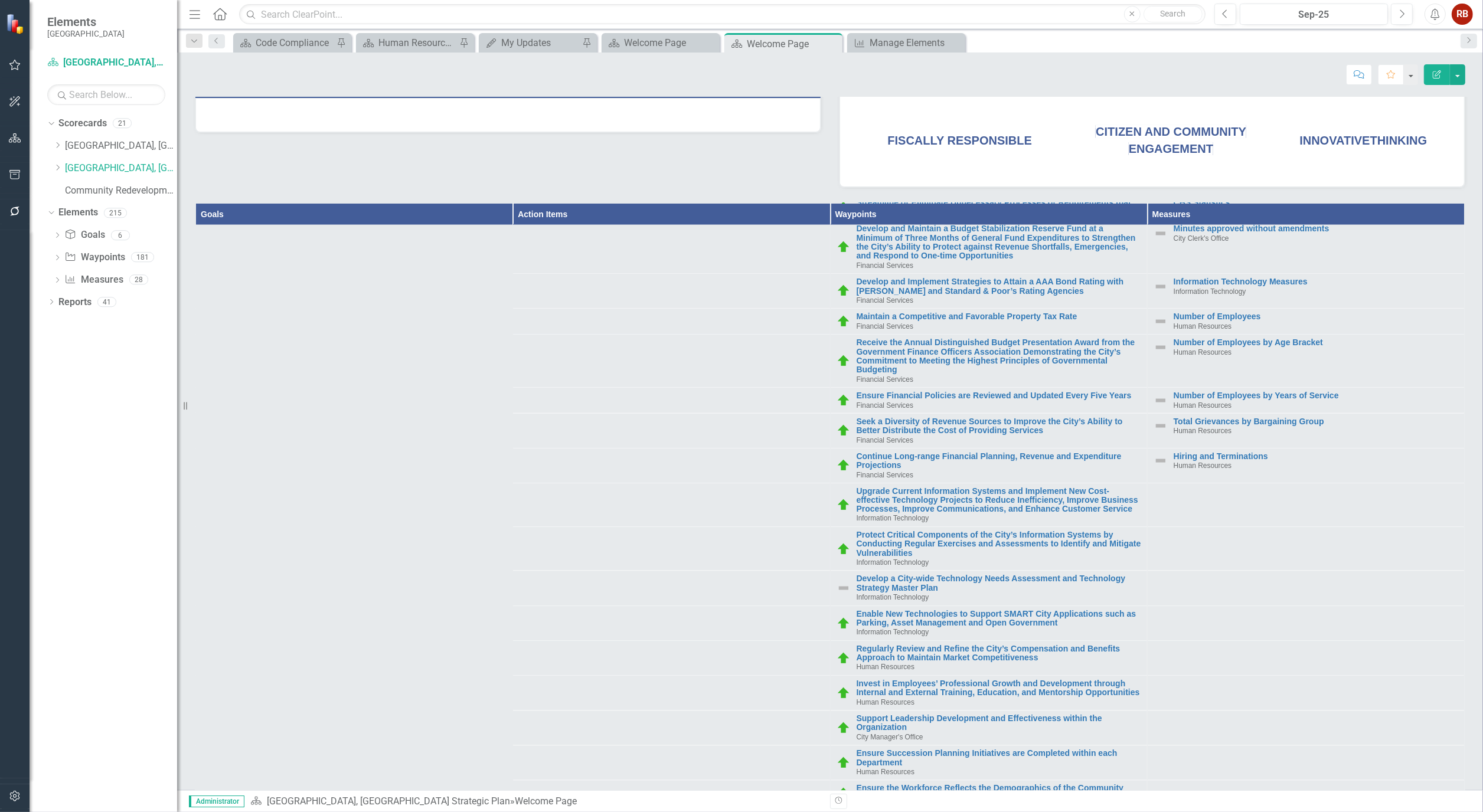
scroll to position [2939, 0]
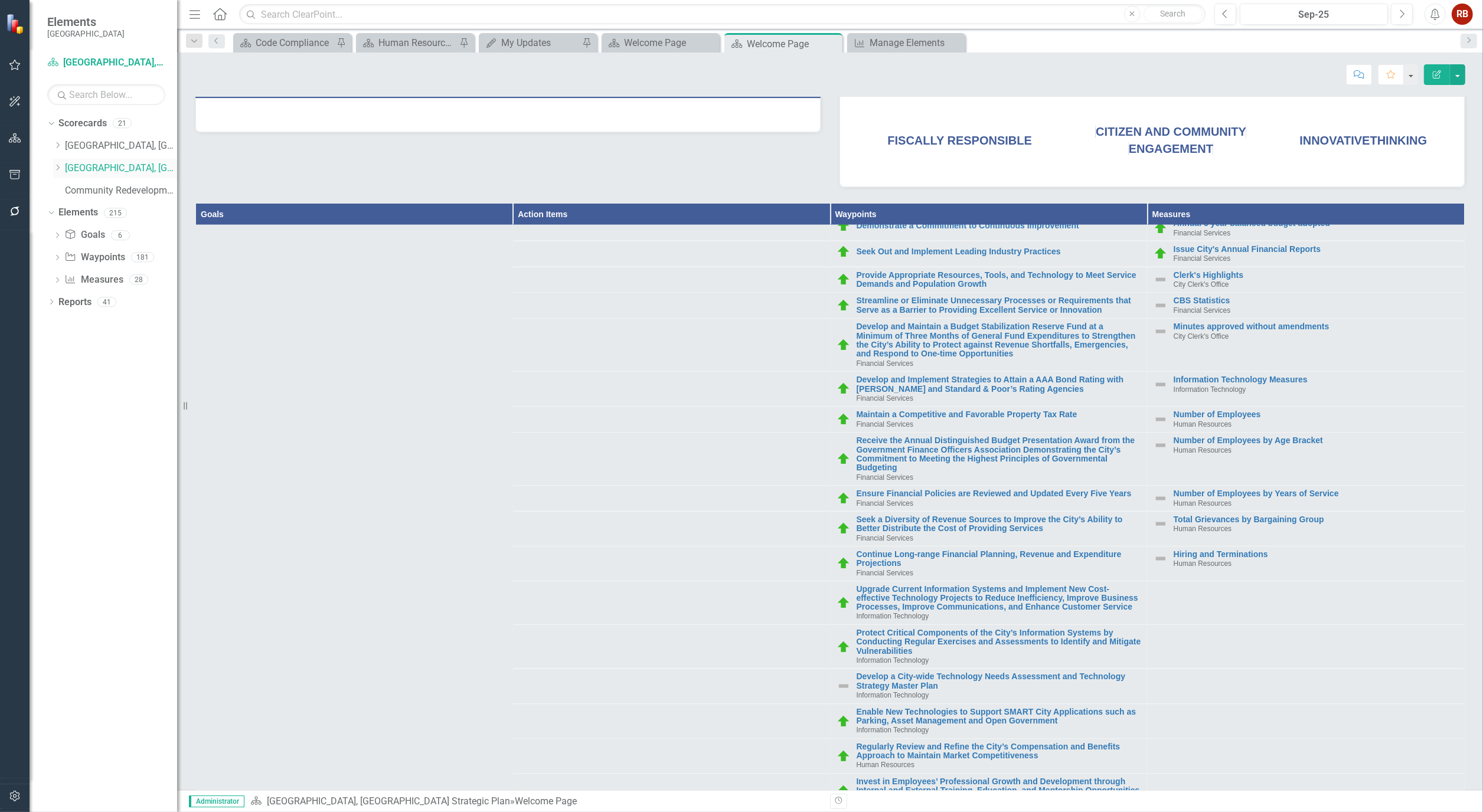
click at [55, 165] on icon "Dropdown" at bounding box center [57, 167] width 9 height 7
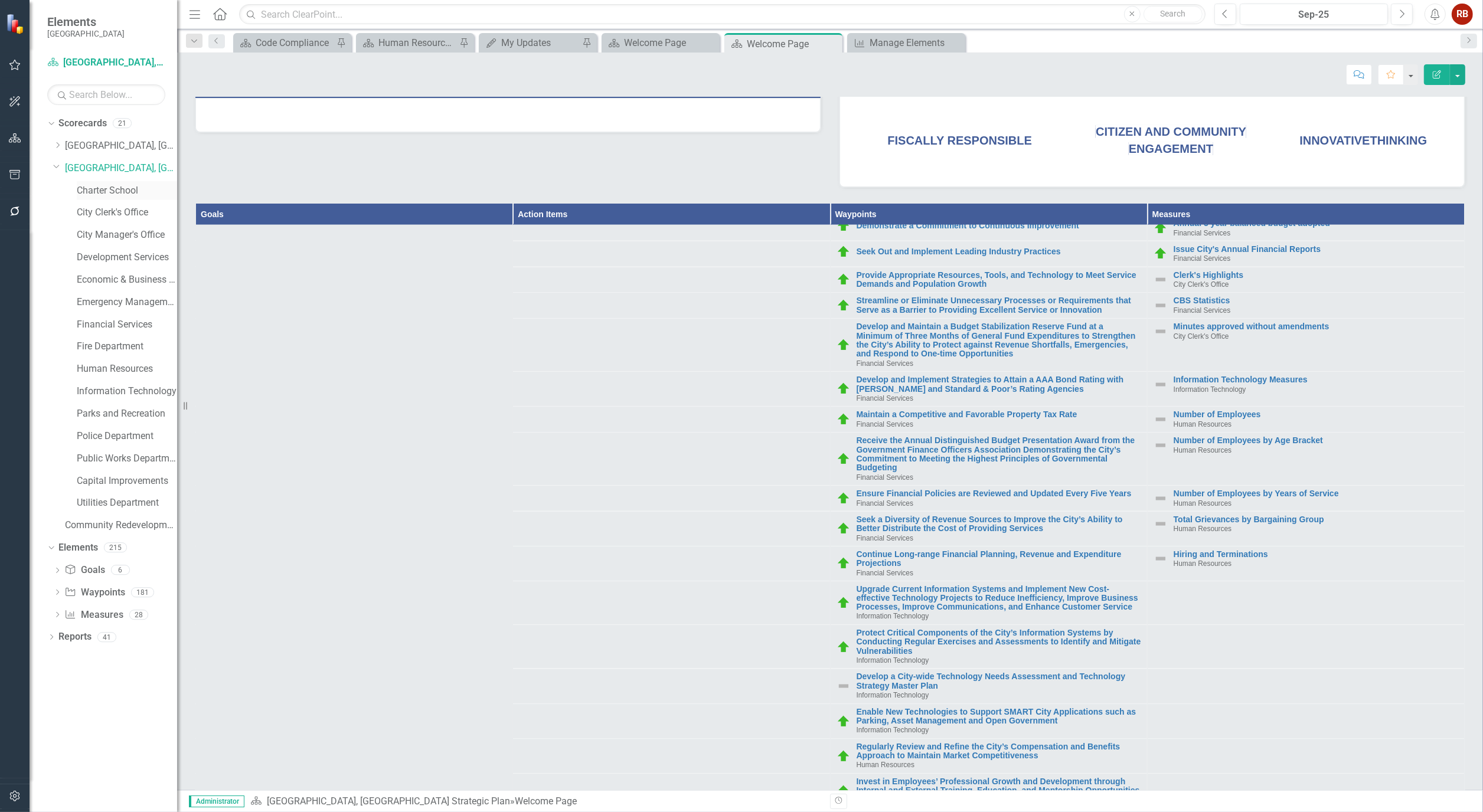
click at [102, 190] on link "Charter School" at bounding box center [126, 191] width 101 height 14
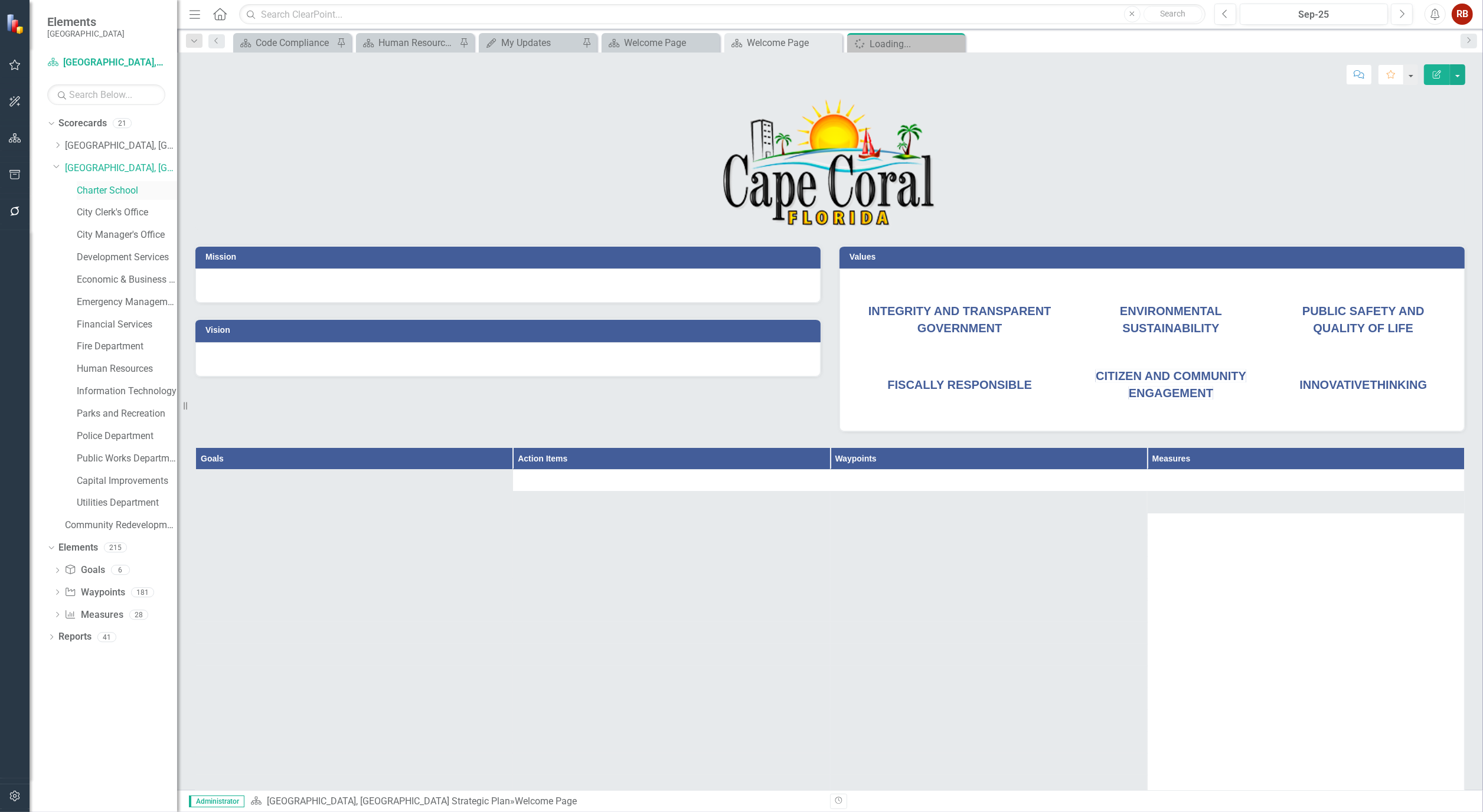
click at [102, 188] on link "Charter School" at bounding box center [126, 191] width 101 height 14
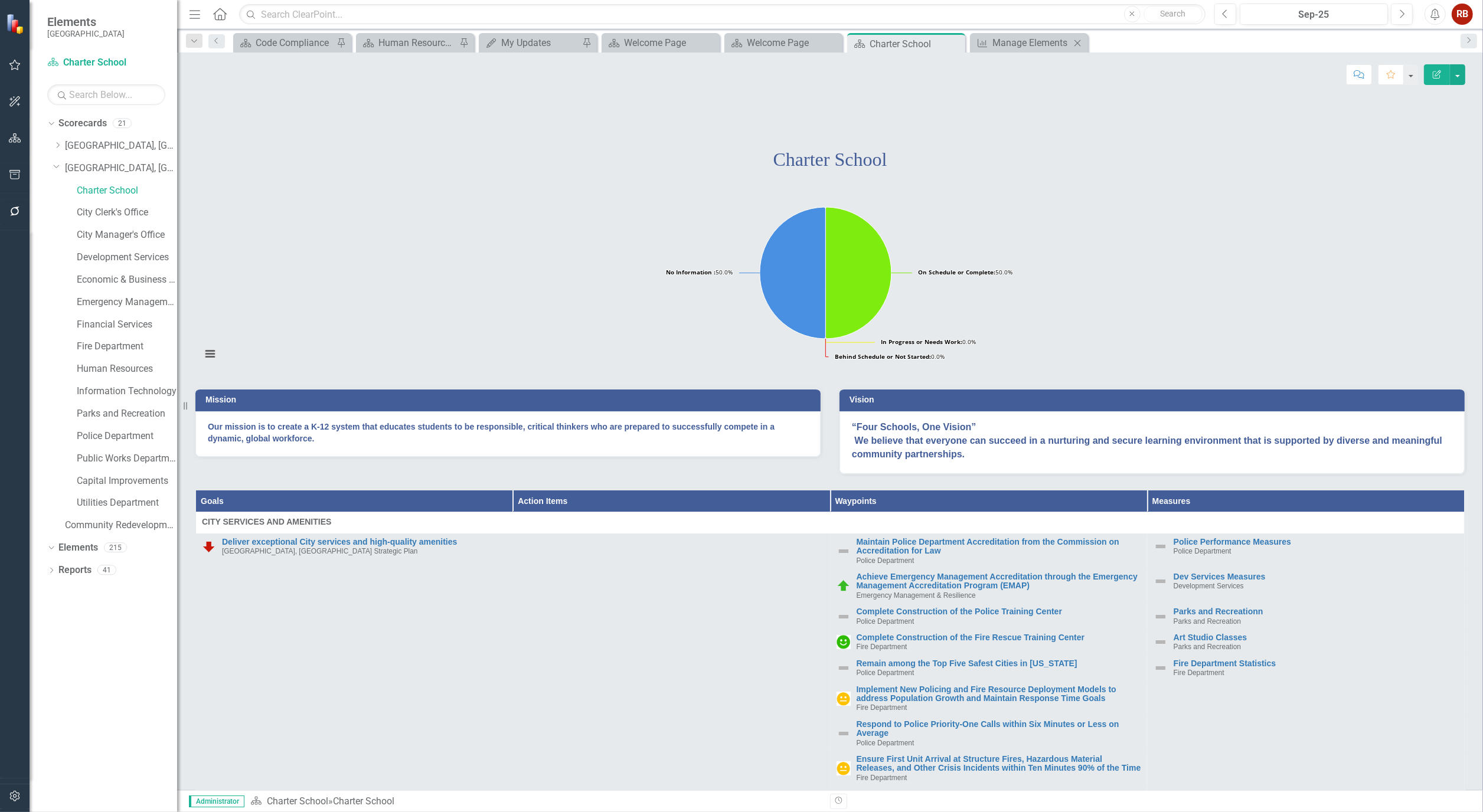
click at [1078, 45] on icon "Close" at bounding box center [1078, 43] width 12 height 10
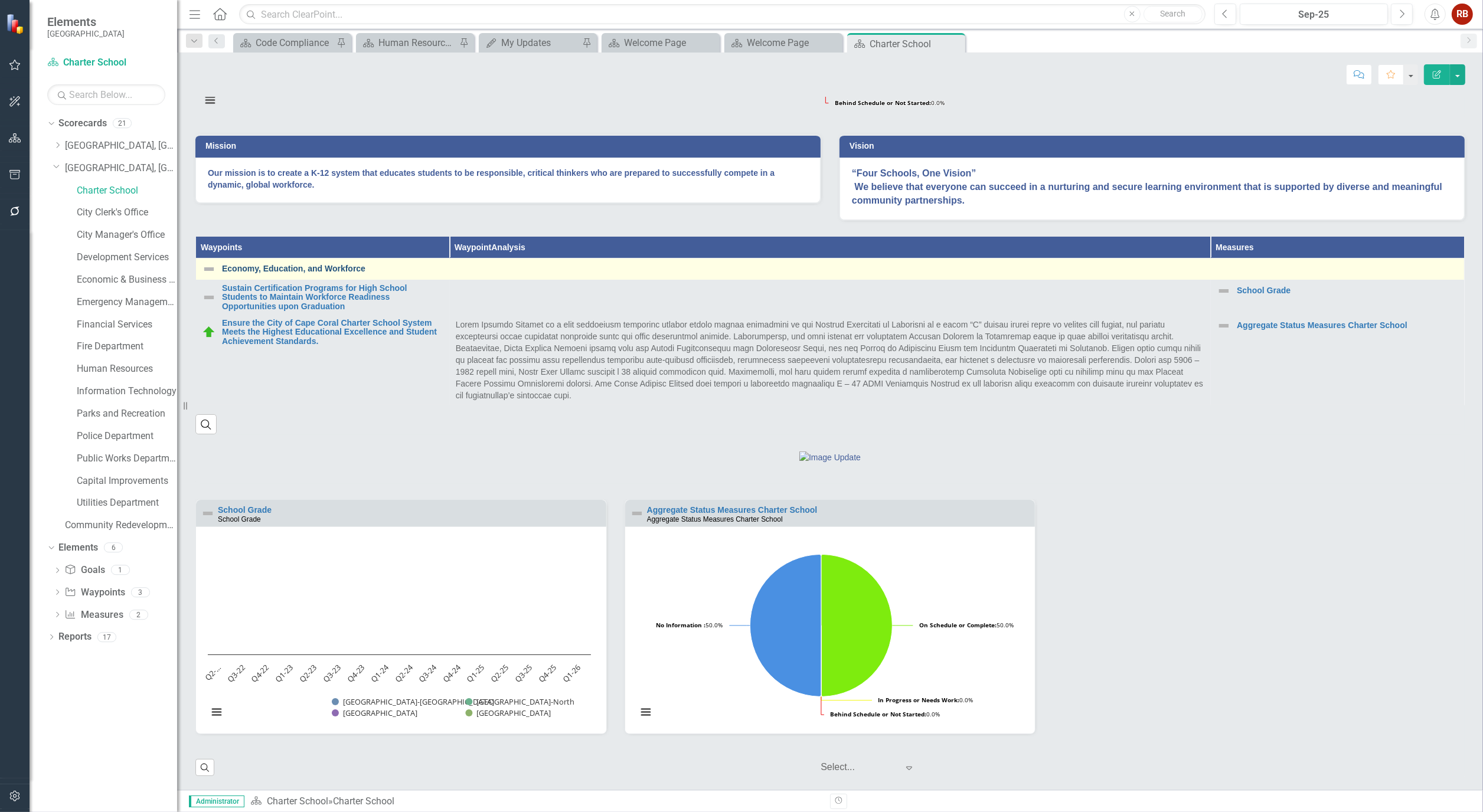
scroll to position [185, 0]
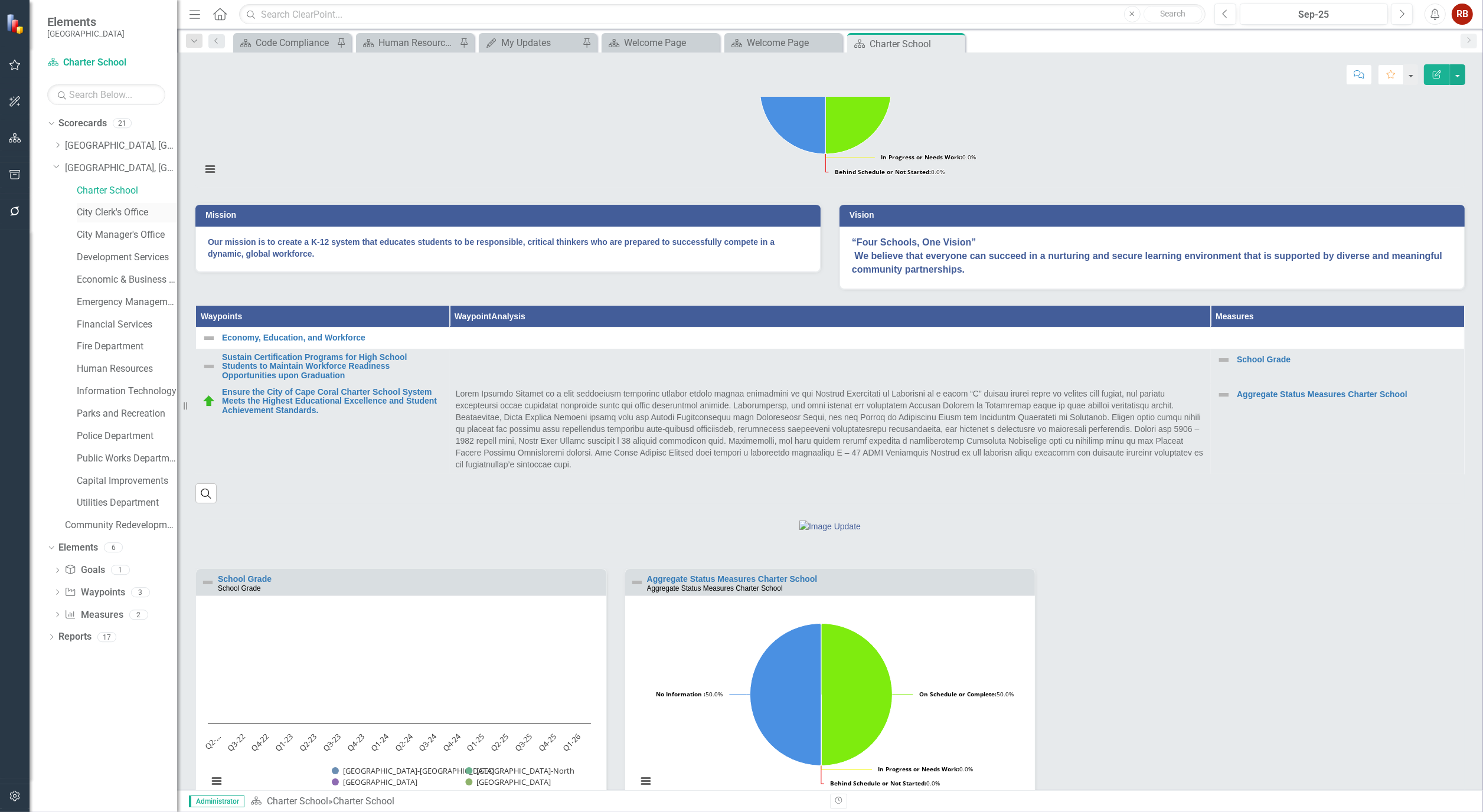
click at [107, 208] on link "City Clerk's Office" at bounding box center [126, 213] width 101 height 14
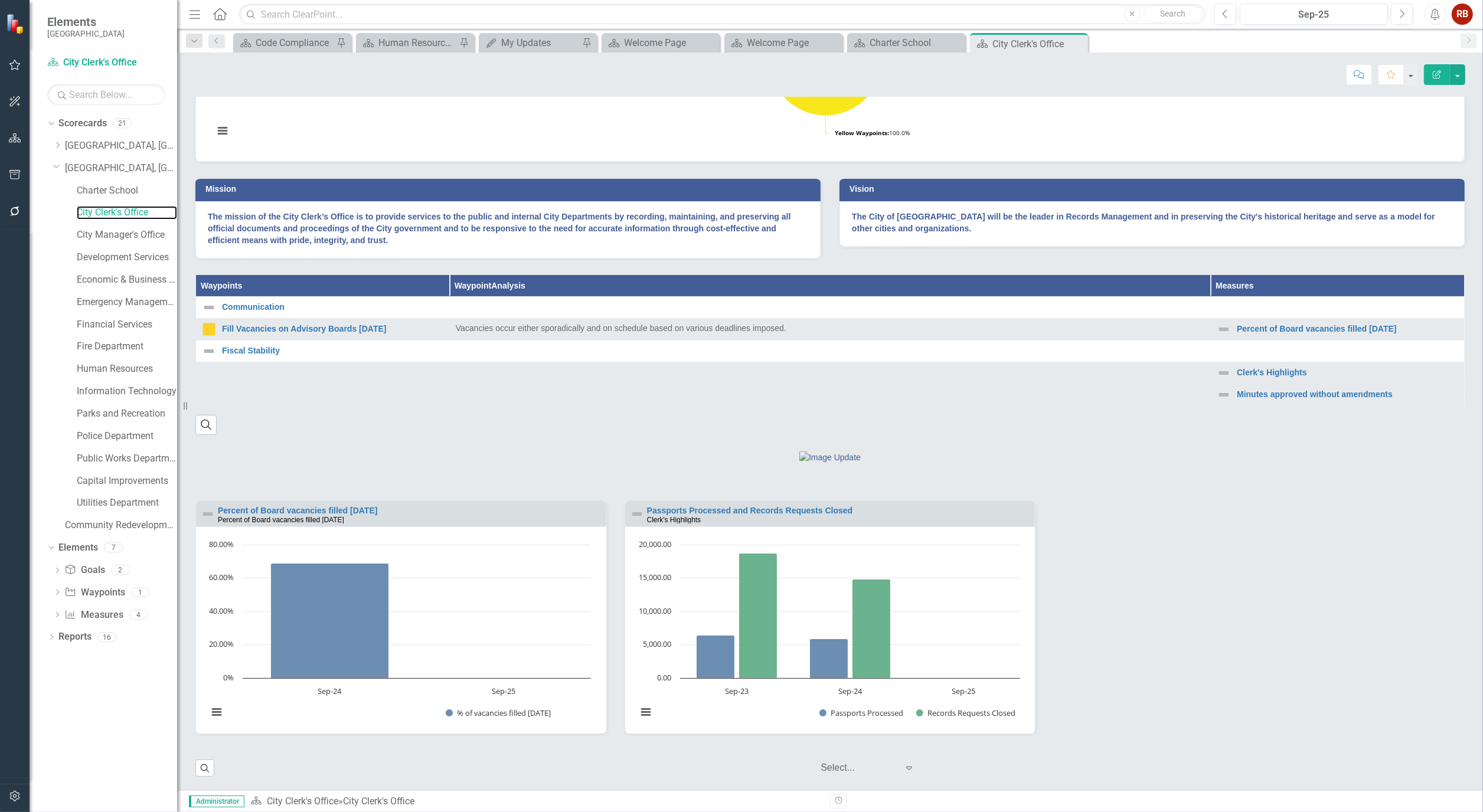
scroll to position [186, 0]
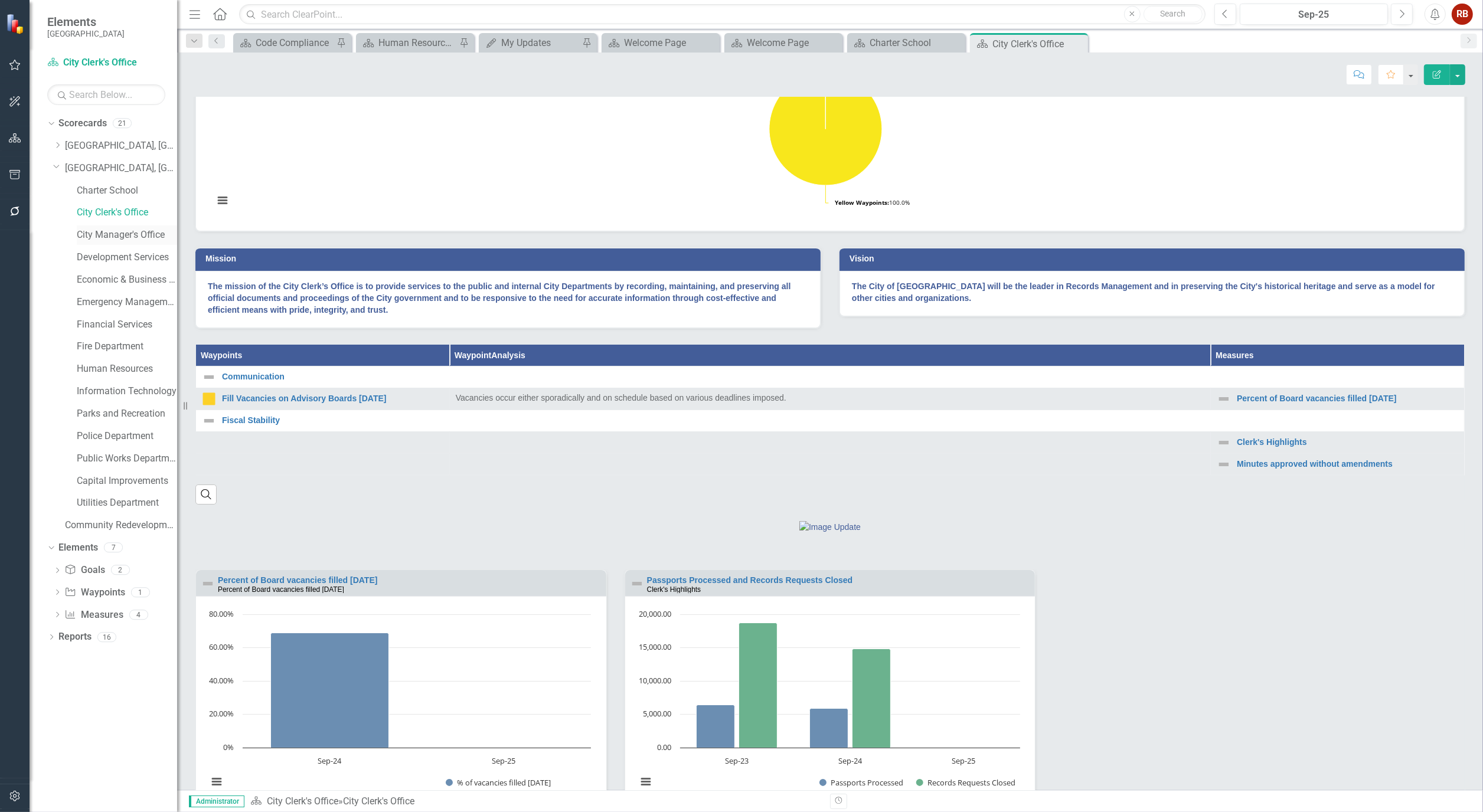
click at [142, 234] on link "City Manager's Office" at bounding box center [126, 235] width 101 height 14
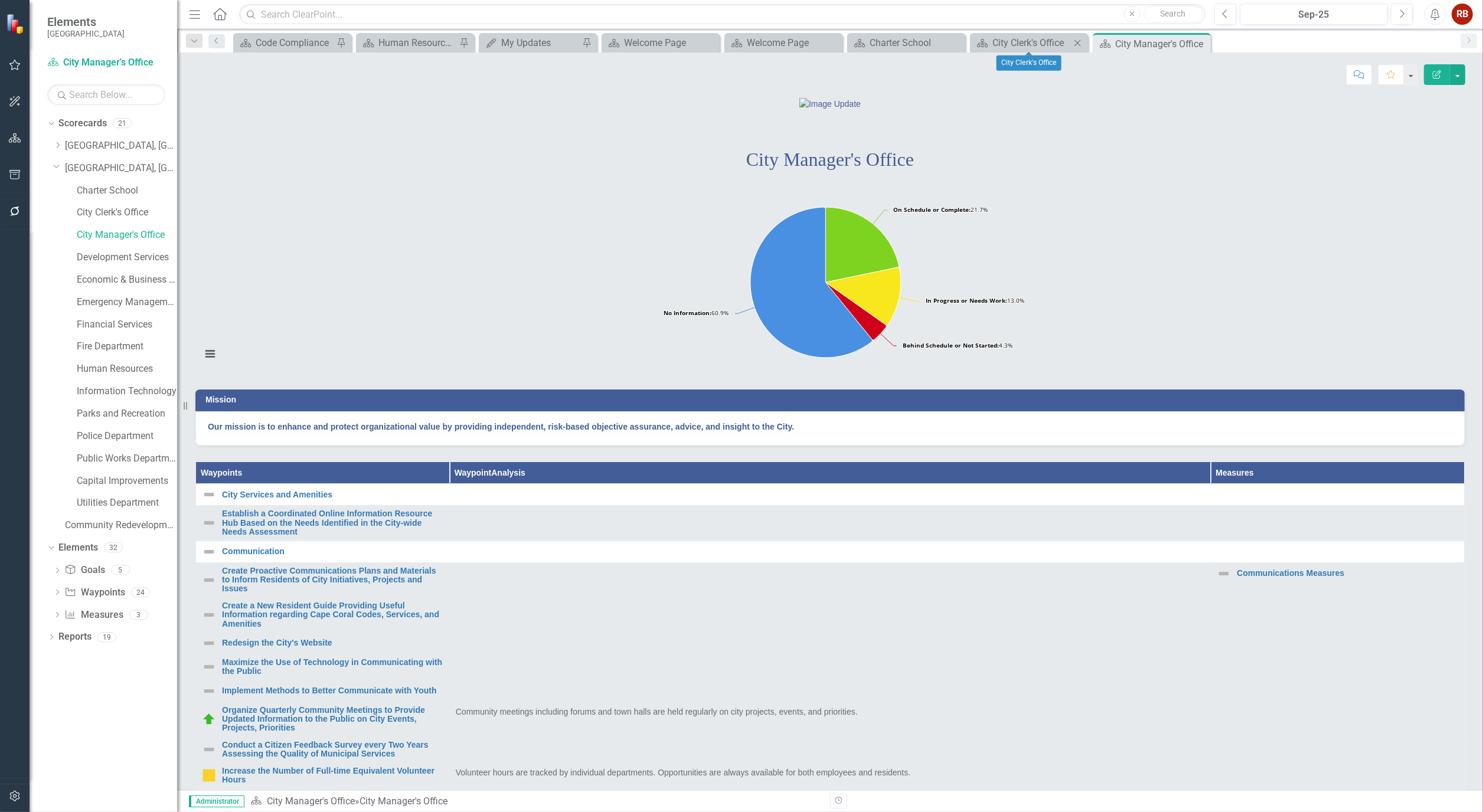
click at [1081, 41] on icon "Close" at bounding box center [1078, 43] width 12 height 10
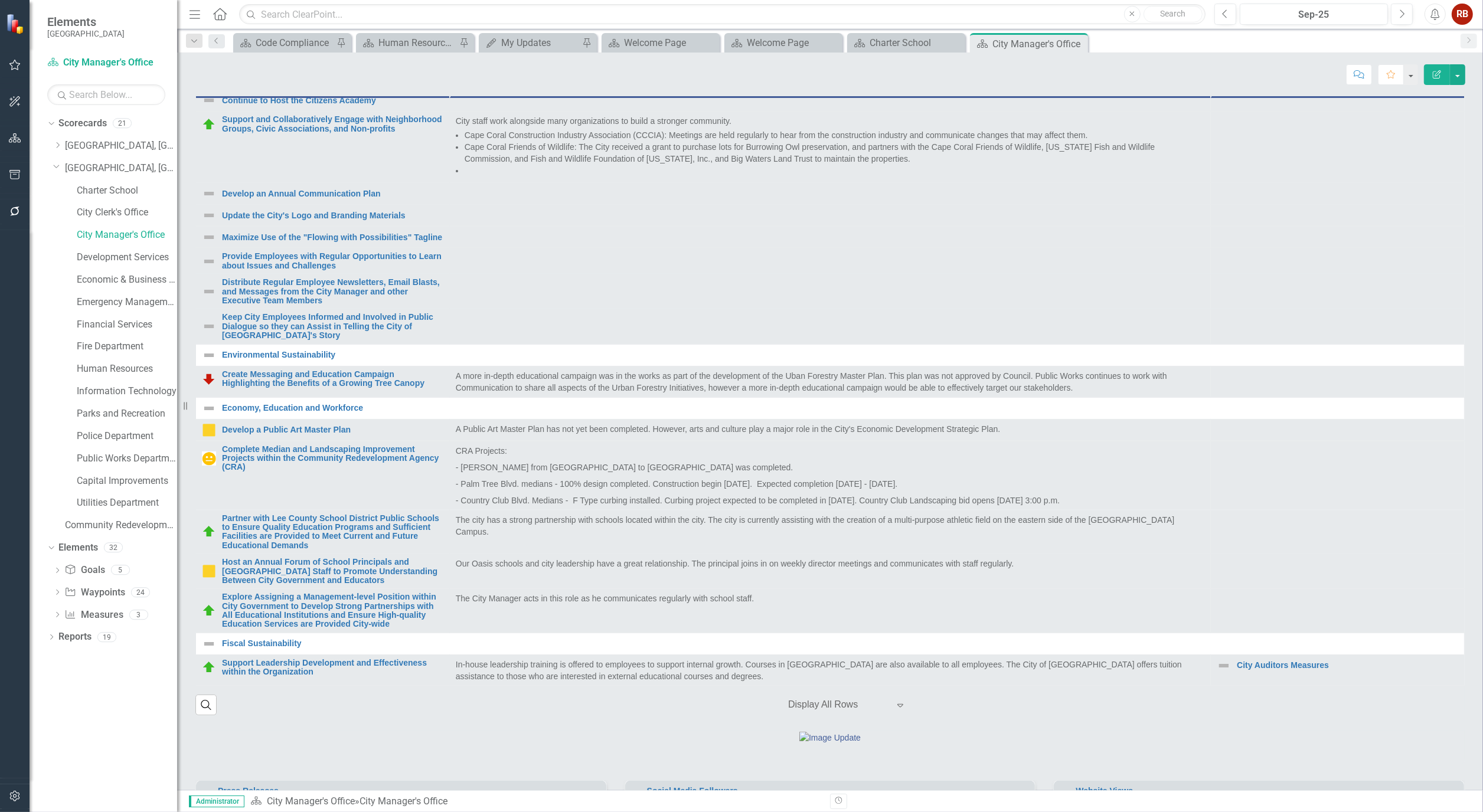
scroll to position [393, 0]
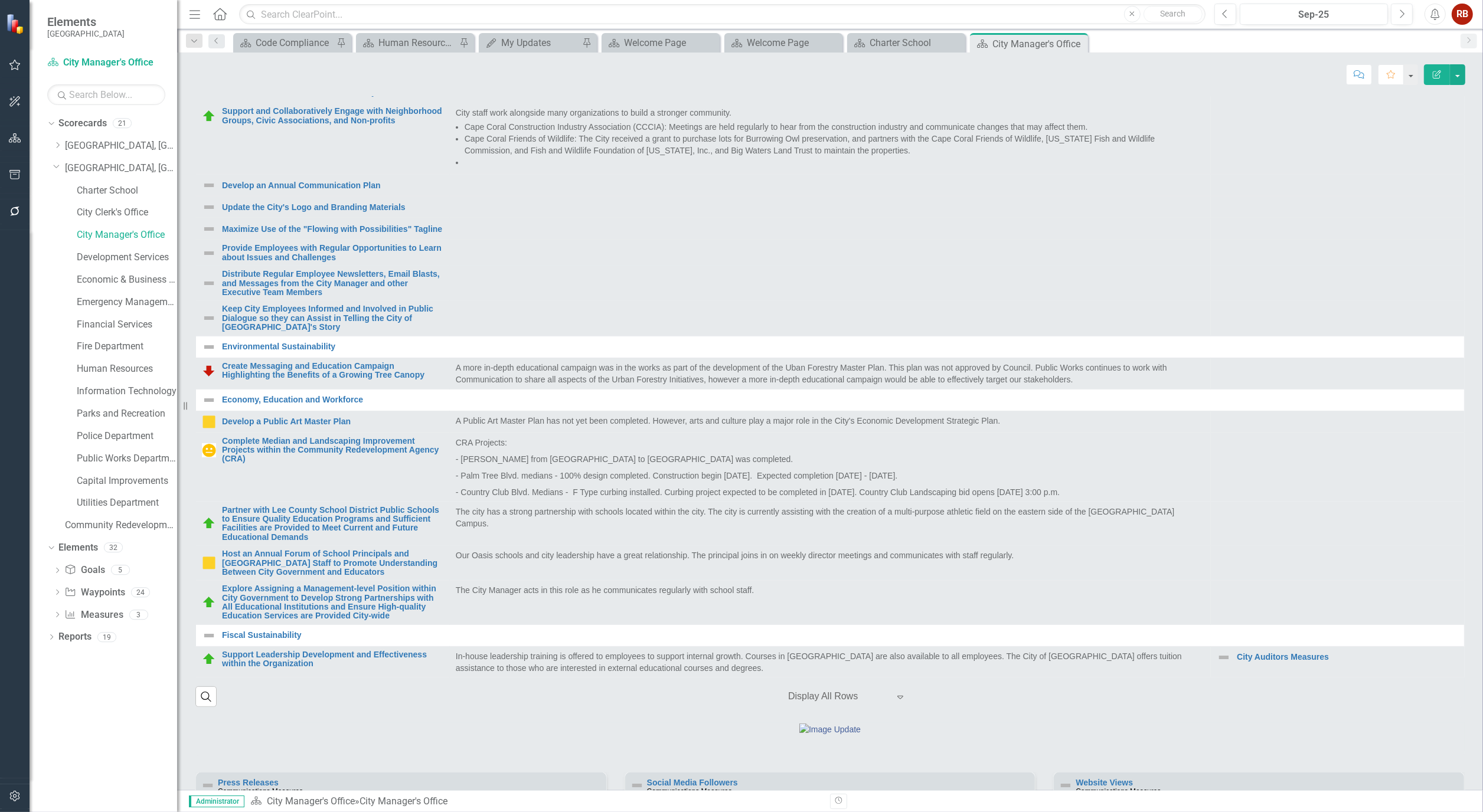
click at [135, 16] on div "Elements Cape Coral" at bounding box center [103, 26] width 148 height 53
click at [121, 456] on link "Public Works Department" at bounding box center [126, 459] width 101 height 14
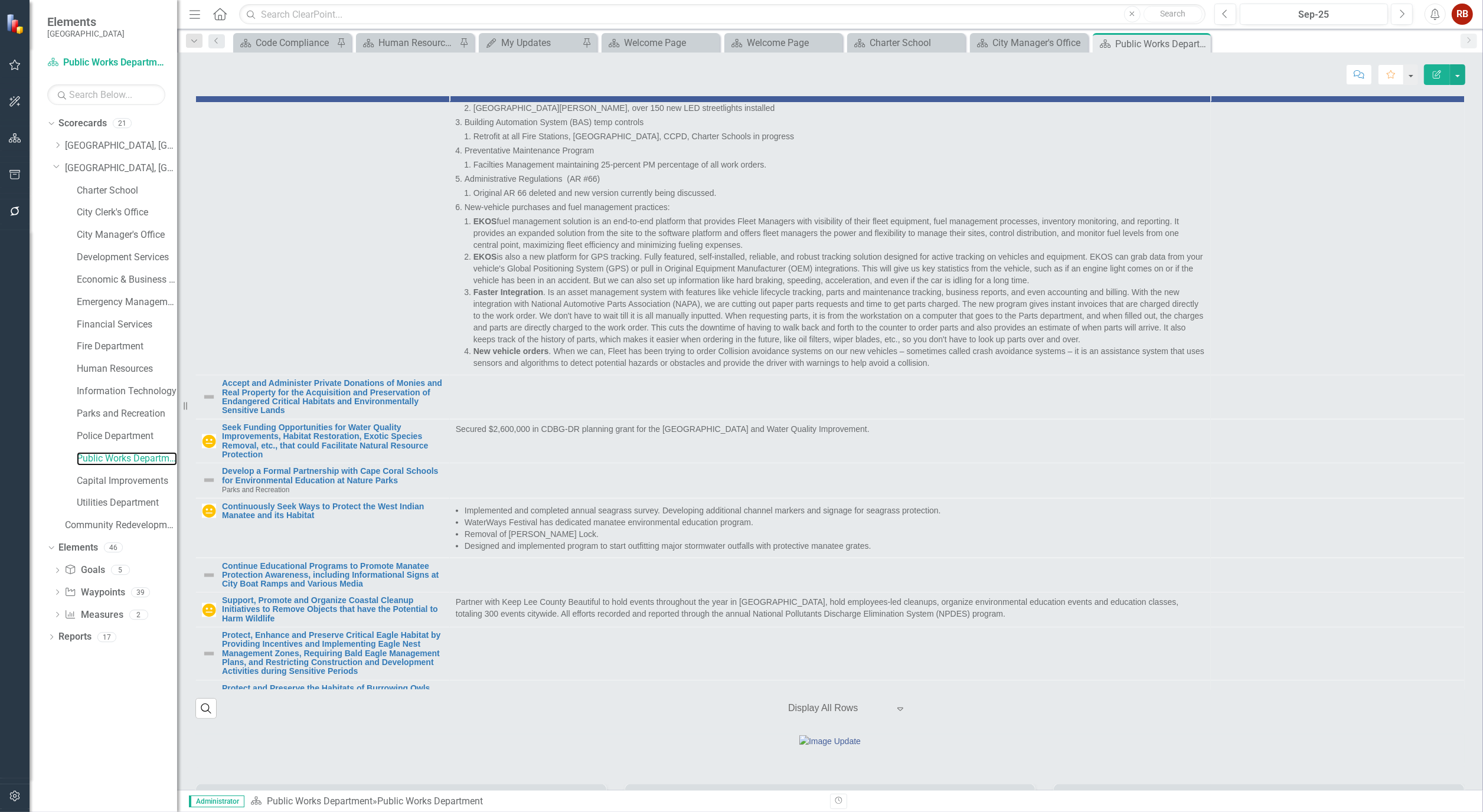
scroll to position [393, 0]
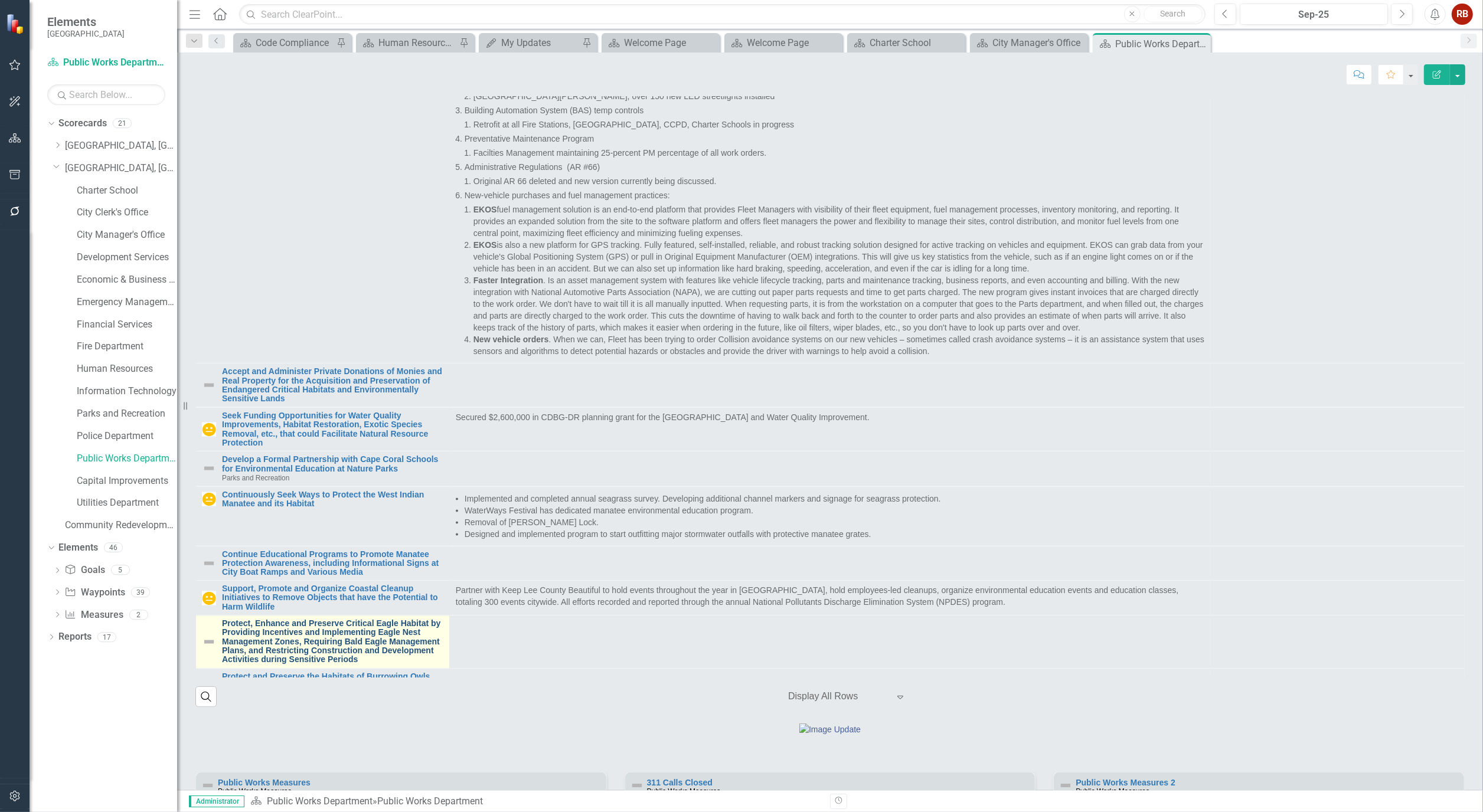
click at [346, 631] on link "Protect, Enhance and Preserve Critical Eagle Habitat by Providing Incentives an…" at bounding box center [333, 642] width 221 height 45
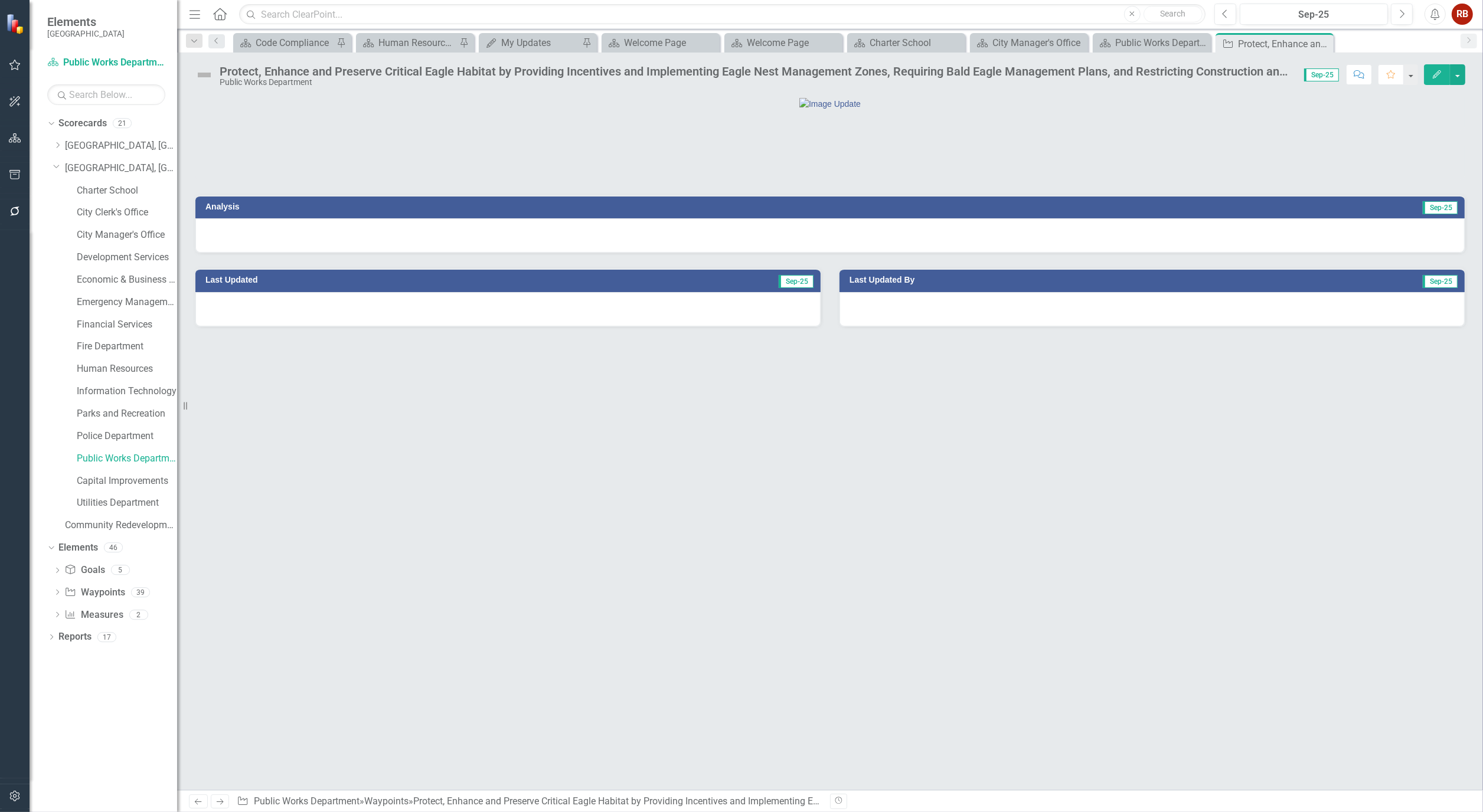
click at [1442, 75] on icon "Edit" at bounding box center [1437, 74] width 11 height 8
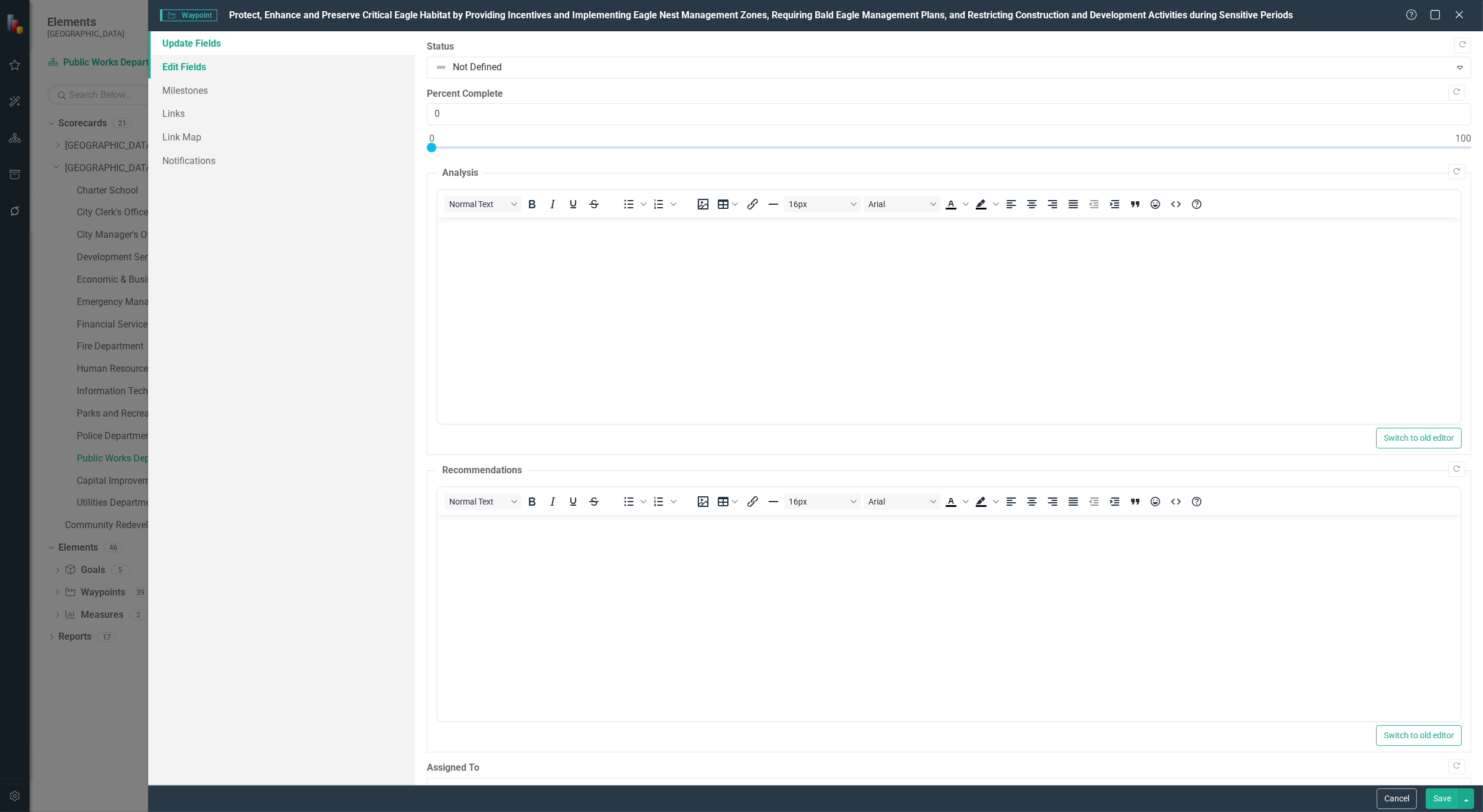
click at [177, 73] on link "Edit Fields" at bounding box center [281, 67] width 267 height 23
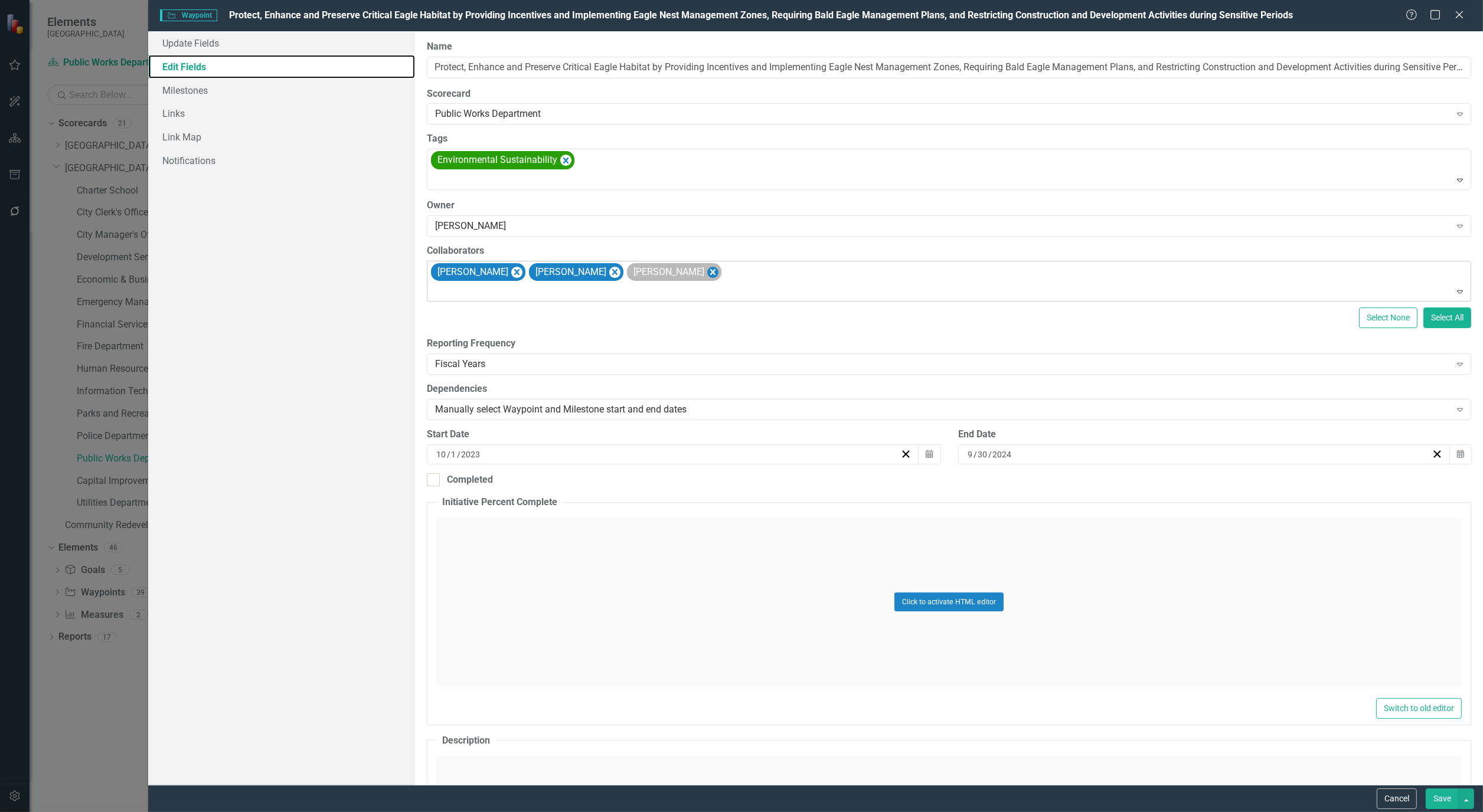
click at [708, 270] on icon "Remove Matt Williams" at bounding box center [713, 272] width 11 height 15
click at [611, 273] on icon "Remove Maya Robert" at bounding box center [614, 272] width 11 height 15
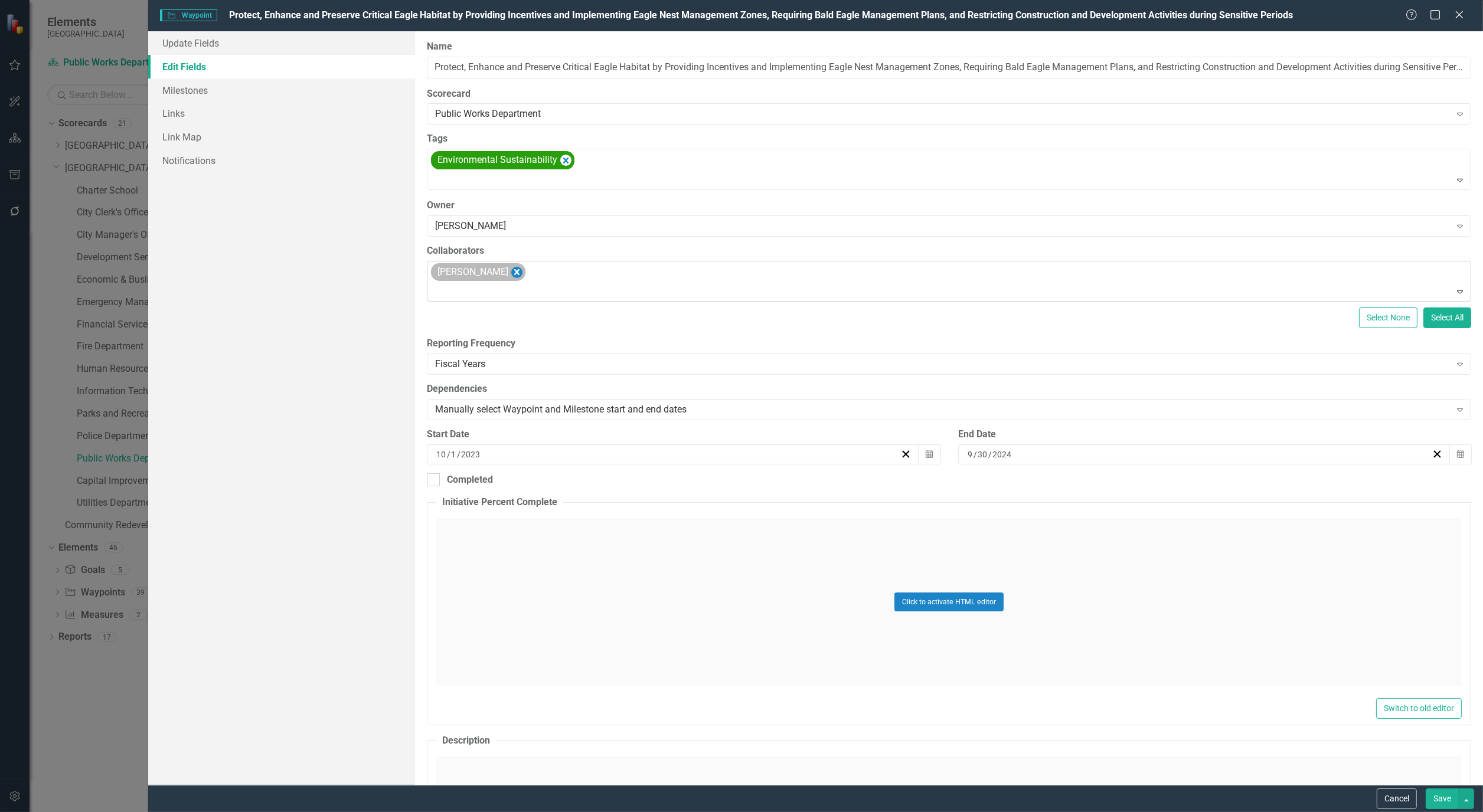
click at [523, 270] on icon "Remove Alicia Pearce Smith" at bounding box center [516, 272] width 11 height 15
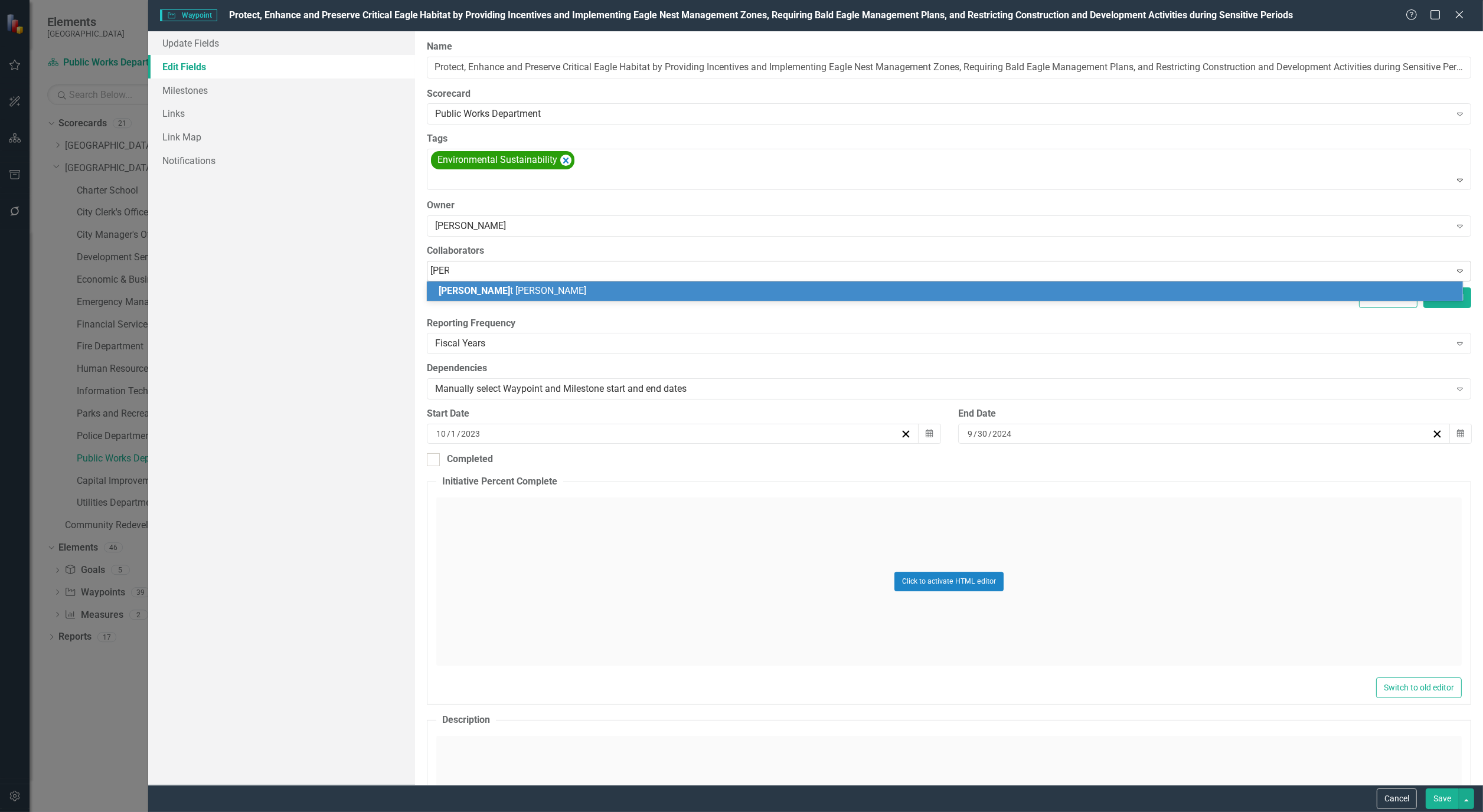
type input "brett"
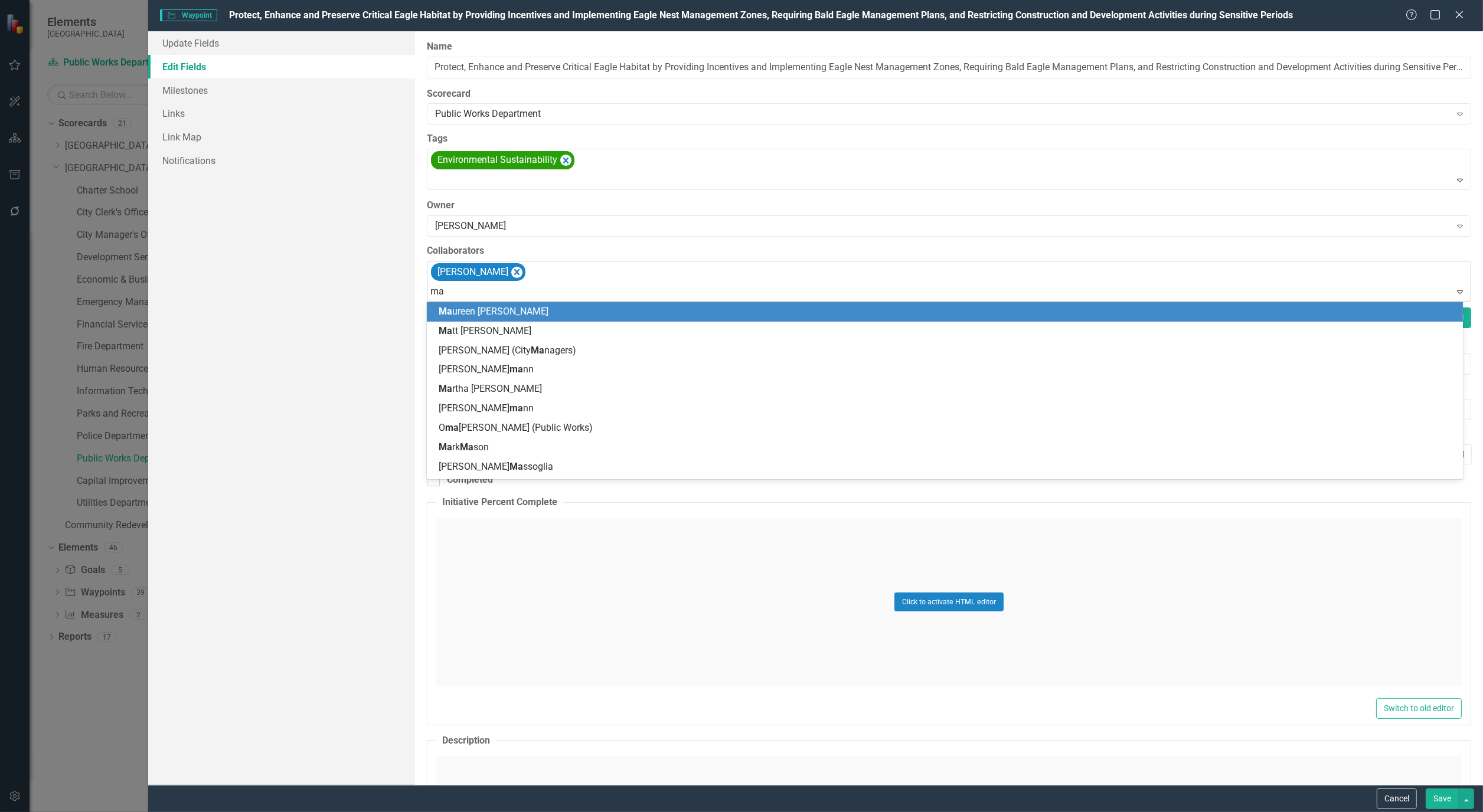
type input "mat"
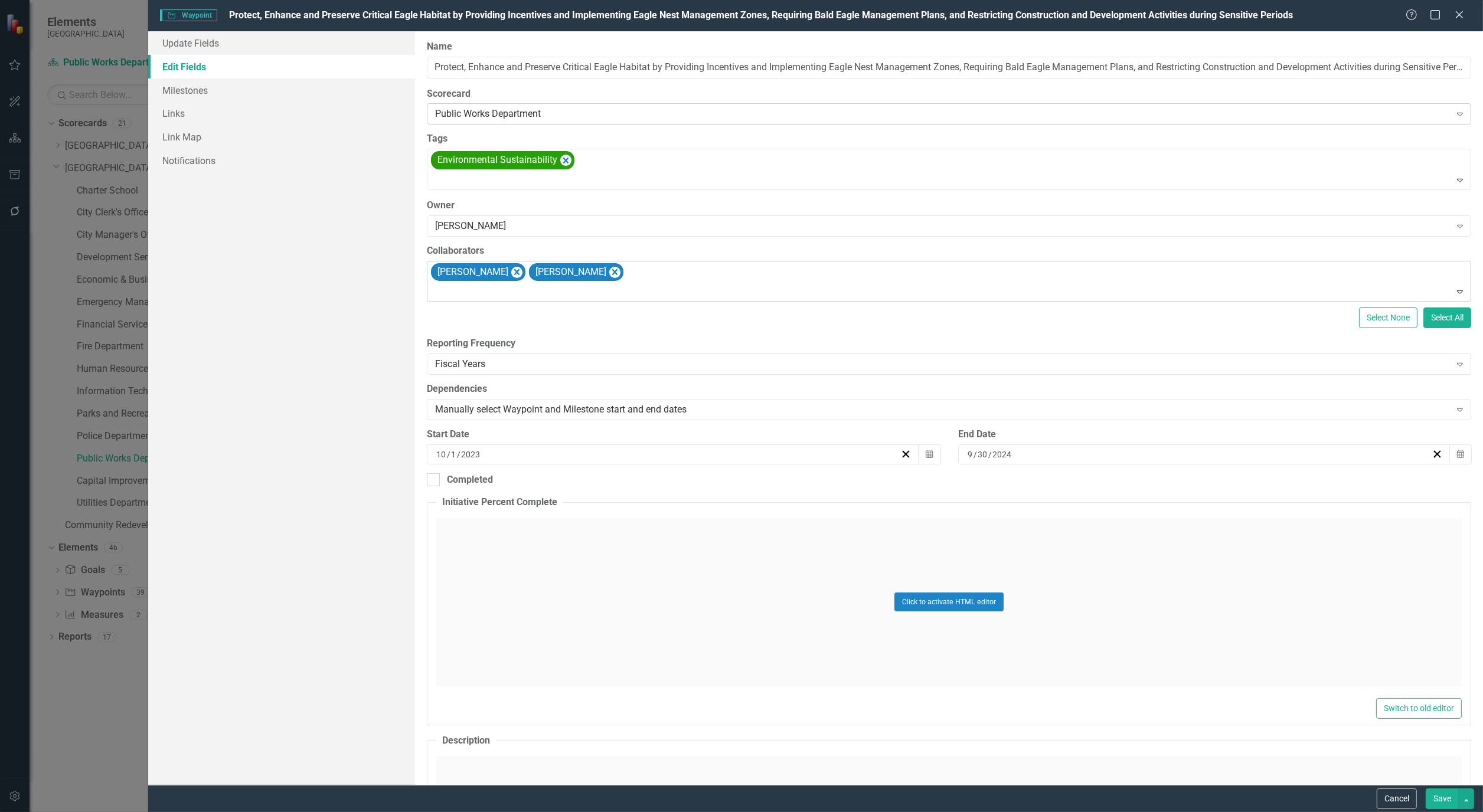
click at [1458, 113] on icon at bounding box center [1460, 114] width 6 height 4
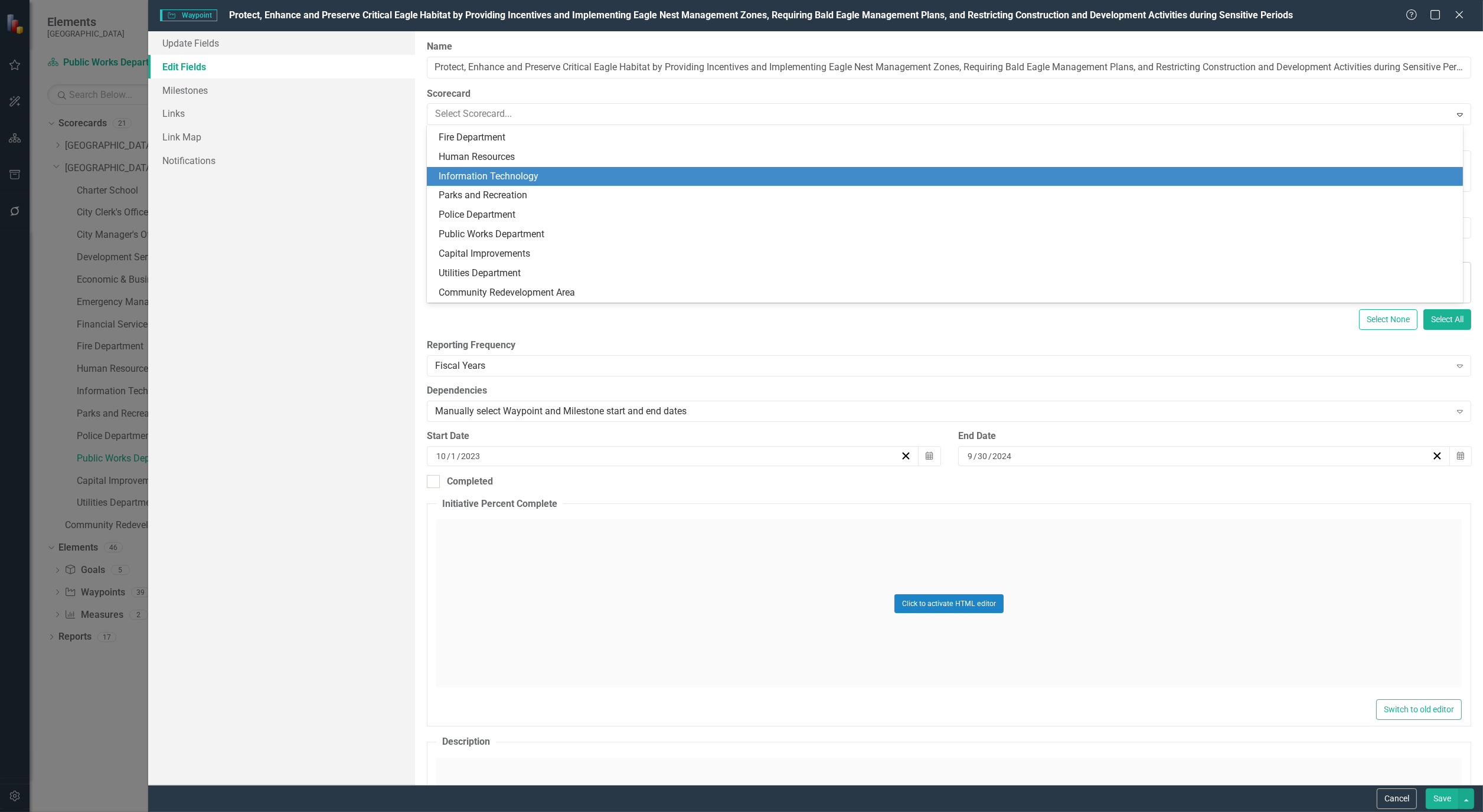
scroll to position [33, 0]
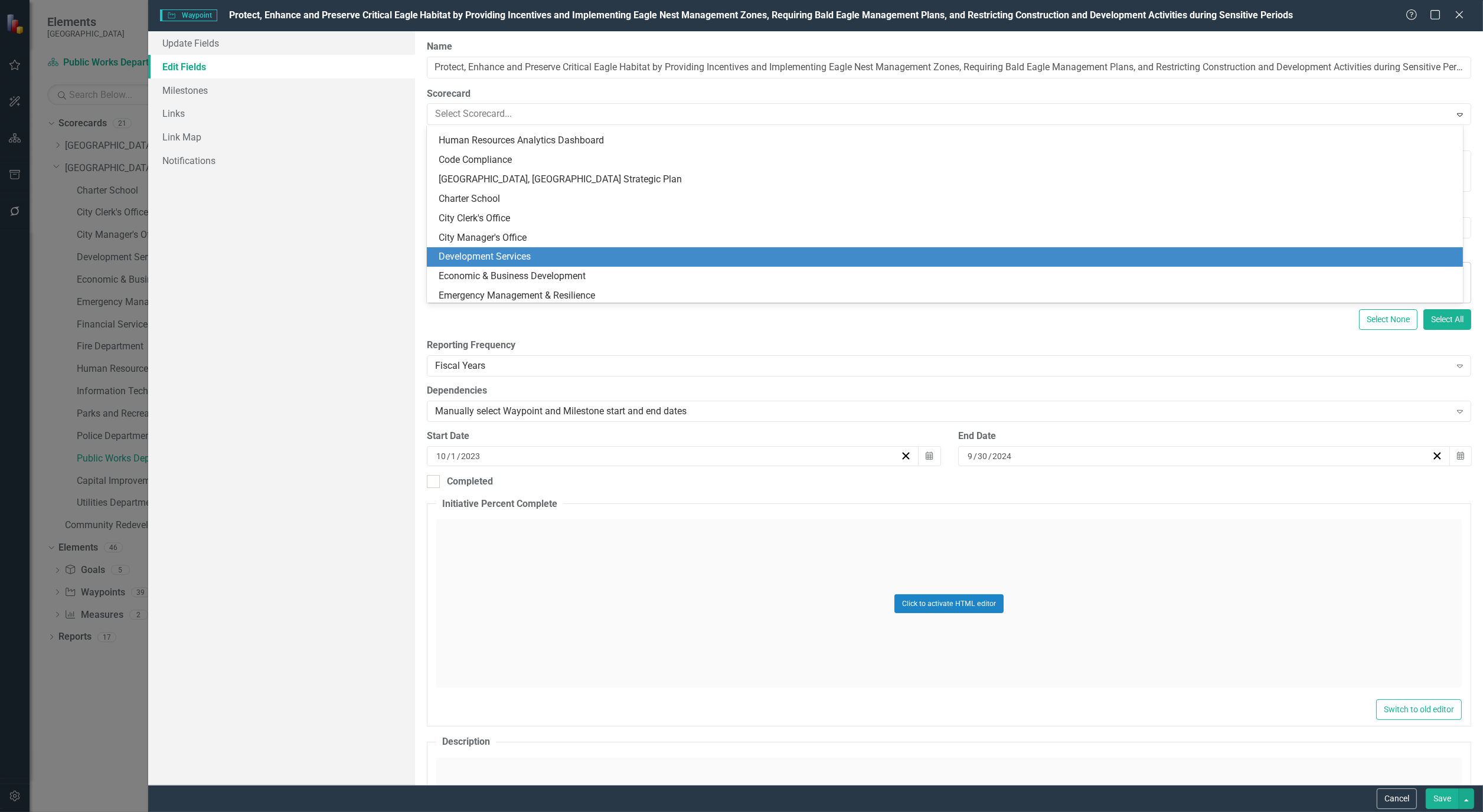
click at [534, 251] on div "Development Services" at bounding box center [947, 257] width 1017 height 14
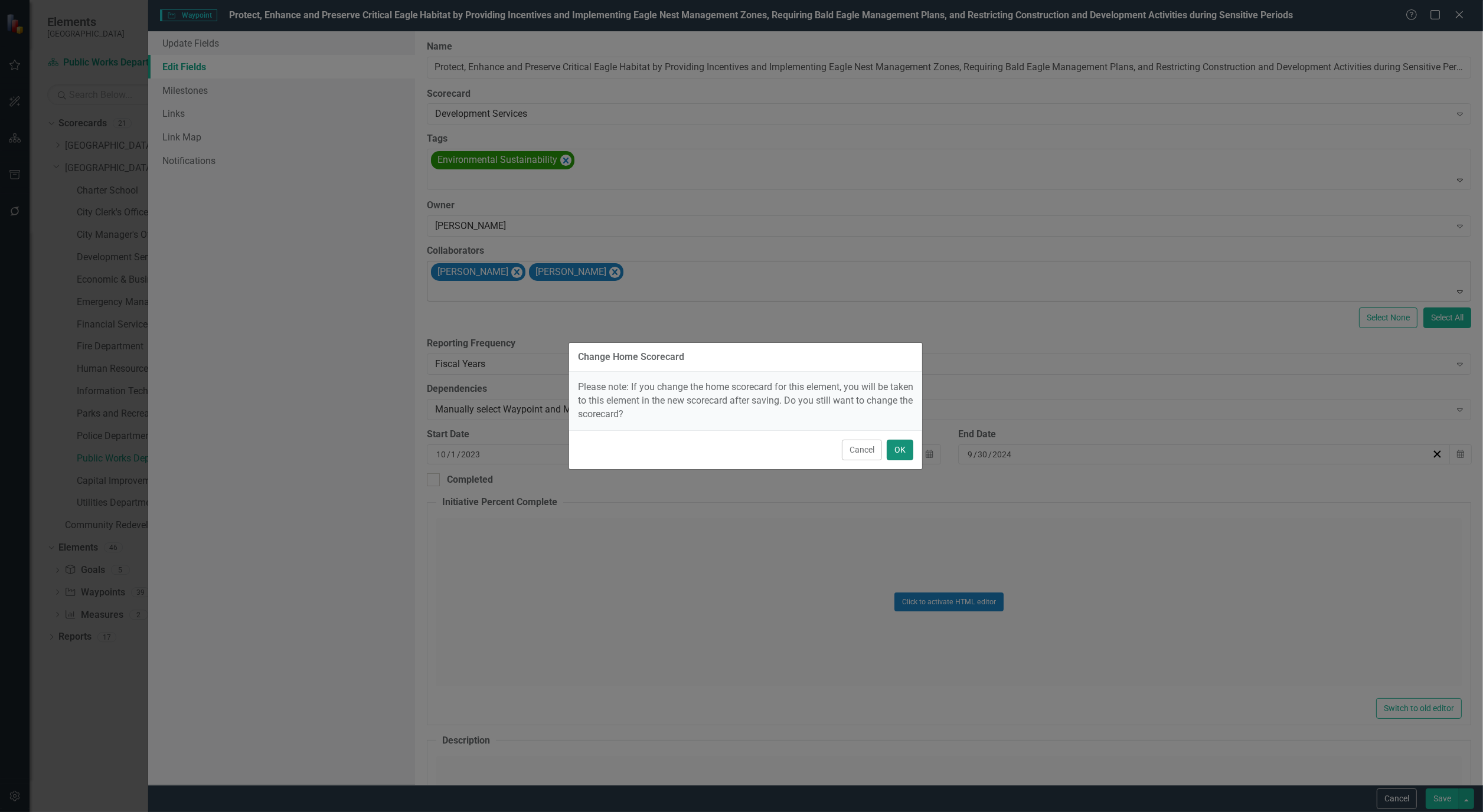
click at [911, 447] on button "OK" at bounding box center [900, 449] width 26 height 21
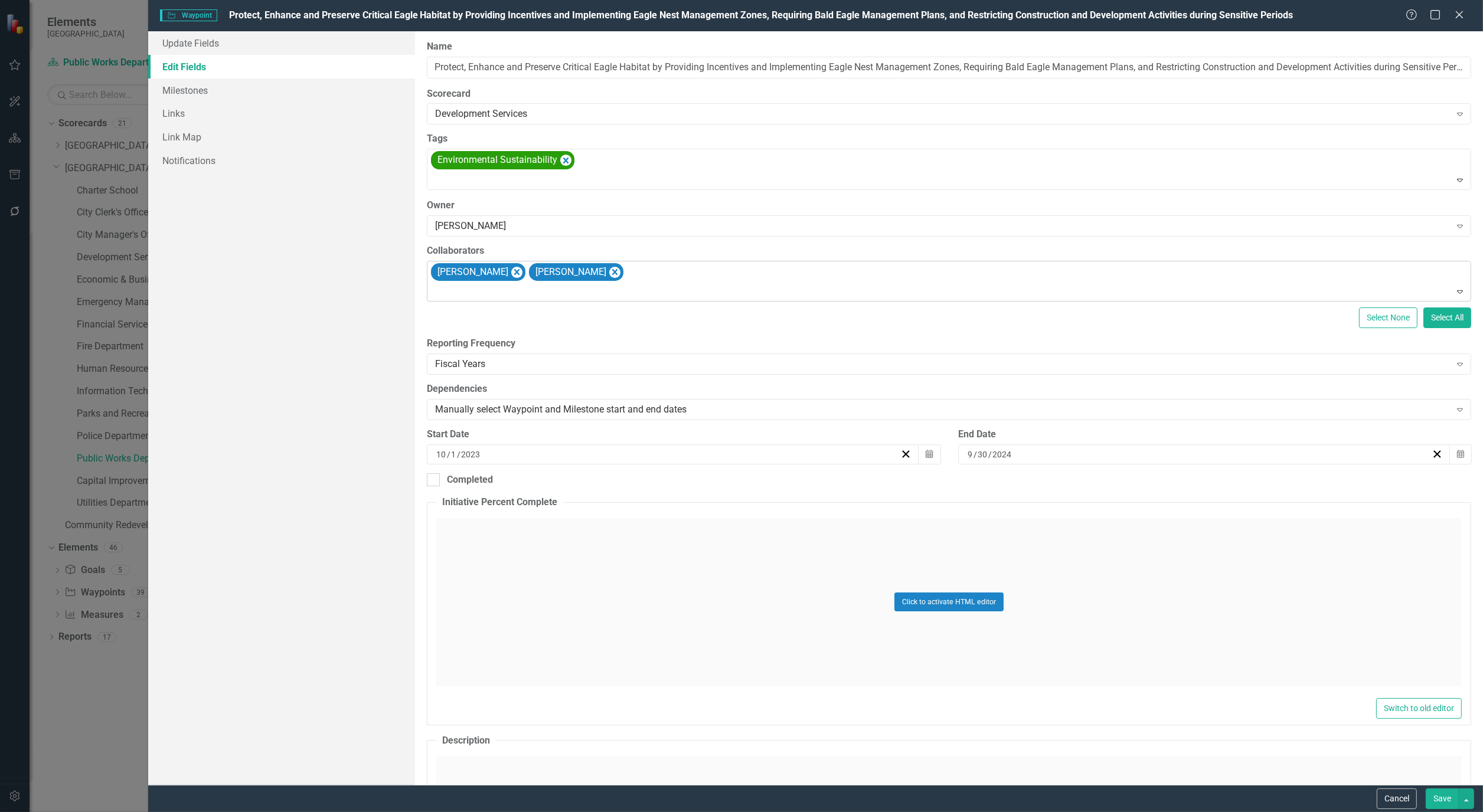
click at [1435, 801] on button "Save" at bounding box center [1443, 798] width 33 height 21
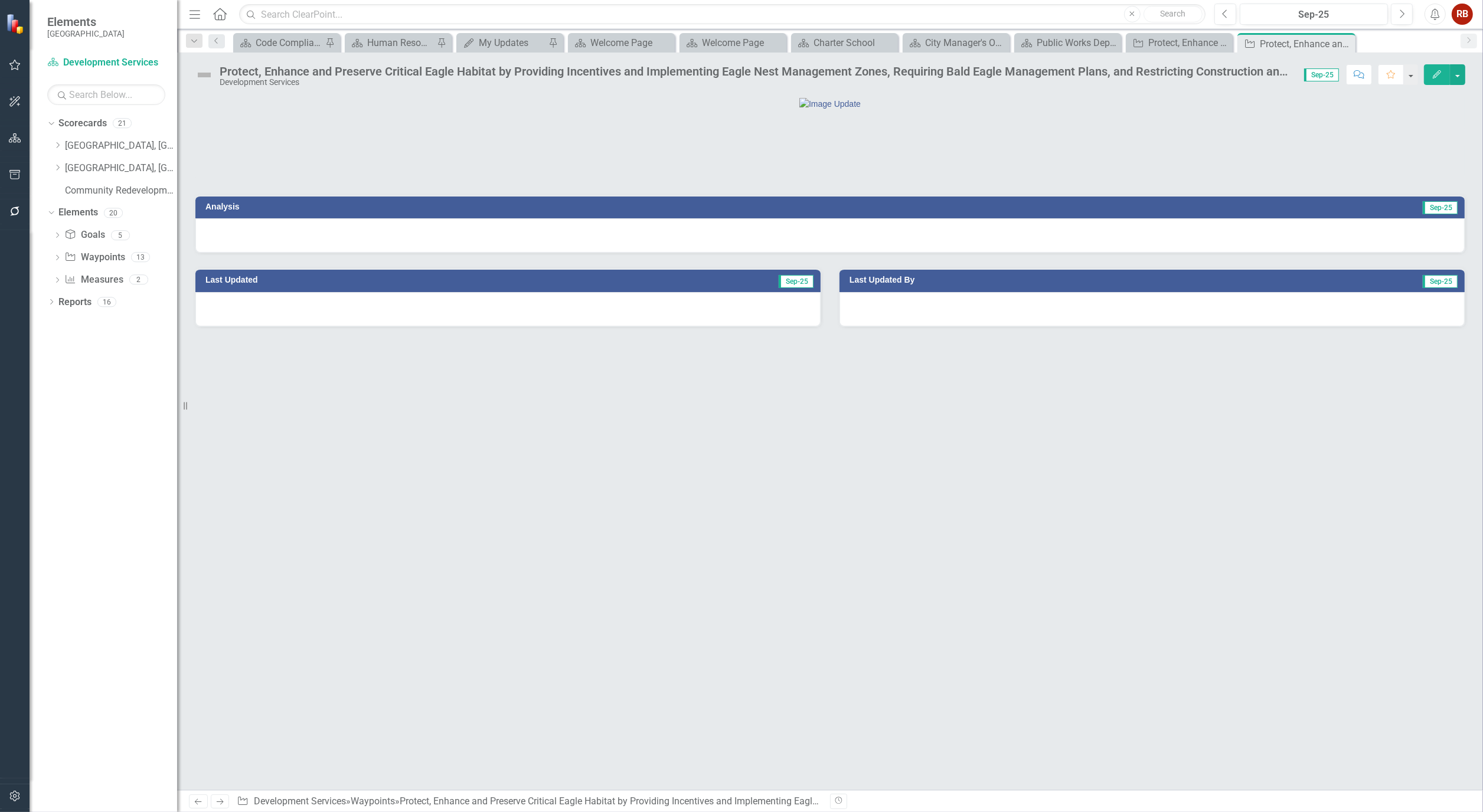
click at [0, 0] on icon "Close" at bounding box center [0, 0] width 0 height 0
click at [1322, 44] on icon at bounding box center [1322, 44] width 7 height 7
